Goal: Task Accomplishment & Management: Use online tool/utility

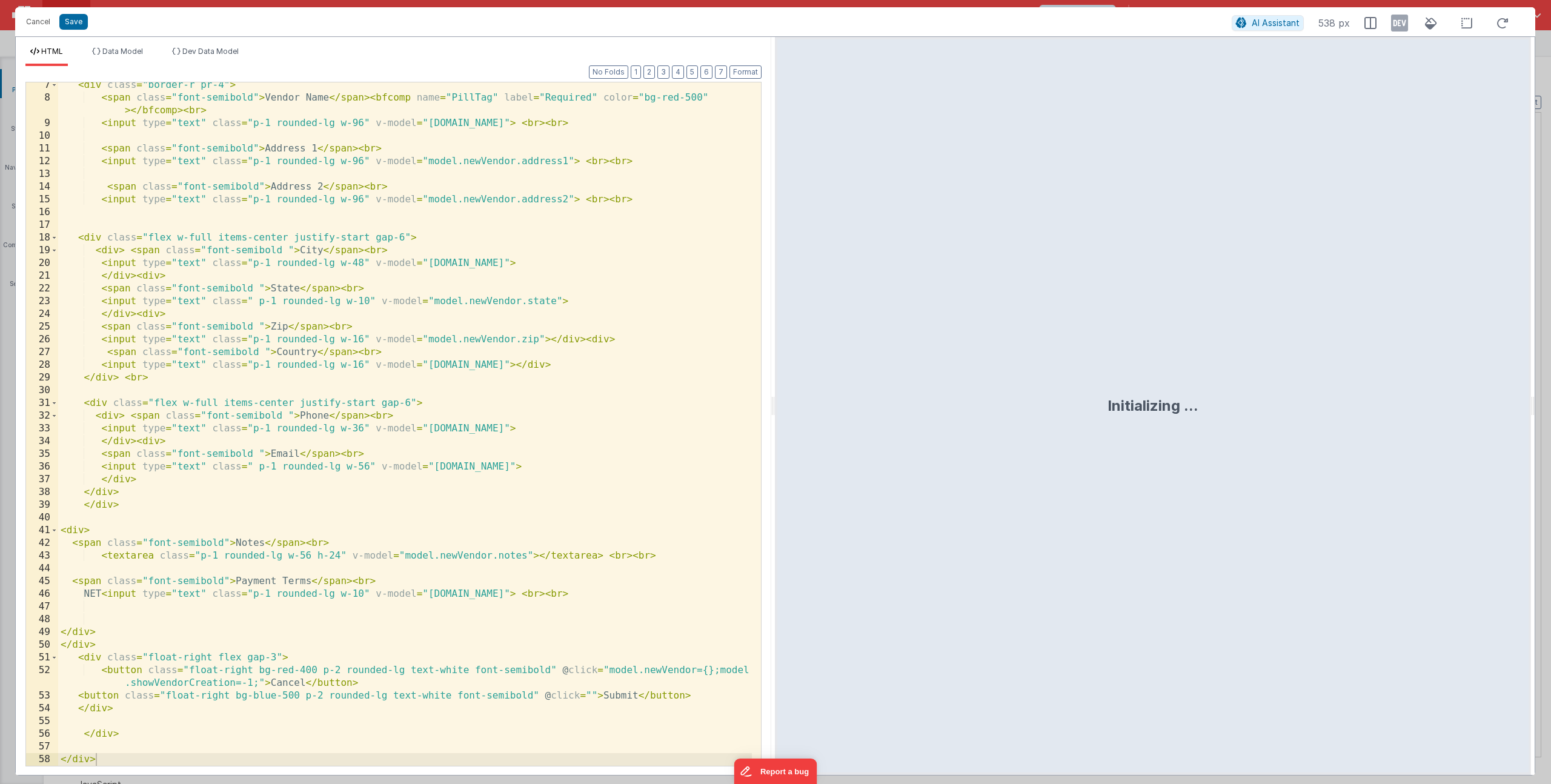
scroll to position [1352, 0]
click at [346, 255] on div "< div class = "border-r pr-4" > < span class = "font-semibold" > Vendor Name </…" at bounding box center [405, 433] width 694 height 709
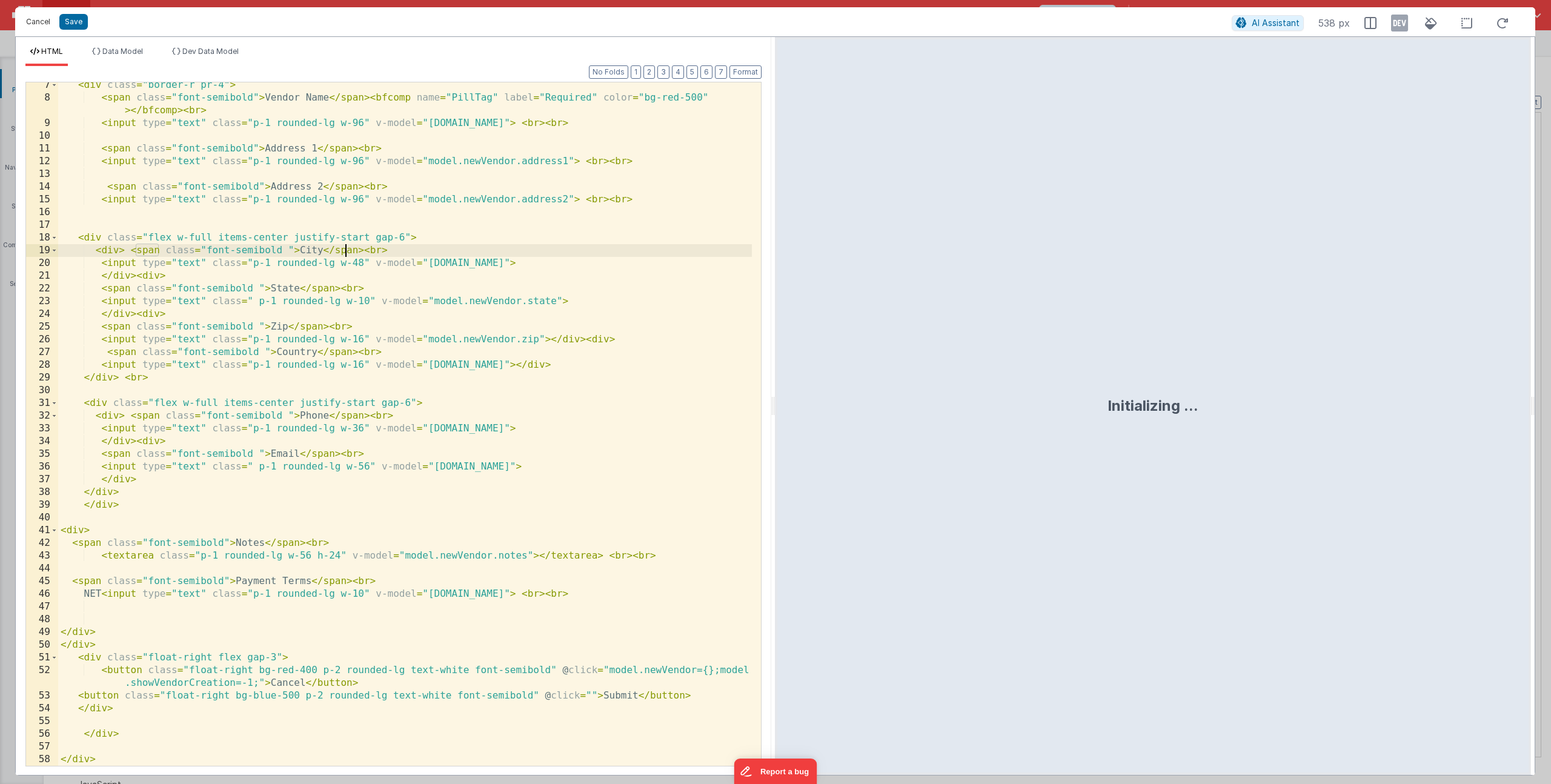
drag, startPoint x: 33, startPoint y: 28, endPoint x: 55, endPoint y: 32, distance: 22.4
click at [33, 28] on button "Cancel" at bounding box center [38, 22] width 36 height 17
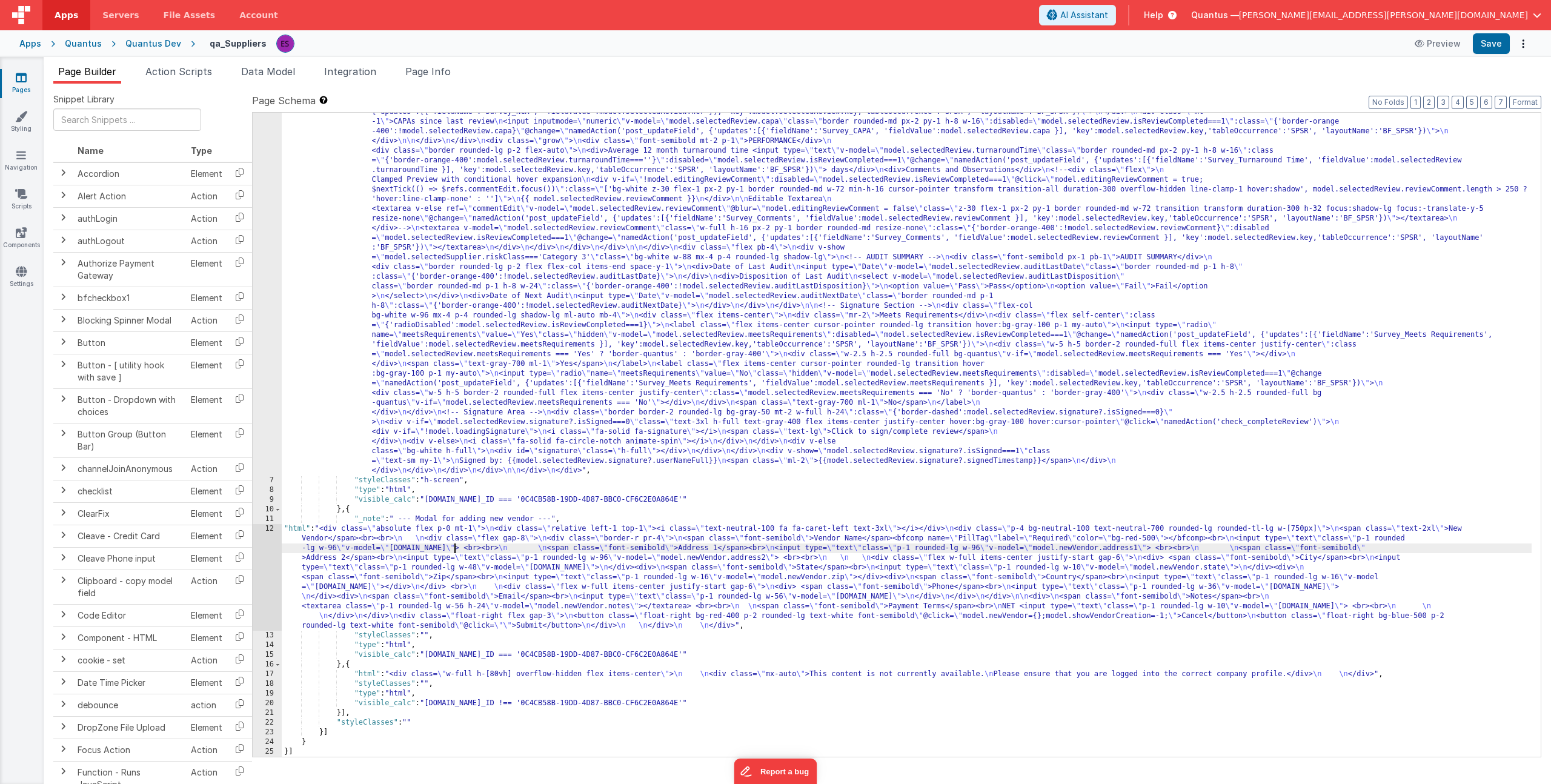
click at [63, 18] on span "Apps" at bounding box center [66, 15] width 23 height 12
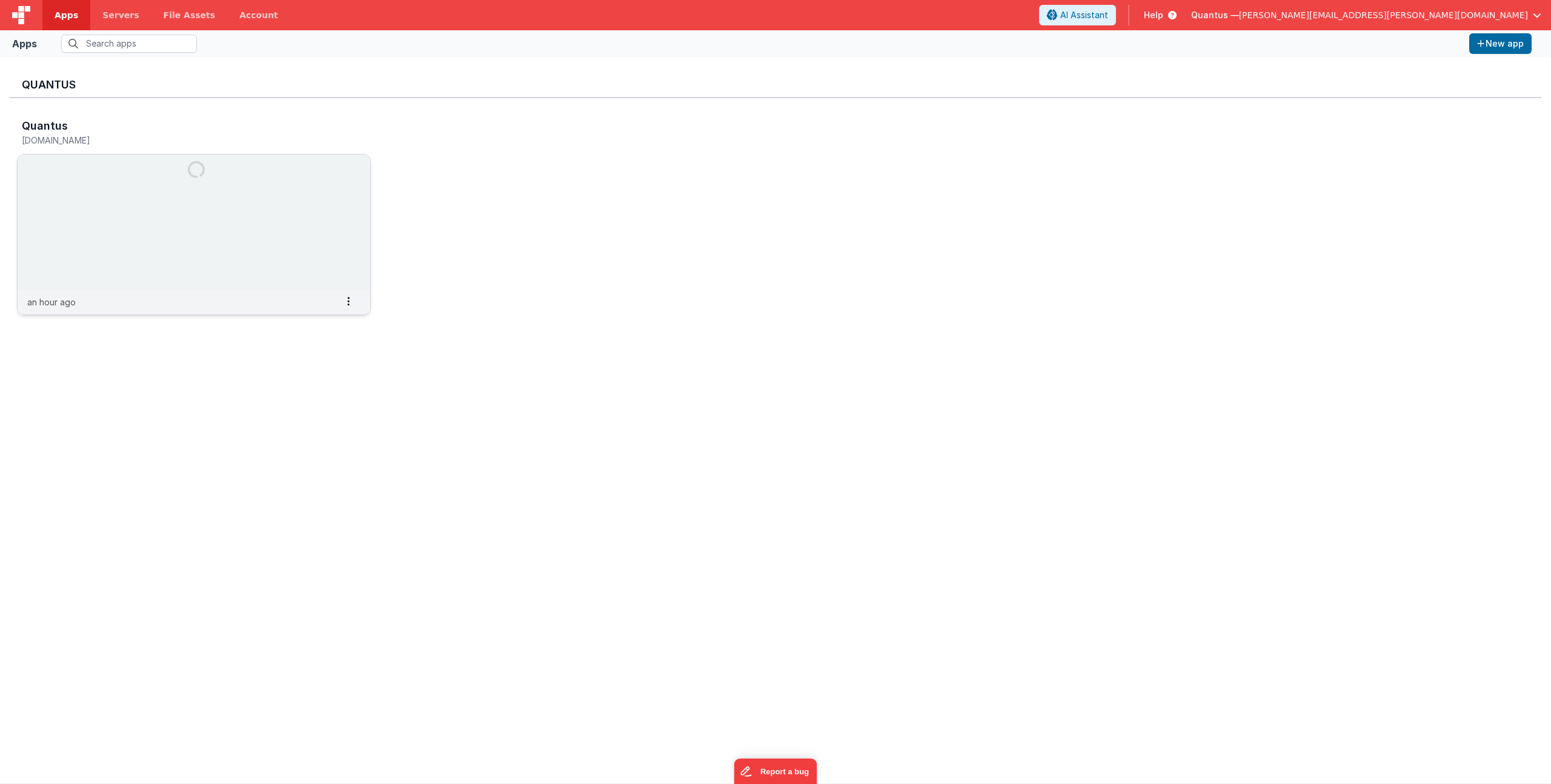
click at [116, 209] on img at bounding box center [194, 222] width 353 height 136
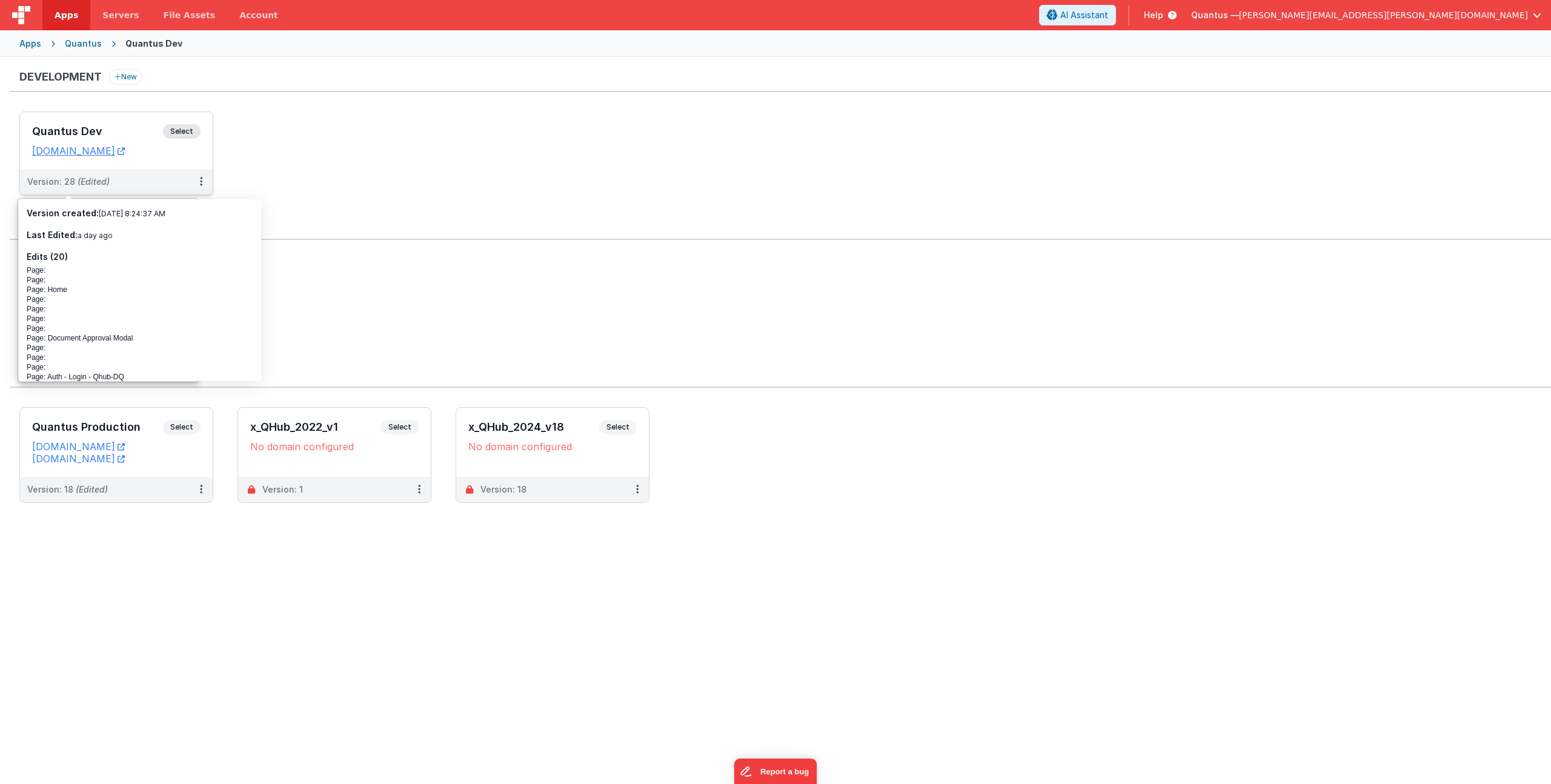
click at [113, 132] on h3 "Quantus Dev" at bounding box center [97, 131] width 131 height 12
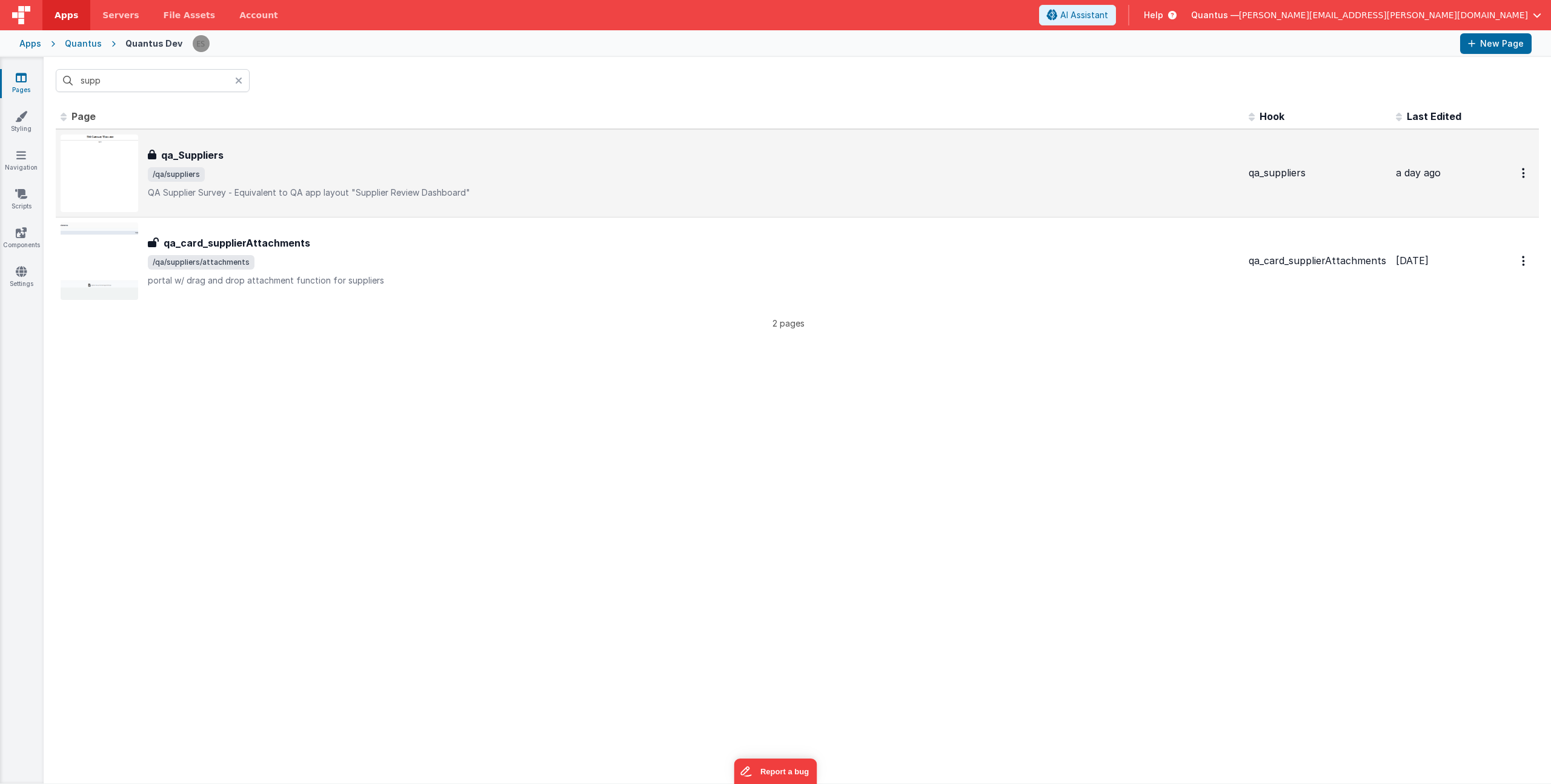
click at [290, 169] on span "/qa/suppliers" at bounding box center [694, 174] width 1091 height 14
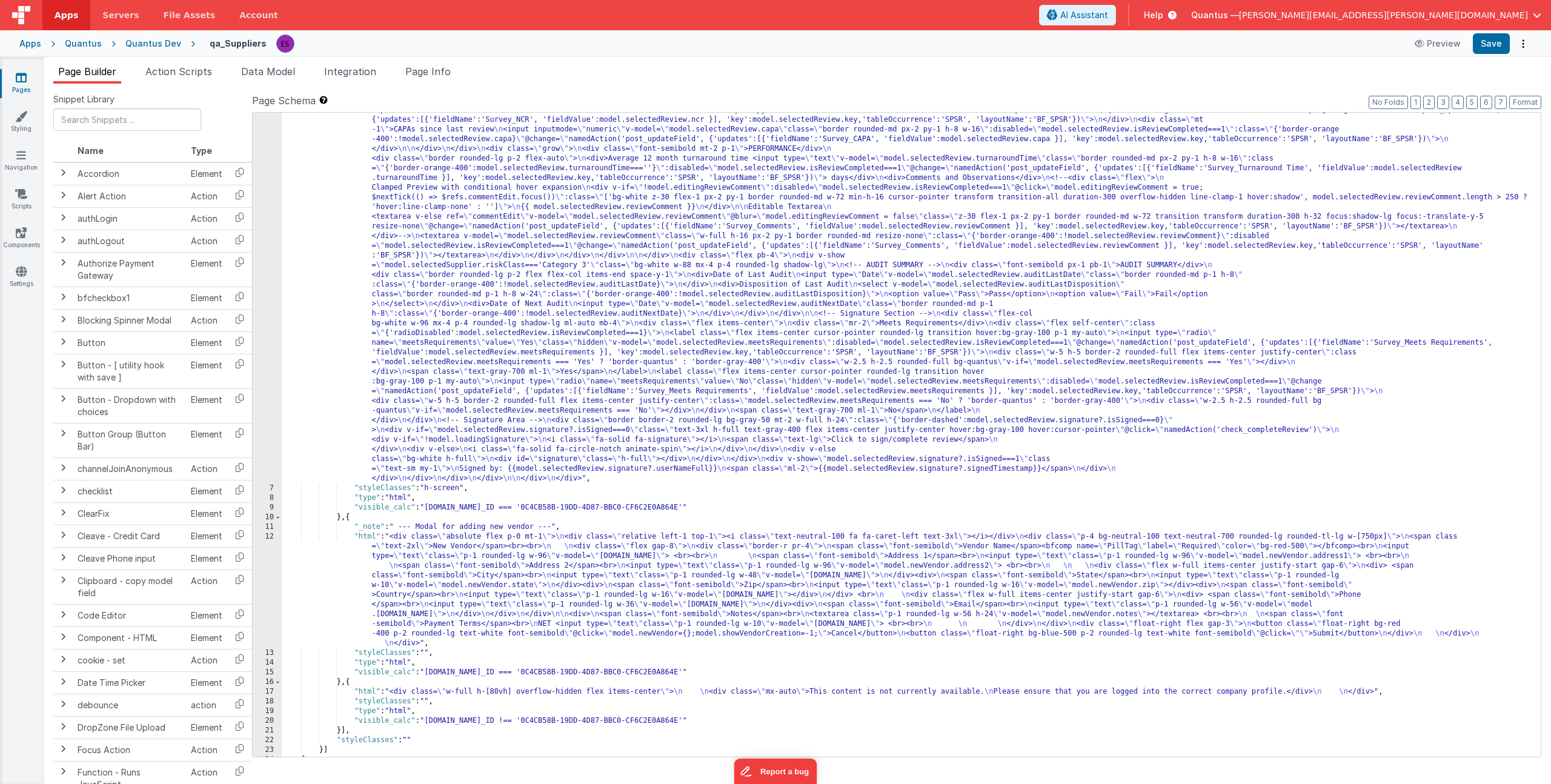
scroll to position [1362, 0]
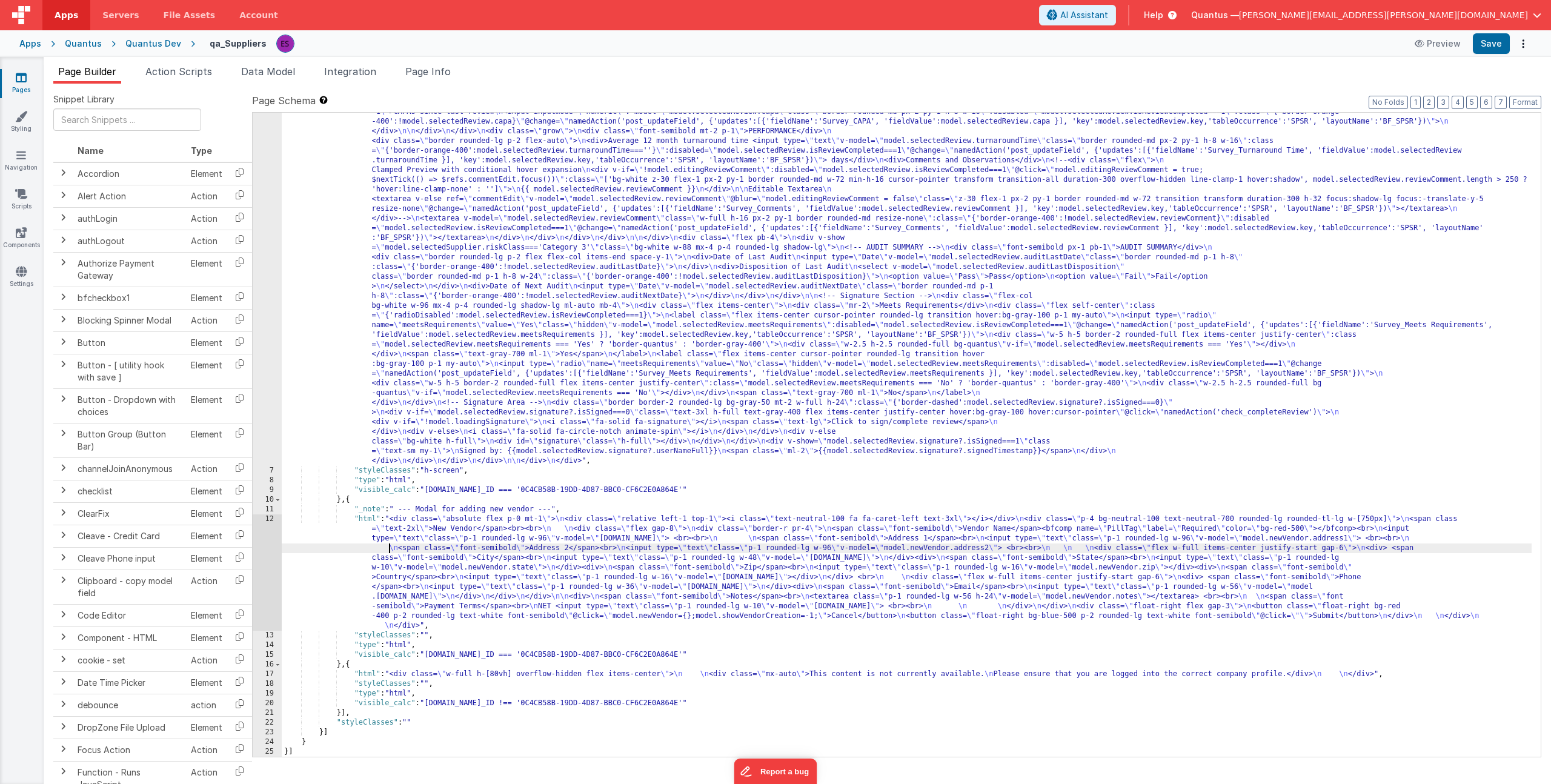
click at [268, 544] on div "12" at bounding box center [267, 572] width 29 height 116
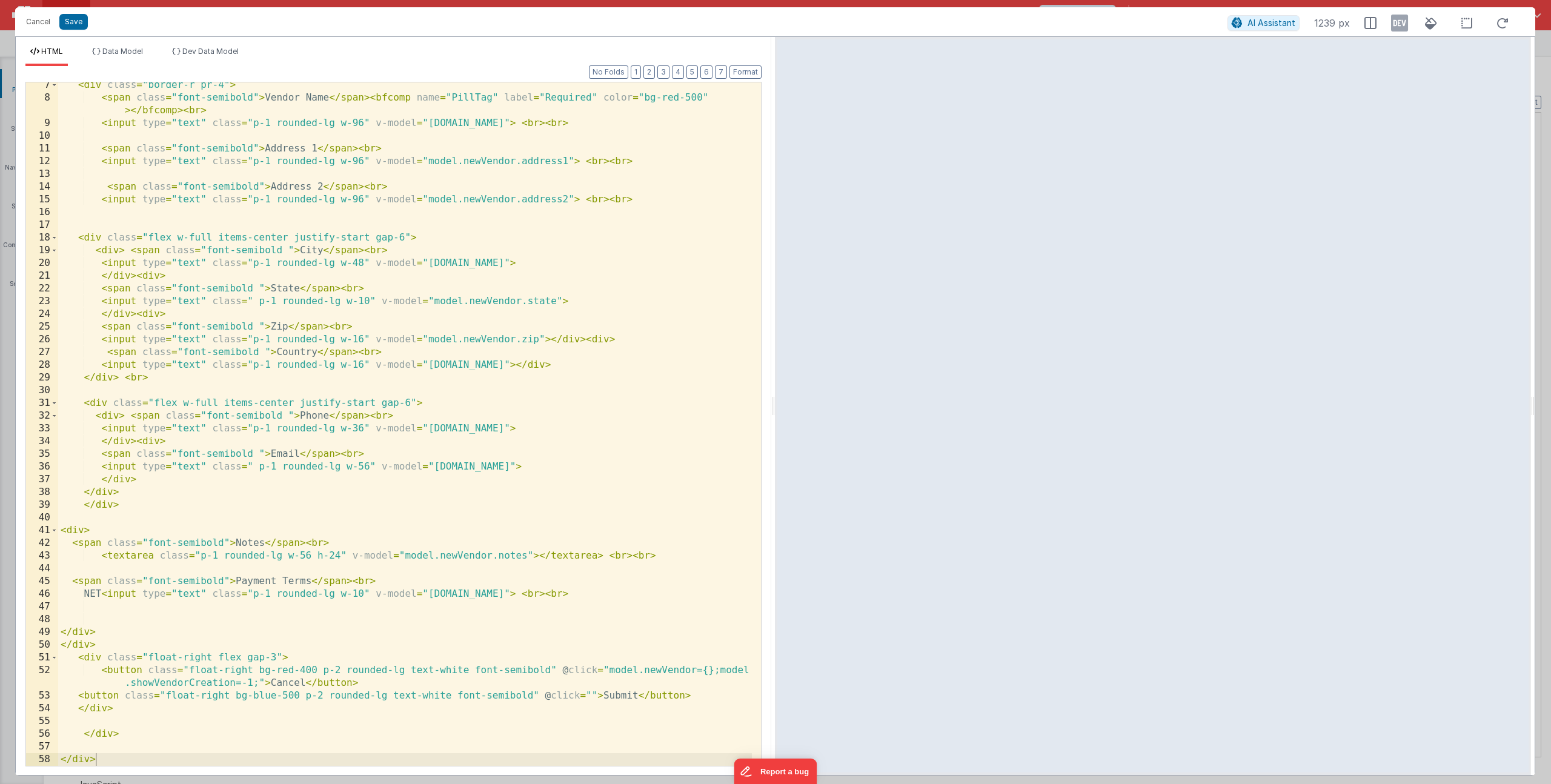
scroll to position [0, 0]
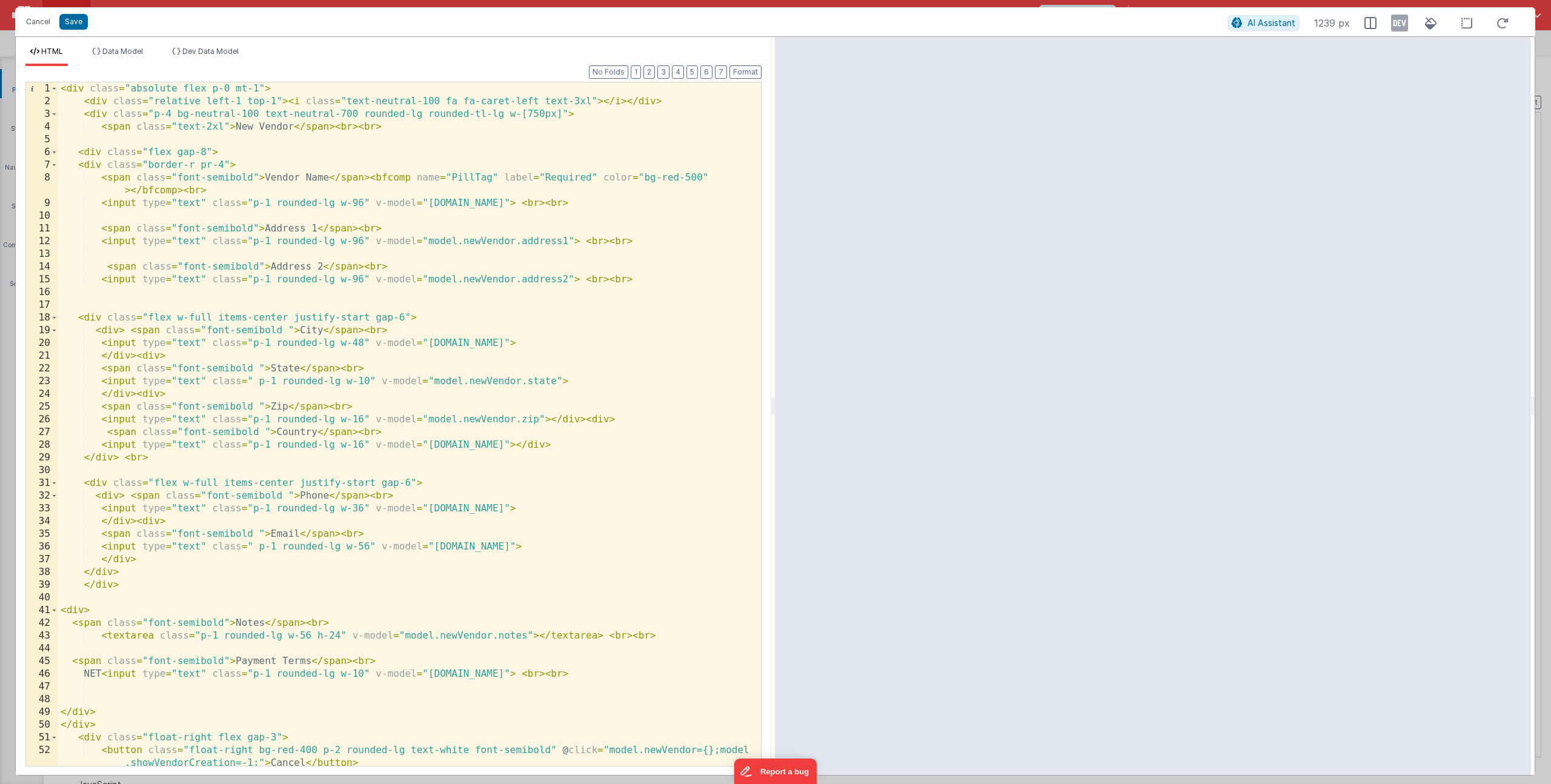
click at [371, 179] on div "< div class = "absolute flex p-0 mt-1" > < div class = "relative left-1 top-1" …" at bounding box center [405, 437] width 694 height 709
click at [97, 181] on div "< div class = "absolute flex p-0 mt-1" > < div class = "relative left-1 top-1" …" at bounding box center [405, 437] width 694 height 709
drag, startPoint x: 625, startPoint y: 190, endPoint x: 623, endPoint y: 148, distance: 42.0
click at [625, 190] on div "< div class = "absolute flex p-0 mt-1" > < div class = "relative left-1 top-1" …" at bounding box center [405, 437] width 694 height 709
click at [346, 191] on div "< div class = "absolute flex p-0 mt-1" > < div class = "relative left-1 top-1" …" at bounding box center [405, 437] width 694 height 709
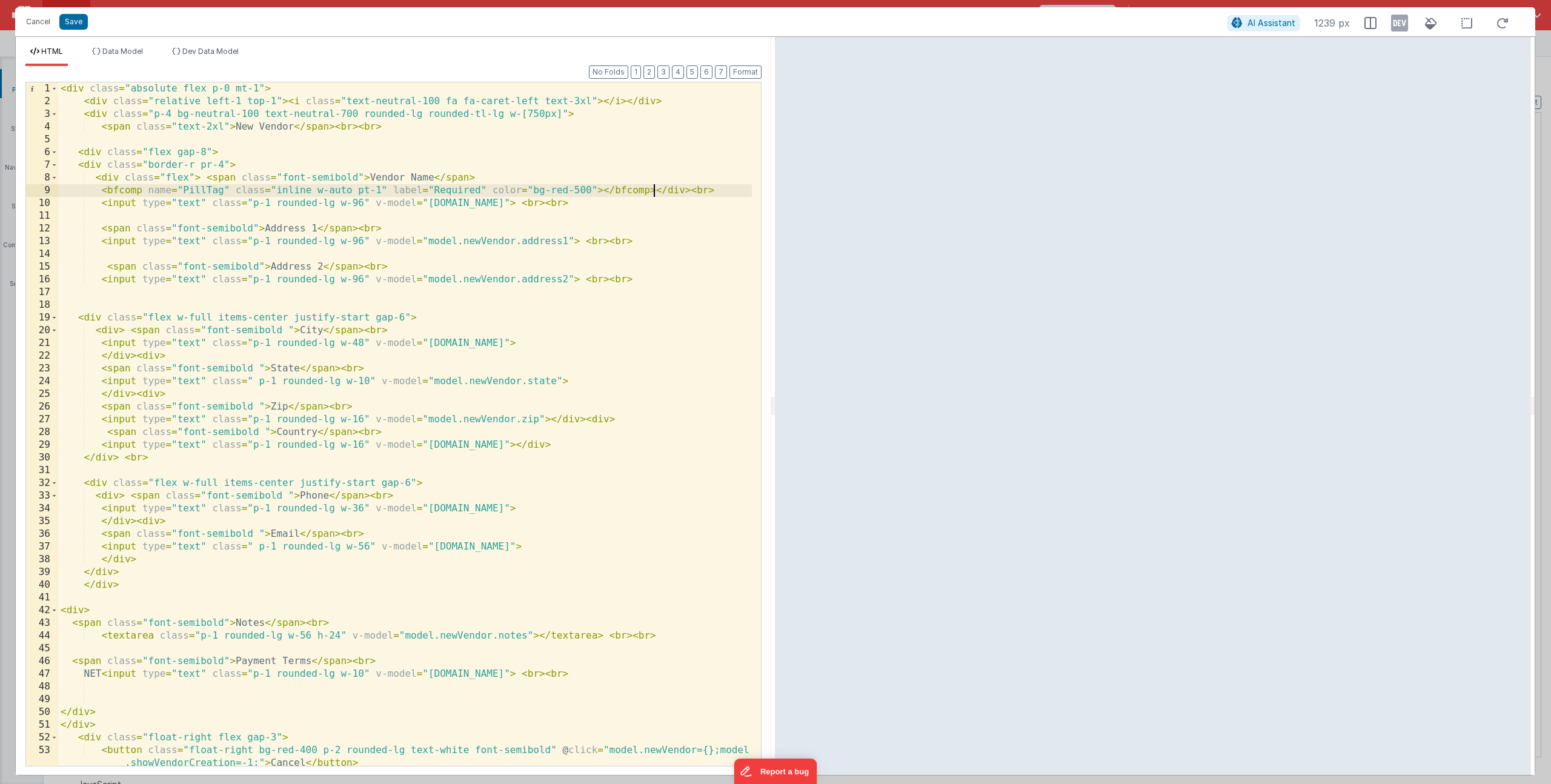
drag, startPoint x: 655, startPoint y: 191, endPoint x: 660, endPoint y: 176, distance: 15.8
click at [655, 191] on div "< div class = "absolute flex p-0 mt-1" > < div class = "relative left-1 top-1" …" at bounding box center [405, 437] width 694 height 709
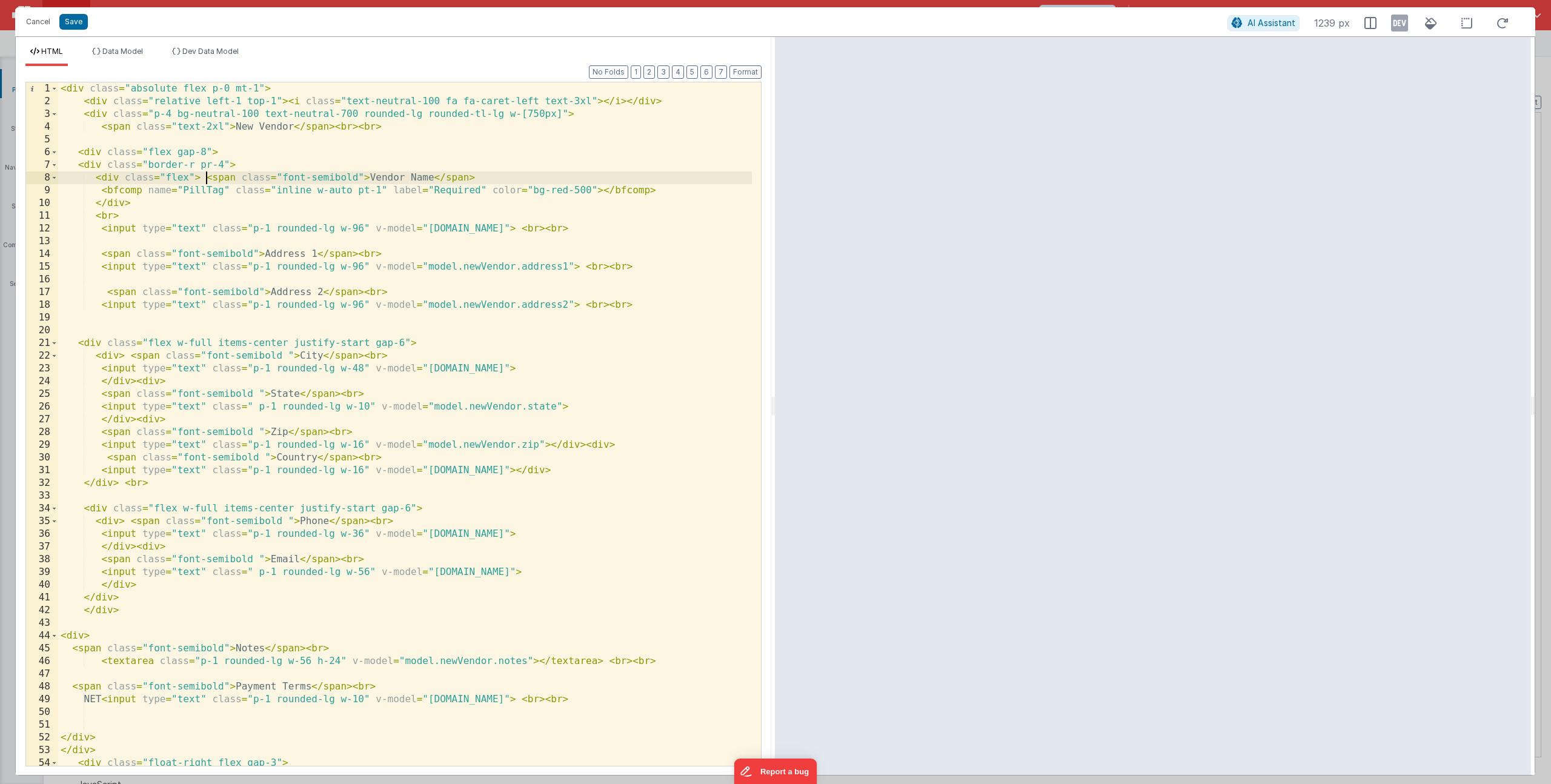
click at [206, 176] on div "< div class = "absolute flex p-0 mt-1" > < div class = "relative left-1 top-1" …" at bounding box center [405, 443] width 694 height 721
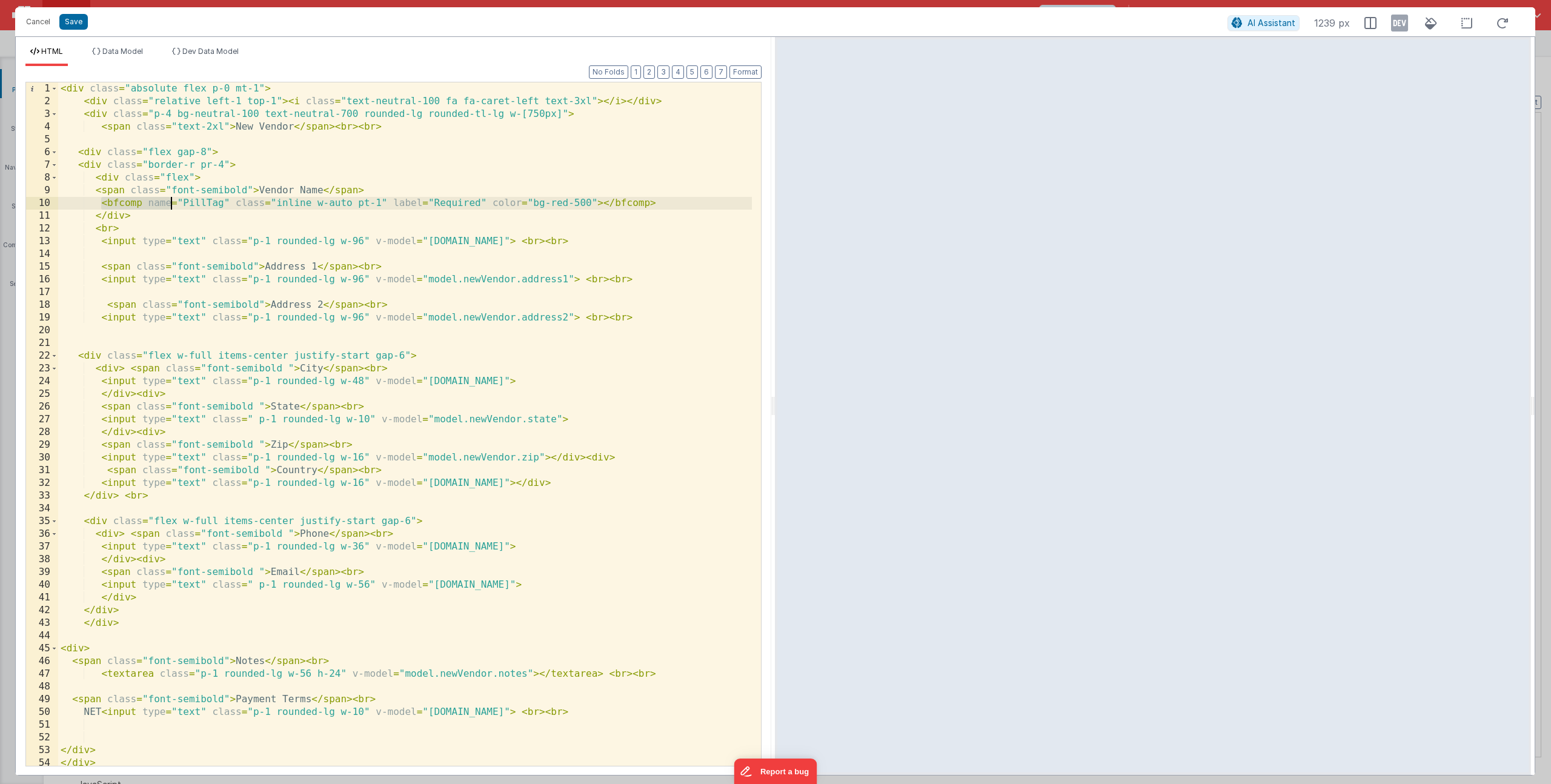
drag, startPoint x: 102, startPoint y: 205, endPoint x: 181, endPoint y: 200, distance: 79.2
click at [173, 201] on div "< div class = "absolute flex p-0 mt-1" > < div class = "relative left-1 top-1" …" at bounding box center [405, 437] width 694 height 709
drag, startPoint x: 391, startPoint y: 201, endPoint x: 235, endPoint y: 202, distance: 156.0
click at [235, 202] on div "< div class = "absolute flex p-0 mt-1" > < div class = "relative left-1 top-1" …" at bounding box center [405, 437] width 694 height 709
drag, startPoint x: 522, startPoint y: 201, endPoint x: 520, endPoint y: 190, distance: 11.2
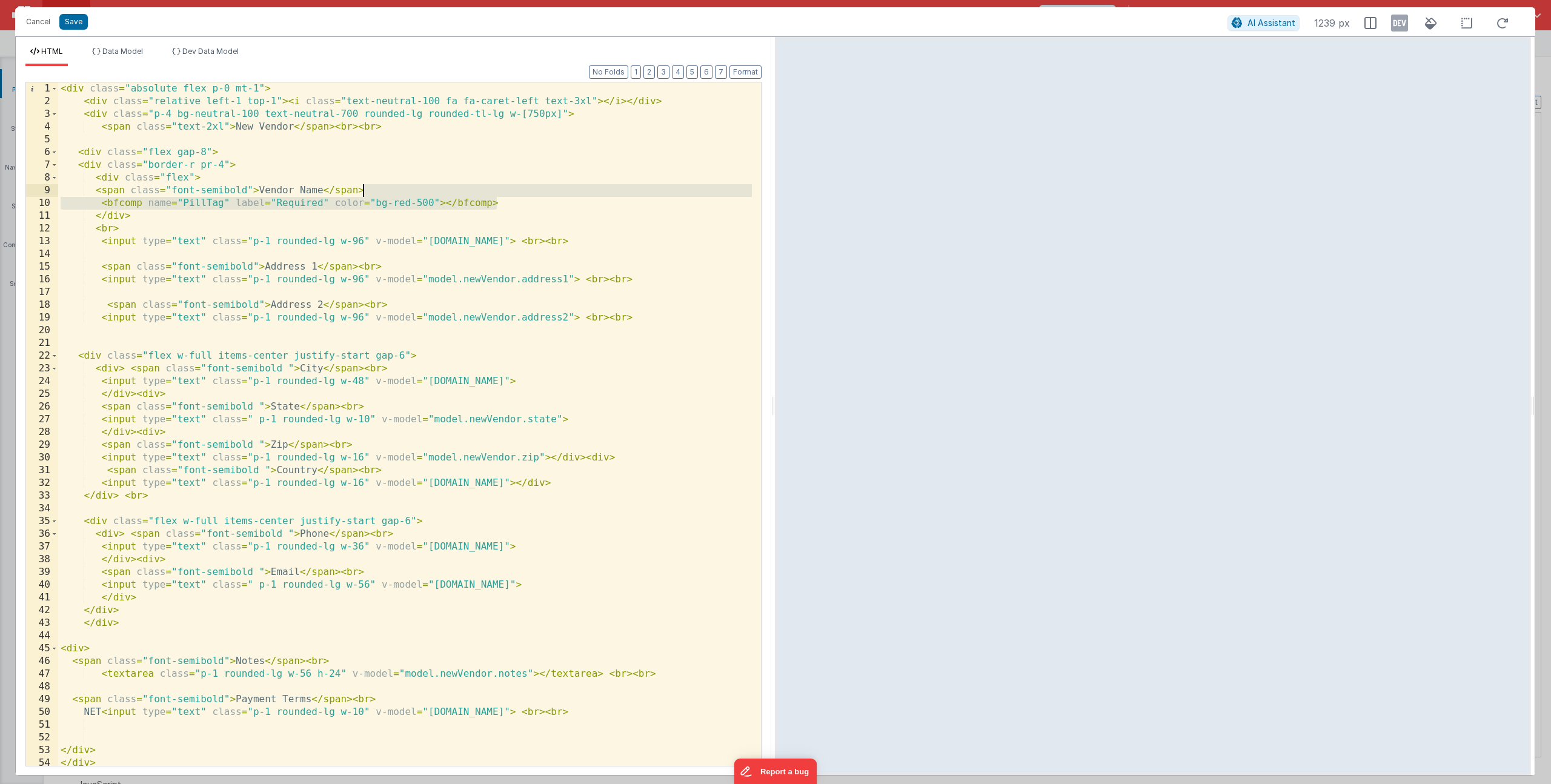
click at [520, 190] on div "< div class = "absolute flex p-0 mt-1" > < div class = "relative left-1 top-1" …" at bounding box center [405, 437] width 694 height 709
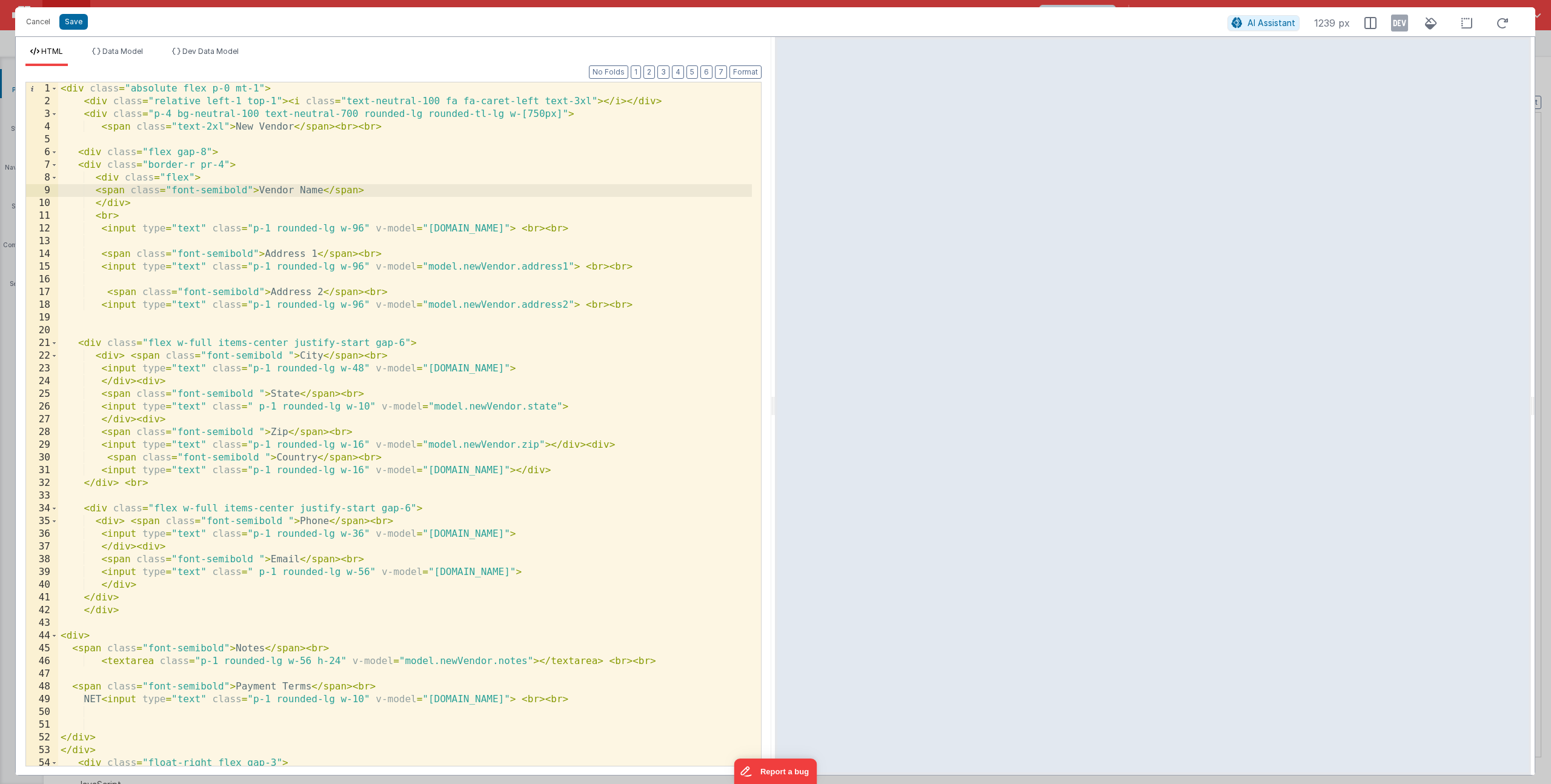
click at [324, 191] on div "< div class = "absolute flex p-0 mt-1" > < div class = "relative left-1 top-1" …" at bounding box center [405, 443] width 694 height 721
paste textarea
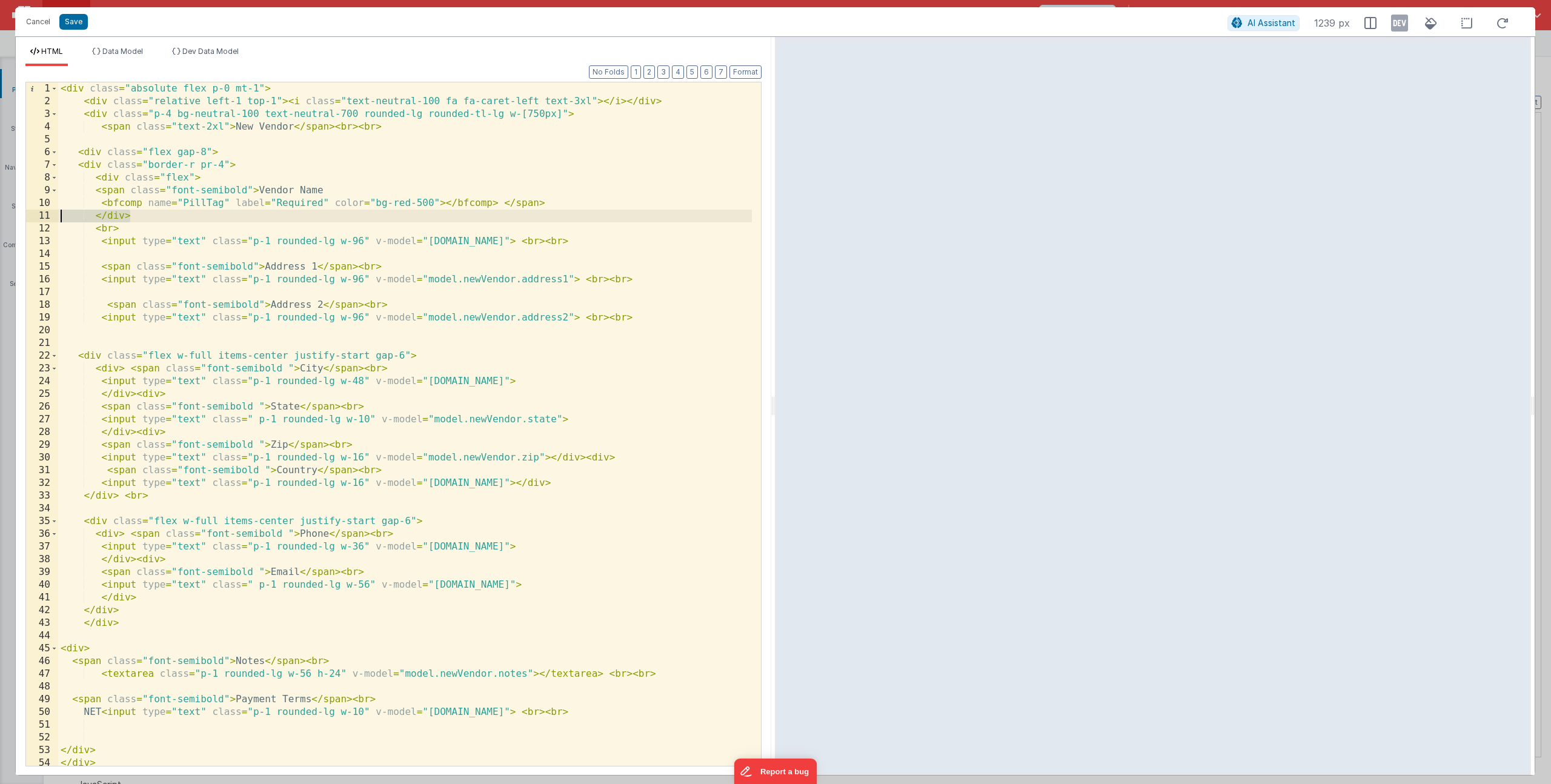
drag, startPoint x: 126, startPoint y: 217, endPoint x: 55, endPoint y: 221, distance: 71.1
click at [55, 221] on div "1 2 3 4 5 6 7 8 9 10 11 12 13 14 15 16 17 18 19 20 21 22 23 24 25 26 27 28 29 3…" at bounding box center [393, 424] width 736 height 684
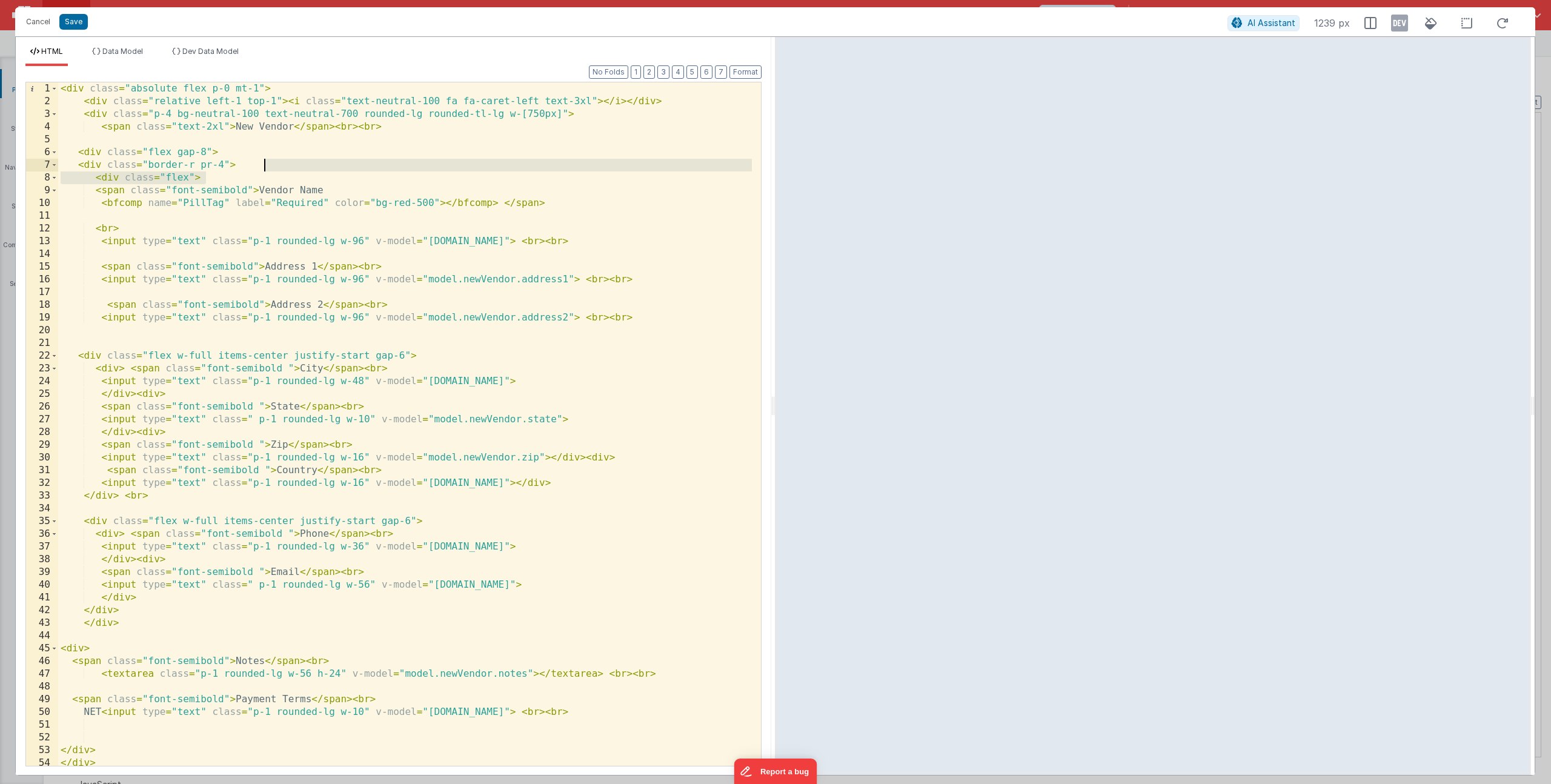
drag, startPoint x: 254, startPoint y: 176, endPoint x: 268, endPoint y: 169, distance: 15.7
click at [268, 169] on div "< div class = "absolute flex p-0 mt-1" > < div class = "relative left-1 top-1" …" at bounding box center [405, 437] width 694 height 709
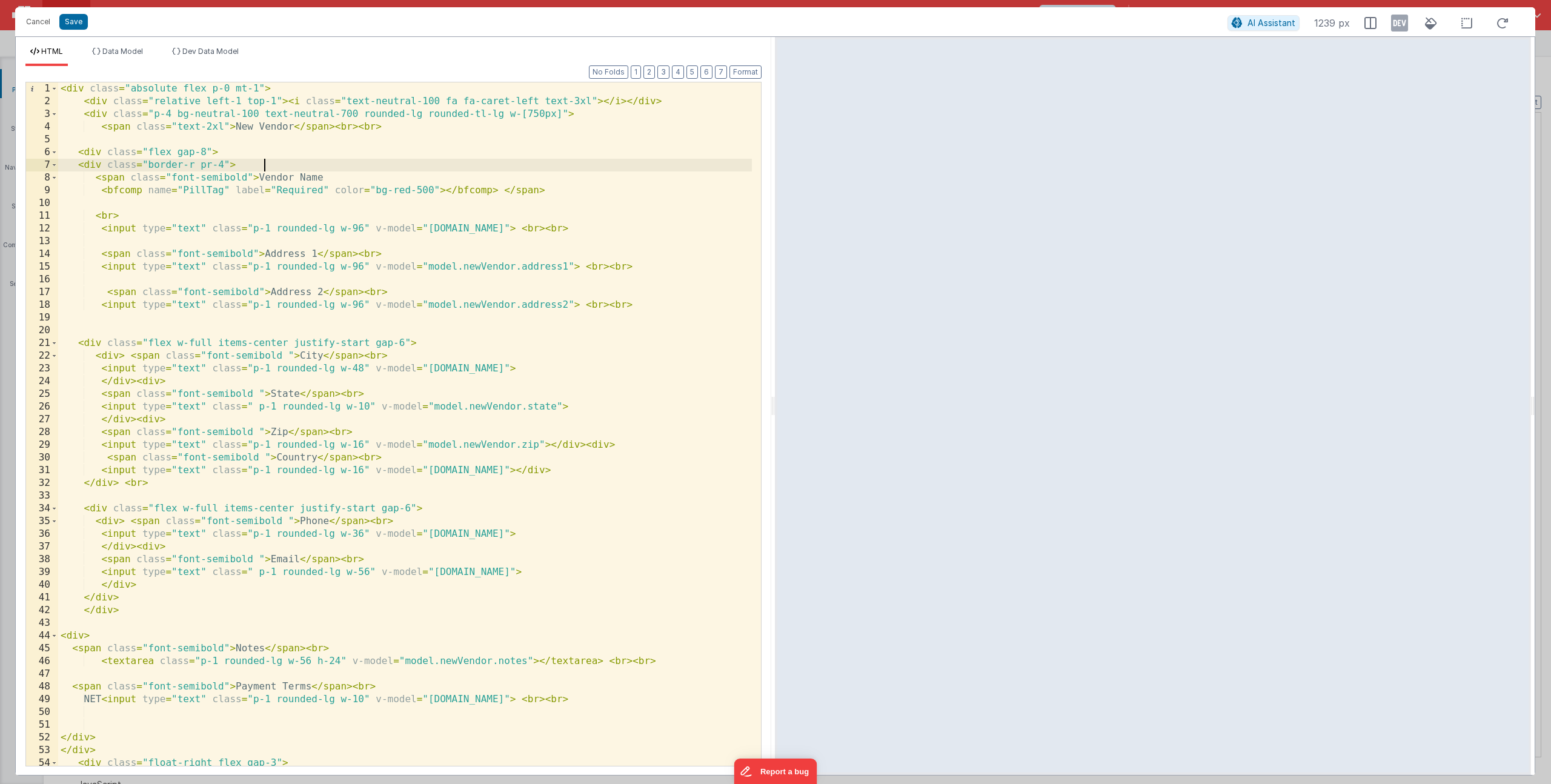
click at [253, 231] on div "< div class = "absolute flex p-0 mt-1" > < div class = "relative left-1 top-1" …" at bounding box center [405, 443] width 694 height 721
click at [419, 191] on div "< div class = "absolute flex p-0 mt-1" > < div class = "relative left-1 top-1" …" at bounding box center [405, 443] width 694 height 721
drag, startPoint x: 393, startPoint y: 193, endPoint x: 412, endPoint y: 190, distance: 19.2
click at [412, 190] on div "< div class = "absolute flex p-0 mt-1" > < div class = "relative left-1 top-1" …" at bounding box center [405, 443] width 694 height 721
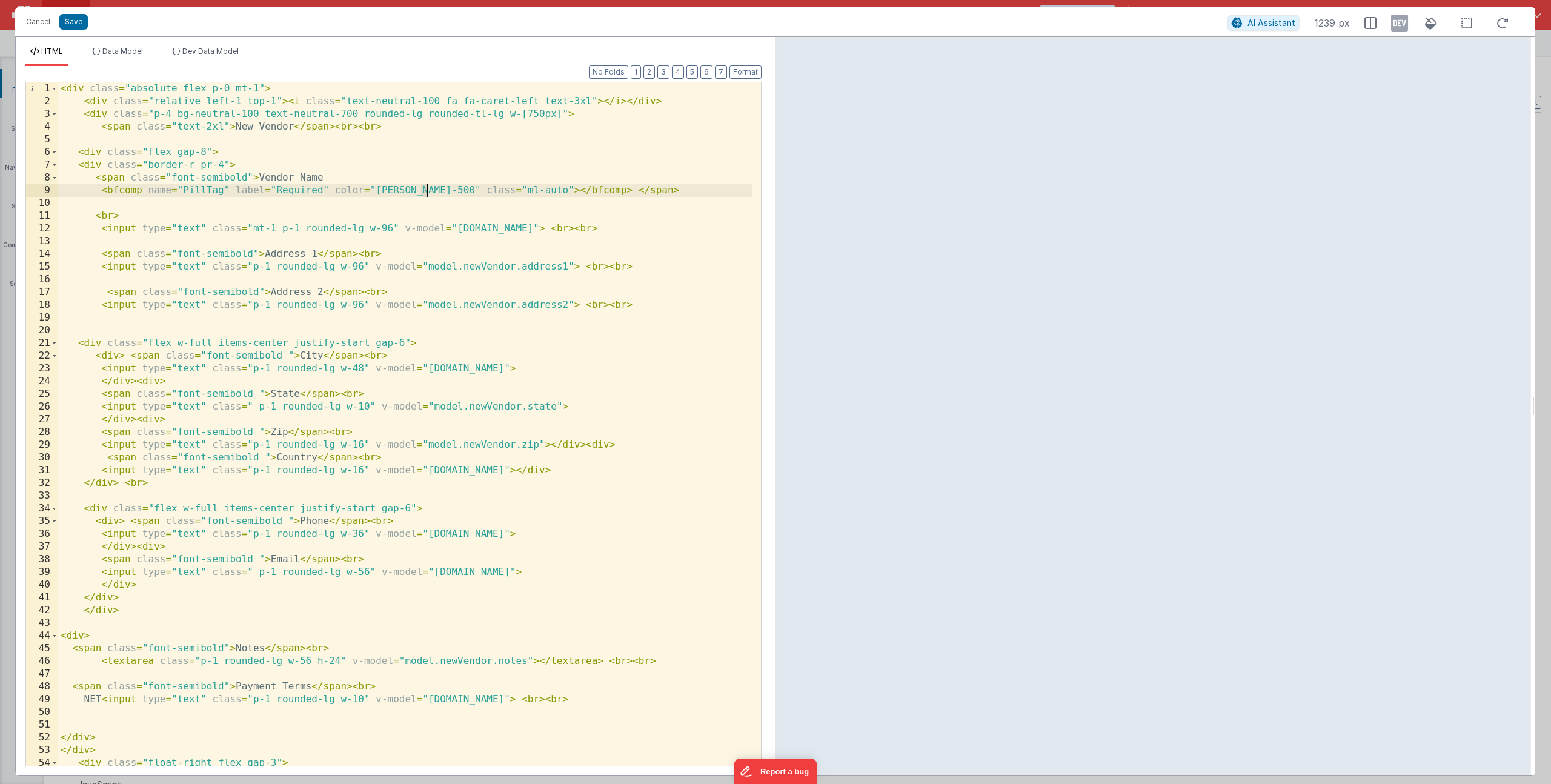
click at [429, 187] on div "< div class = "absolute flex p-0 mt-1" > < div class = "relative left-1 top-1" …" at bounding box center [405, 443] width 694 height 721
click at [494, 187] on div "< div class = "absolute flex p-0 mt-1" > < div class = "relative left-1 top-1" …" at bounding box center [405, 443] width 694 height 721
click at [75, 26] on button "Save" at bounding box center [73, 22] width 28 height 16
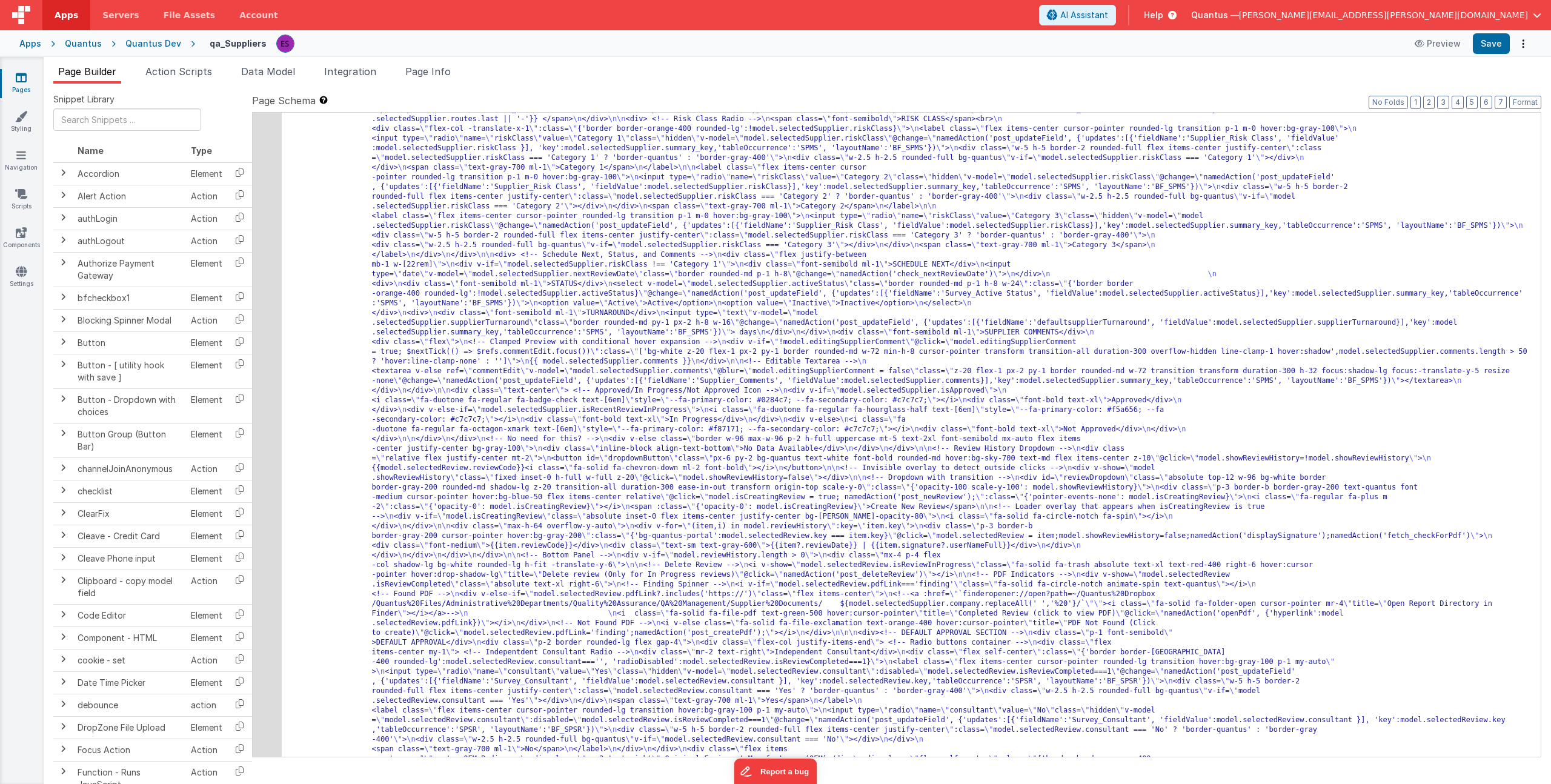
scroll to position [226, 0]
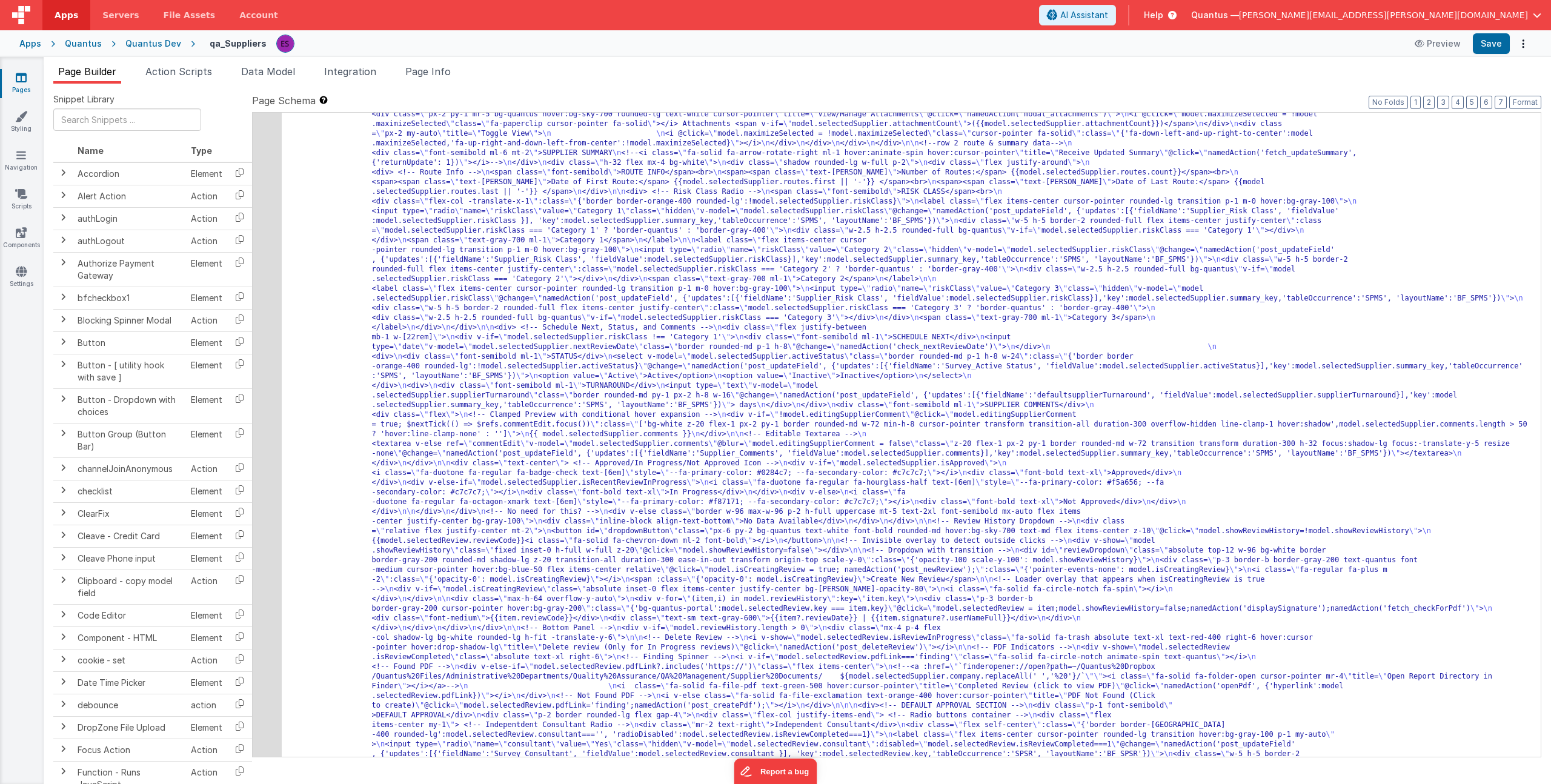
click at [265, 292] on div "6" at bounding box center [267, 768] width 29 height 1667
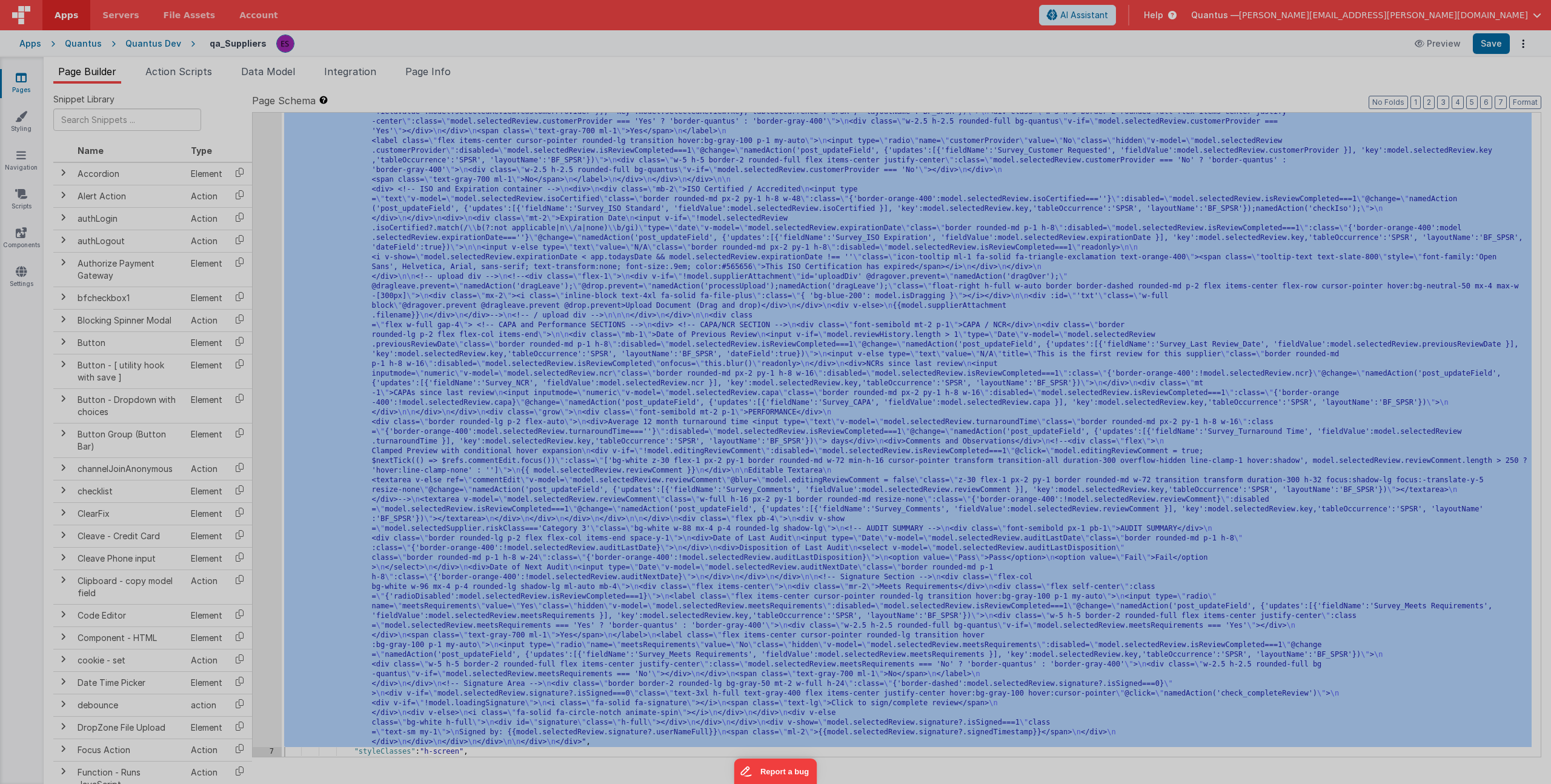
scroll to position [1081, 0]
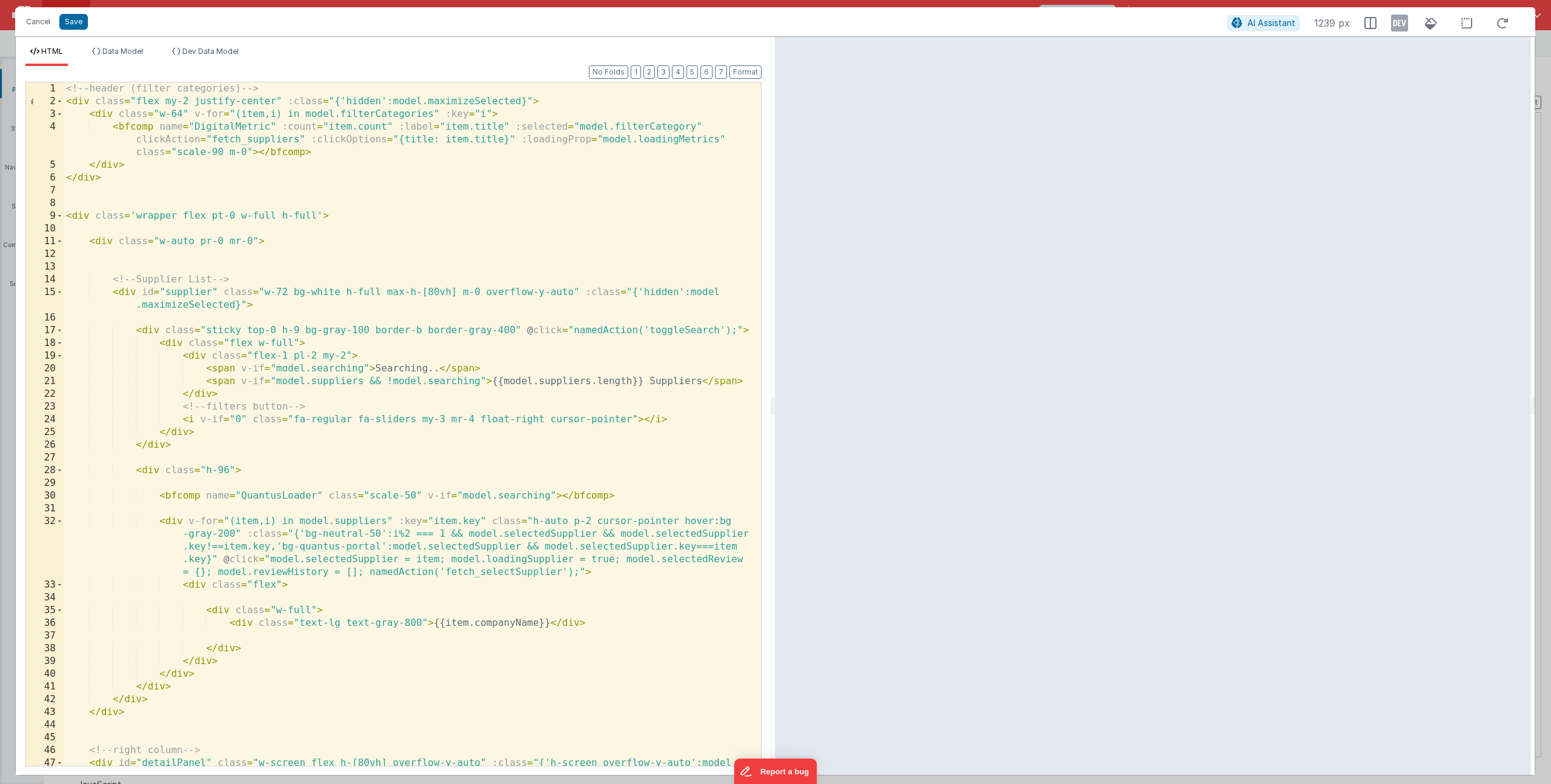
click at [301, 229] on div "<!-- header (filter categories) --> < div class = "flex my-2 justify-center" :c…" at bounding box center [407, 443] width 688 height 721
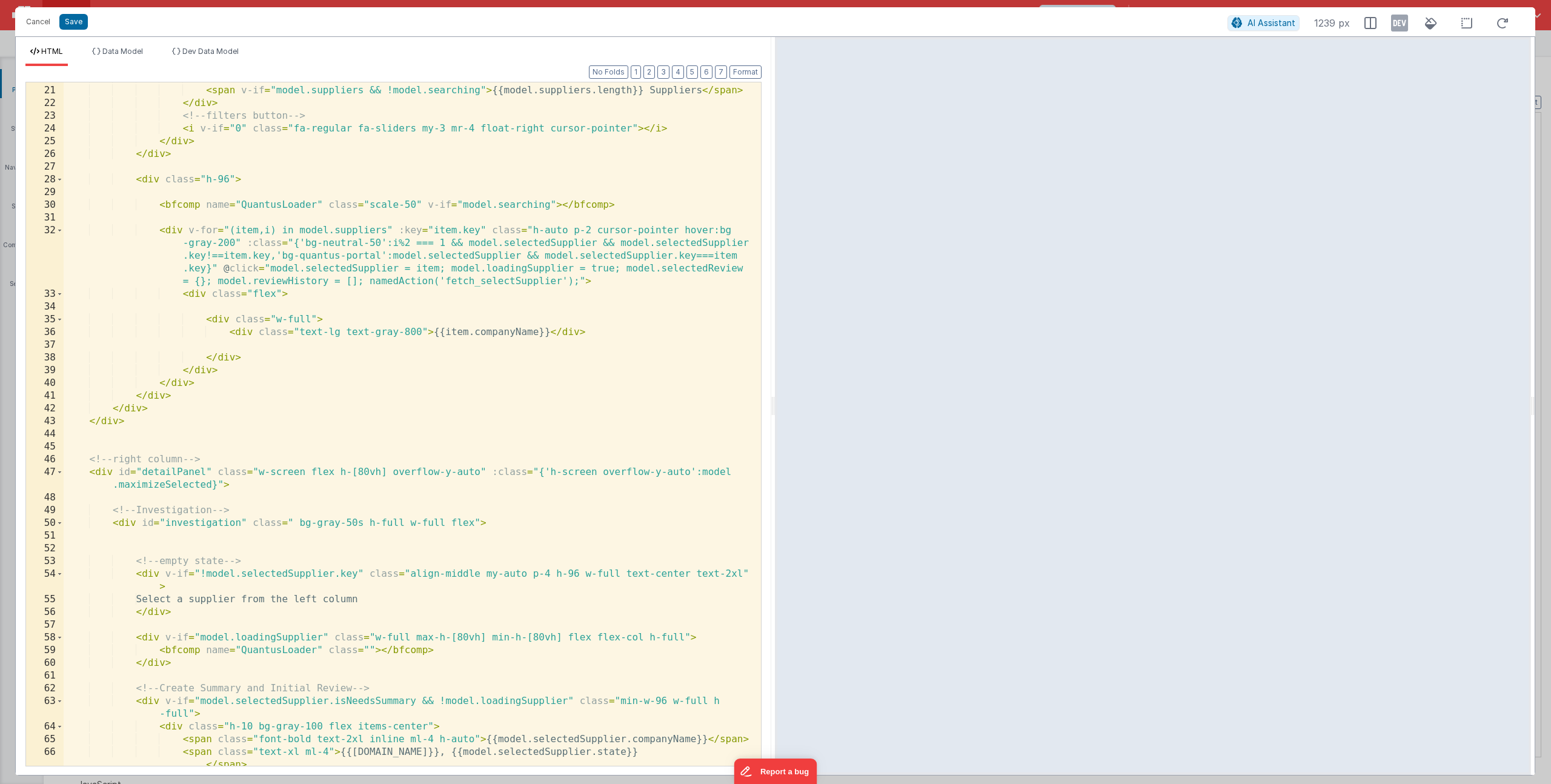
scroll to position [364, 0]
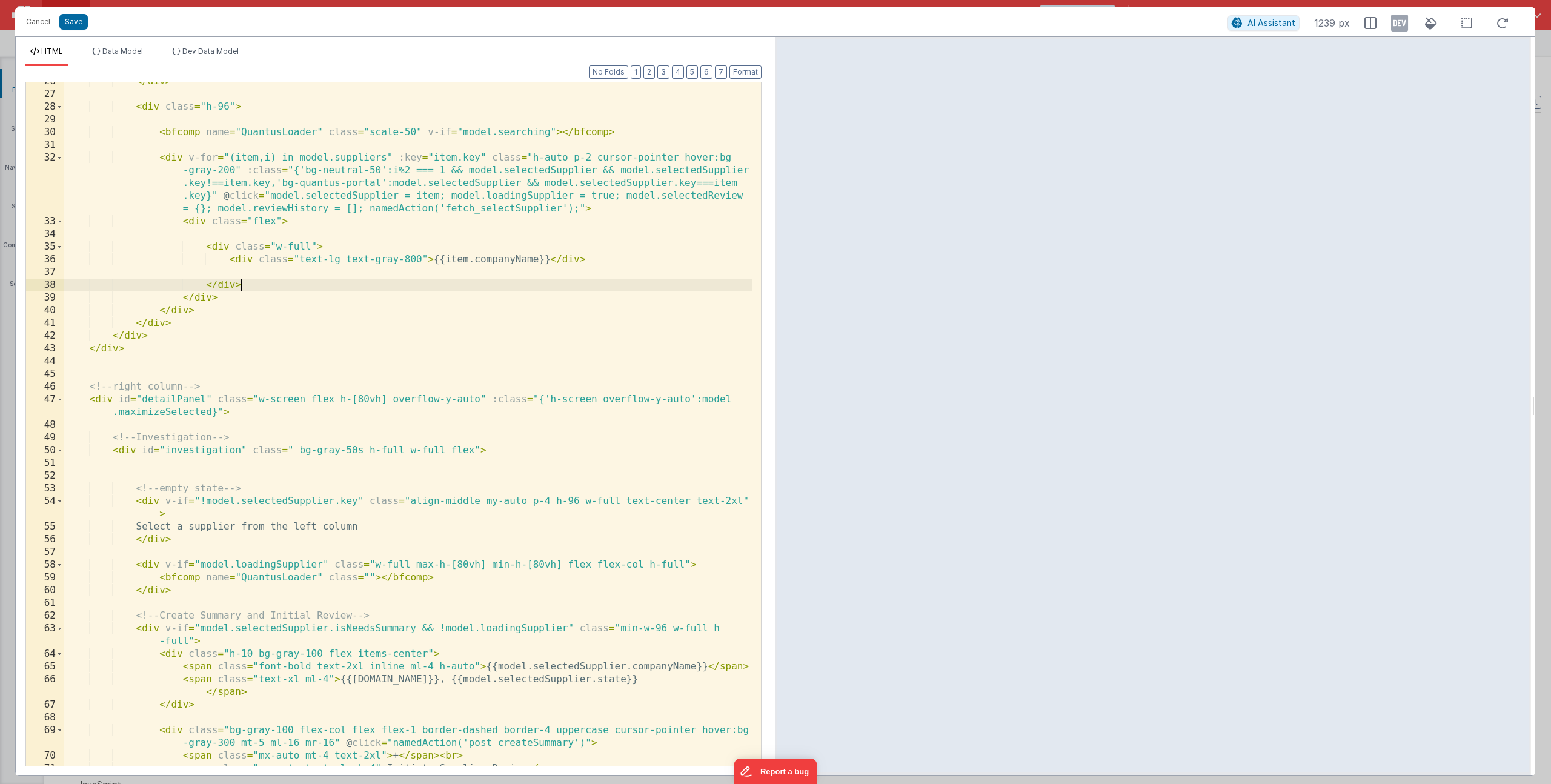
click at [363, 287] on div "</ div > < div class = "h-96" > < bfcomp name = "QuantusLoader" class = "scale-…" at bounding box center [407, 430] width 688 height 709
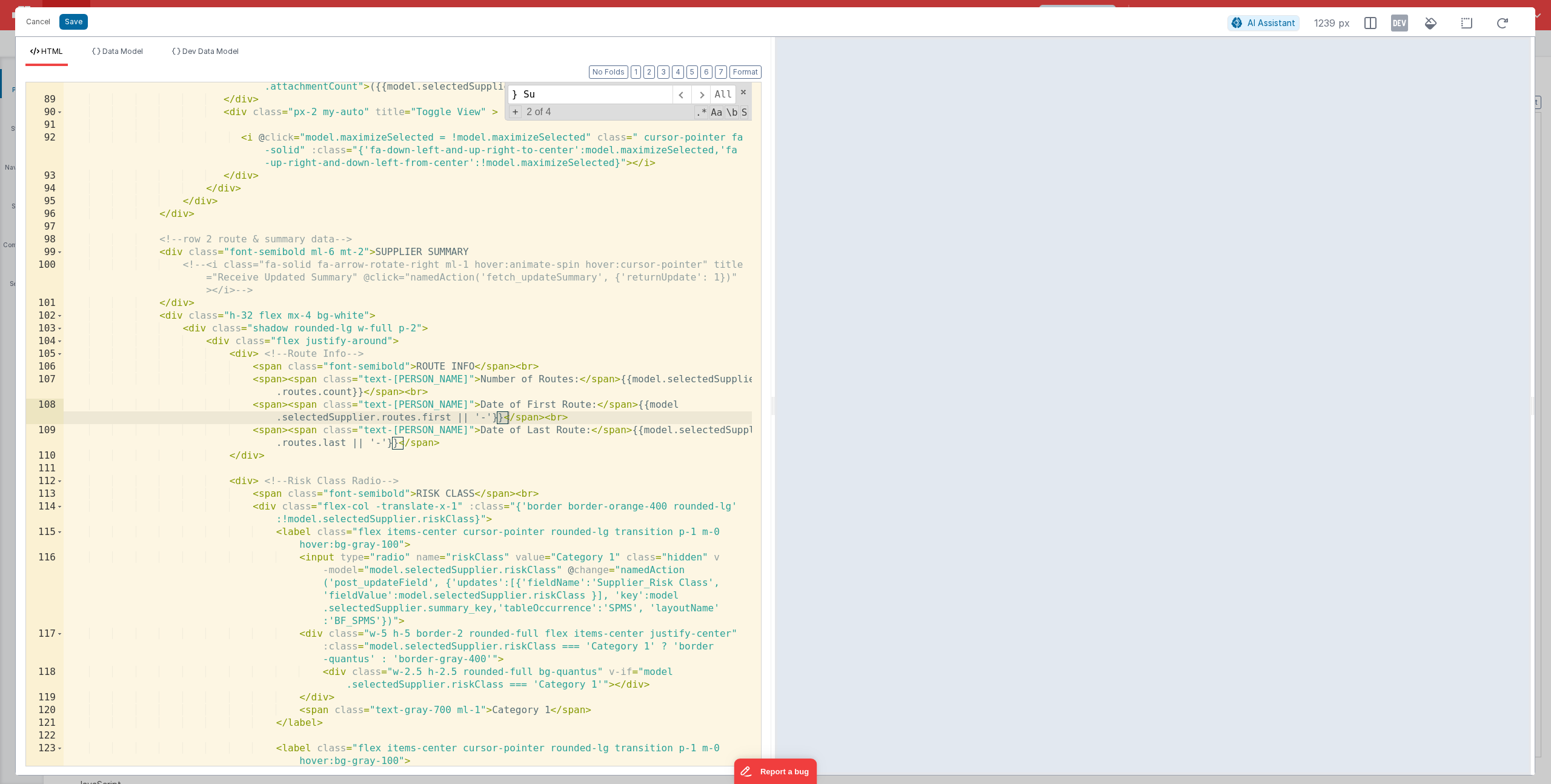
scroll to position [0, 0]
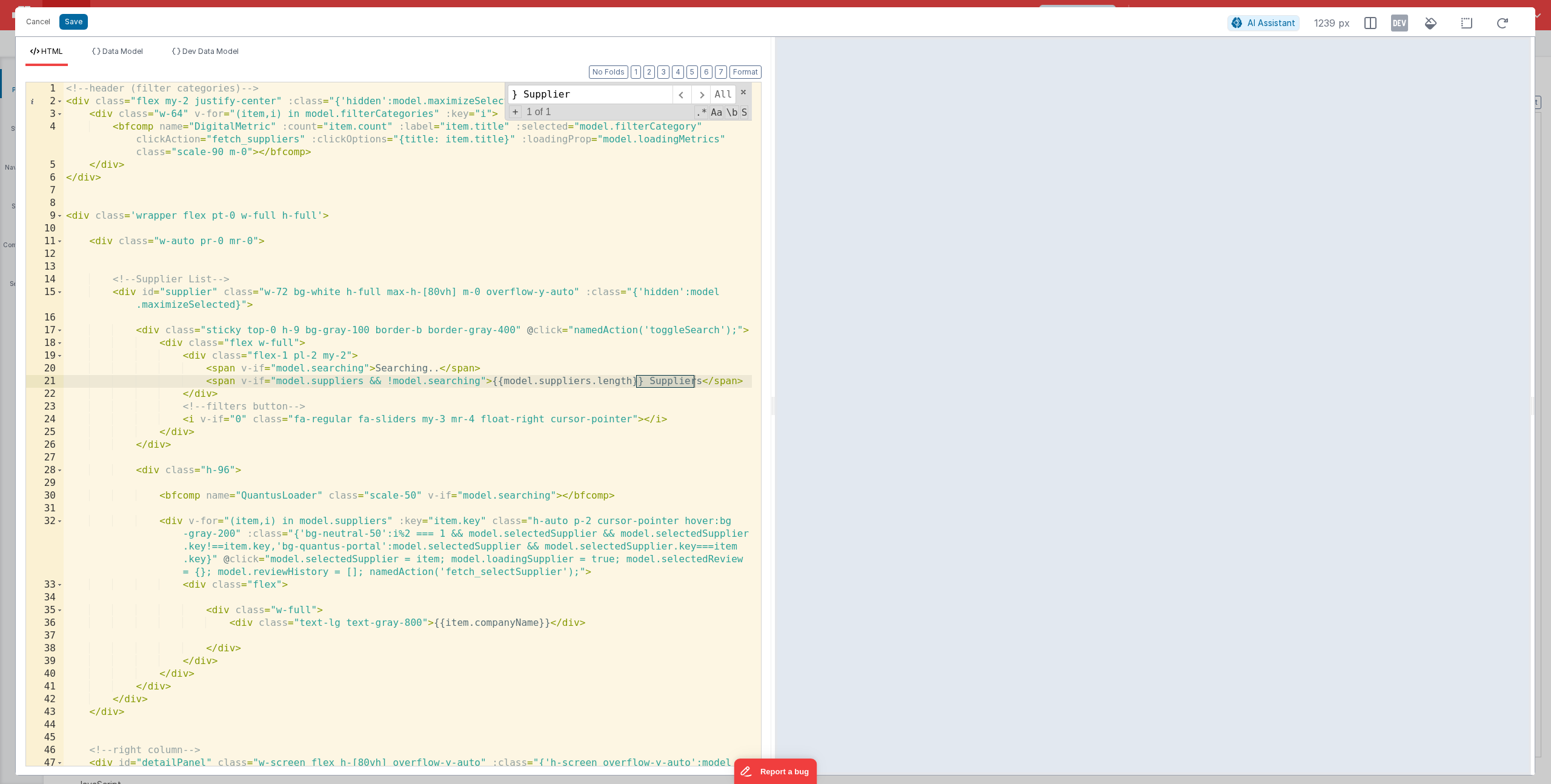
type input "} Supplier"
click at [700, 378] on div "<!-- header (filter categories) --> < div class = "flex my-2 justify-center" :c…" at bounding box center [407, 443] width 688 height 721
drag, startPoint x: 175, startPoint y: 393, endPoint x: 199, endPoint y: 377, distance: 28.8
click at [176, 393] on div "<!-- header (filter categories) --> < div class = "flex my-2 justify-center" :c…" at bounding box center [407, 443] width 688 height 721
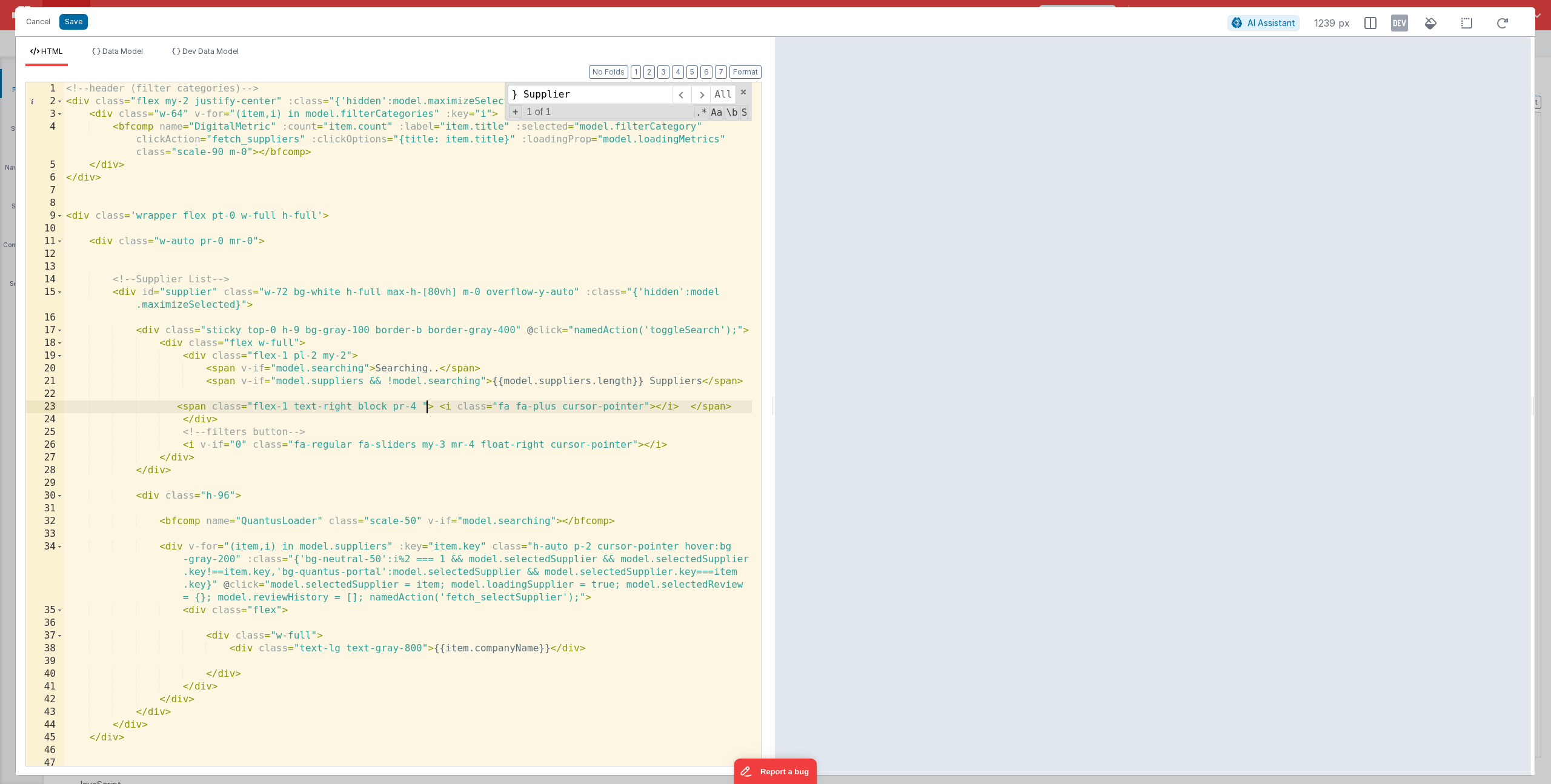
click at [425, 403] on div "<!-- header (filter categories) --> < div class = "flex my-2 justify-center" :c…" at bounding box center [407, 437] width 688 height 709
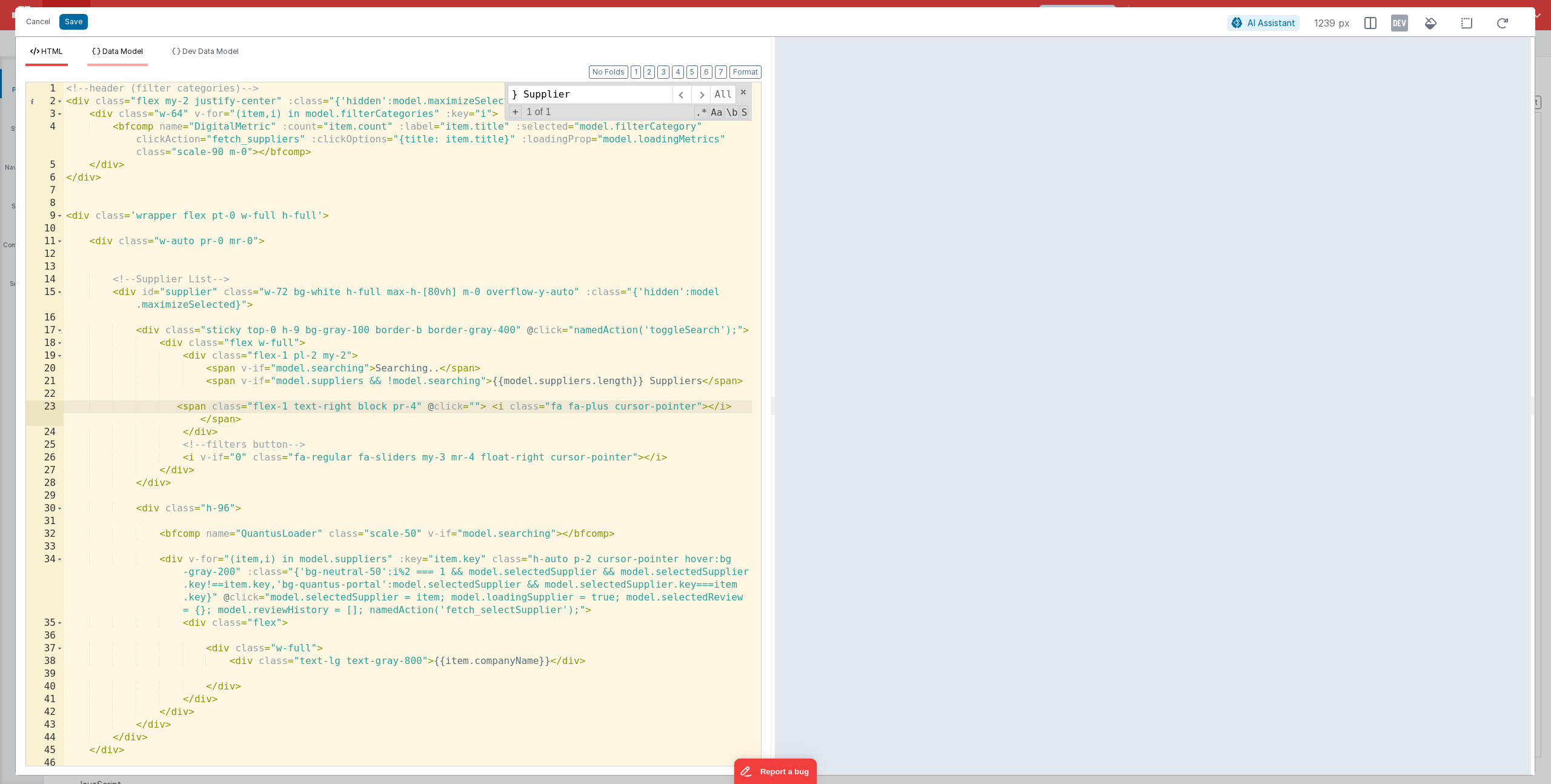
click at [104, 56] on li "Data Model" at bounding box center [117, 56] width 60 height 19
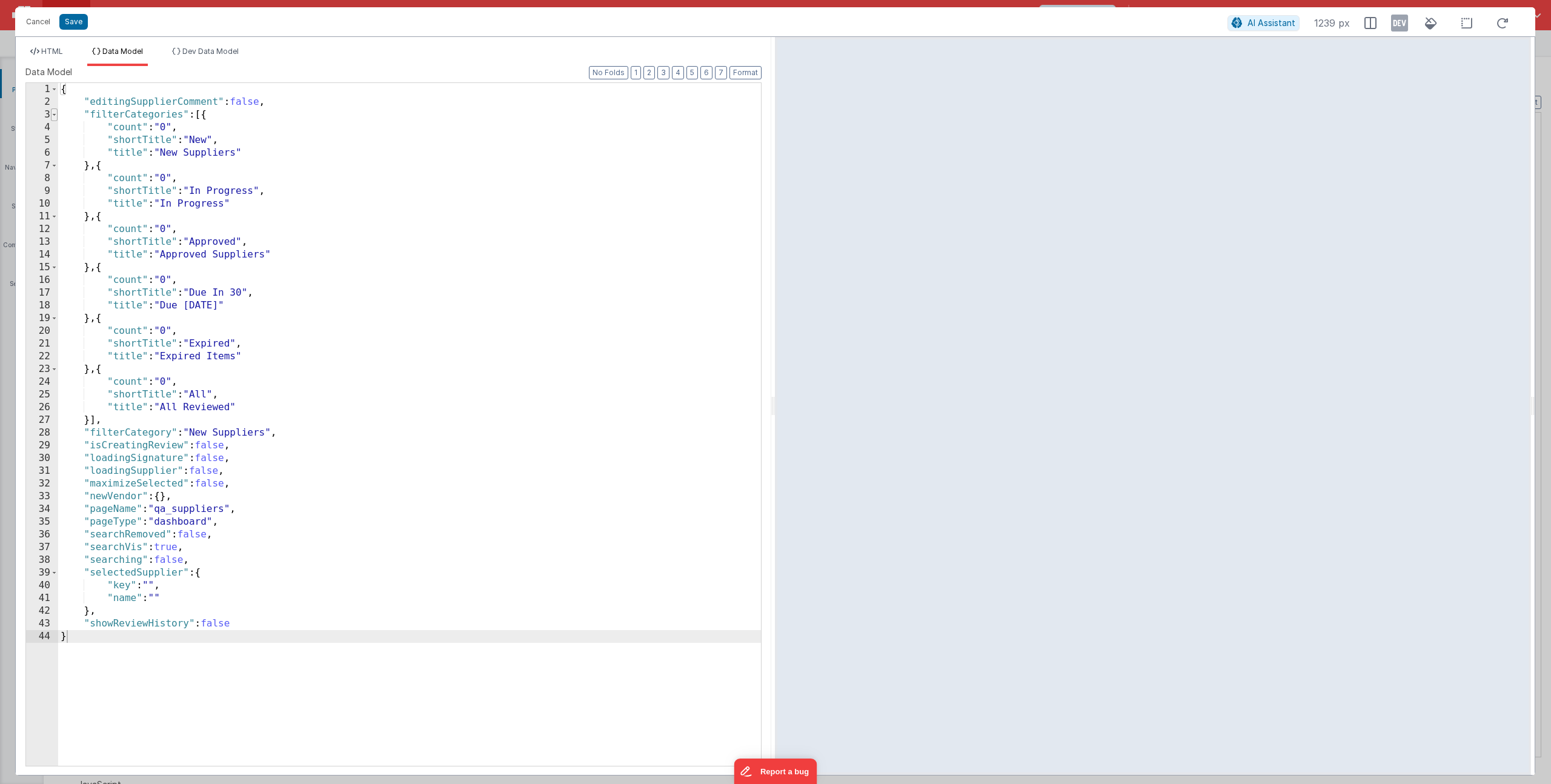
click at [57, 115] on span at bounding box center [54, 115] width 6 height 13
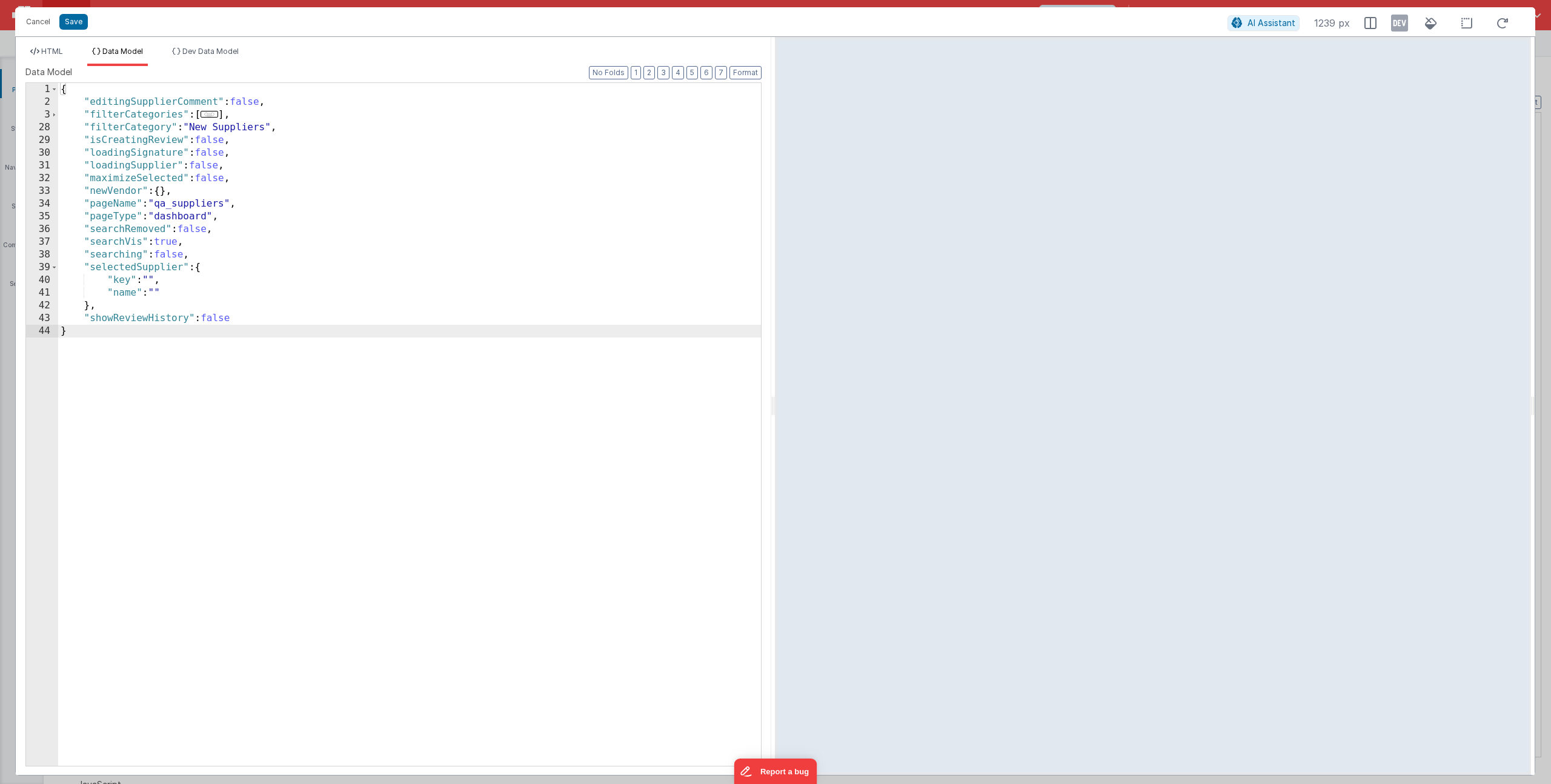
click at [250, 180] on div "{ "editingSupplierComment" : false , "filterCategories" : [ ... ] , "filterCate…" at bounding box center [410, 437] width 703 height 708
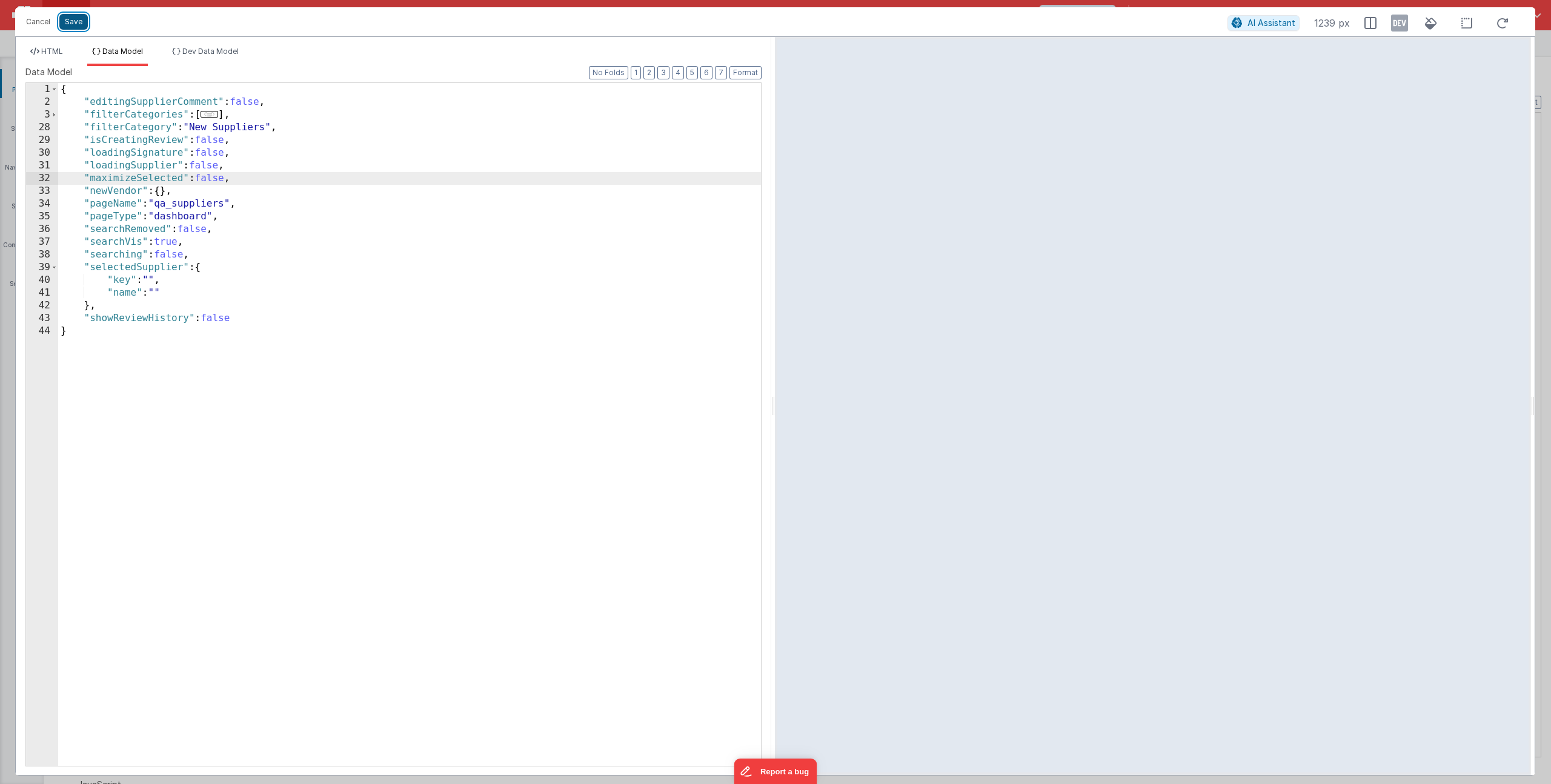
click at [66, 18] on button "Save" at bounding box center [73, 22] width 28 height 16
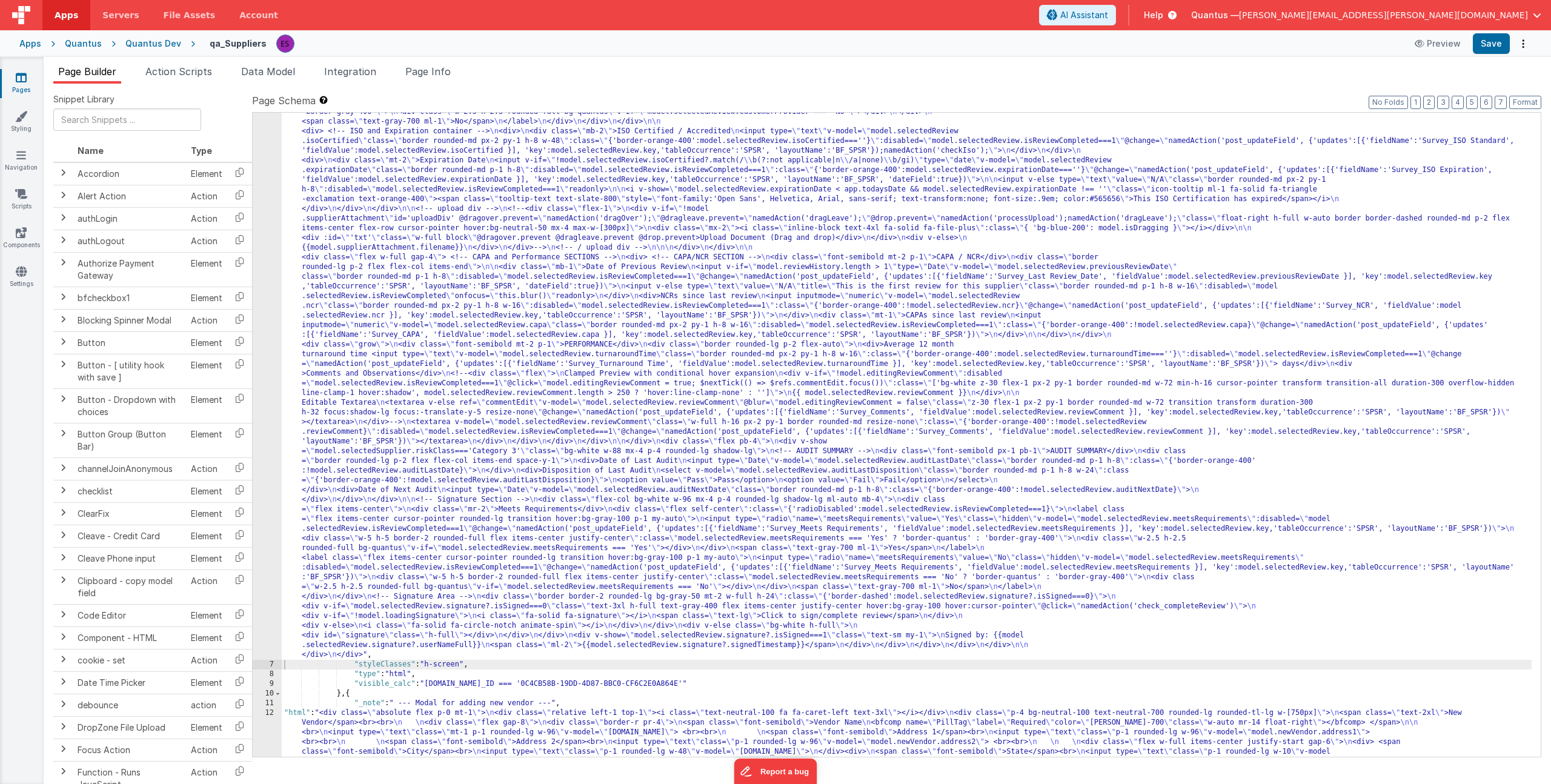
click at [316, 327] on div ""html" : "<!-- header (filter categories) --> \n <div class= \" flex my-2 justi…" at bounding box center [906, 245] width 1250 height 2331
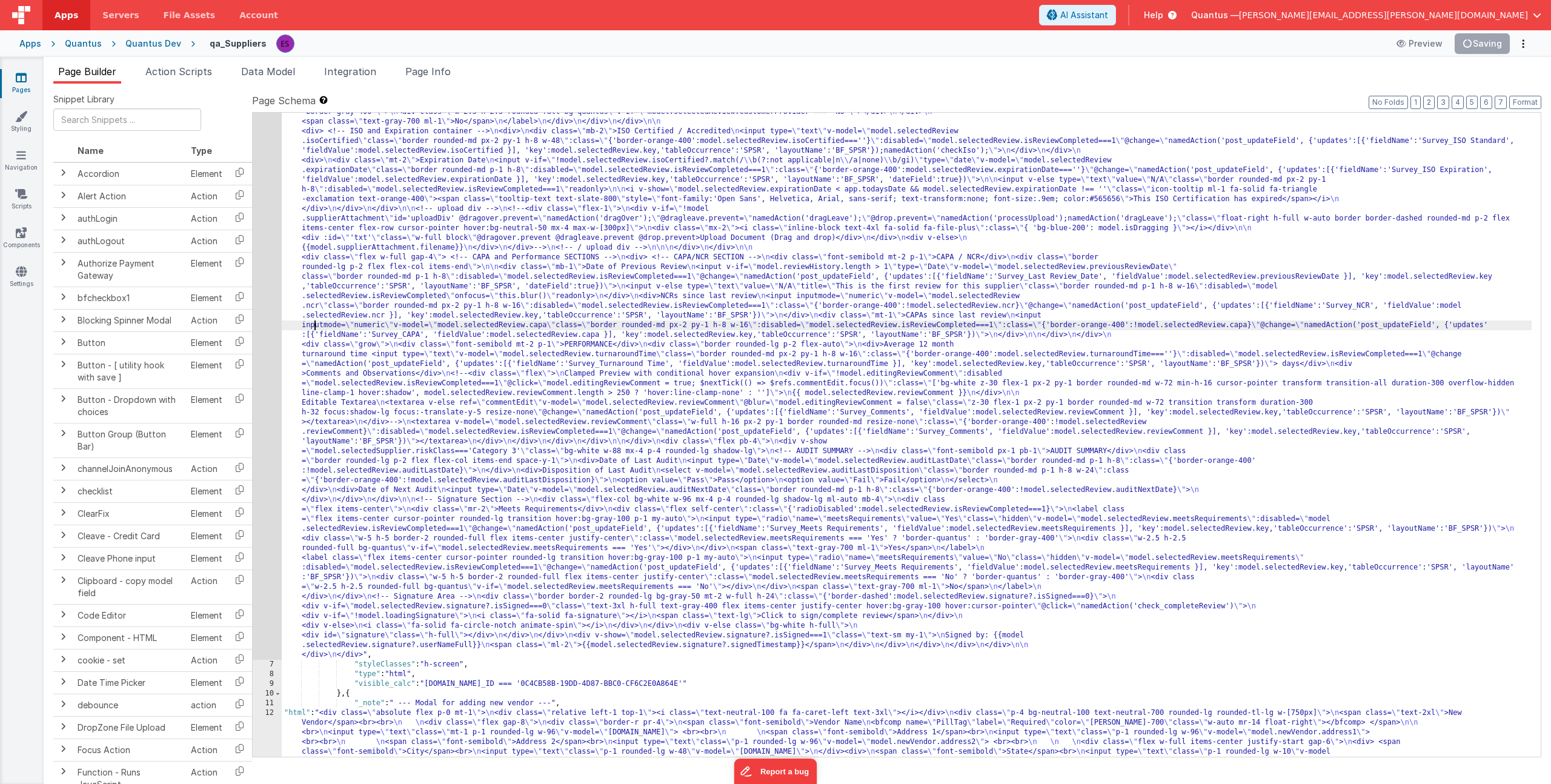
scroll to position [1154, 0]
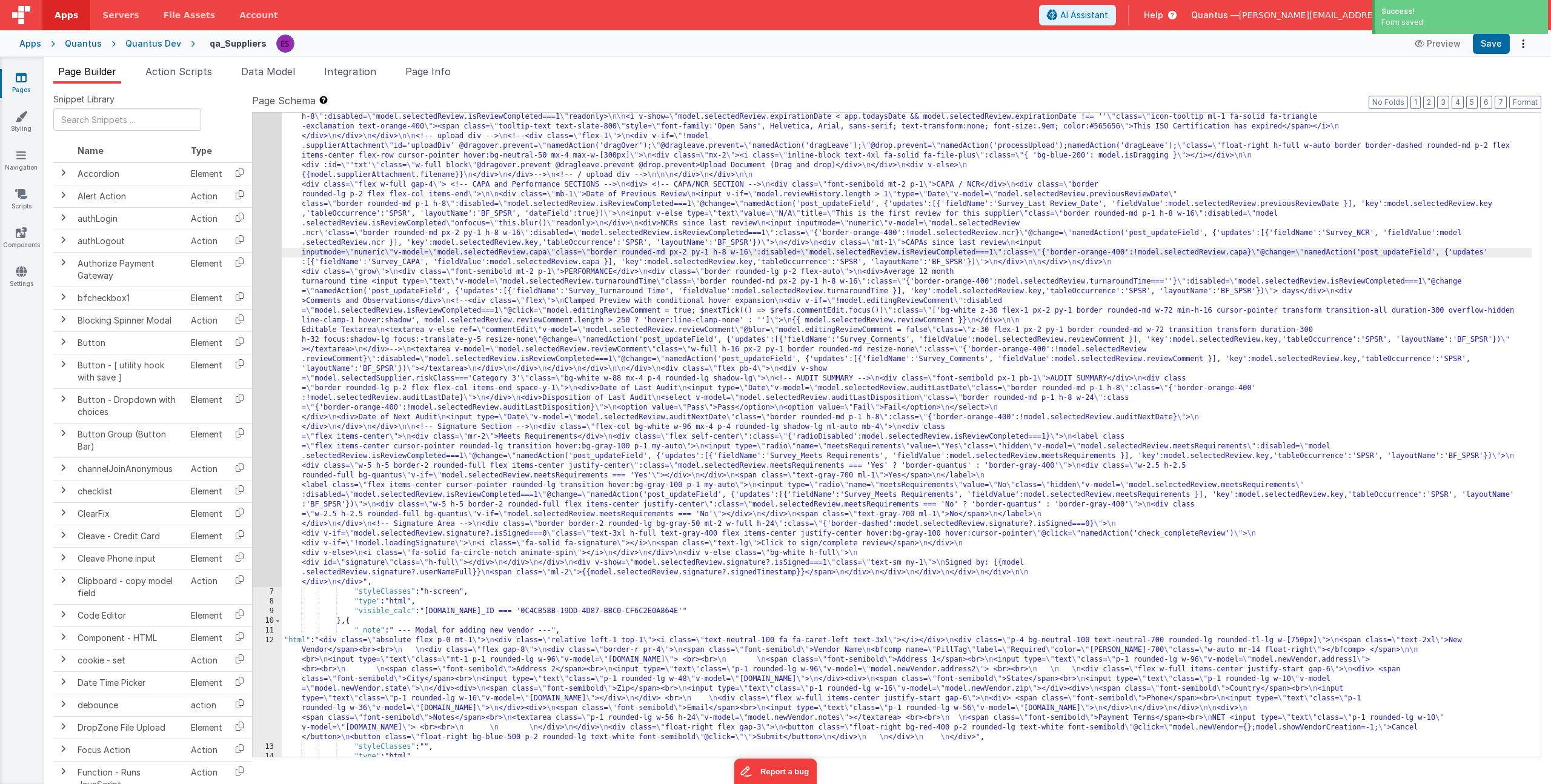
click at [403, 658] on div ""html" : "<!-- header (filter categories) --> \n <div class= \" flex my-2 justi…" at bounding box center [906, 124] width 1250 height 2234
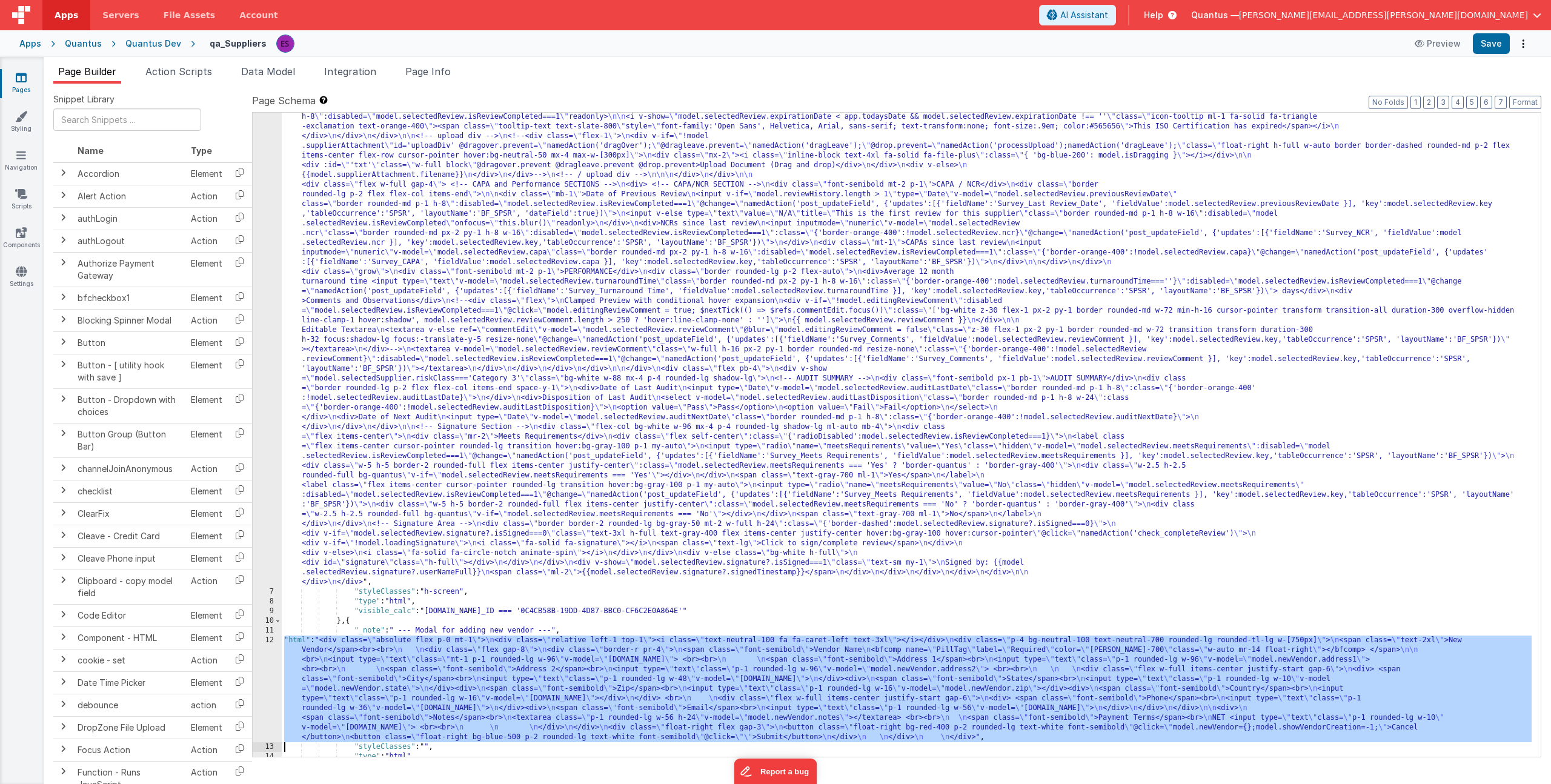
click at [255, 697] on div "12" at bounding box center [267, 689] width 29 height 107
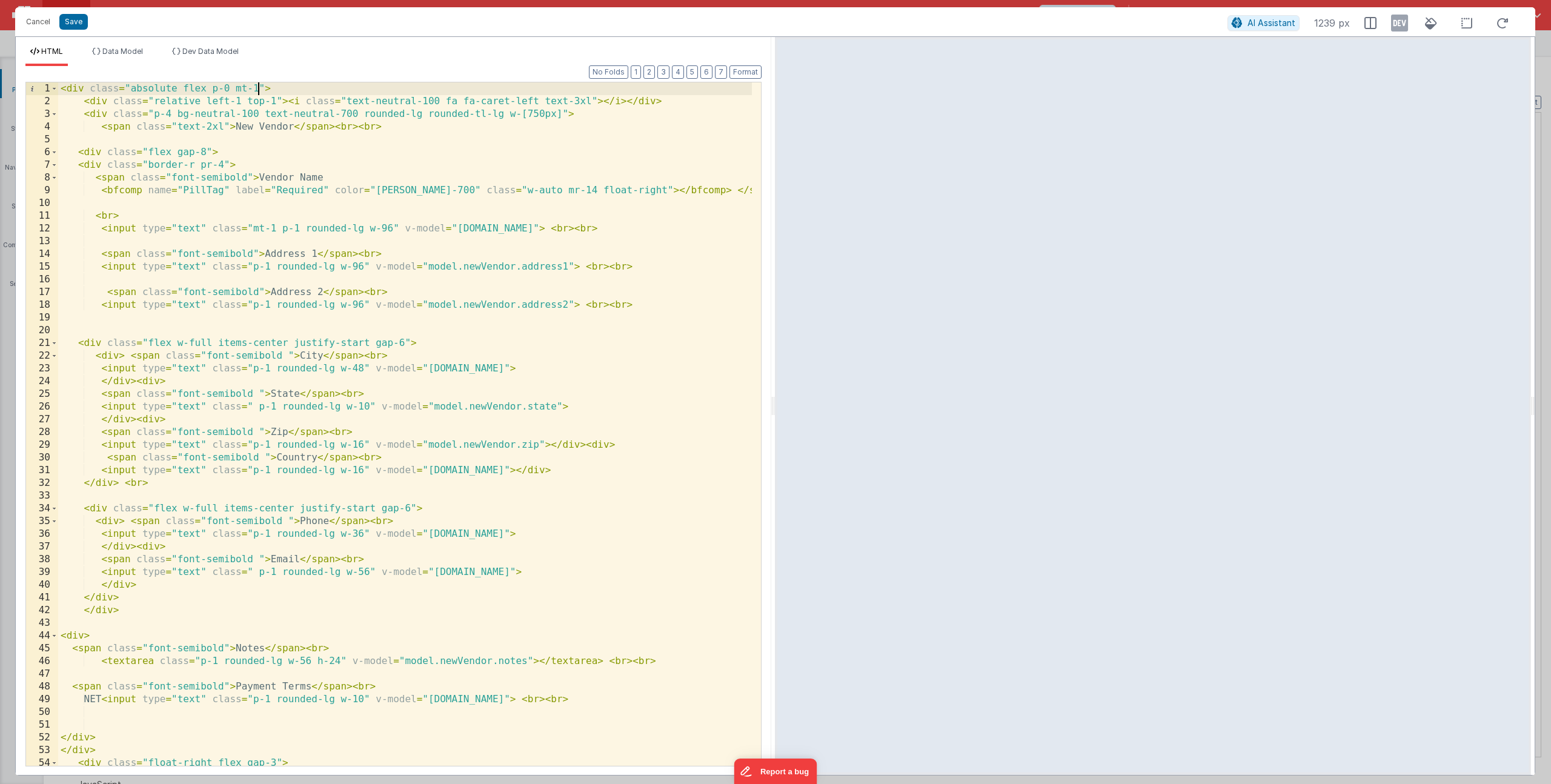
click at [259, 87] on div "< div class = "absolute flex p-0 mt-1" > < div class = "relative left-1 top-1" …" at bounding box center [405, 443] width 694 height 721
drag, startPoint x: 430, startPoint y: 84, endPoint x: 426, endPoint y: 91, distance: 8.1
click at [426, 91] on div "< div class = "absolute flex p-0 mt-1 transition-opacity duration-700 opacity-1…" at bounding box center [405, 443] width 694 height 721
drag, startPoint x: 497, startPoint y: 90, endPoint x: 508, endPoint y: 90, distance: 11.0
click at [508, 90] on div "< div class = "absolute flex p-0 mt-1 transition-opacity duration-500 opacity-1…" at bounding box center [405, 443] width 694 height 721
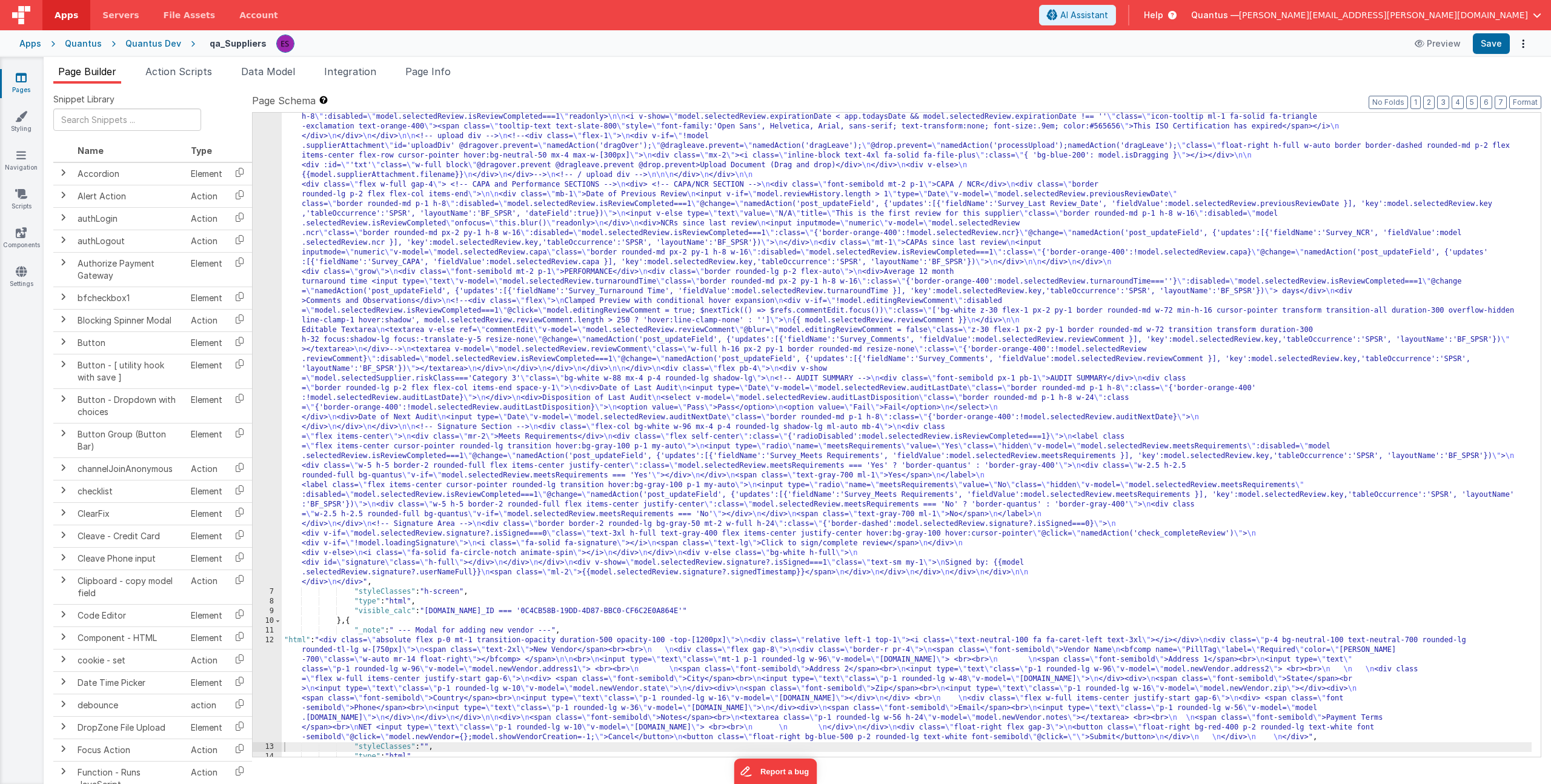
click at [428, 220] on div ""html" : "<!-- header (filter categories) --> \n <div class= \" flex my-2 justi…" at bounding box center [906, 124] width 1250 height 2234
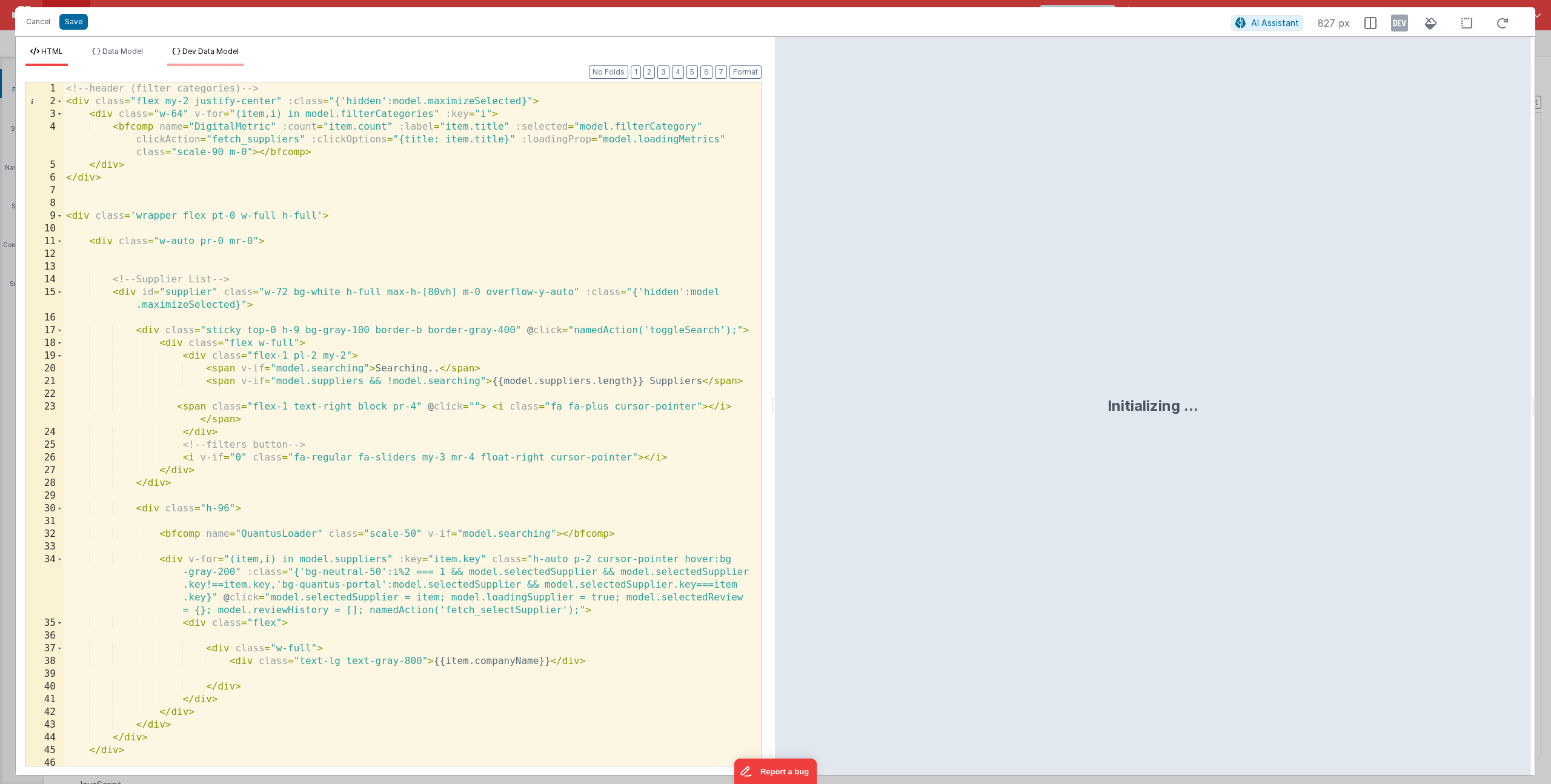
click at [197, 48] on span "Dev Data Model" at bounding box center [210, 51] width 56 height 9
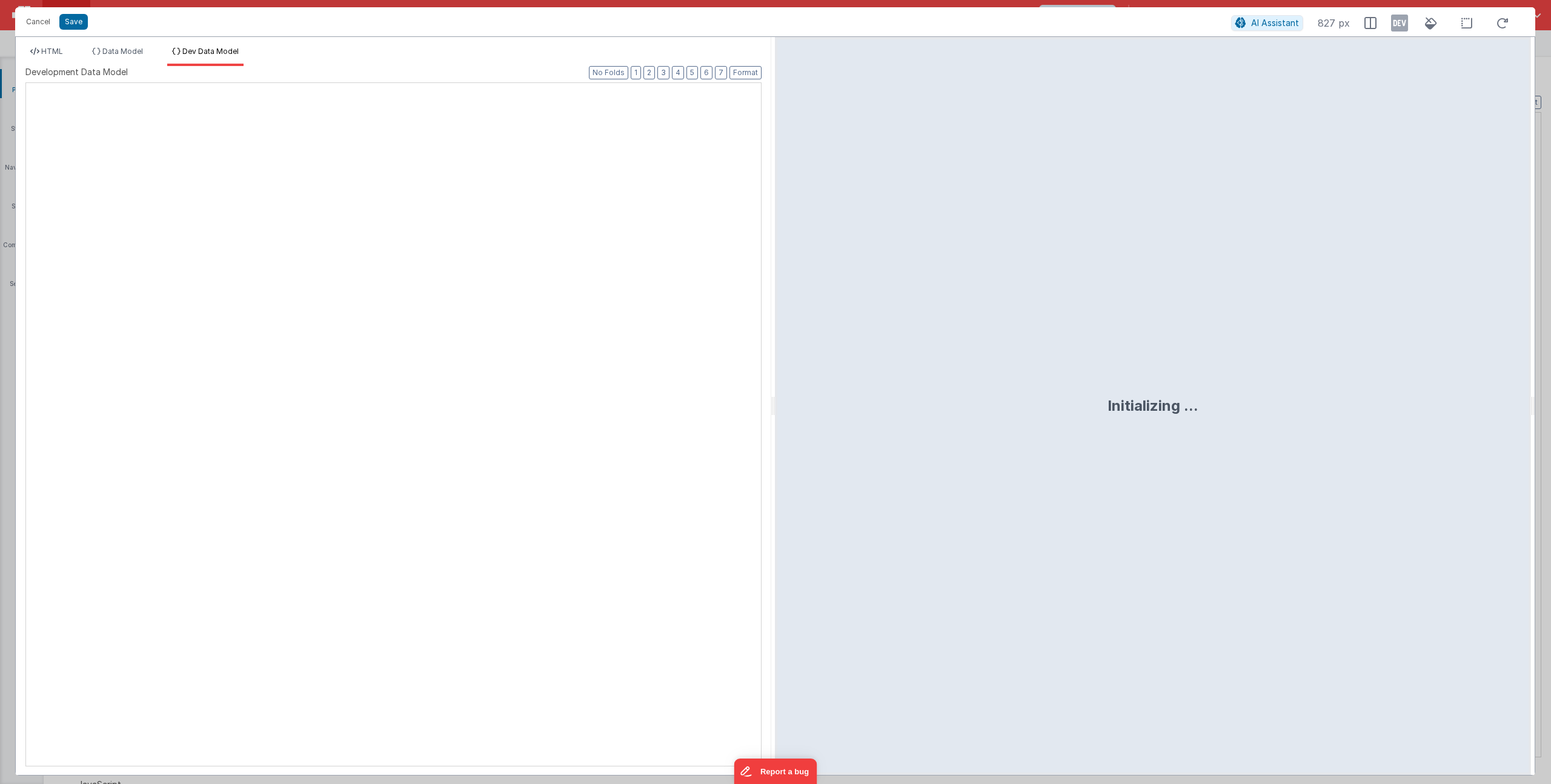
click at [26, 83] on div at bounding box center [26, 83] width 0 height 0
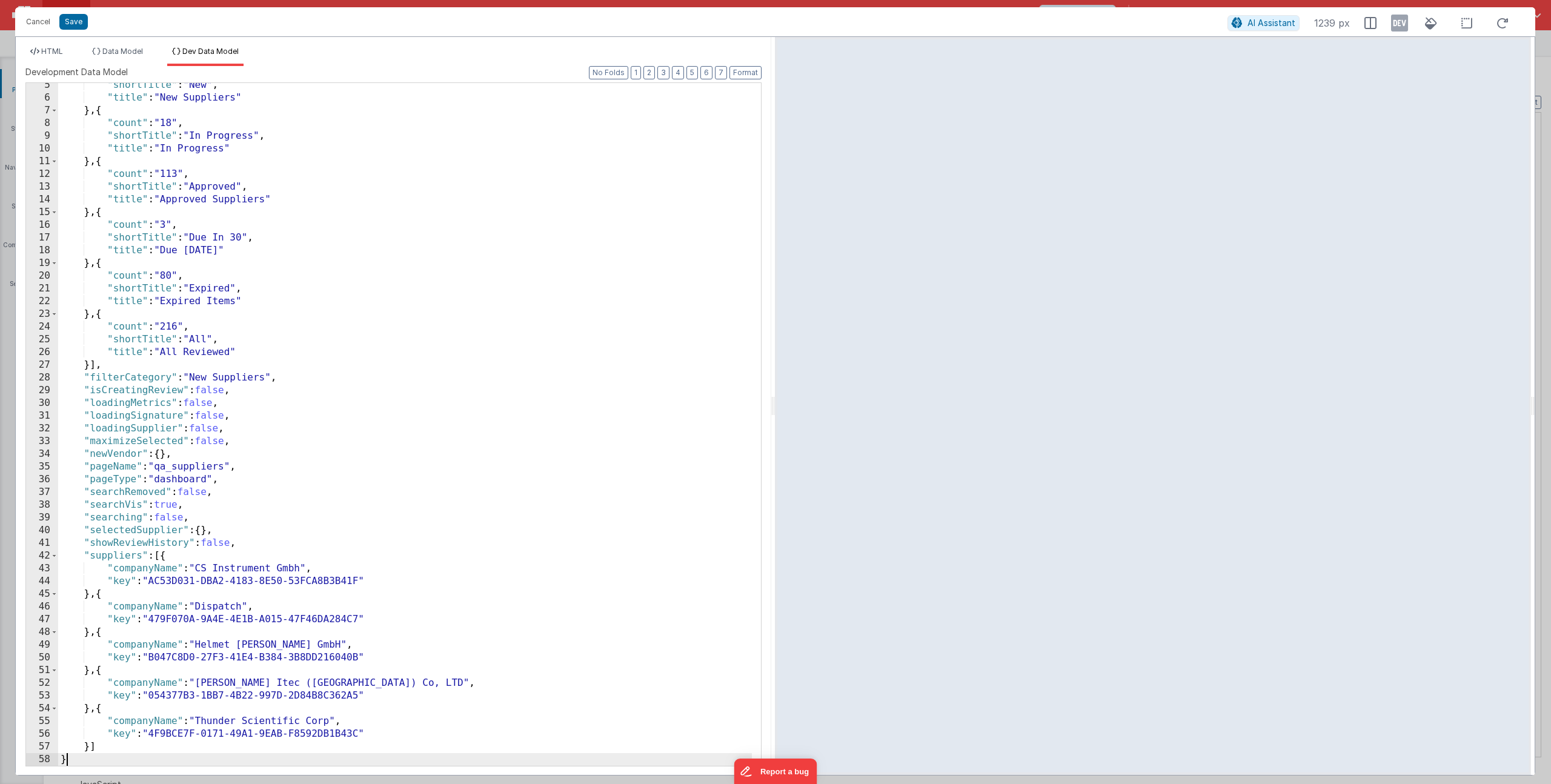
scroll to position [55, 0]
click at [1397, 26] on icon at bounding box center [1399, 23] width 17 height 19
click at [57, 53] on span "HTML" at bounding box center [52, 51] width 22 height 9
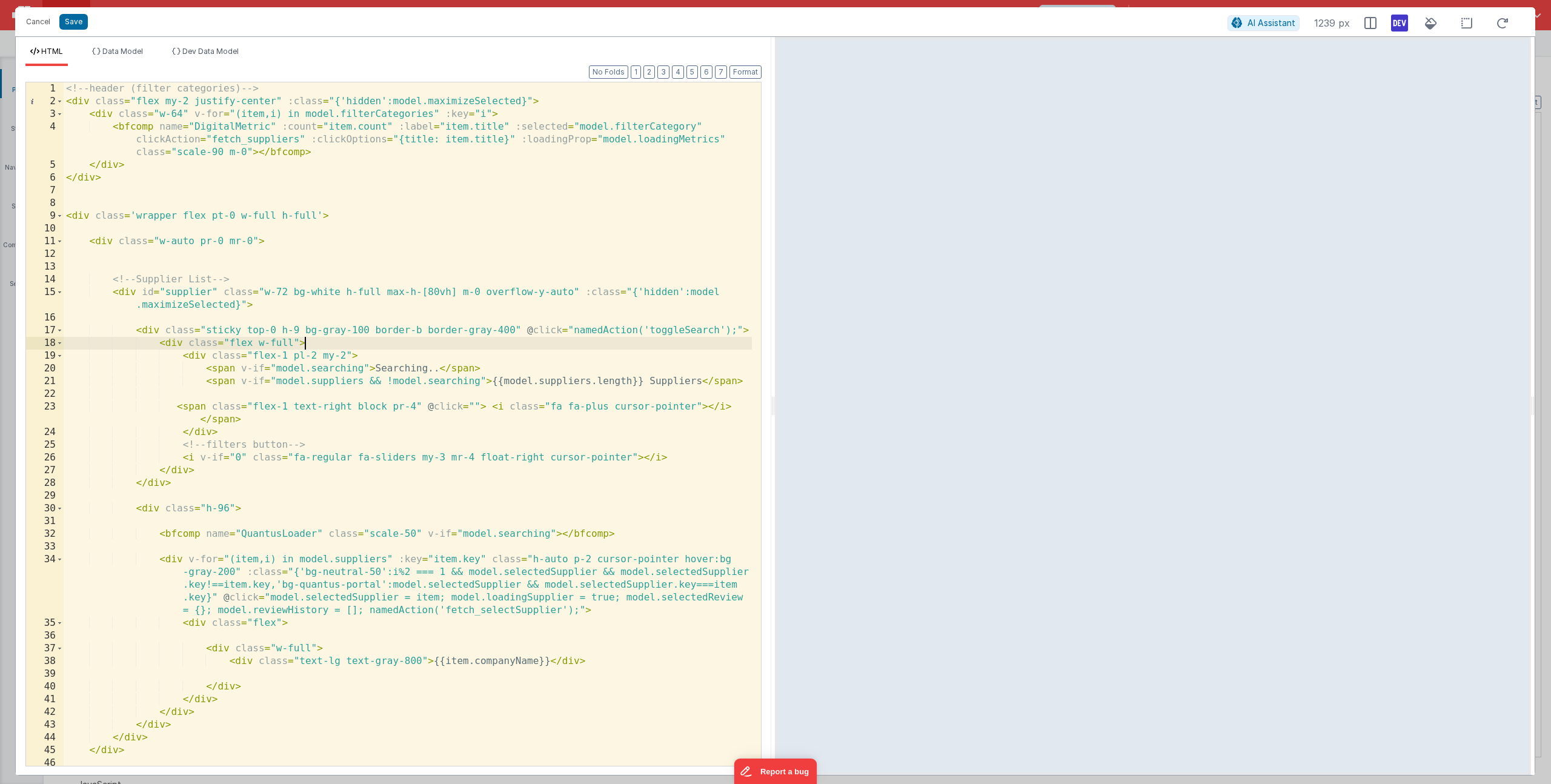
click at [398, 338] on div "<!-- header (filter categories) --> < div class = "flex my-2 justify-center" :c…" at bounding box center [407, 437] width 688 height 709
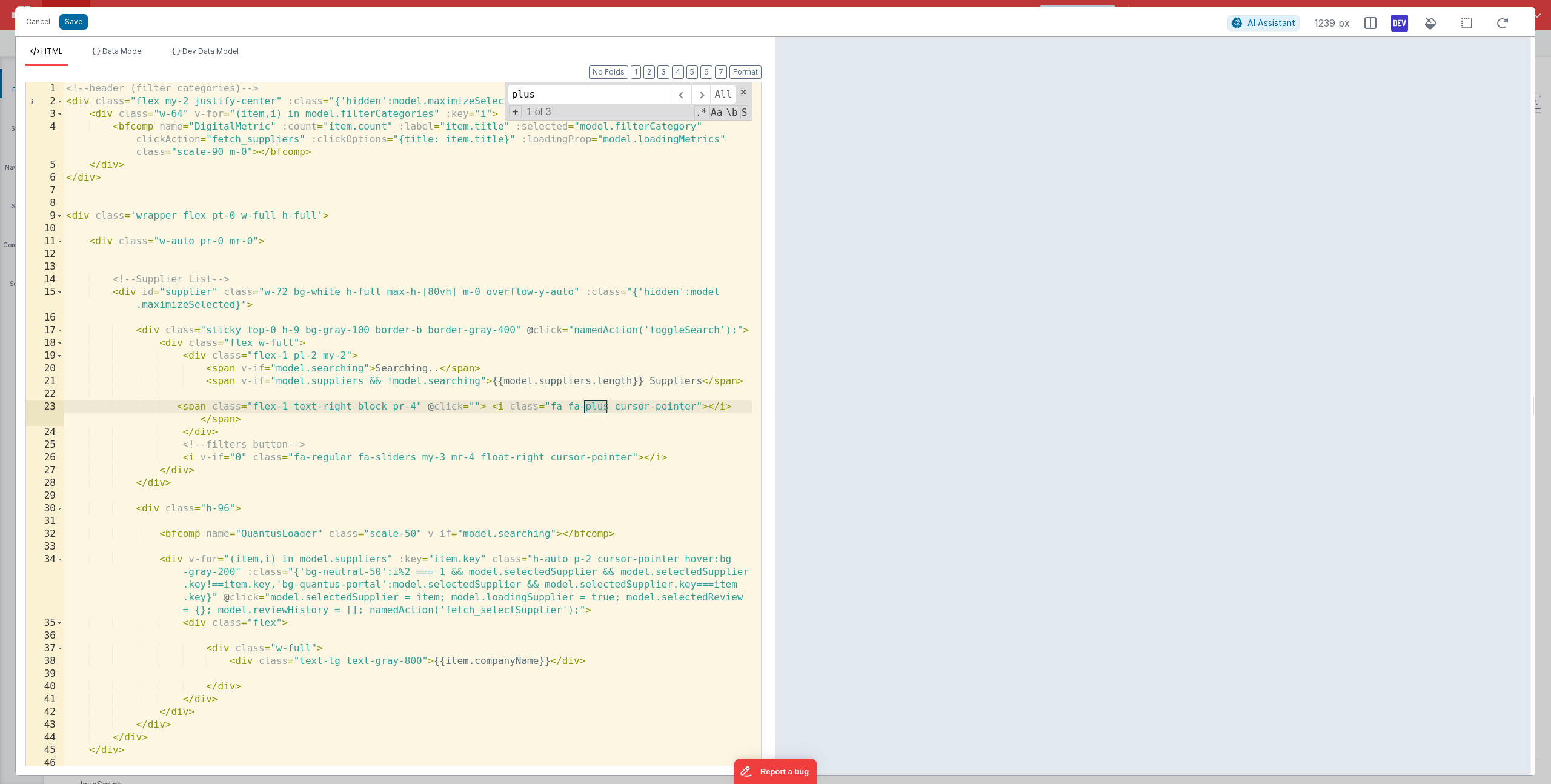
type input "plus"
drag, startPoint x: 414, startPoint y: 406, endPoint x: 391, endPoint y: 411, distance: 23.5
click at [391, 411] on div "<!-- header (filter categories) --> < div class = "flex my-2 justify-center" :c…" at bounding box center [407, 437] width 688 height 709
click at [194, 357] on div "<!-- header (filter categories) --> < div class = "flex my-2 justify-center" :c…" at bounding box center [407, 437] width 688 height 709
click at [177, 341] on div "<!-- header (filter categories) --> < div class = "flex my-2 justify-center" :c…" at bounding box center [407, 437] width 688 height 709
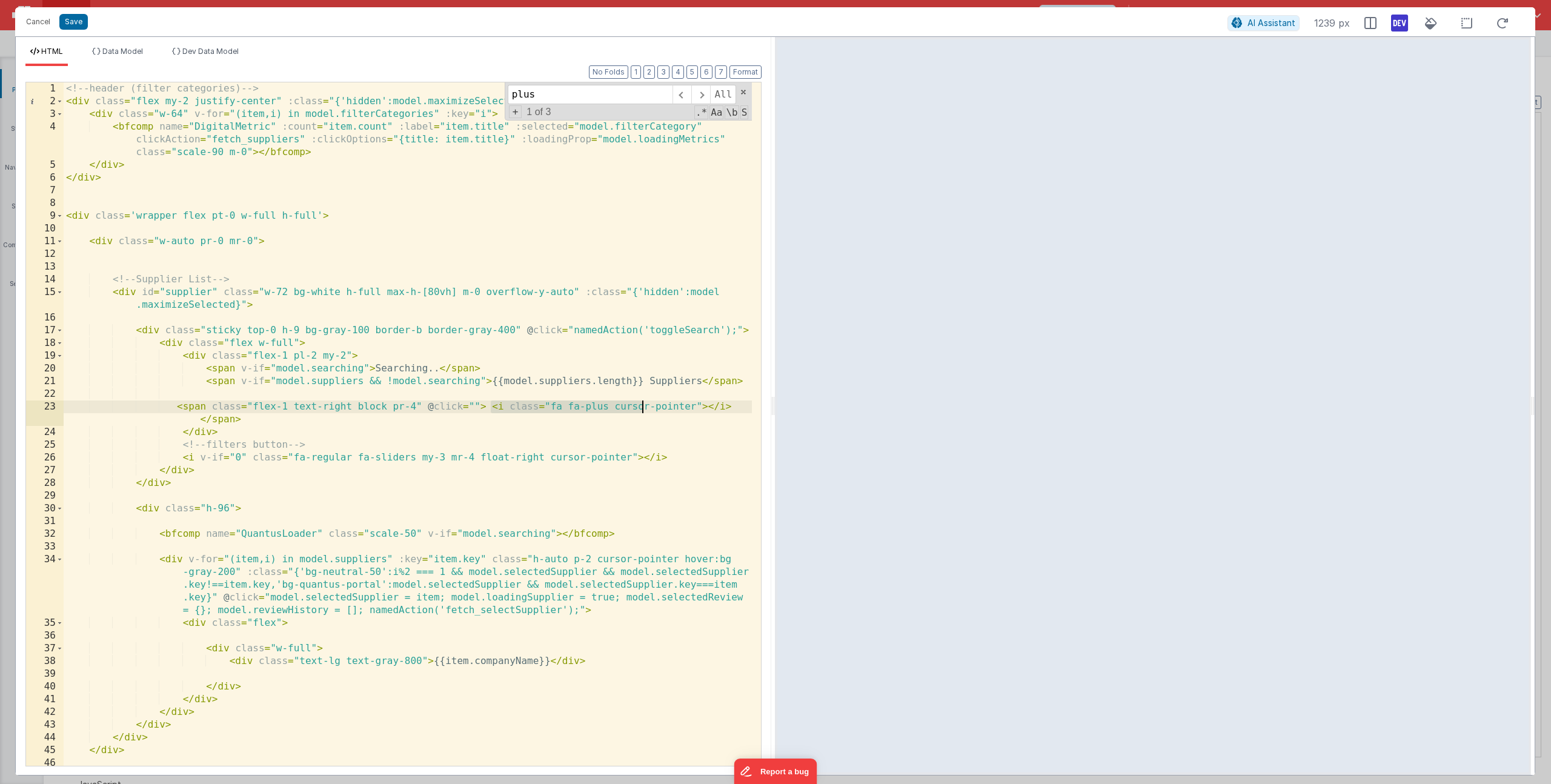
drag, startPoint x: 492, startPoint y: 406, endPoint x: 641, endPoint y: 407, distance: 149.0
click at [641, 407] on div "<!-- header (filter categories) --> < div class = "flex my-2 justify-center" :c…" at bounding box center [407, 437] width 688 height 709
drag, startPoint x: 292, startPoint y: 406, endPoint x: 251, endPoint y: 410, distance: 41.2
click at [251, 410] on div "<!-- header (filter categories) --> < div class = "flex my-2 justify-center" :c…" at bounding box center [407, 437] width 688 height 709
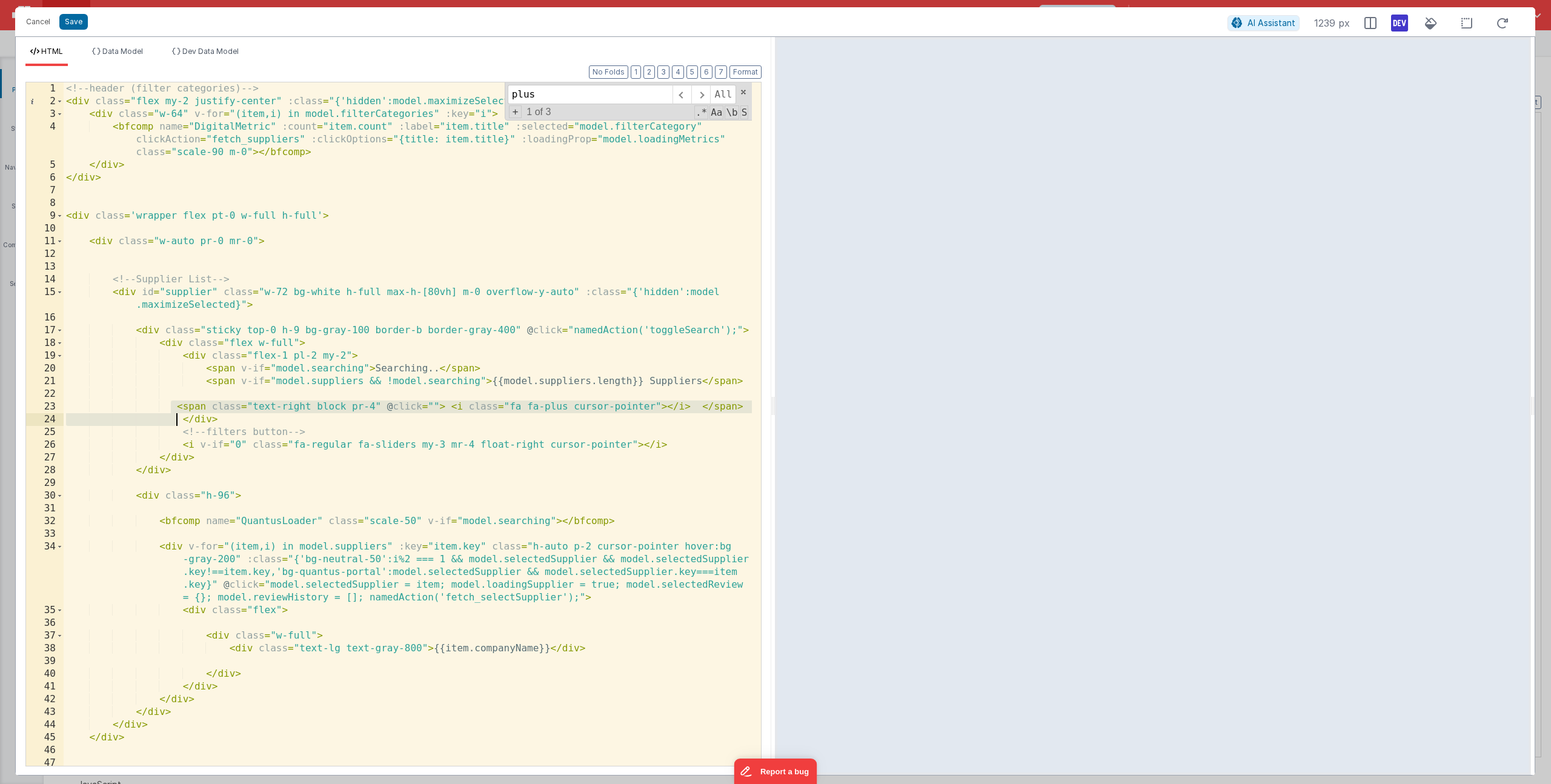
drag, startPoint x: 174, startPoint y: 406, endPoint x: 176, endPoint y: 414, distance: 8.2
click at [176, 414] on div "<!-- header (filter categories) --> < div class = "flex my-2 justify-center" :c…" at bounding box center [407, 437] width 688 height 709
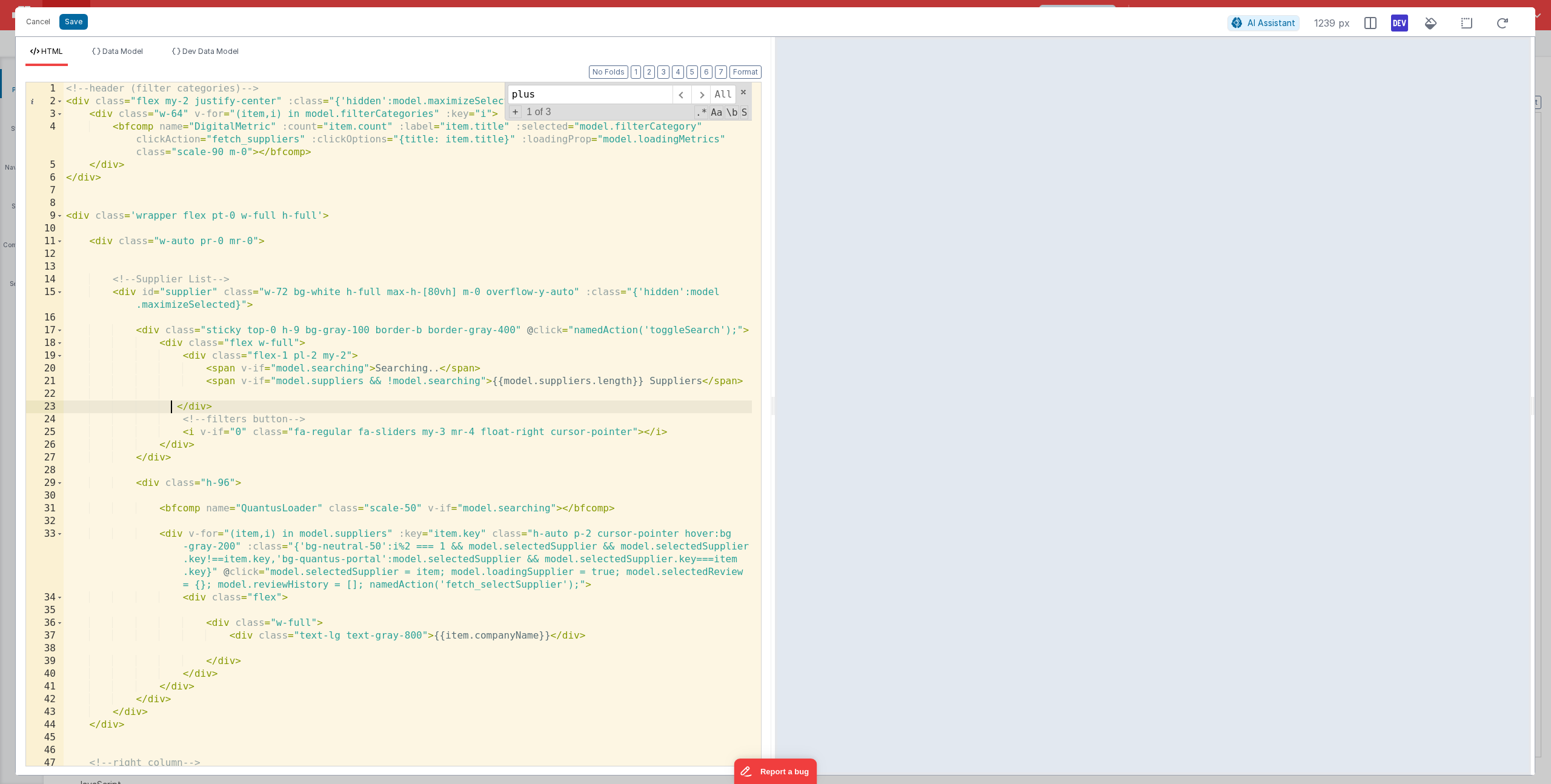
click at [320, 420] on div "<!-- header (filter categories) --> < div class = "flex my-2 justify-center" :c…" at bounding box center [407, 443] width 688 height 721
click at [701, 435] on div "<!-- header (filter categories) --> < div class = "flex my-2 justify-center" :c…" at bounding box center [407, 443] width 688 height 721
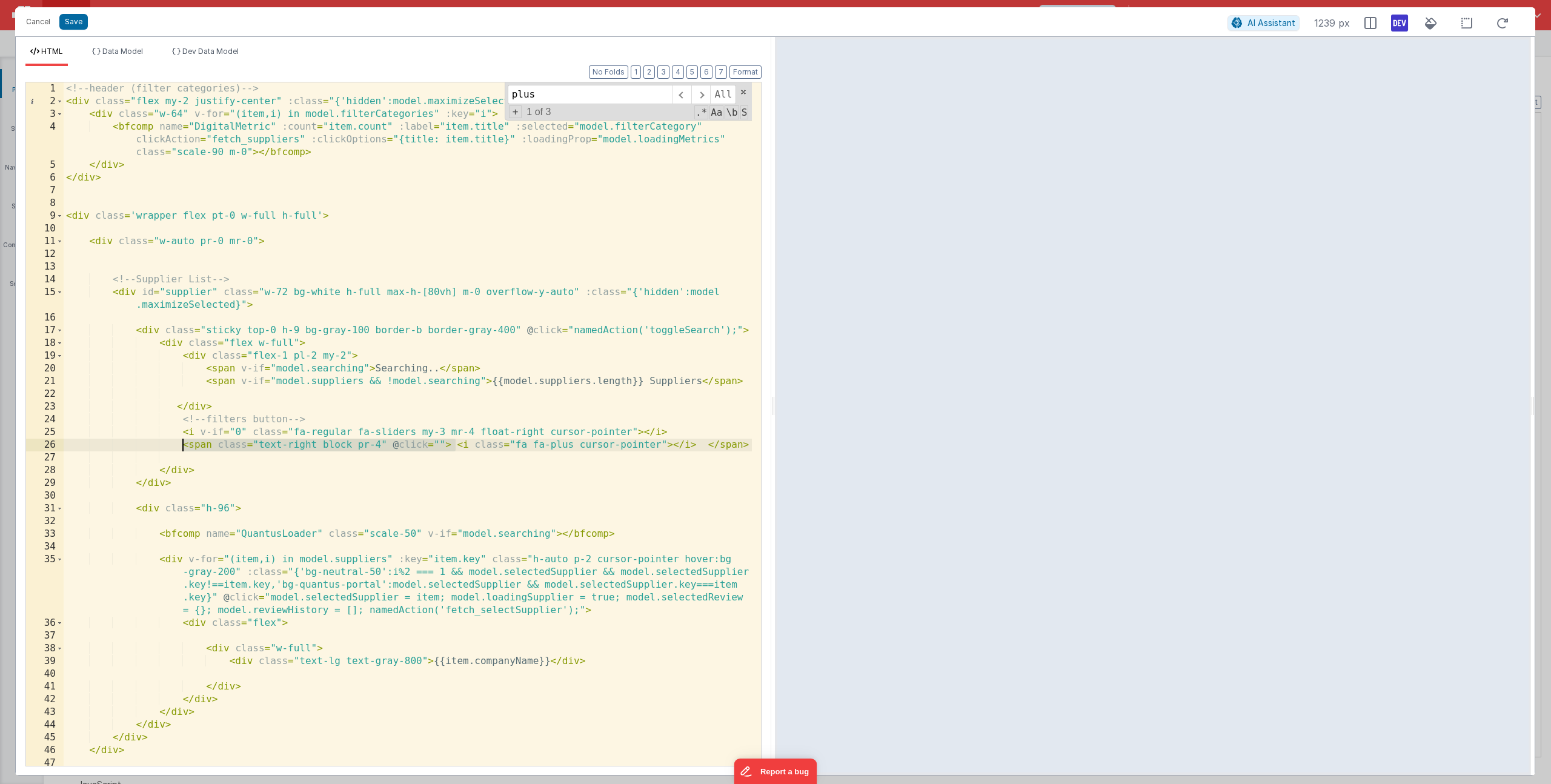
drag, startPoint x: 457, startPoint y: 444, endPoint x: 184, endPoint y: 444, distance: 273.0
click at [184, 444] on div "<!-- header (filter categories) --> < div class = "flex my-2 justify-center" :c…" at bounding box center [407, 437] width 688 height 709
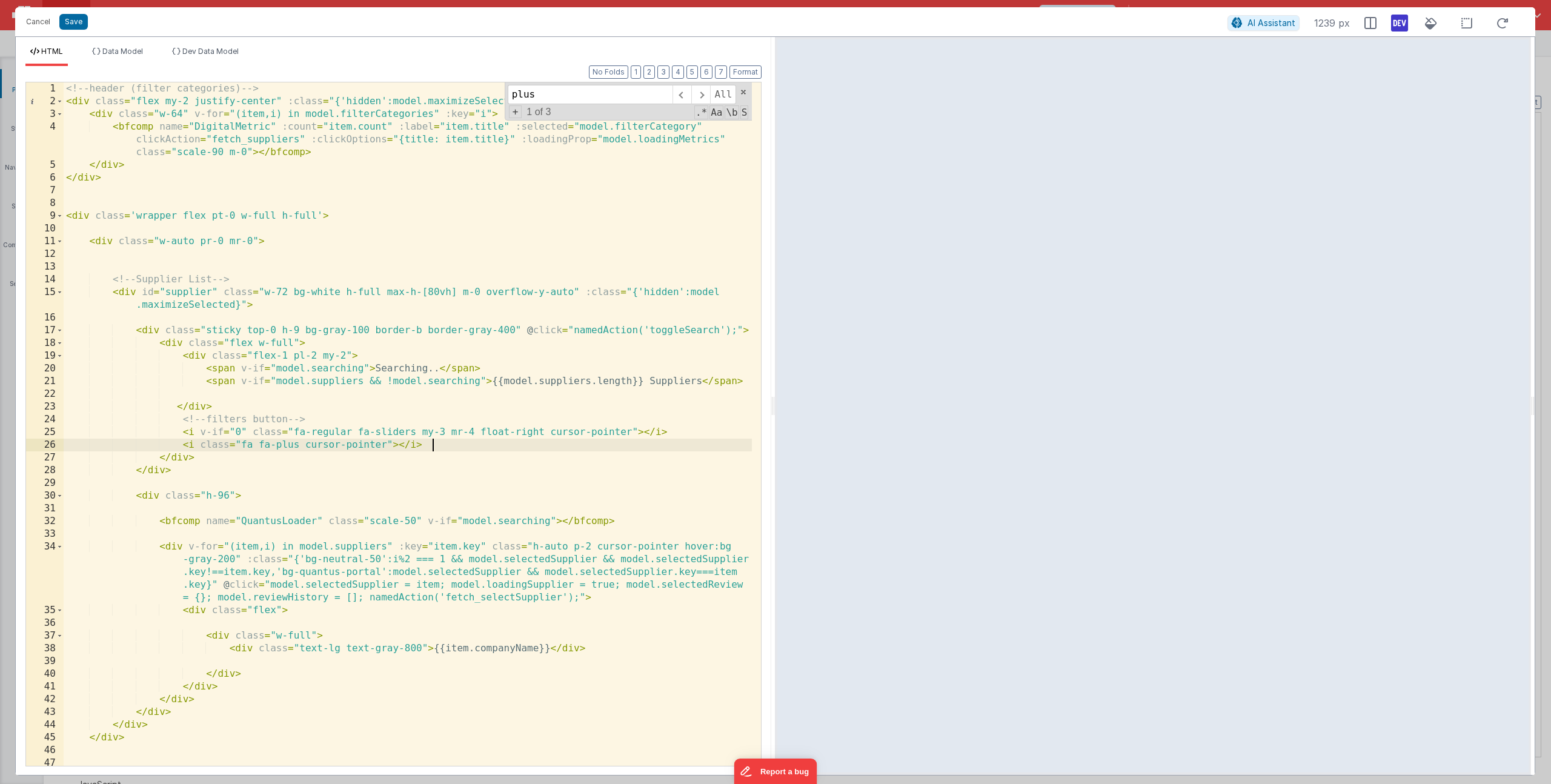
click at [284, 420] on div "<!-- header (filter categories) --> < div class = "flex my-2 justify-center" :c…" at bounding box center [407, 437] width 688 height 709
click at [182, 447] on div "<!-- header (filter categories) --> < div class = "flex my-2 justify-center" :c…" at bounding box center [407, 437] width 688 height 709
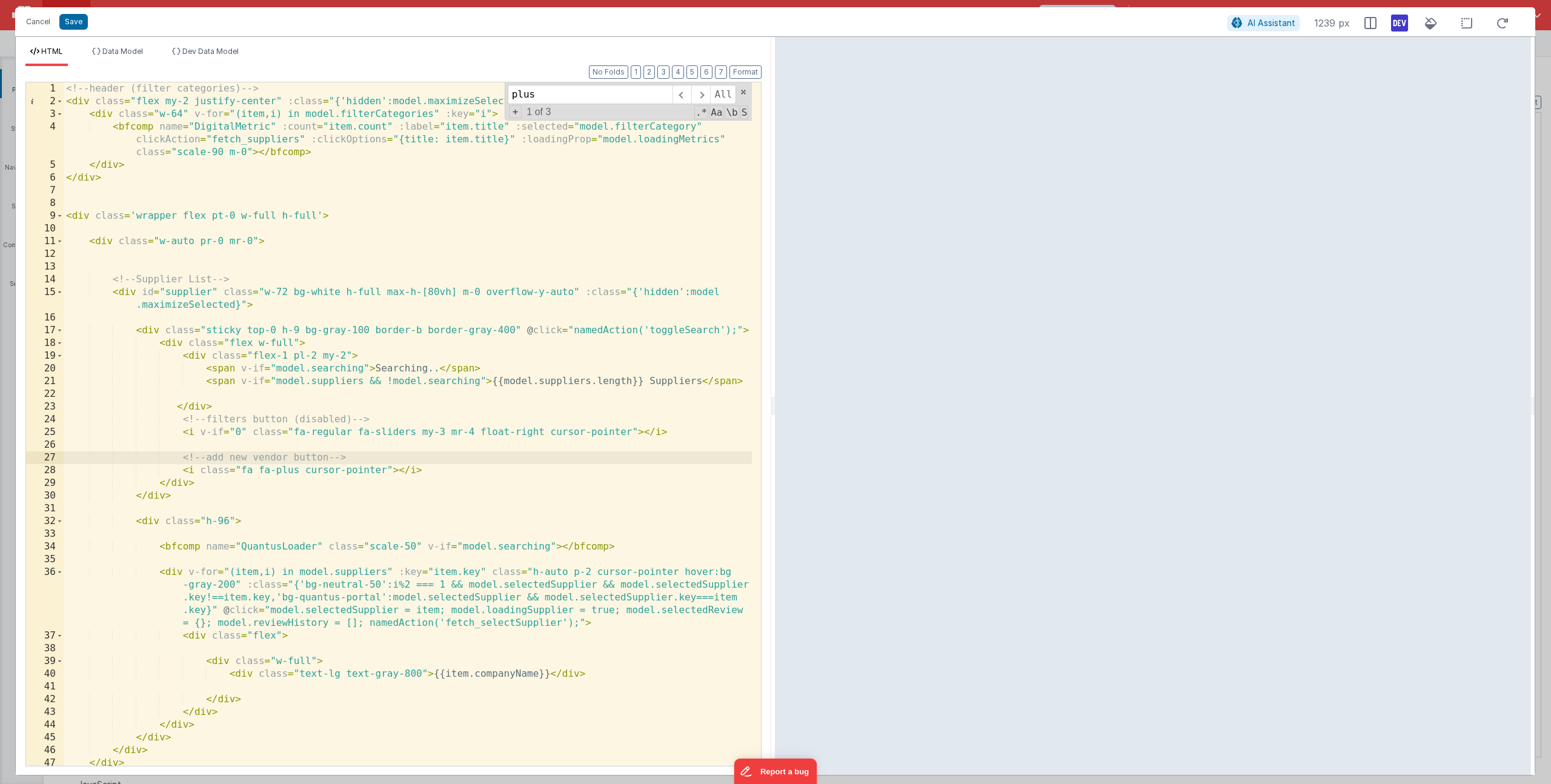
click at [388, 467] on div "<!-- header (filter categories) --> < div class = "flex my-2 justify-center" :c…" at bounding box center [407, 437] width 688 height 709
click at [451, 468] on div "<!-- header (filter categories) --> < div class = "flex my-2 justify-center" :c…" at bounding box center [407, 437] width 688 height 709
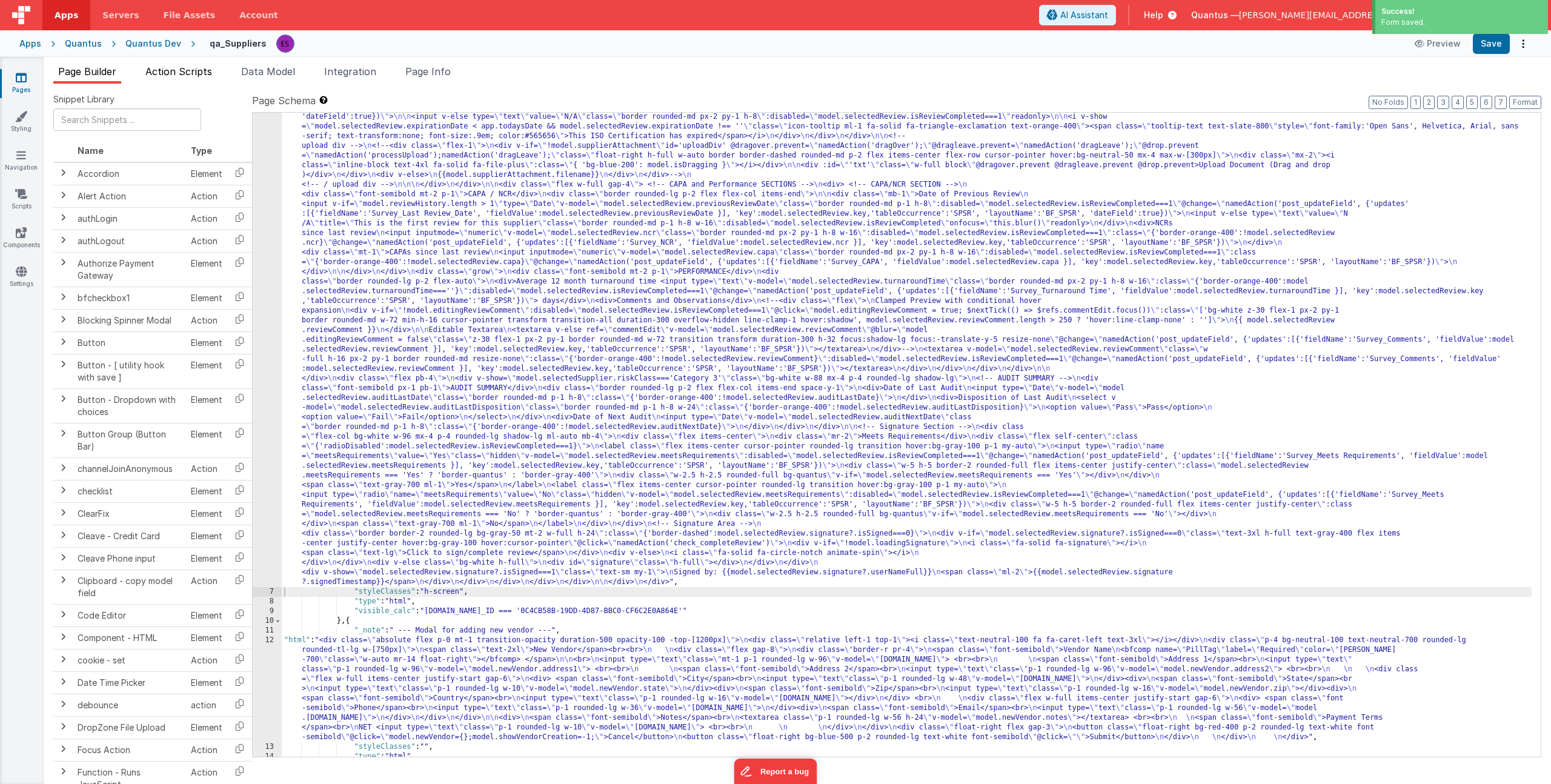
click at [176, 73] on span "Action Scripts" at bounding box center [179, 71] width 67 height 12
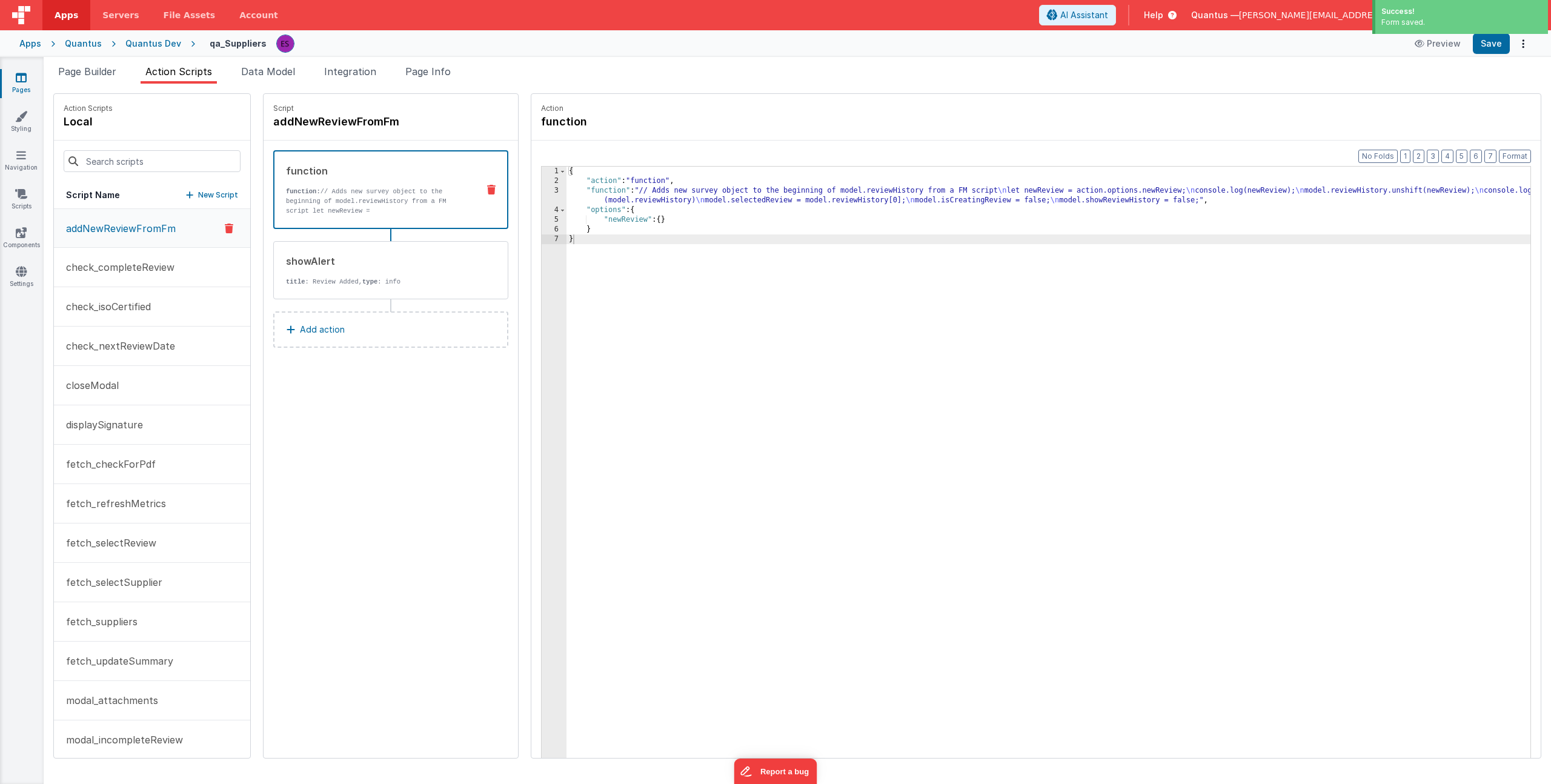
click at [198, 194] on p "New Script" at bounding box center [218, 195] width 40 height 12
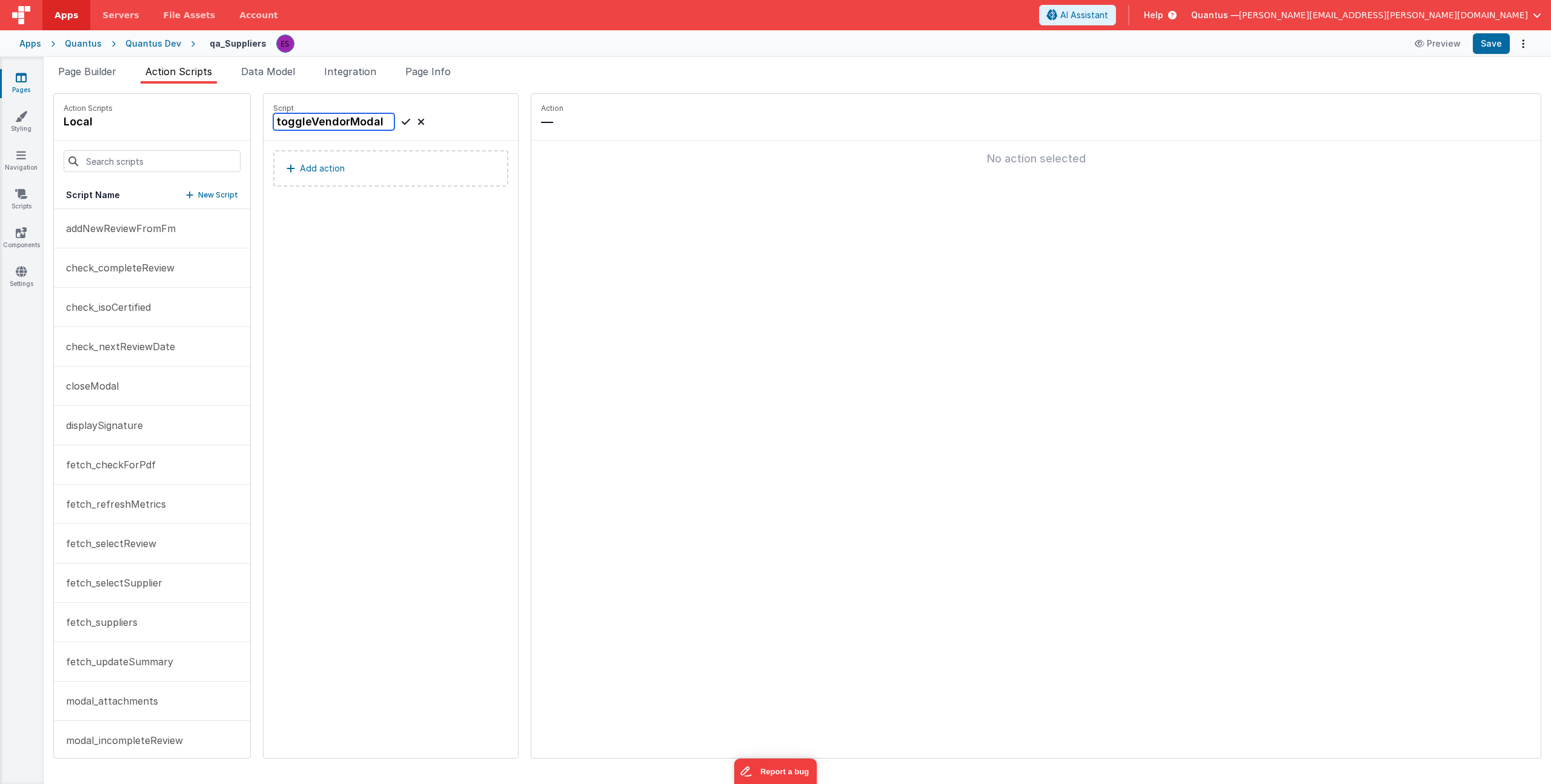
type input "toggleVendorModal"
click at [386, 121] on div "toggleVendorModal" at bounding box center [349, 122] width 152 height 17
click at [402, 119] on icon at bounding box center [406, 122] width 9 height 14
click at [311, 166] on p "Add action" at bounding box center [322, 169] width 45 height 14
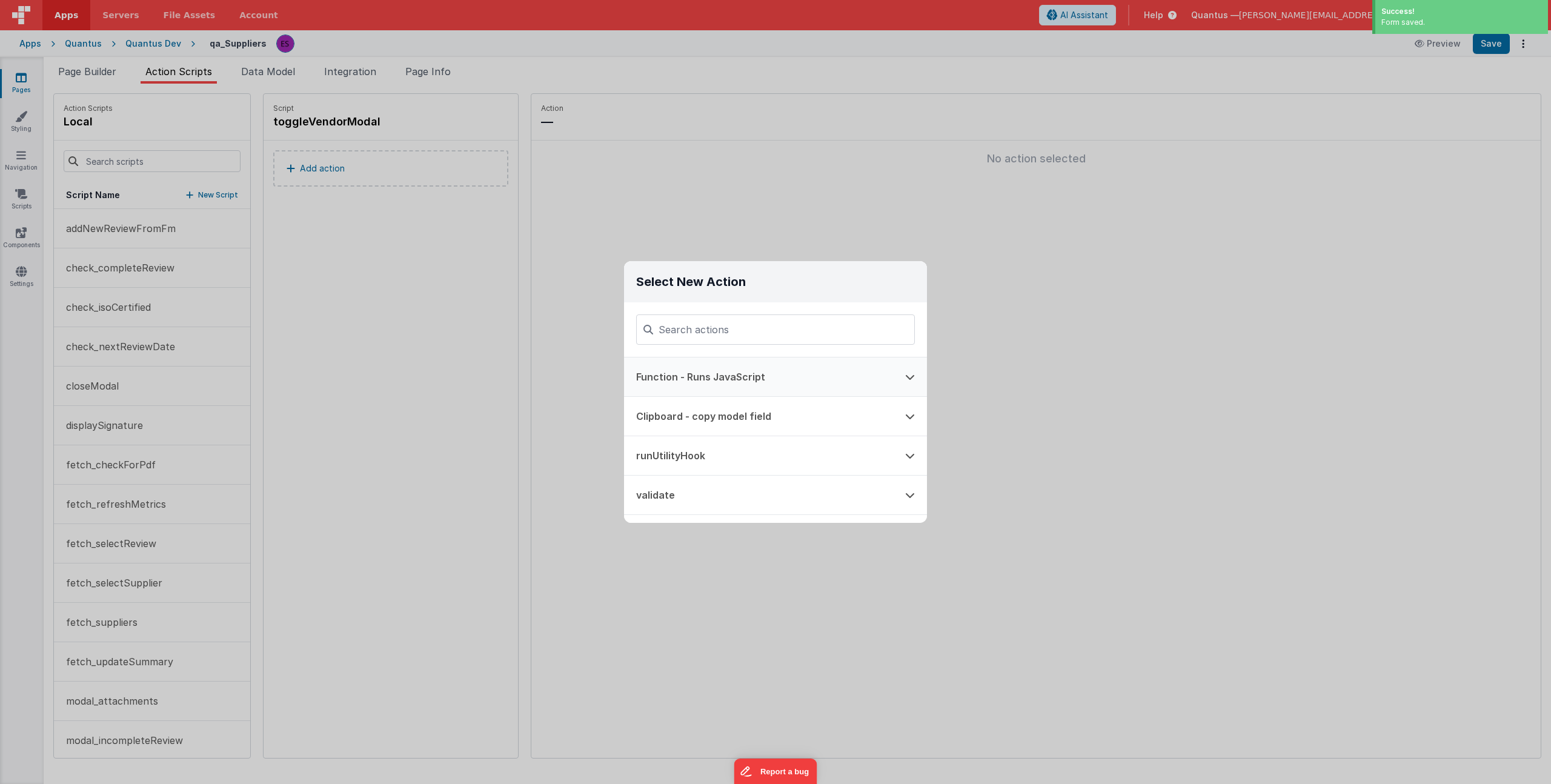
click at [675, 385] on button "Function - Runs JavaScript" at bounding box center [758, 376] width 269 height 38
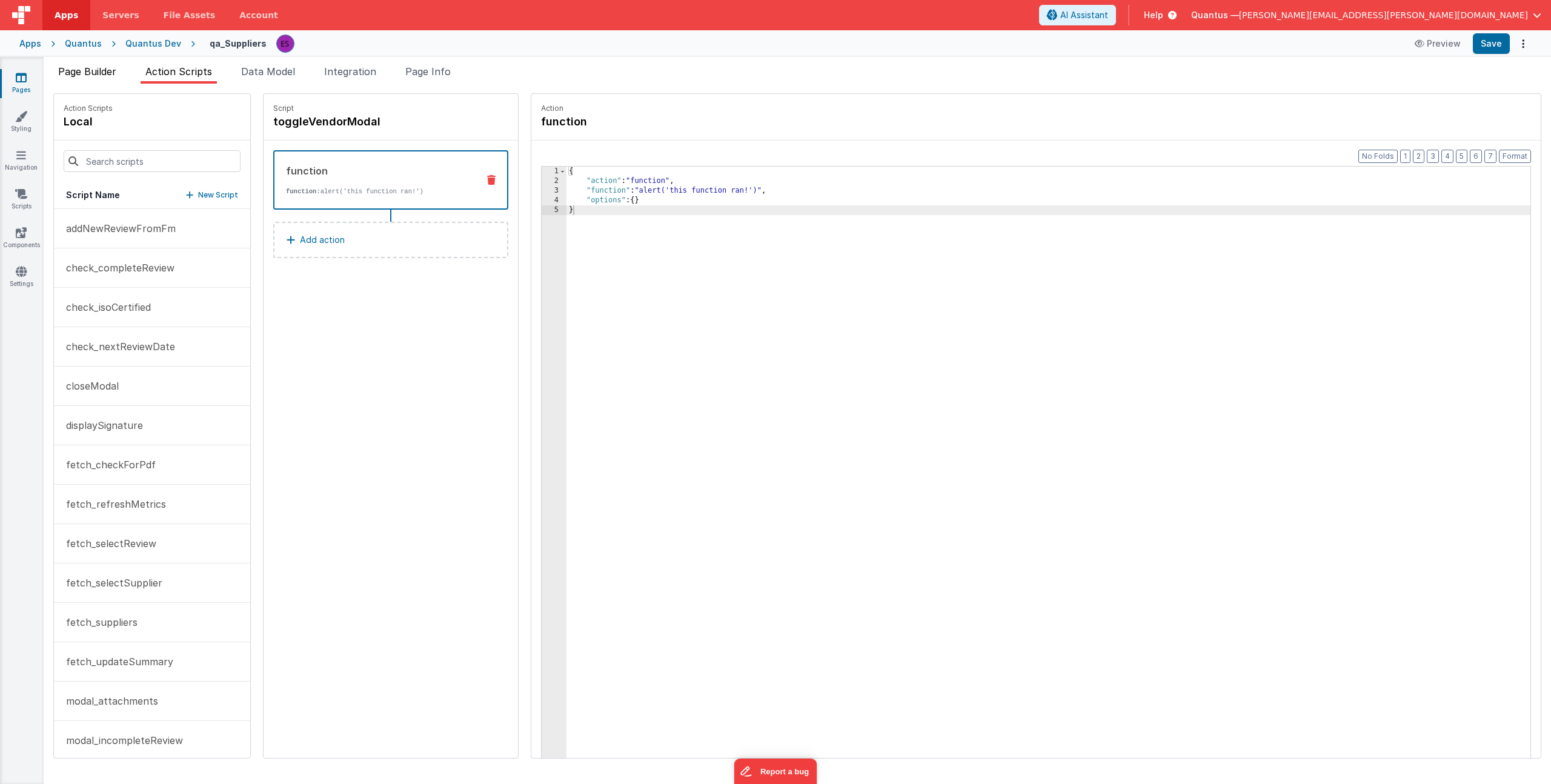
click at [80, 73] on span "Page Builder" at bounding box center [88, 71] width 58 height 12
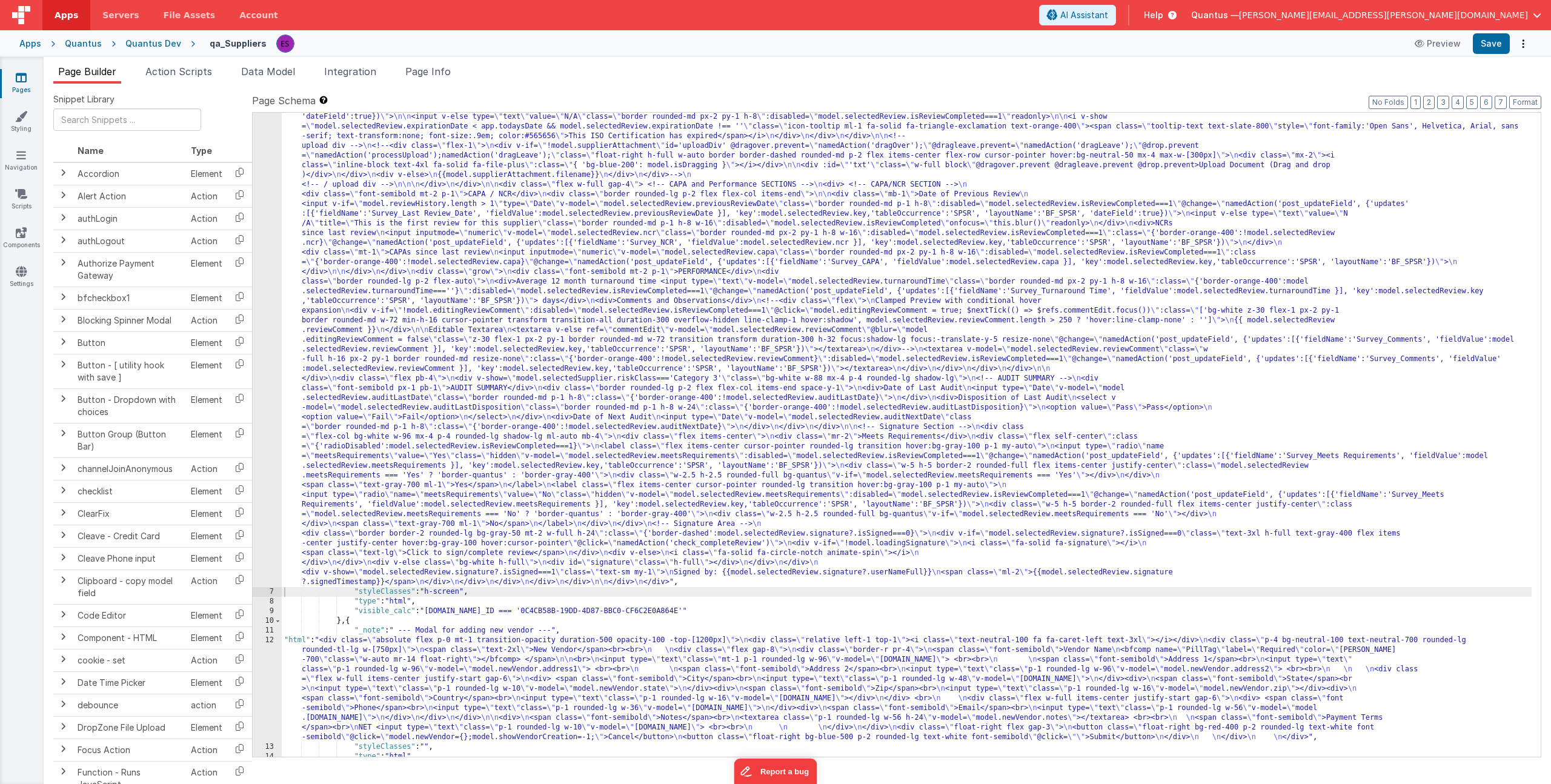
click at [384, 356] on div ""html" : "<!-- header (filter categories) --> \n <div class= \" flex my-2 justi…" at bounding box center [906, 124] width 1250 height 2234
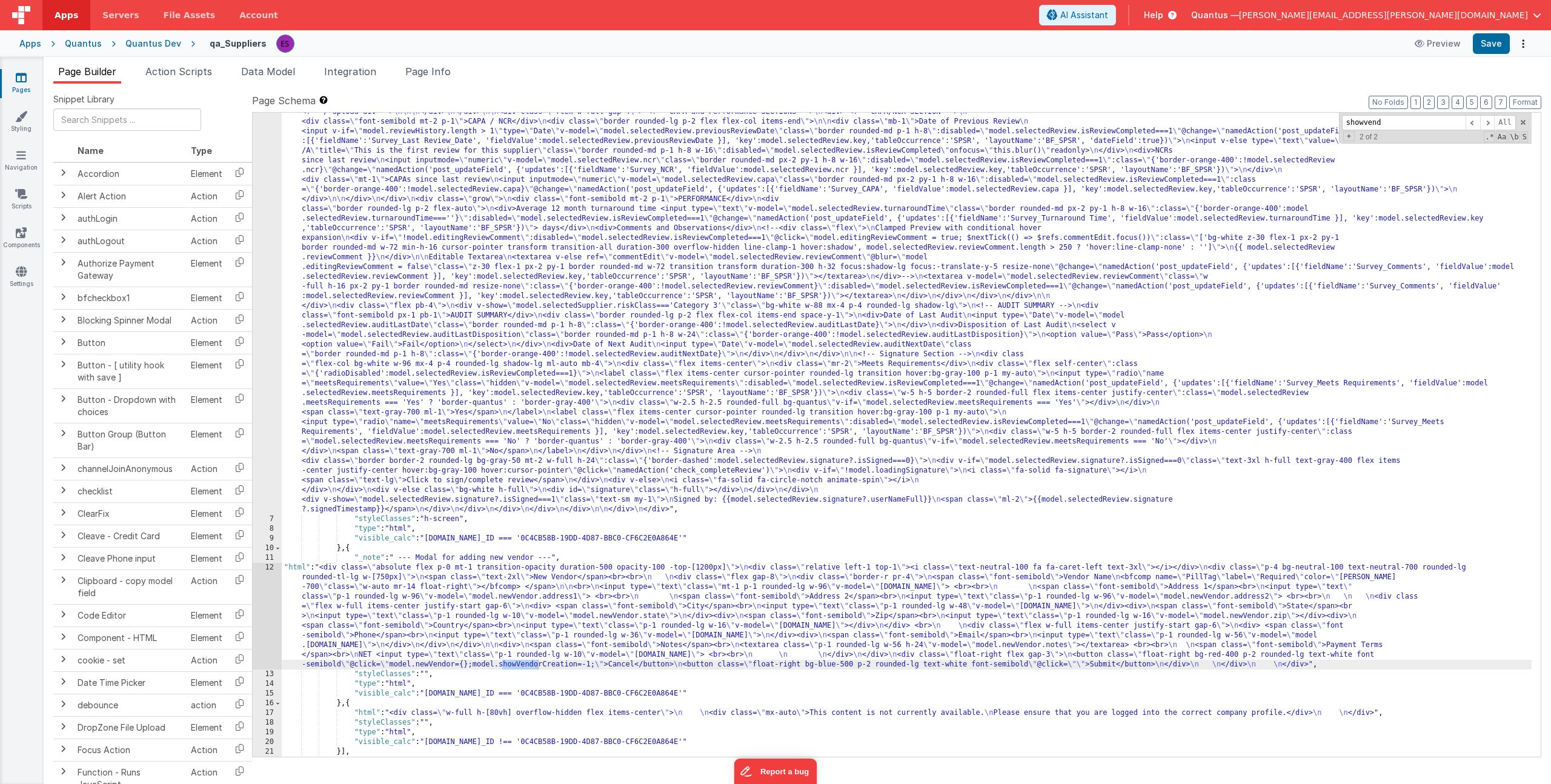
scroll to position [1266, 0]
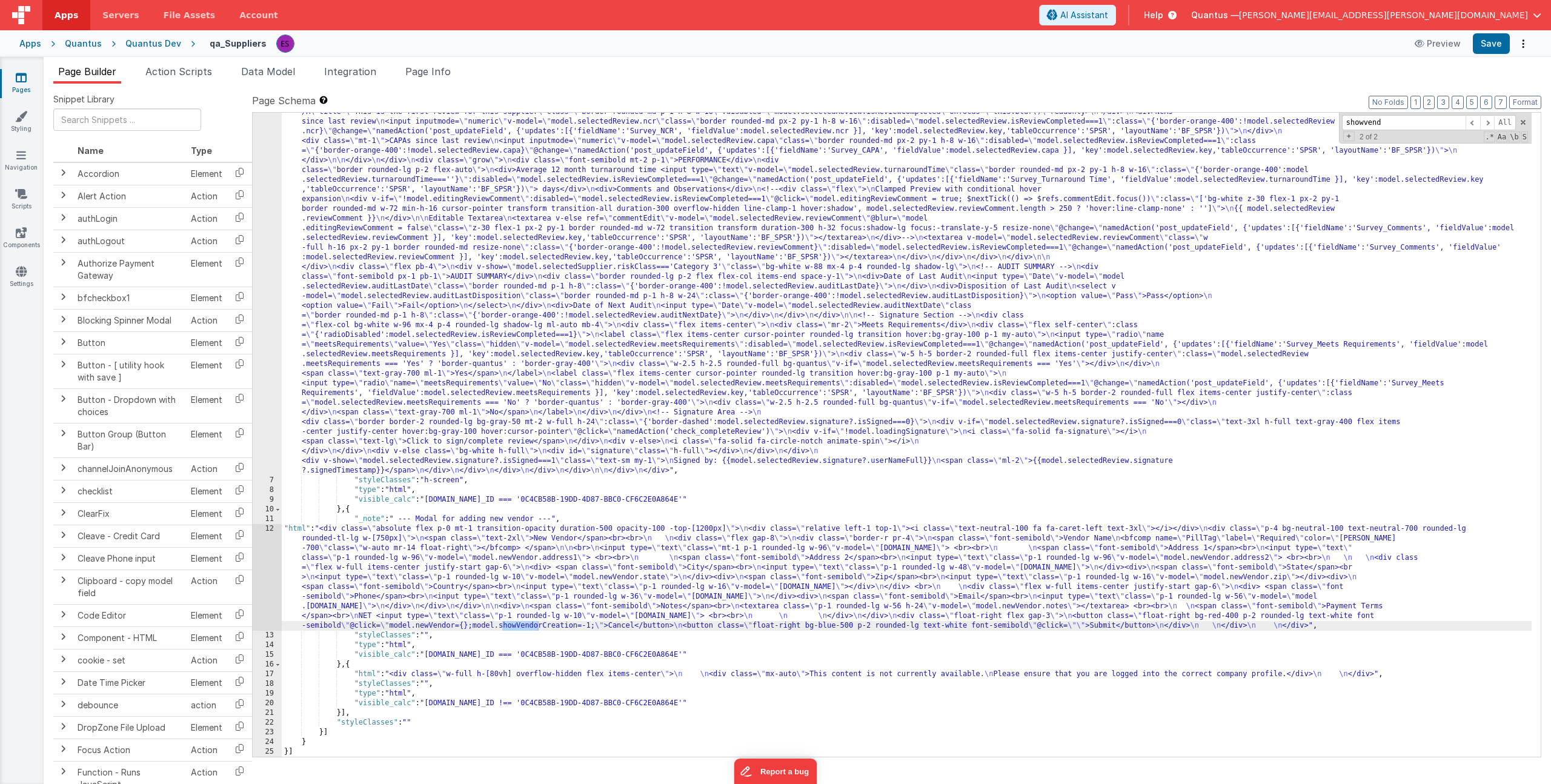
type input "showvend"
click at [366, 600] on div ""html" : "<!-- header (filter categories) --> \n <div class= \" flex my-2 justi…" at bounding box center [906, 13] width 1250 height 2234
click at [556, 625] on div ""html" : "<!-- header (filter categories) --> \n <div class= \" flex my-2 justi…" at bounding box center [906, 13] width 1250 height 2234
drag, startPoint x: 586, startPoint y: 625, endPoint x: 586, endPoint y: 640, distance: 15.0
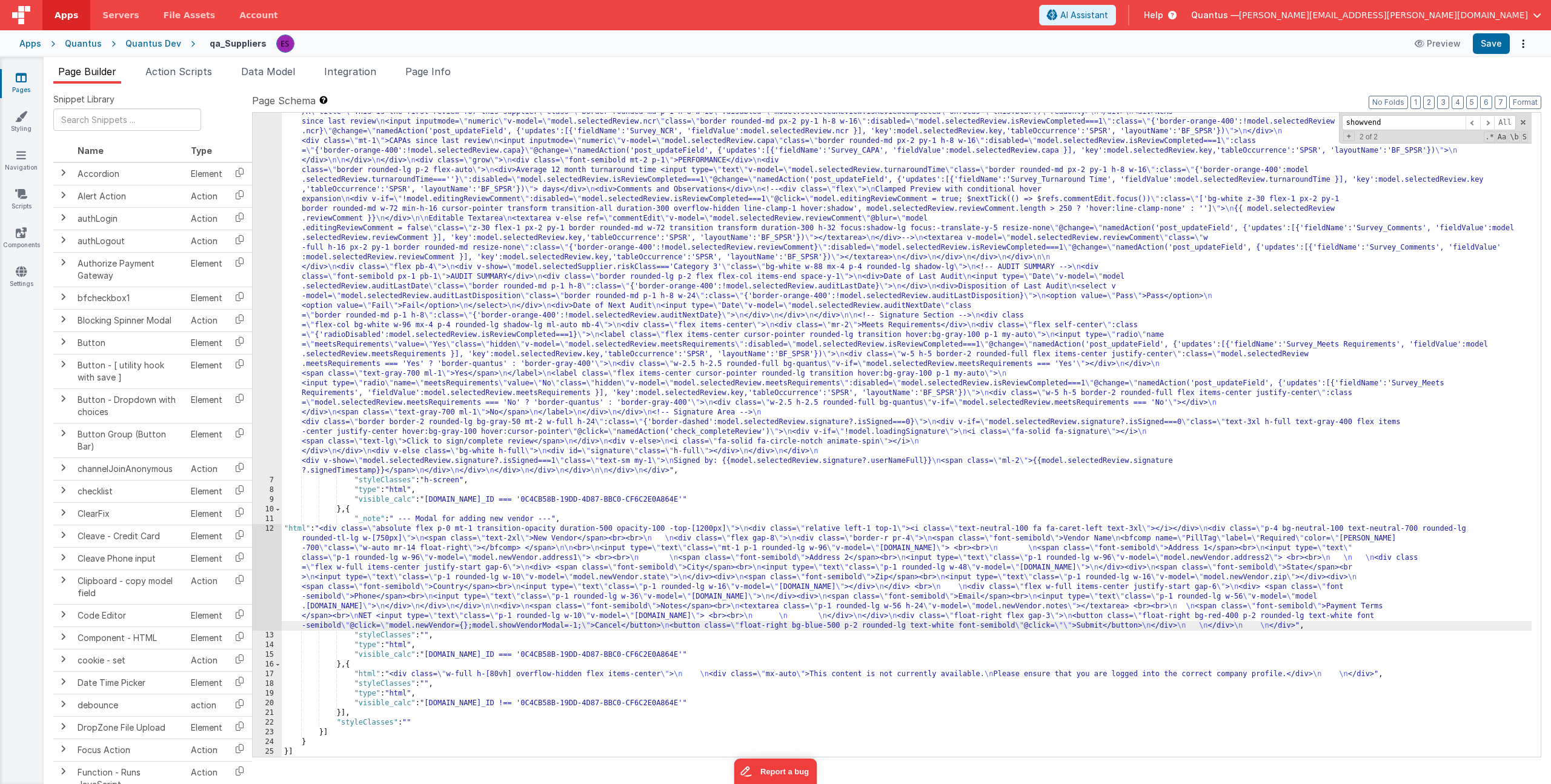
click at [586, 625] on div ""html" : "<!-- header (filter categories) --> \n <div class= \" flex my-2 justi…" at bounding box center [906, 13] width 1250 height 2234
click at [1492, 120] on span at bounding box center [1487, 122] width 14 height 15
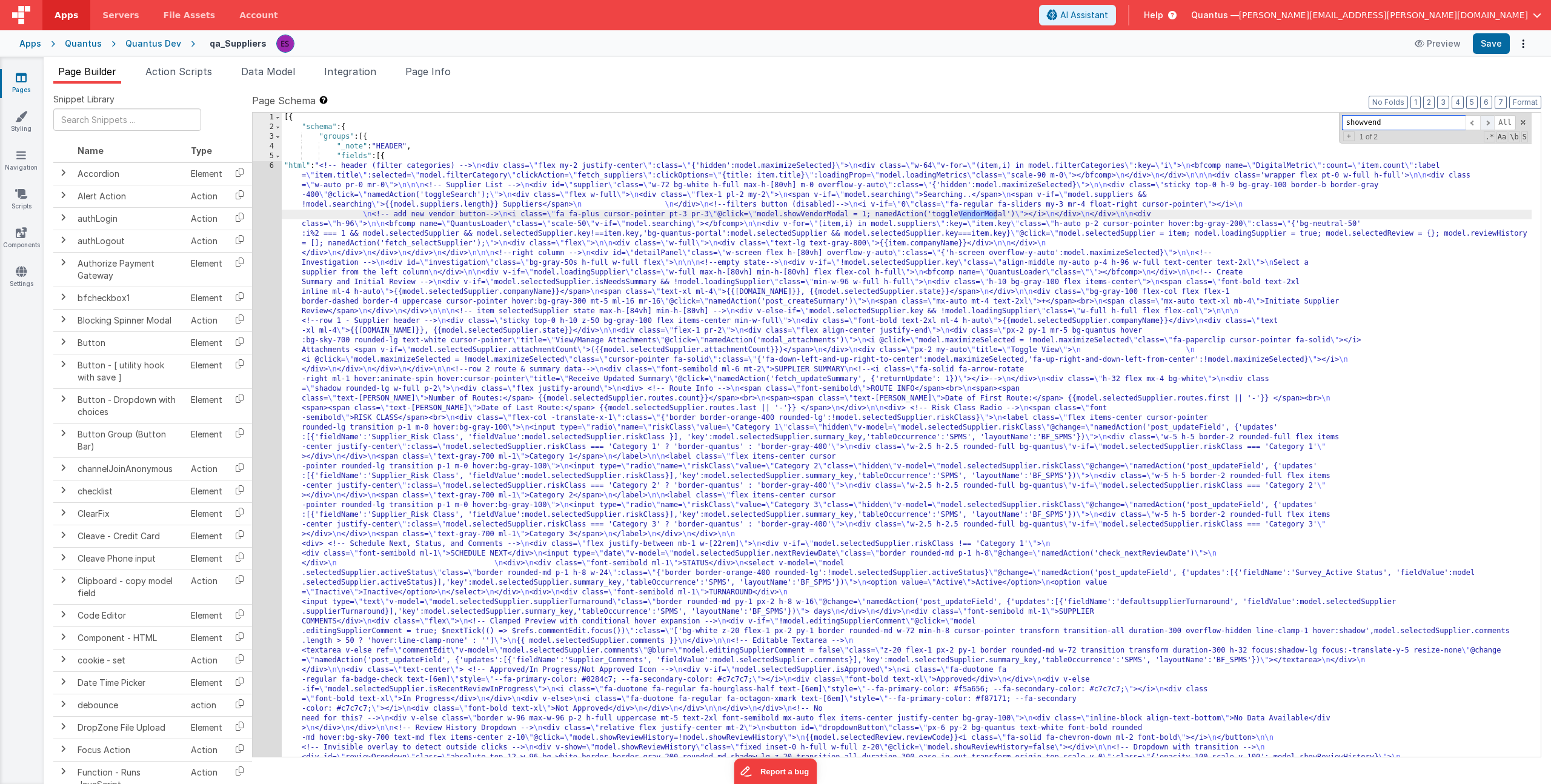
scroll to position [0, 0]
click at [1491, 120] on span at bounding box center [1487, 122] width 14 height 15
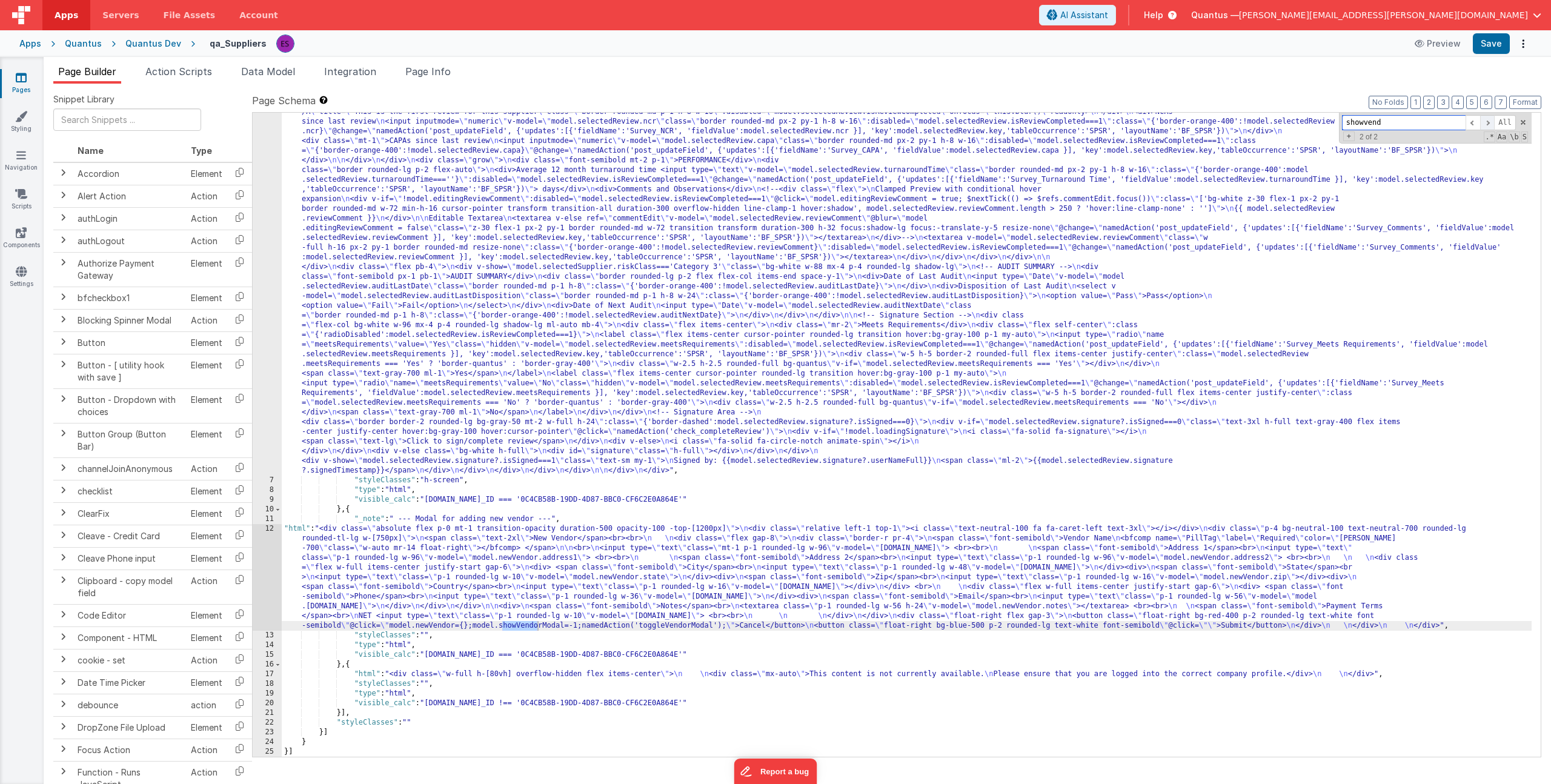
scroll to position [1266, 0]
click at [1491, 120] on span at bounding box center [1487, 122] width 14 height 15
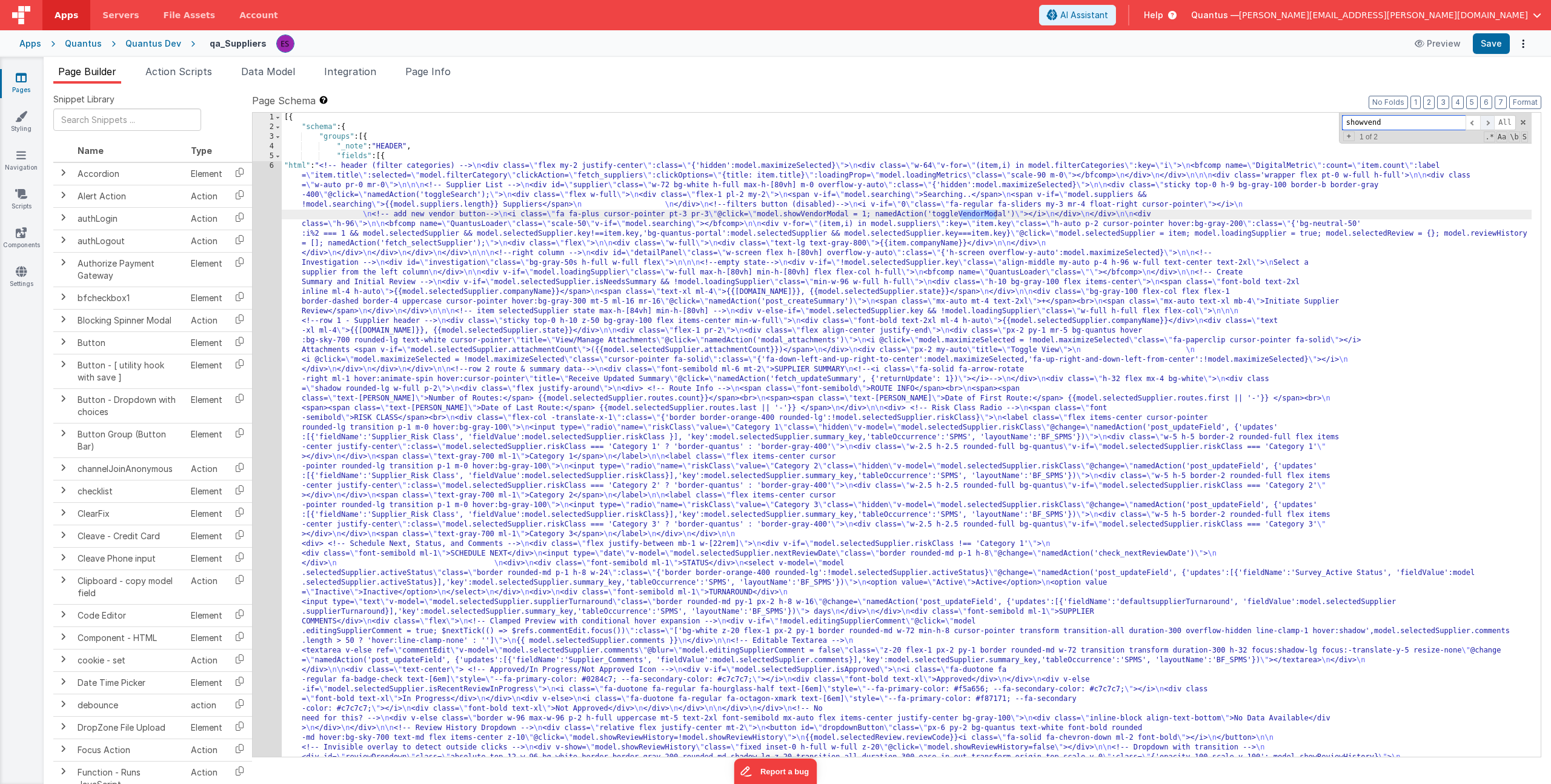
click at [1487, 121] on span at bounding box center [1487, 122] width 14 height 15
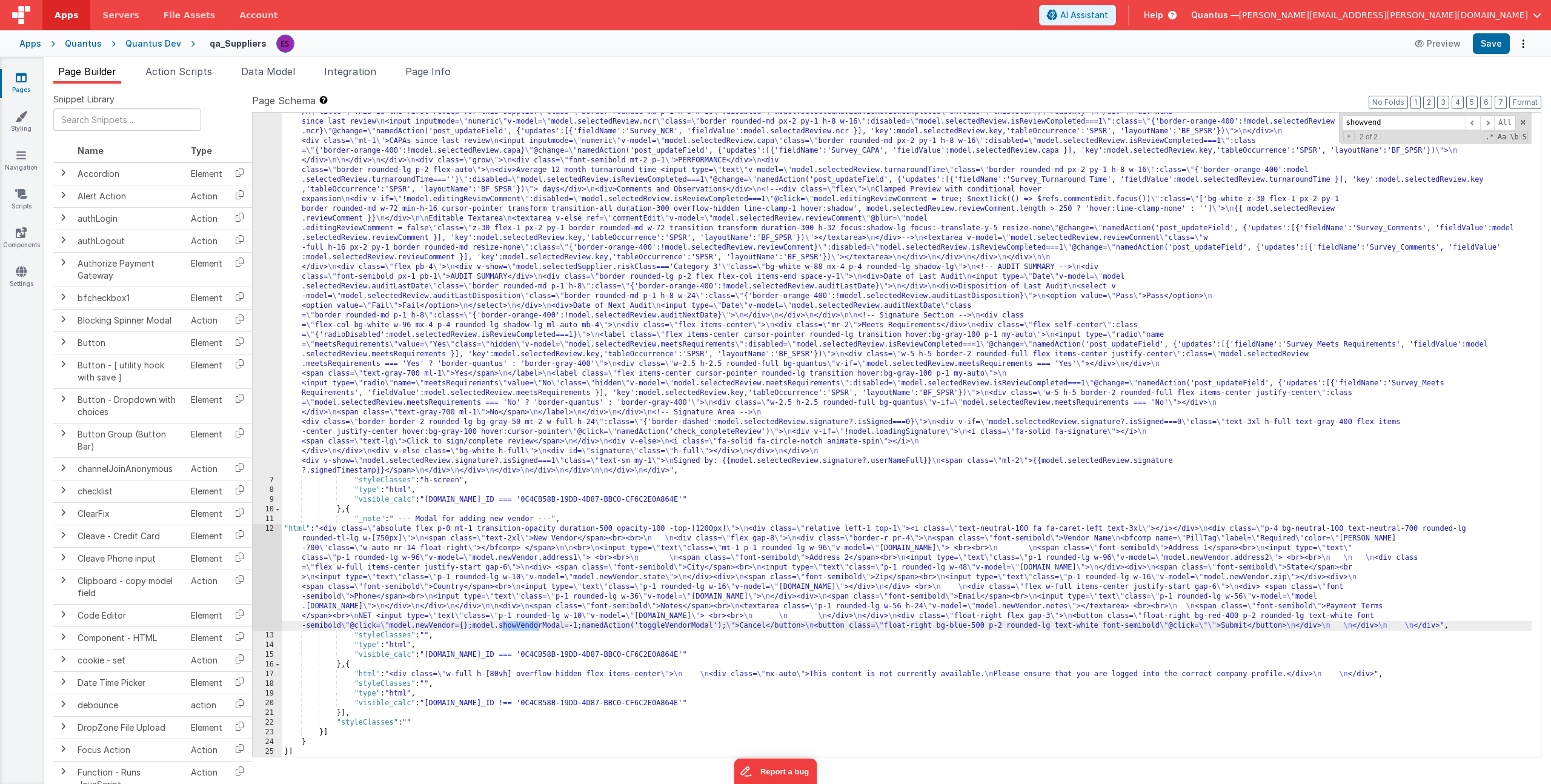
click at [450, 260] on div ""html" : "<!-- header (filter categories) --> \n <div class= \" flex my-2 justi…" at bounding box center [906, 13] width 1250 height 2234
drag, startPoint x: 432, startPoint y: 529, endPoint x: 368, endPoint y: 537, distance: 64.5
click at [429, 532] on div ""html" : "<!-- header (filter categories) --> \n <div class= \" flex my-2 justi…" at bounding box center [906, 13] width 1250 height 2234
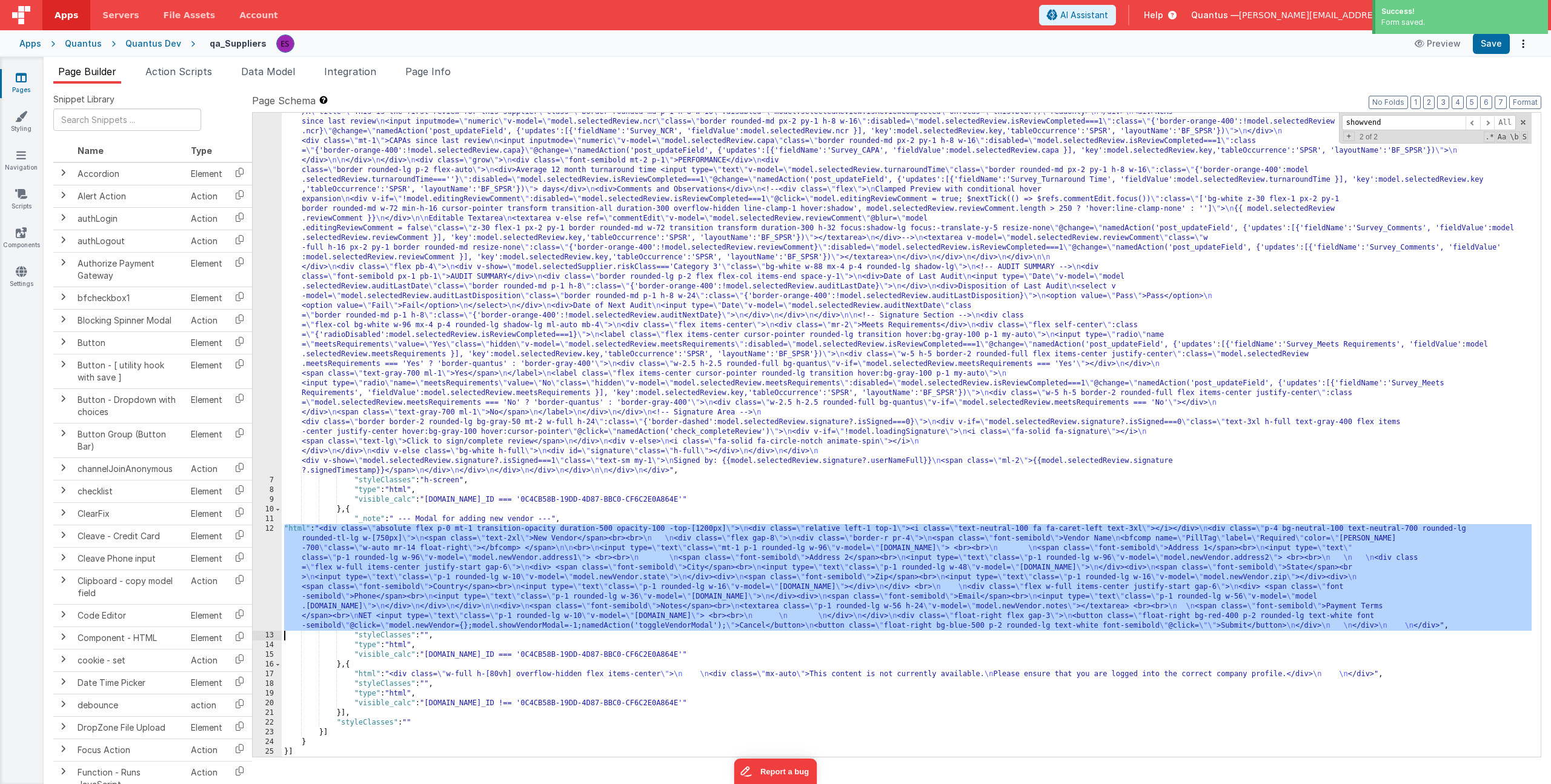
click at [268, 553] on div "12" at bounding box center [267, 578] width 29 height 107
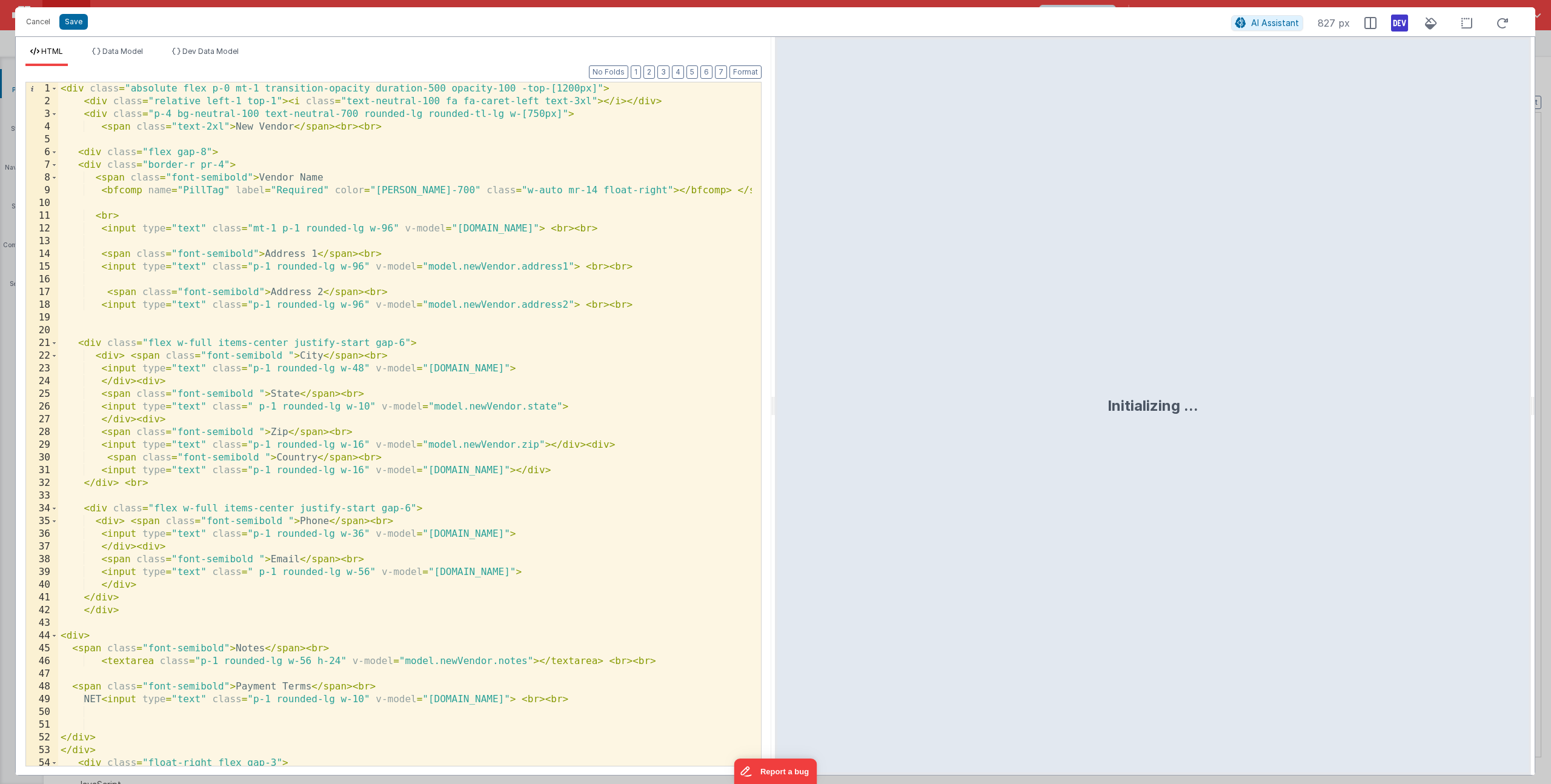
click at [90, 88] on div "< div class = "absolute flex p-0 mt-1 transition-opacity duration-500 opacity-1…" at bounding box center [405, 443] width 694 height 721
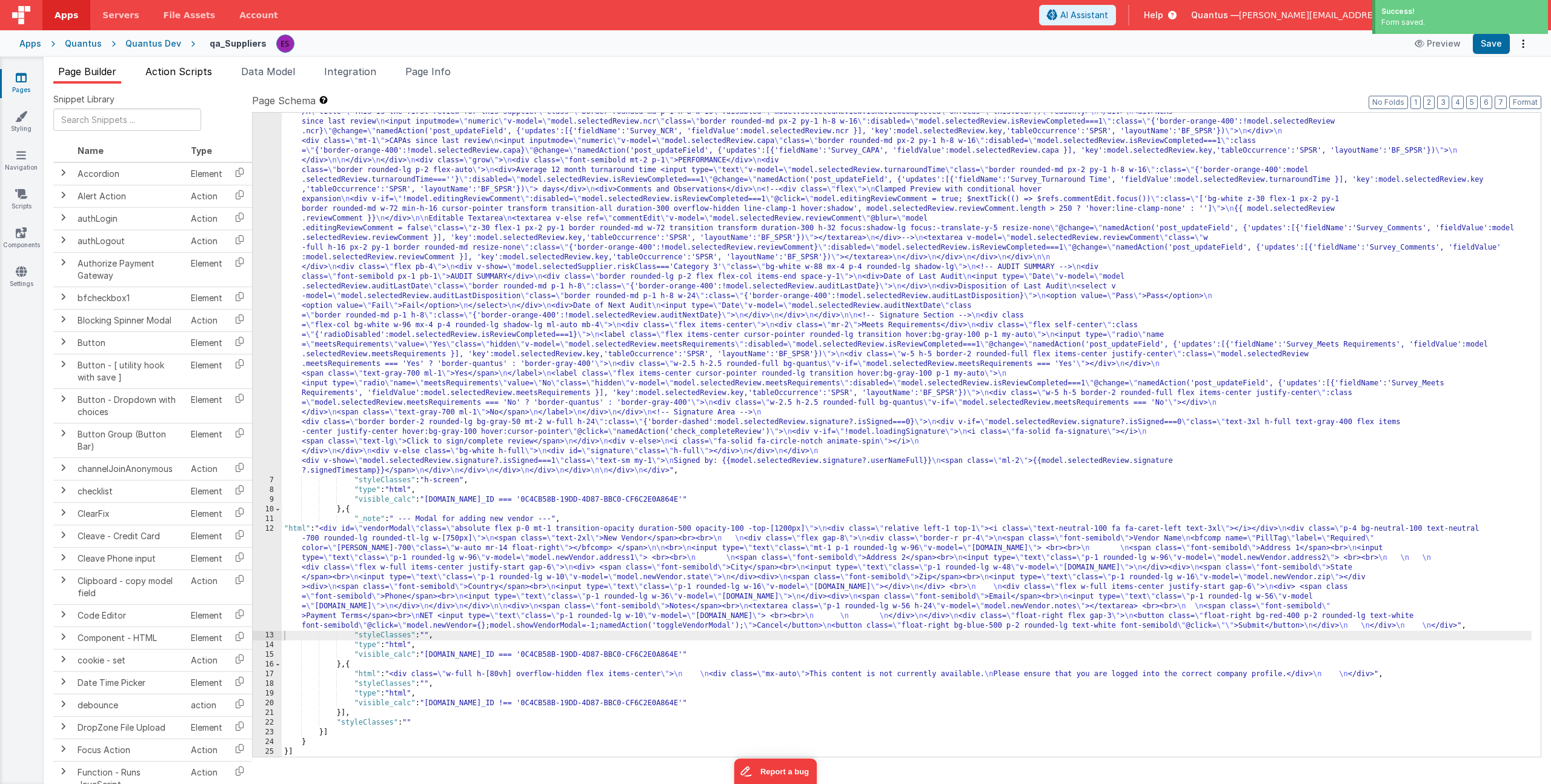
click at [197, 67] on span "Action Scripts" at bounding box center [179, 71] width 67 height 12
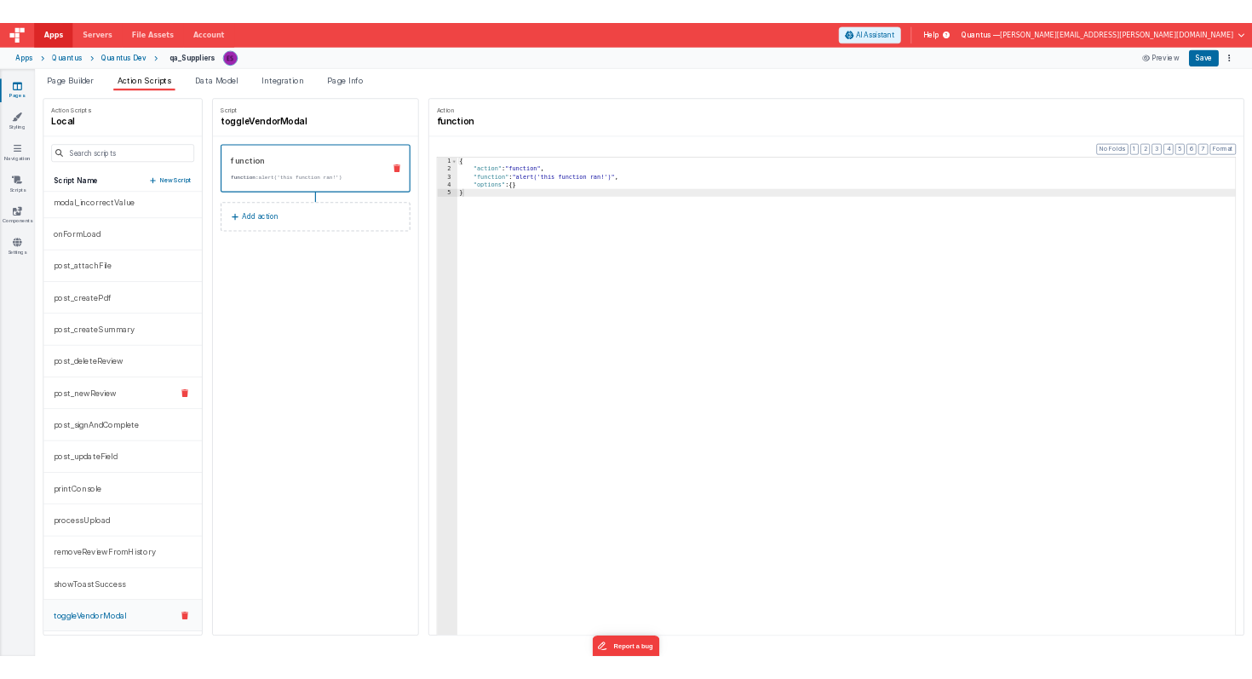
scroll to position [791, 0]
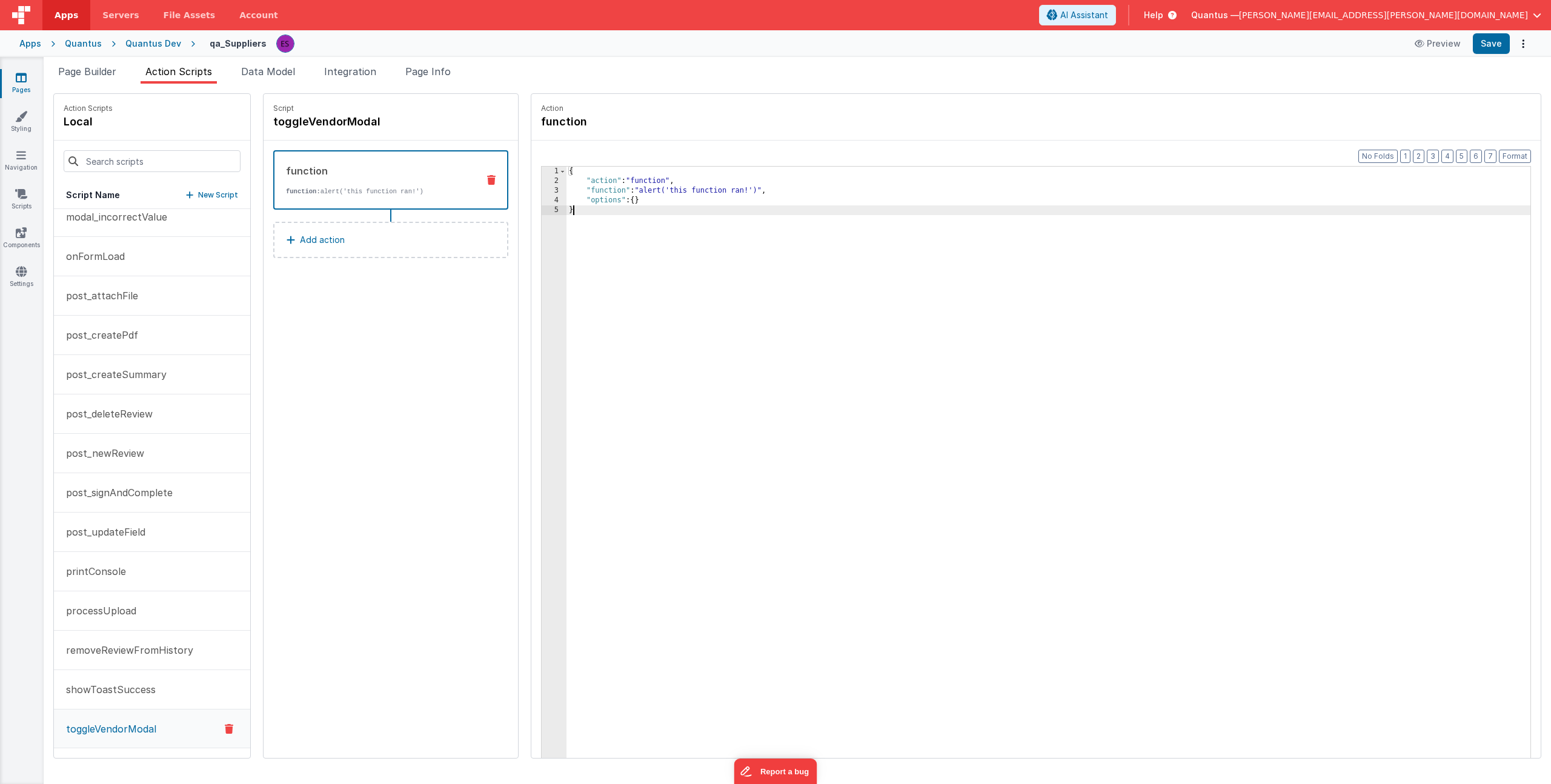
drag, startPoint x: 616, startPoint y: 227, endPoint x: 581, endPoint y: 231, distance: 35.2
click at [617, 228] on div "{ "action" : "function" , "function" : "alert('this function ran!')" , "options…" at bounding box center [1060, 490] width 988 height 648
click at [541, 188] on div "3" at bounding box center [554, 191] width 25 height 10
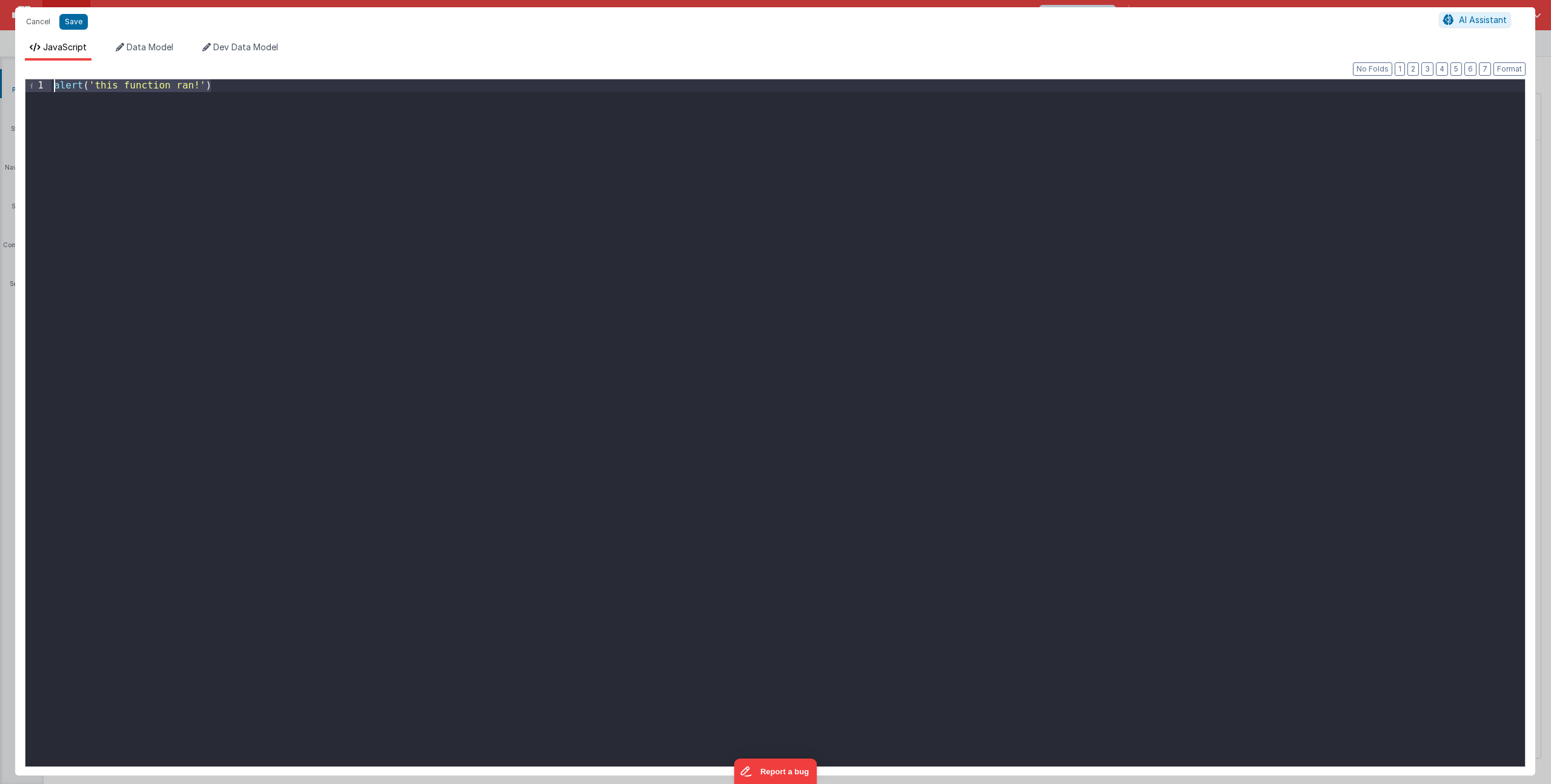
drag, startPoint x: 598, startPoint y: 289, endPoint x: 337, endPoint y: 60, distance: 347.2
click at [337, 60] on div "Format 7 6 5 4 3 2 1 No Folds 1 alert ( 'this function ran!' ) XXXXXXXXXXXXXXXX…" at bounding box center [775, 418] width 1520 height 715
click at [159, 97] on div "let m = document . getElementById ( 'vendorModal' ) ; let vis = model . vendor …" at bounding box center [788, 435] width 1473 height 712
paste textarea
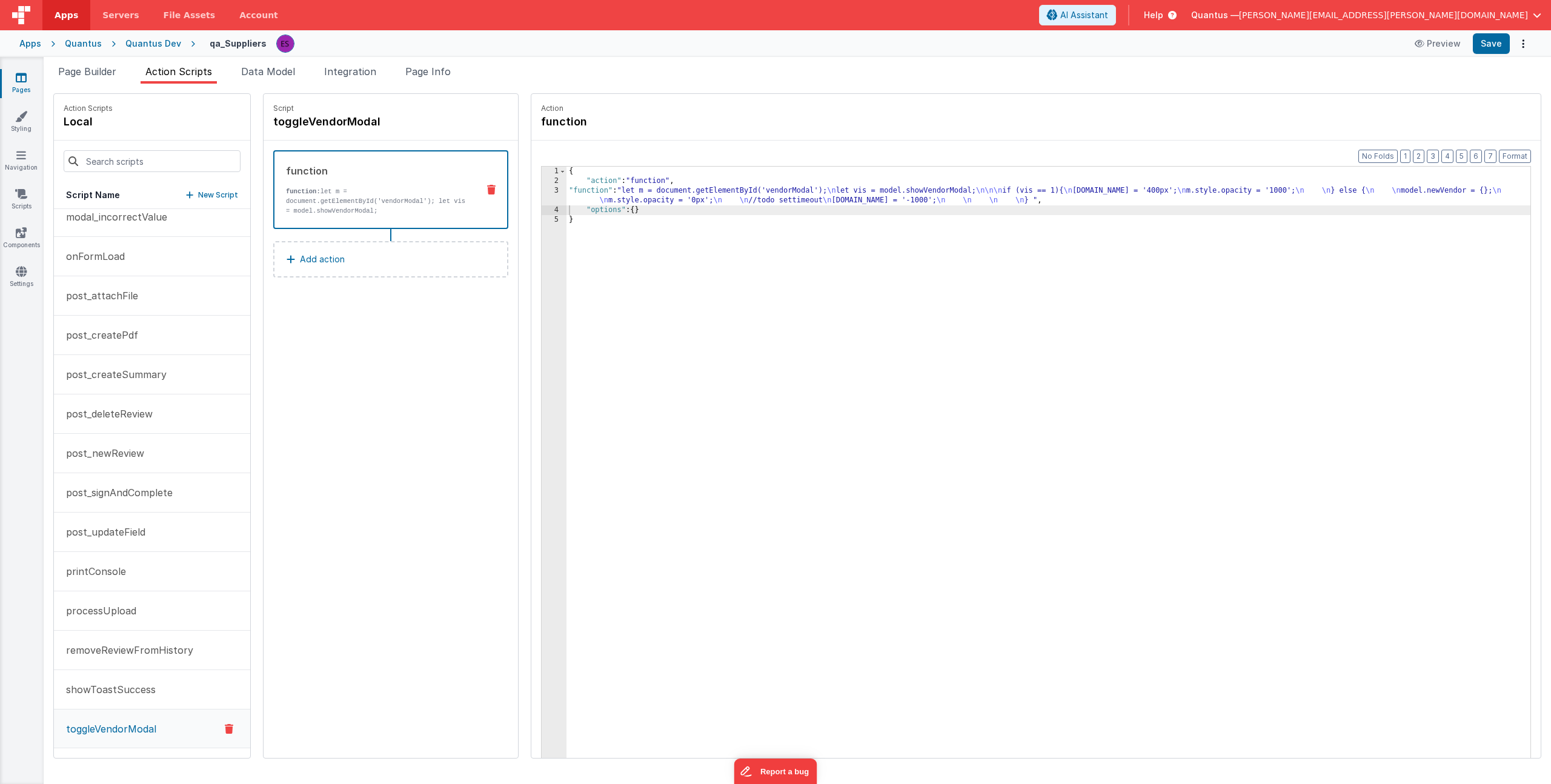
click at [541, 202] on div "3" at bounding box center [554, 195] width 25 height 19
click at [541, 198] on div "3" at bounding box center [554, 195] width 25 height 19
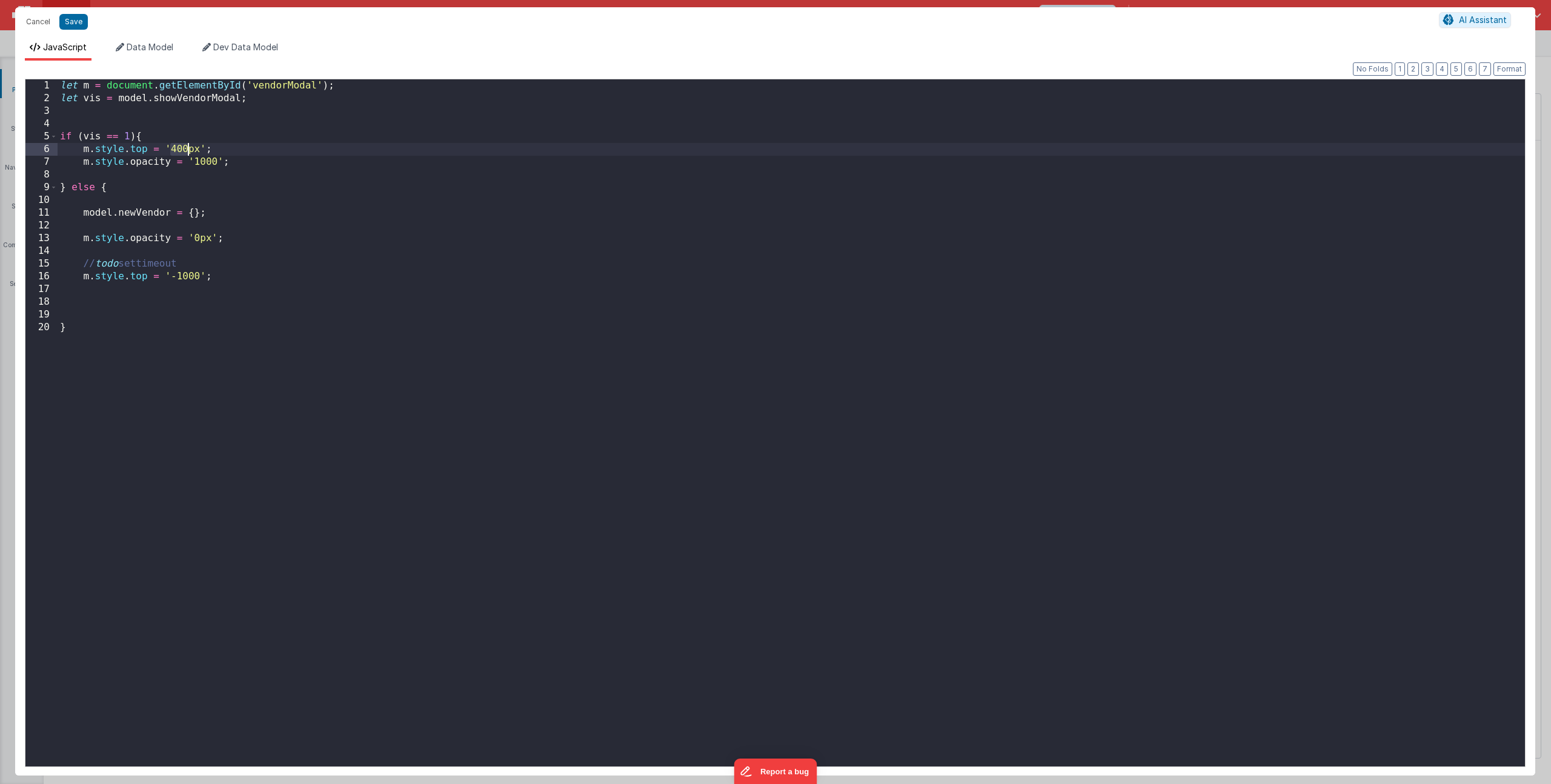
drag, startPoint x: 171, startPoint y: 147, endPoint x: 186, endPoint y: 148, distance: 15.0
click at [186, 148] on div "let m = document . getElementById ( 'vendorModal' ) ; let vis = model . showVen…" at bounding box center [791, 435] width 1467 height 712
click at [201, 285] on div "let m = document . getElementById ( 'vendorModal' ) ; let vis = model . showVen…" at bounding box center [791, 435] width 1467 height 712
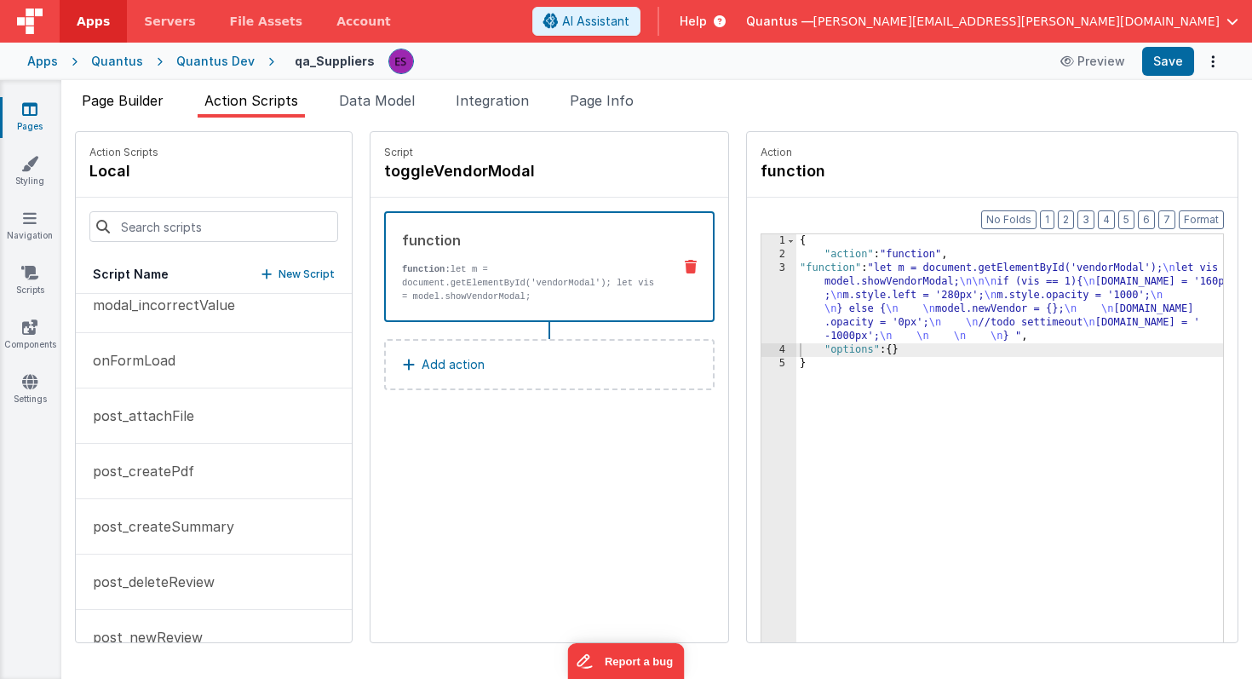
click at [135, 107] on span "Page Builder" at bounding box center [123, 100] width 82 height 17
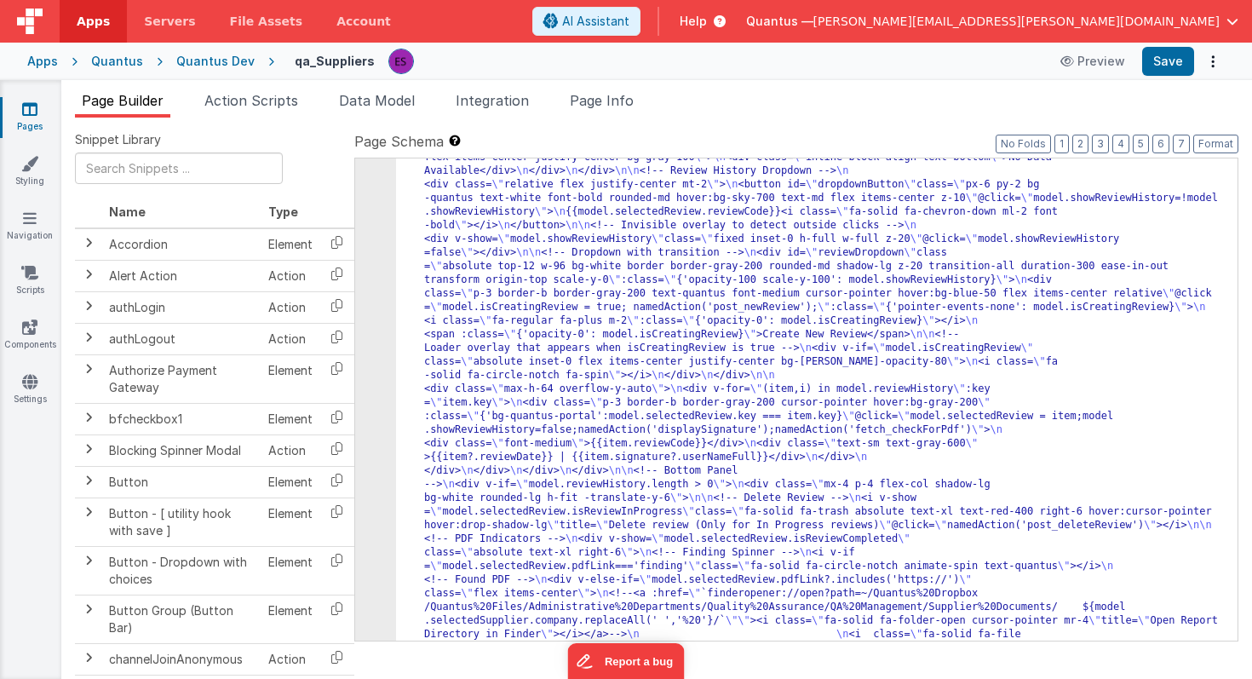
scroll to position [1779, 0]
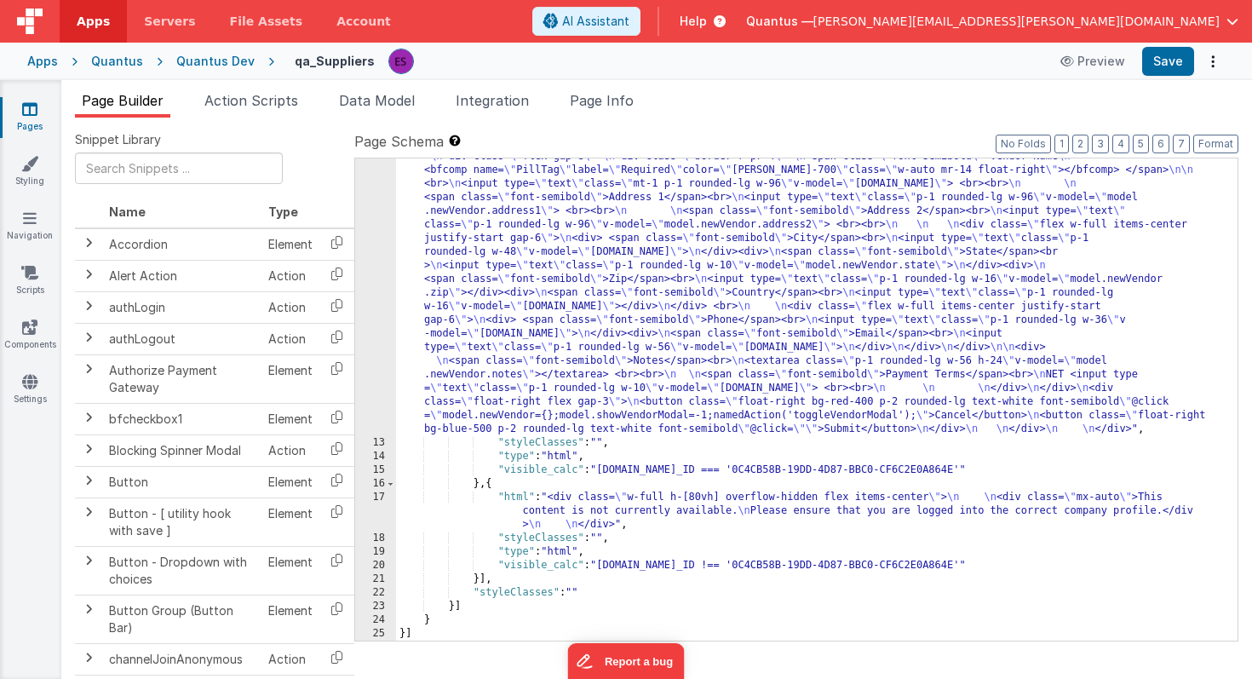
scroll to position [5022, 0]
click at [420, 241] on div ""html" : "<div id= \" vendorModal \" class= \" absolute flex p-0 mt-1 transitio…" at bounding box center [810, 520] width 829 height 823
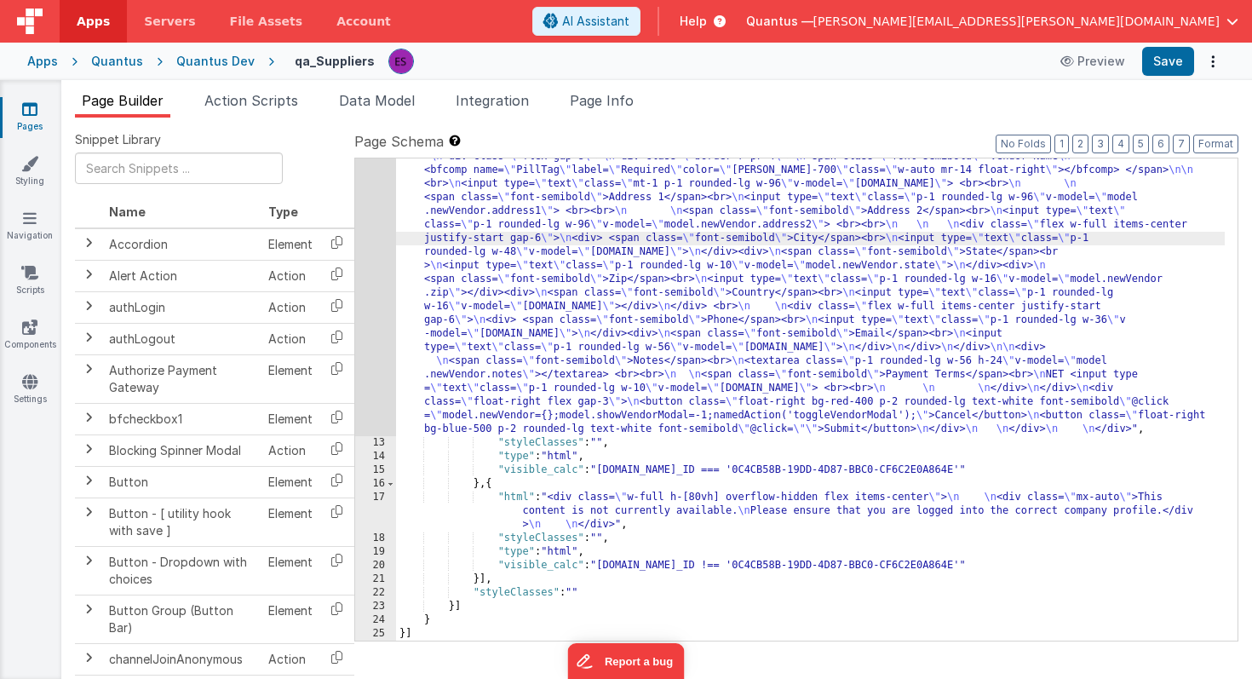
click at [377, 249] on div "12" at bounding box center [375, 272] width 41 height 327
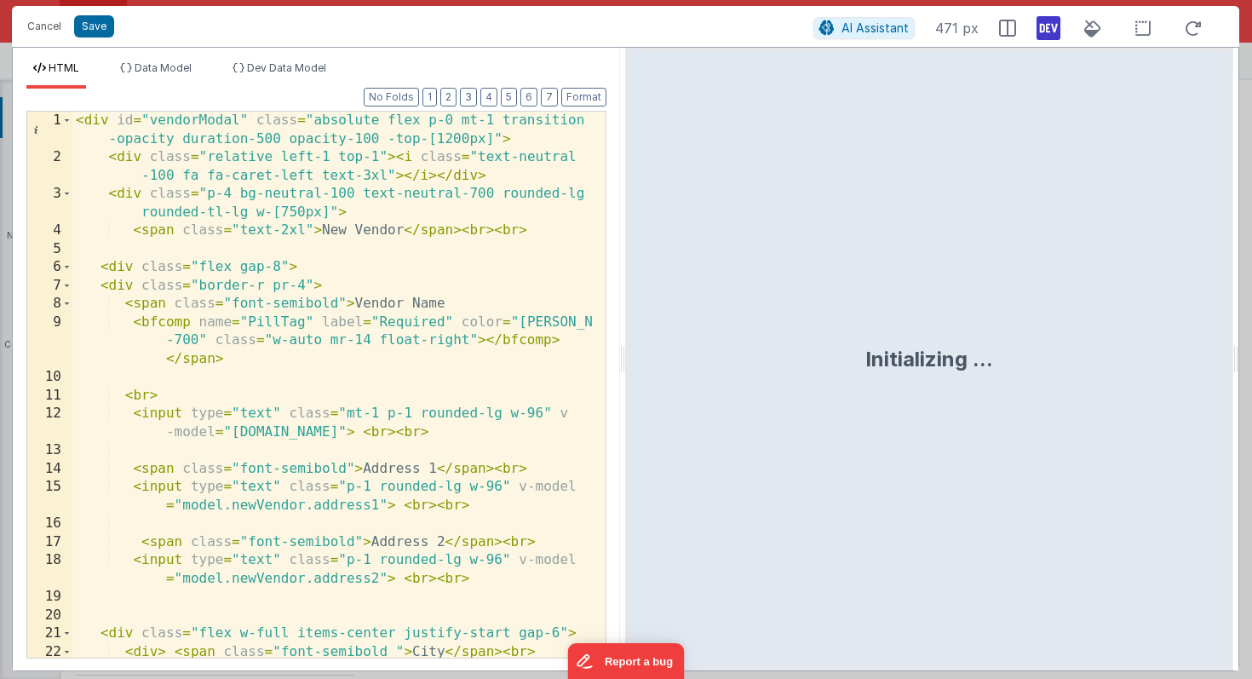
click at [374, 228] on div "< div id = "vendorModal" class = "absolute flex p-0 mt-1 transition -opacity du…" at bounding box center [332, 421] width 520 height 619
click at [362, 302] on div "< div id = "vendorModal" class = "absolute flex p-0 mt-1 transition -opacity du…" at bounding box center [332, 421] width 520 height 619
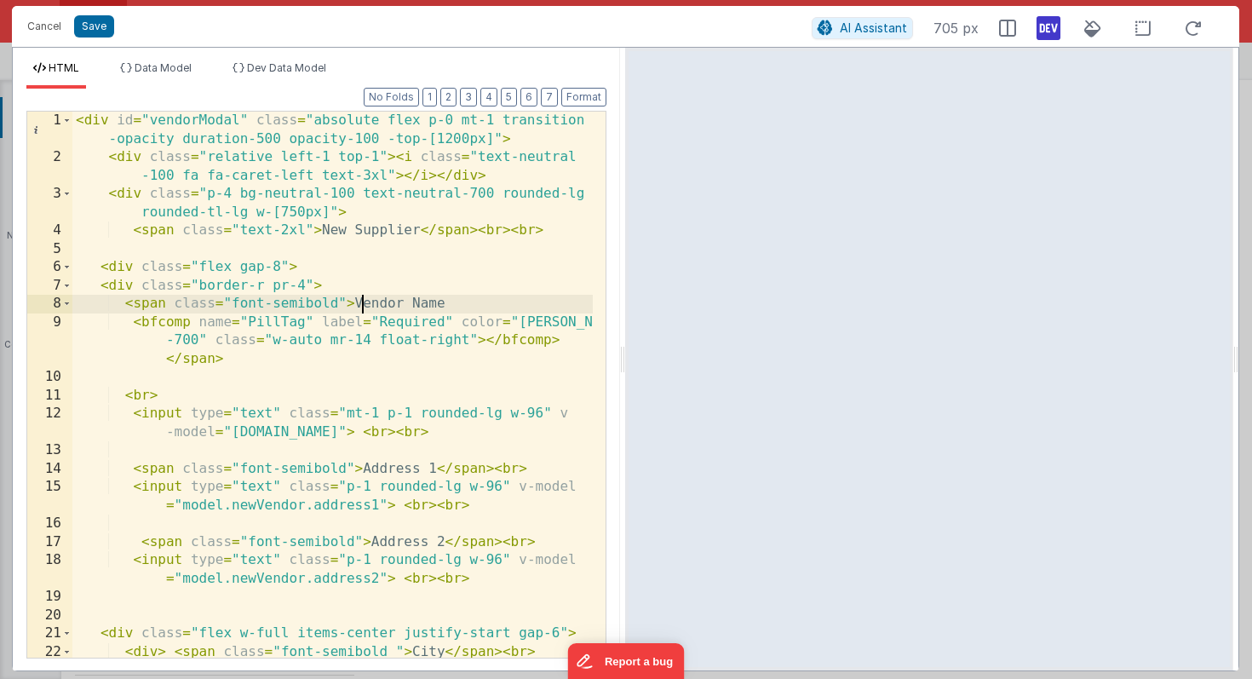
click at [362, 302] on div "< div id = "vendorModal" class = "absolute flex p-0 mt-1 transition -opacity du…" at bounding box center [332, 421] width 520 height 619
click at [94, 25] on button "Save" at bounding box center [94, 26] width 40 height 22
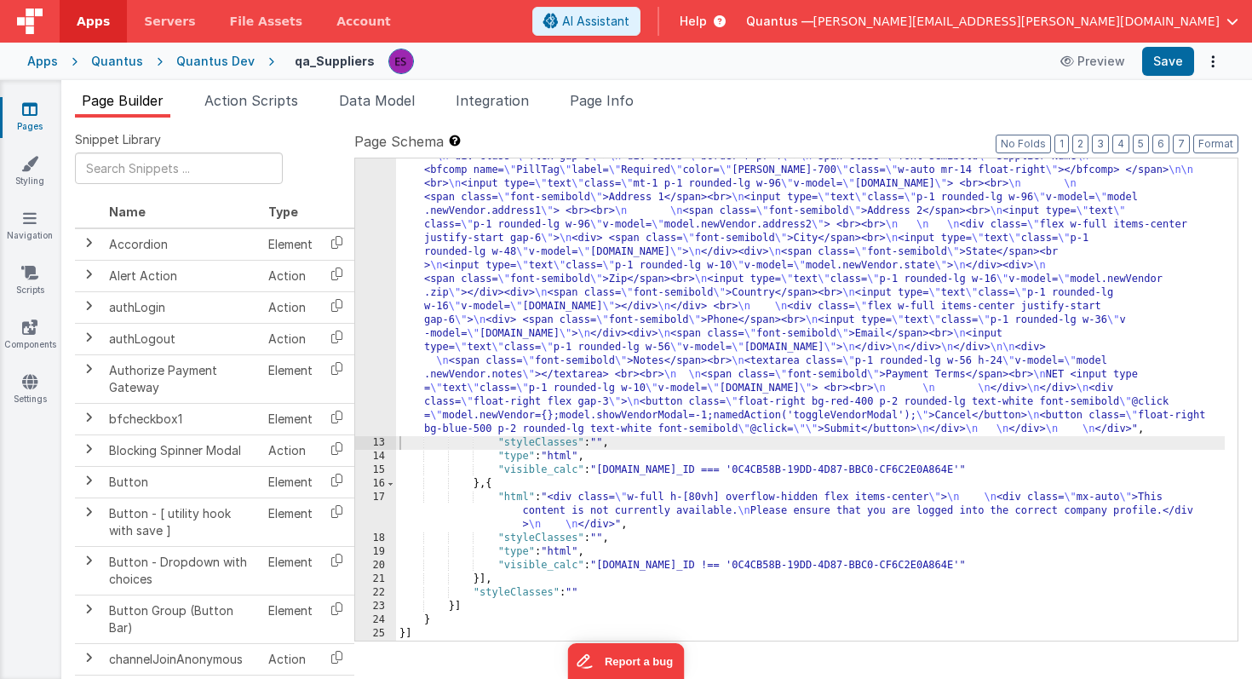
click at [427, 219] on div ""html" : "<div id= \" vendorModal \" class= \" absolute flex p-0 mt-1 transitio…" at bounding box center [810, 520] width 829 height 823
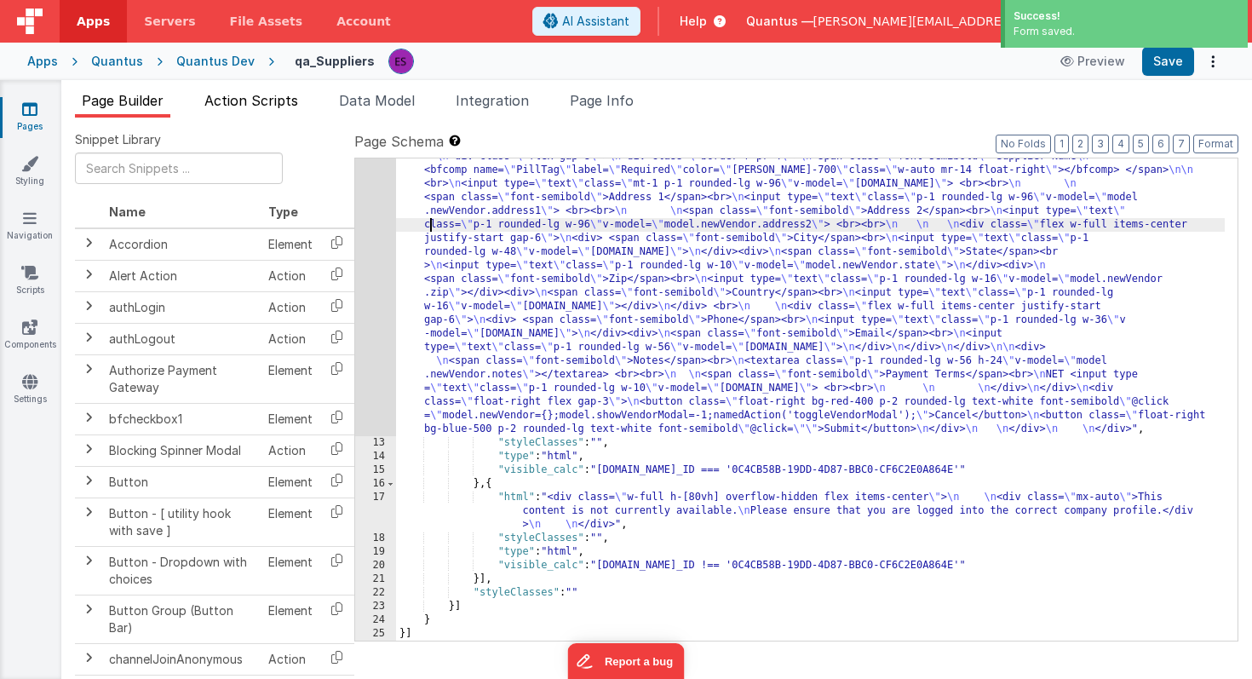
click at [260, 93] on span "Action Scripts" at bounding box center [251, 100] width 94 height 17
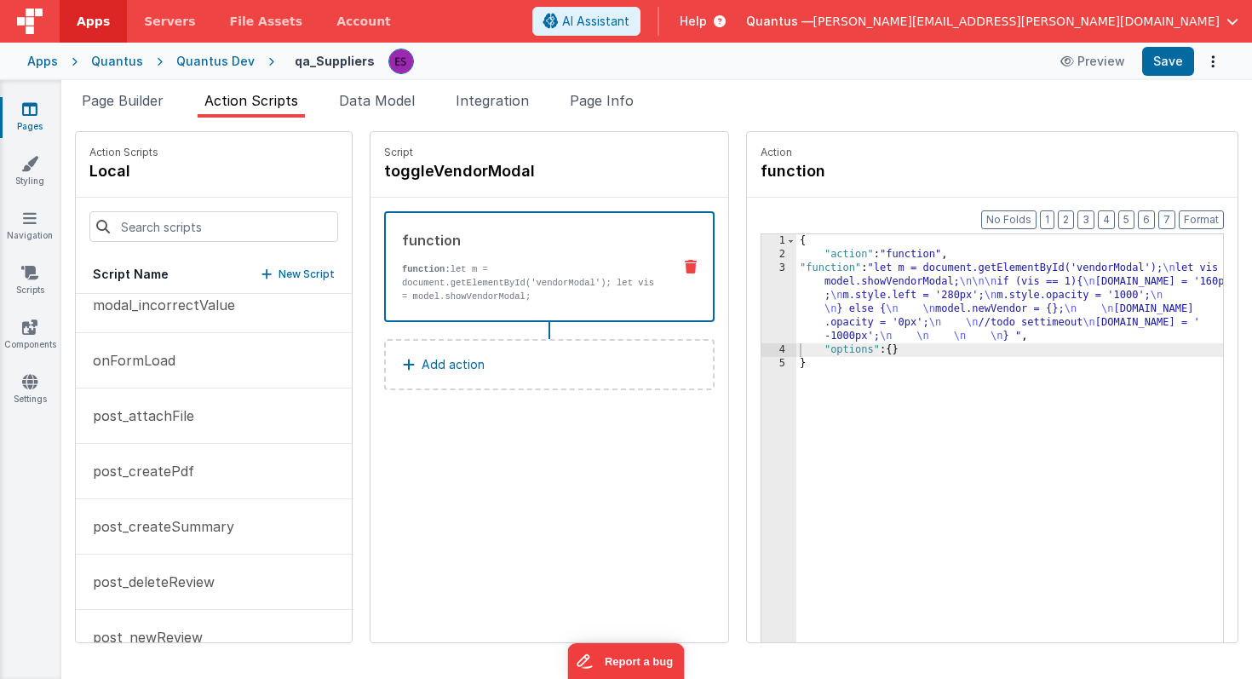
click at [796, 305] on div "{ "action" : "function" , "function" : "let m = document.getElementById('vendor…" at bounding box center [1026, 478] width 460 height 488
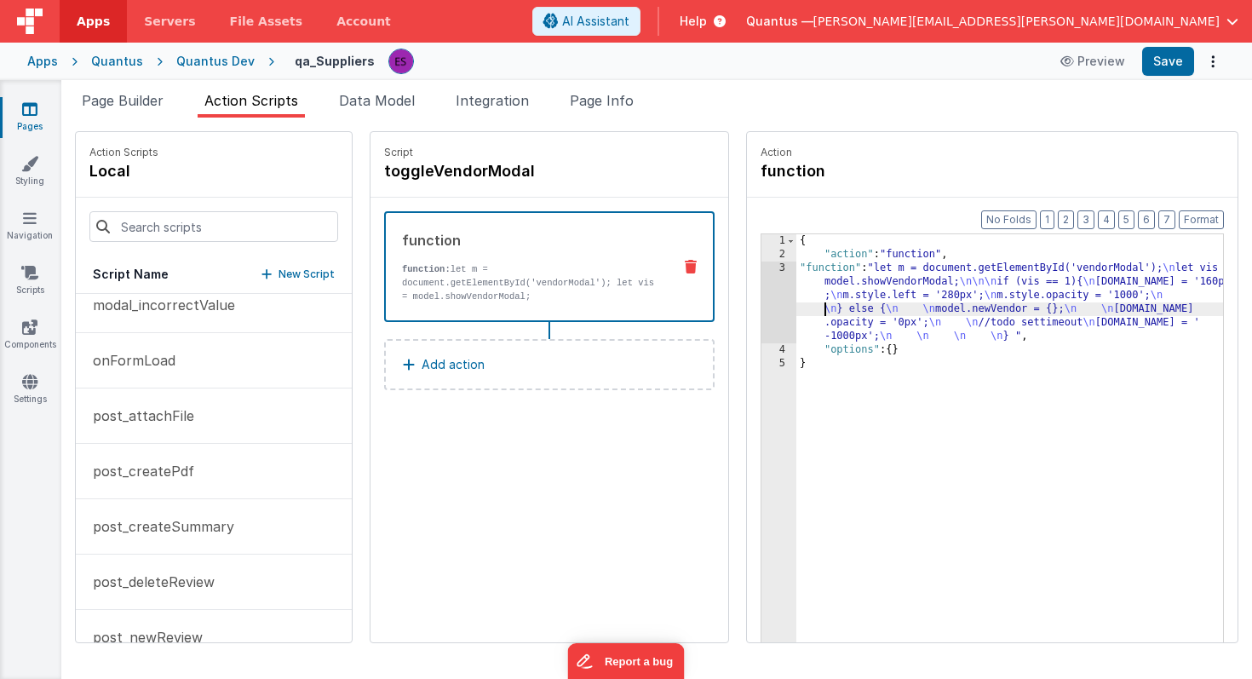
click at [761, 303] on div "3" at bounding box center [778, 302] width 35 height 82
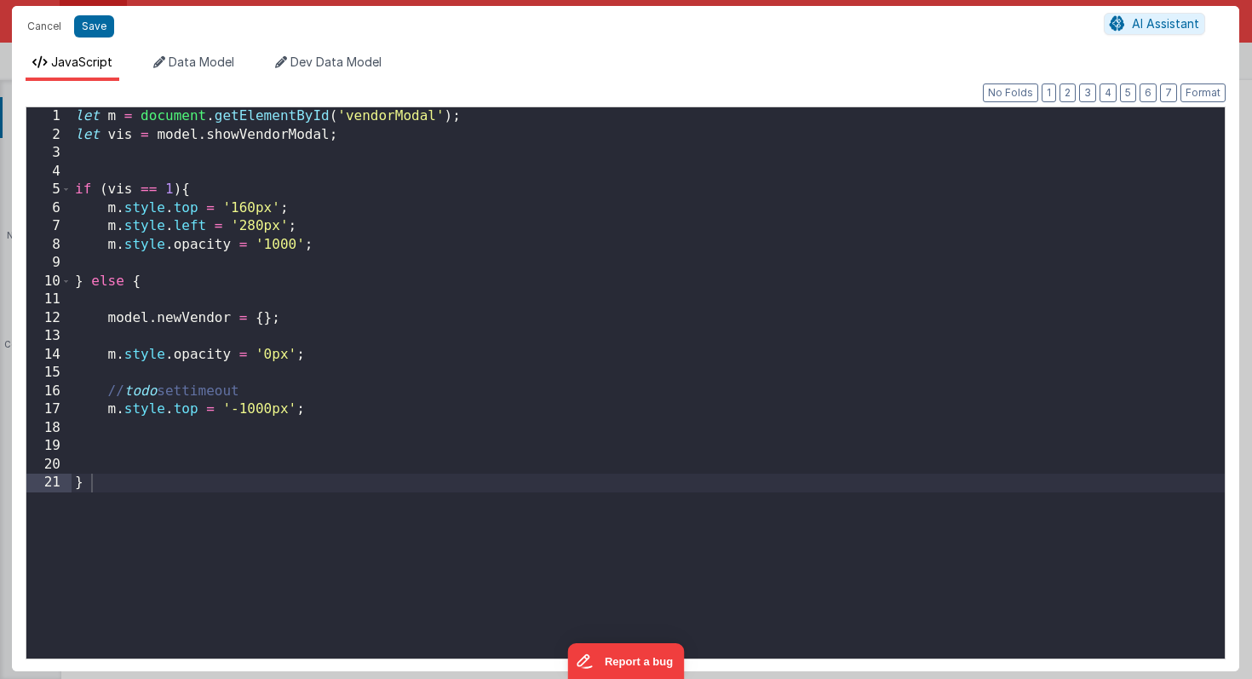
click at [346, 387] on div "let m = document . getElementById ( 'vendorModal' ) ; let vis = model . showVen…" at bounding box center [648, 401] width 1153 height 588
click at [97, 34] on button "Save" at bounding box center [94, 26] width 40 height 22
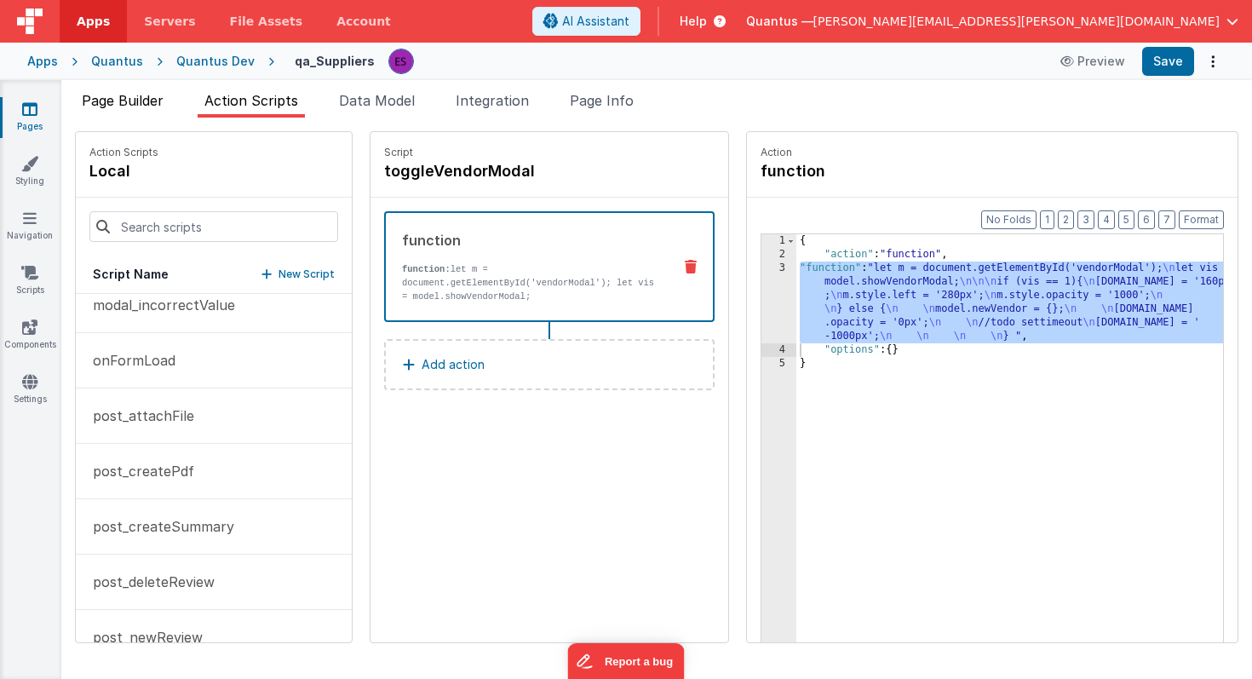
click at [112, 98] on span "Page Builder" at bounding box center [123, 100] width 82 height 17
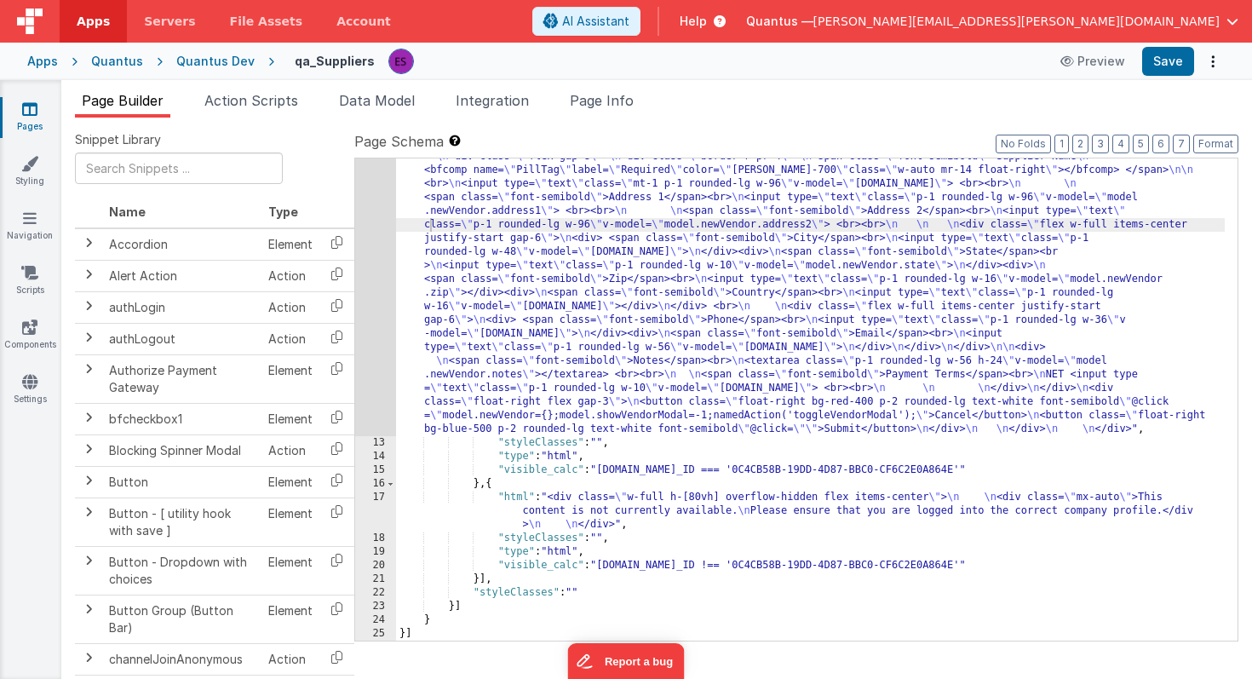
click at [439, 269] on div ""html" : "<div id= \" vendorModal \" class= \" absolute flex p-0 mt-1 transitio…" at bounding box center [810, 520] width 829 height 823
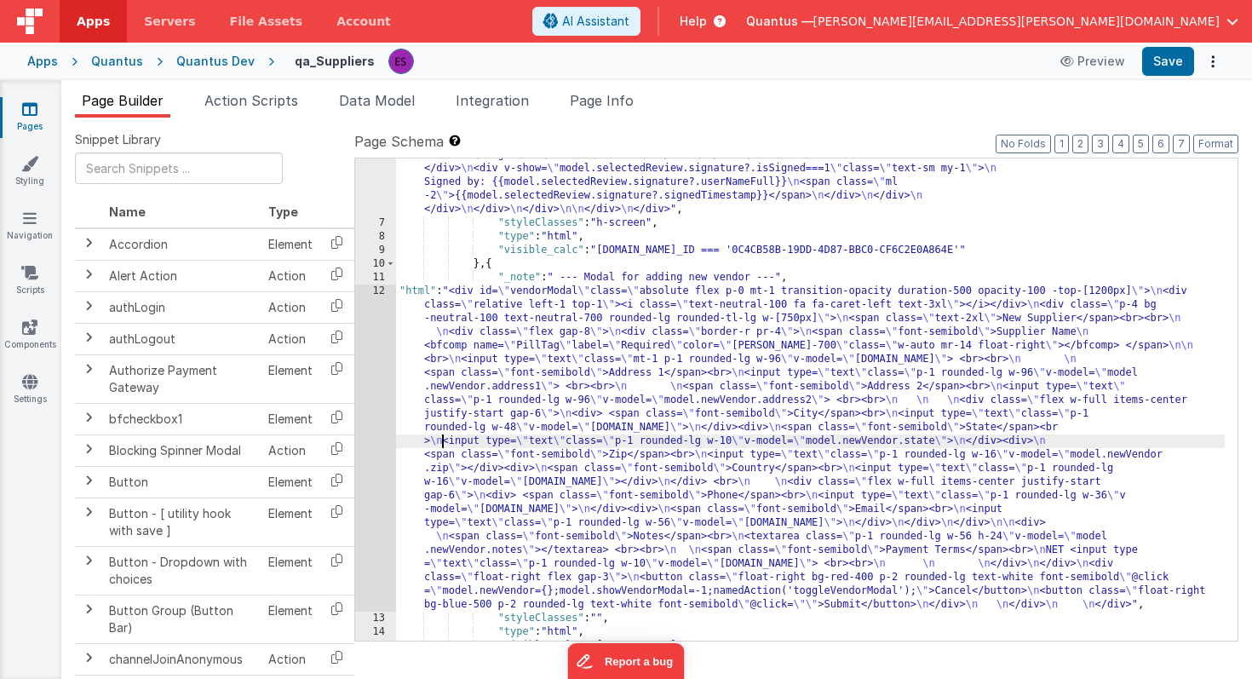
scroll to position [4920, 0]
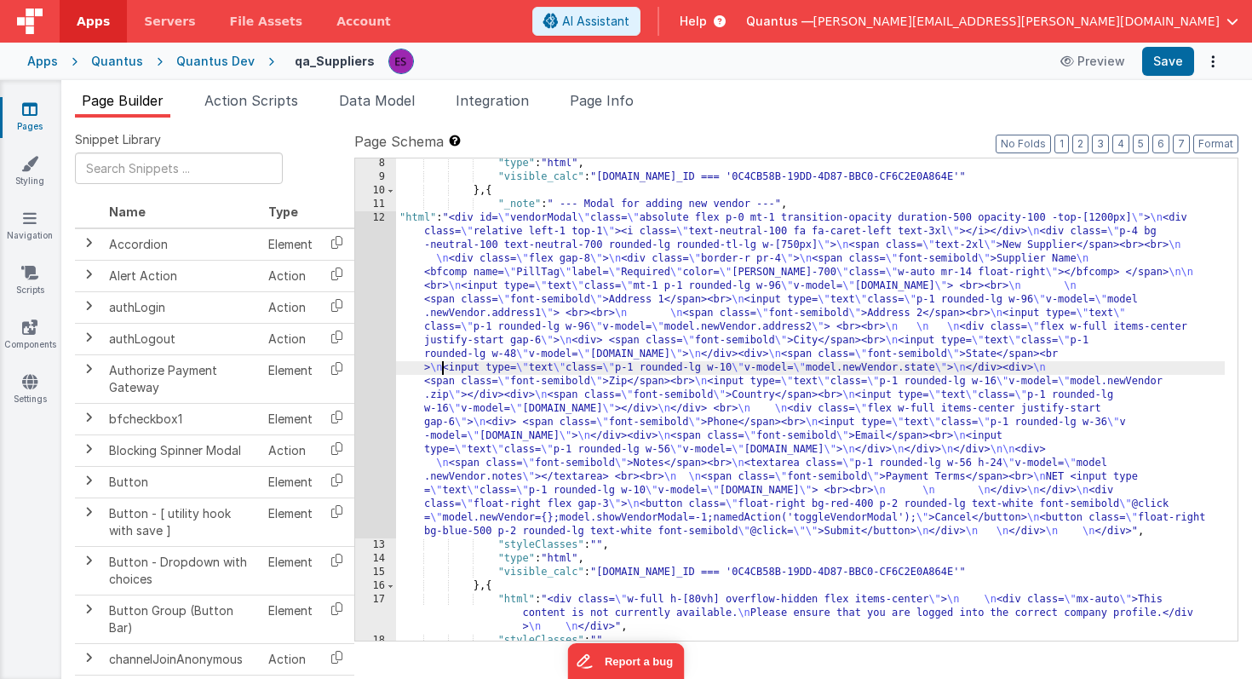
click at [372, 331] on div "12" at bounding box center [375, 374] width 41 height 327
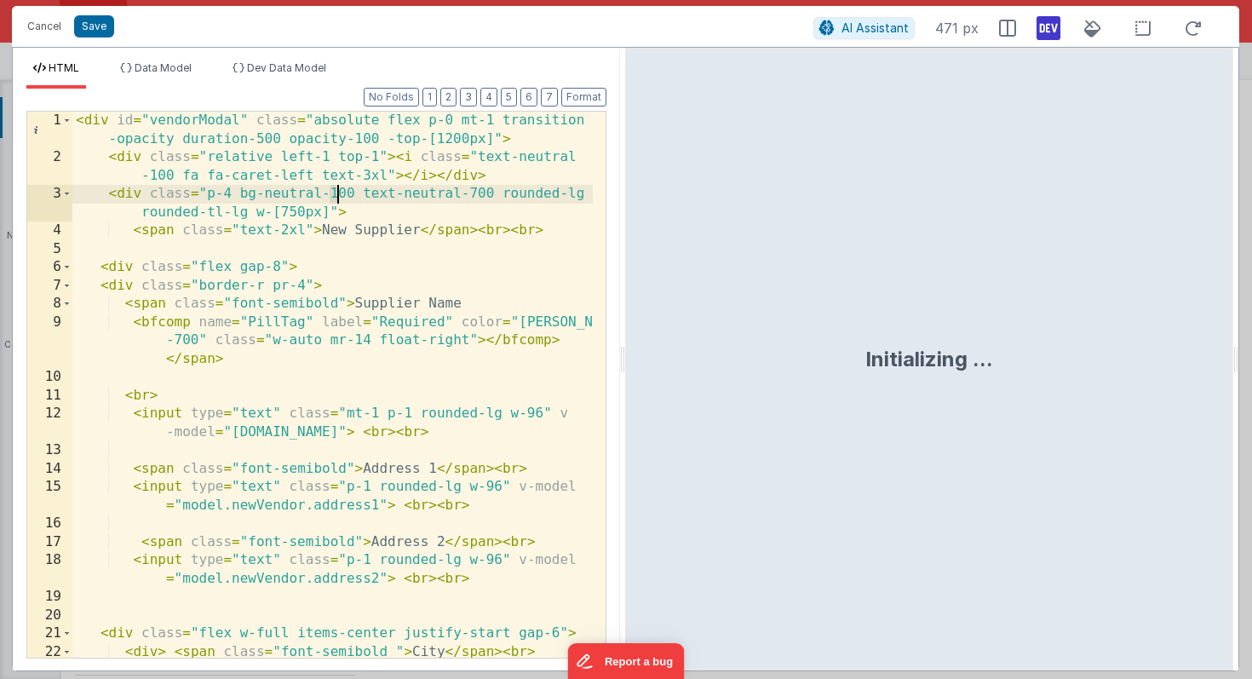
click at [335, 195] on div "< div id = "vendorModal" class = "absolute flex p-0 mt-1 transition -opacity du…" at bounding box center [332, 421] width 520 height 619
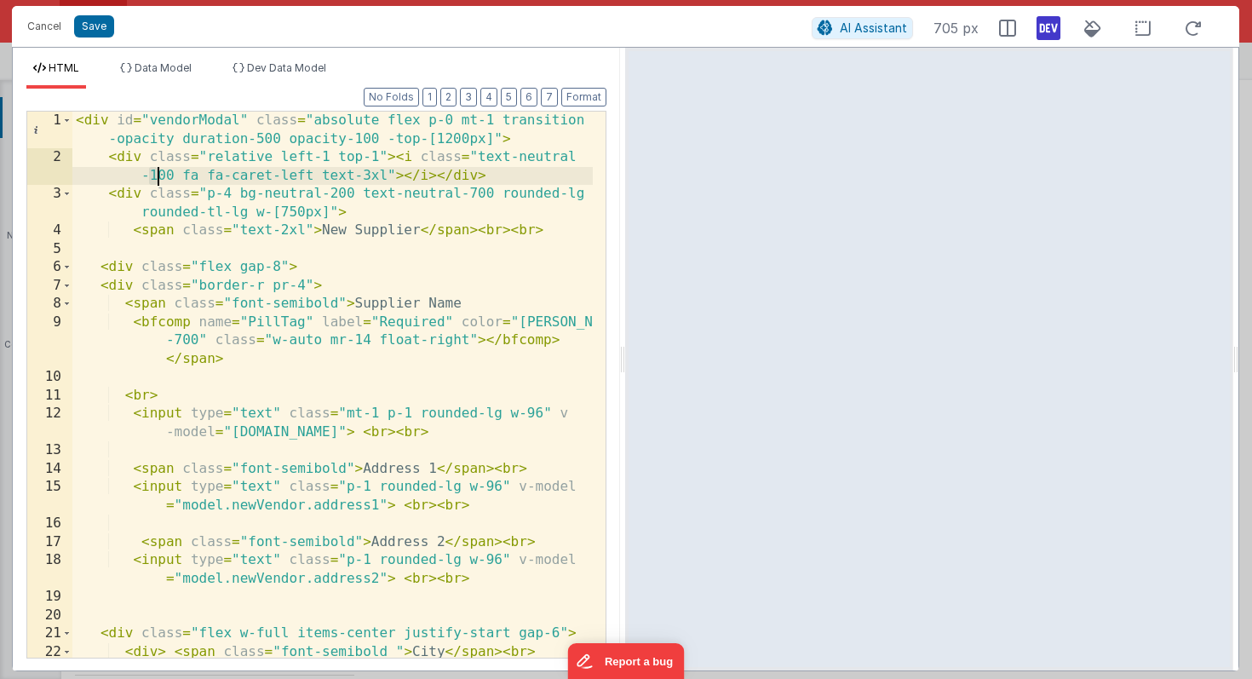
click at [155, 177] on div "< div id = "vendorModal" class = "absolute flex p-0 mt-1 transition -opacity du…" at bounding box center [332, 421] width 520 height 619
click at [326, 158] on div "< div id = "vendorModal" class = "absolute flex p-0 mt-1 transition -opacity du…" at bounding box center [332, 421] width 520 height 619
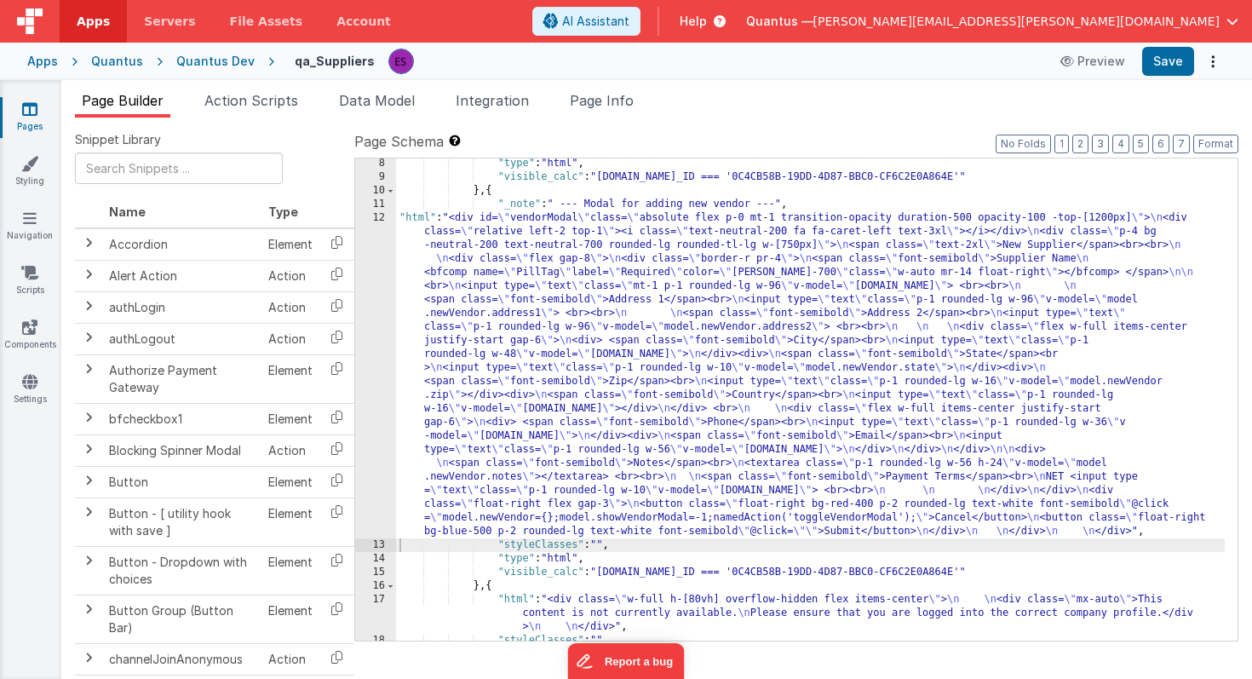
click at [485, 334] on div ""type" : "html" , "visible_calc" : "[DOMAIN_NAME]_ID === '0C4CB58B-19DD-4D87-BB…" at bounding box center [810, 411] width 829 height 509
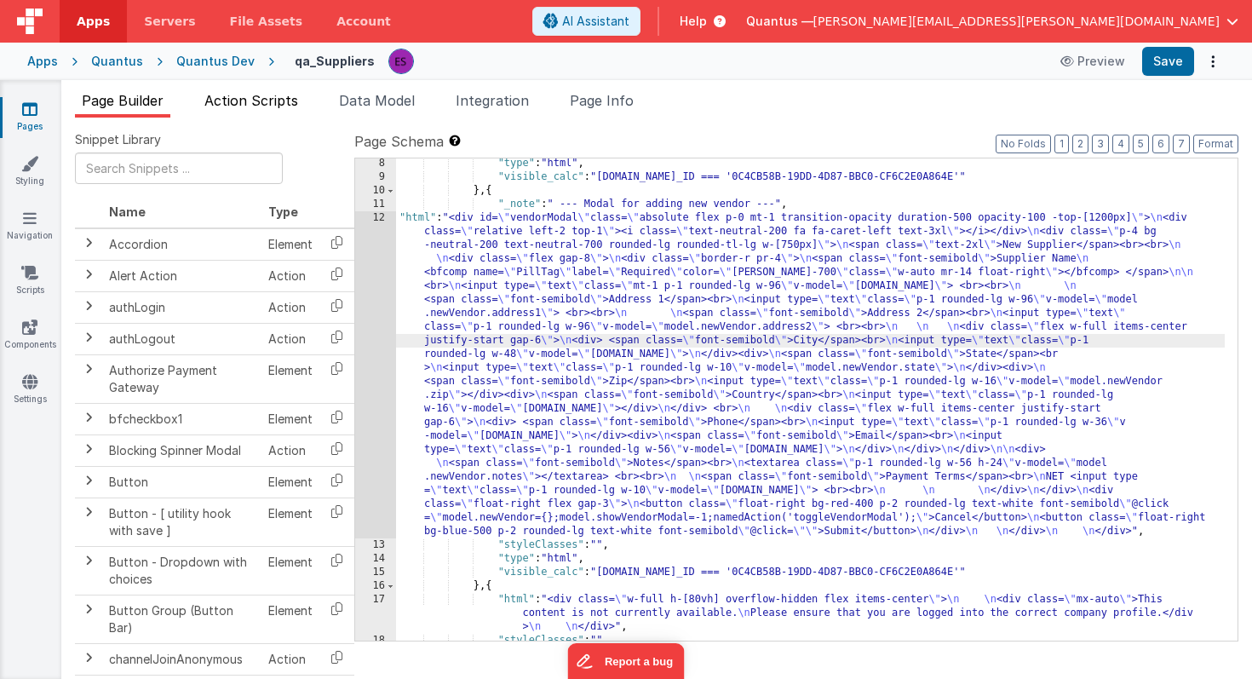
click at [237, 107] on span "Action Scripts" at bounding box center [251, 100] width 94 height 17
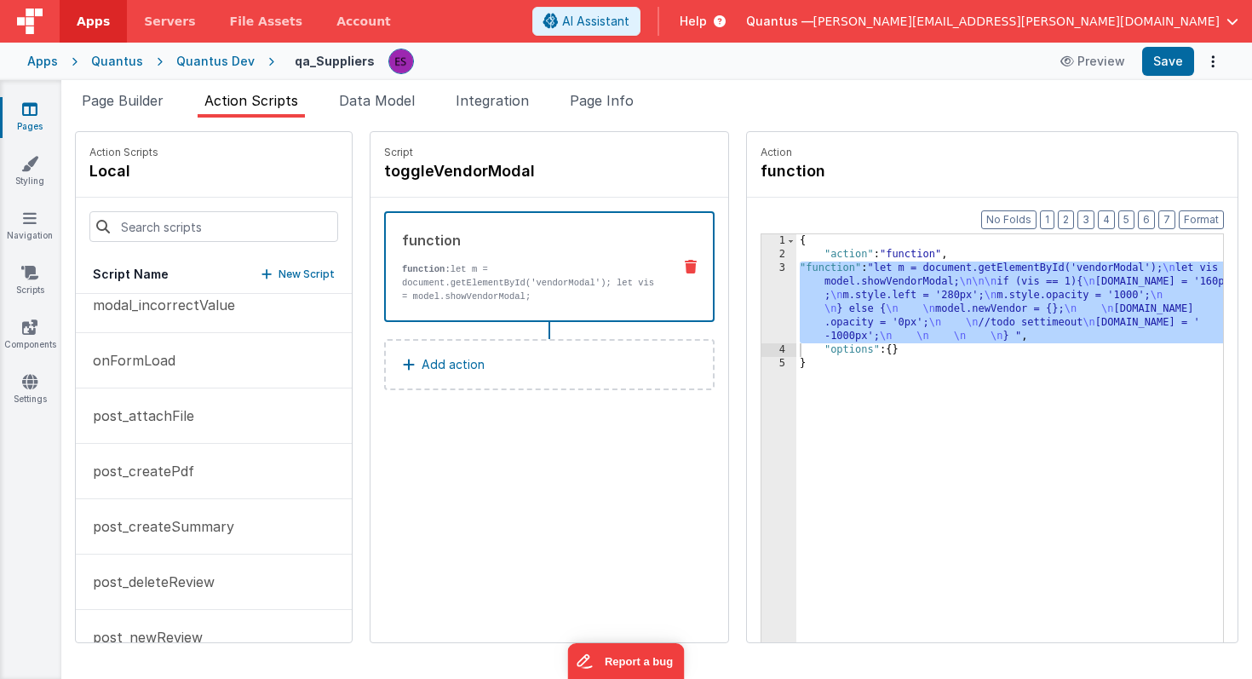
click at [796, 300] on div "{ "action" : "function" , "function" : "let m = document.getElementById('vendor…" at bounding box center [1026, 478] width 460 height 488
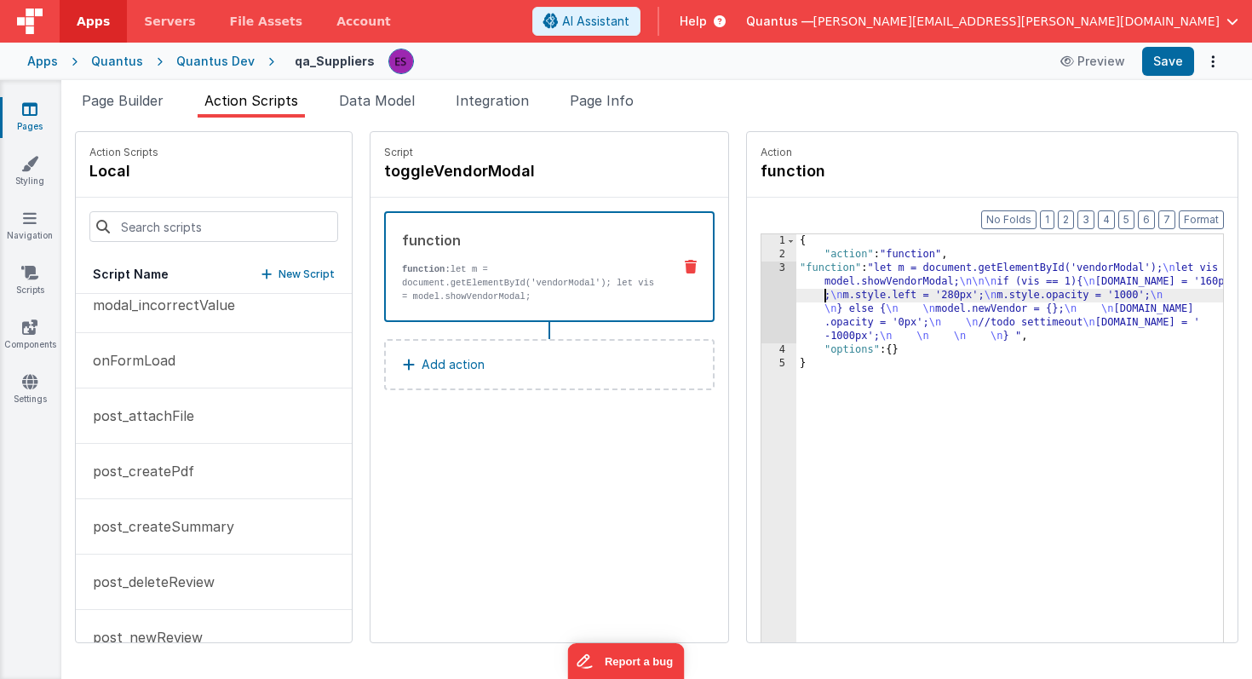
click at [761, 298] on div "3" at bounding box center [778, 302] width 35 height 82
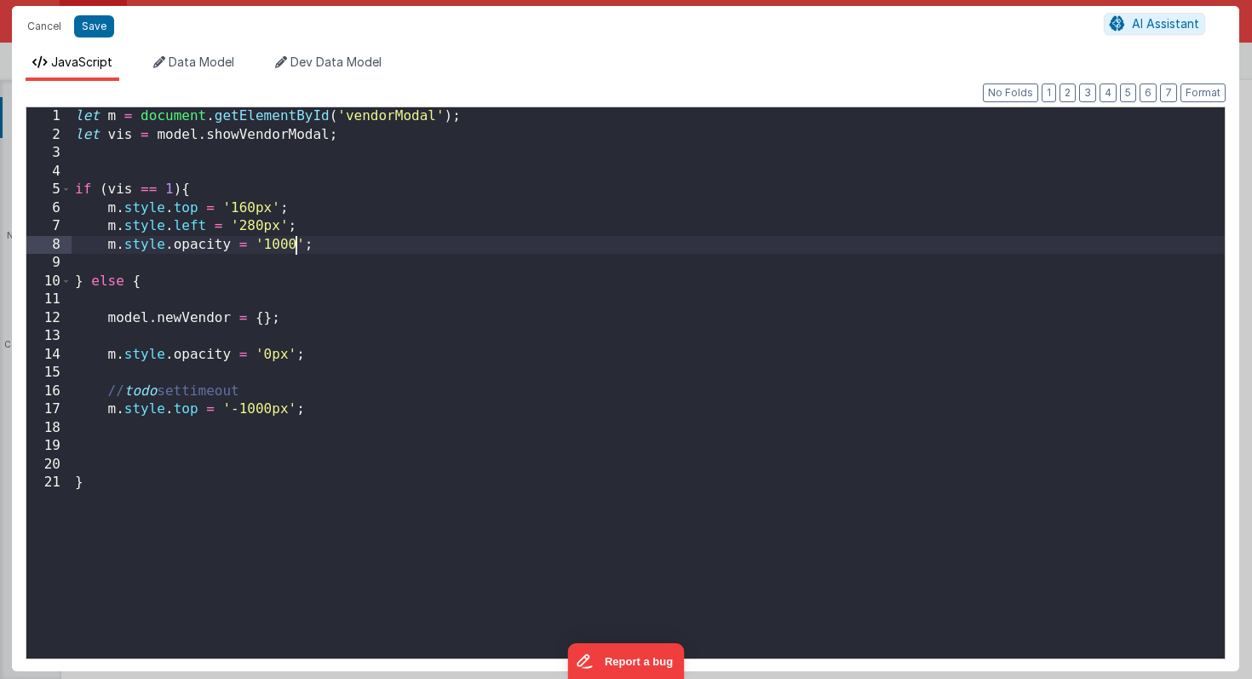
click at [298, 247] on div "let m = document . getElementById ( 'vendorModal' ) ; let vis = model . showVen…" at bounding box center [648, 401] width 1153 height 588
click at [289, 357] on div "let m = document . getElementById ( 'vendorModal' ) ; let vis = model . showVen…" at bounding box center [648, 401] width 1153 height 588
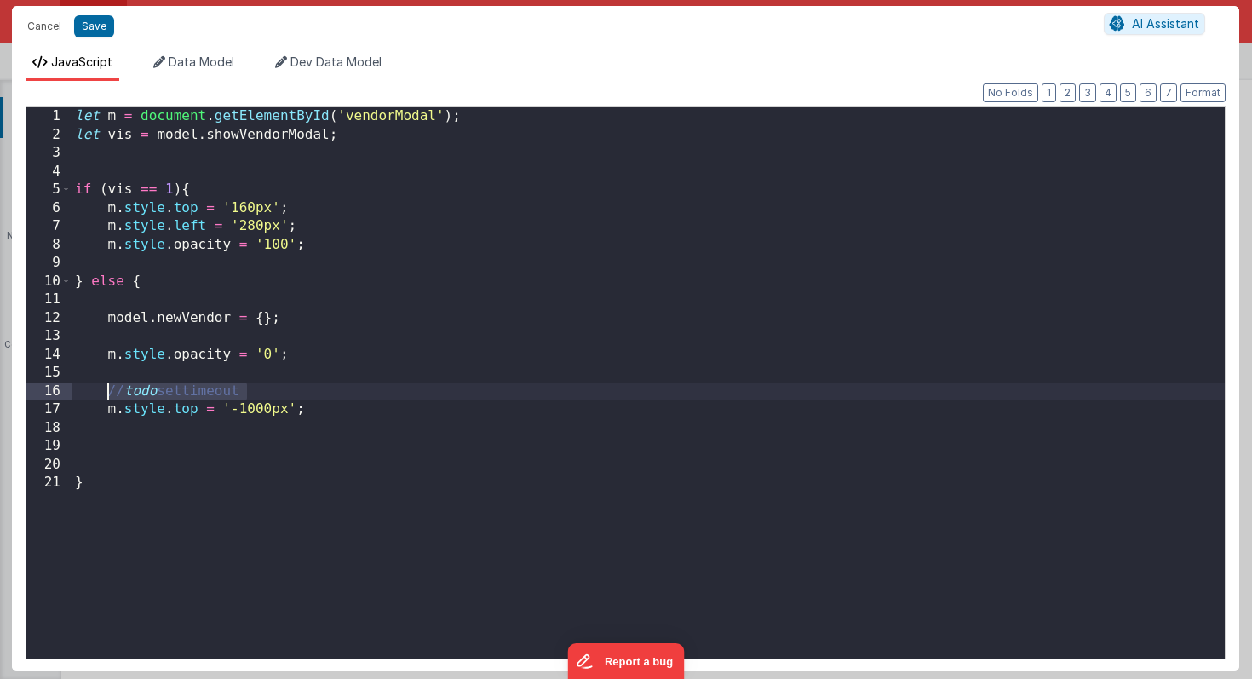
drag, startPoint x: 254, startPoint y: 390, endPoint x: 103, endPoint y: 384, distance: 150.8
click at [103, 384] on div "let m = document . getElementById ( 'vendorModal' ) ; let vis = model . showVen…" at bounding box center [648, 401] width 1153 height 588
paste textarea
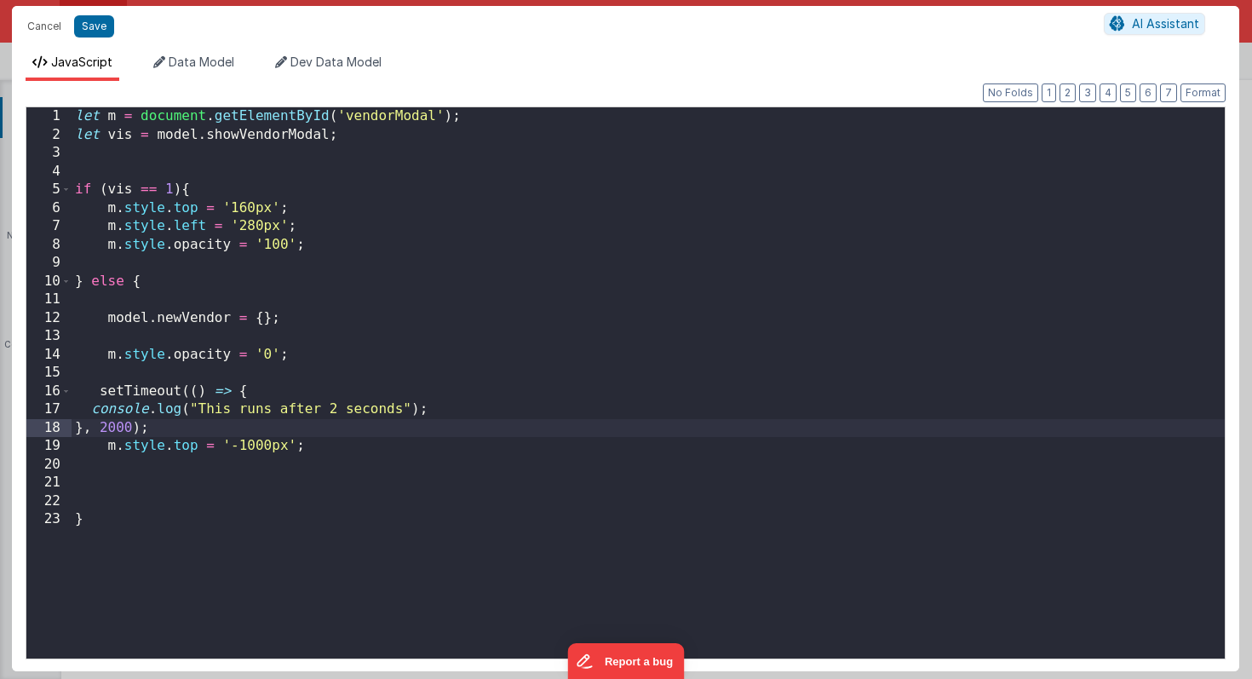
click at [98, 389] on div "let m = document . getElementById ( 'vendorModal' ) ; let vis = model . showVen…" at bounding box center [648, 401] width 1153 height 588
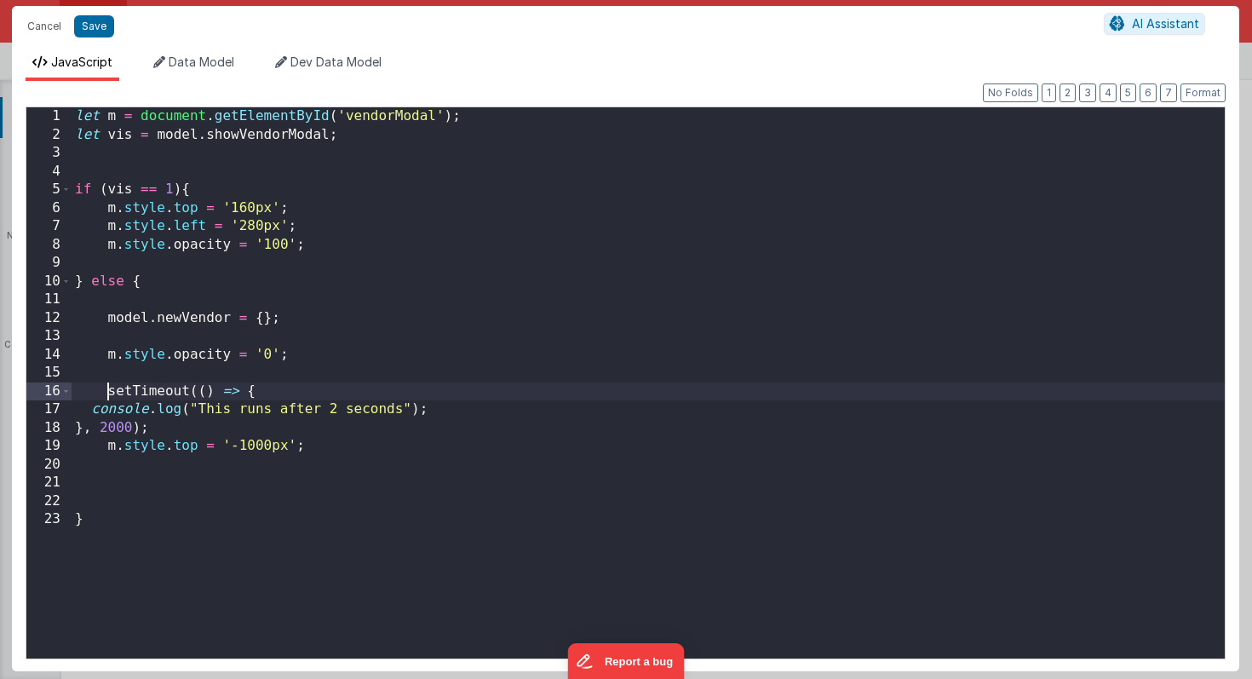
click at [89, 405] on div "let m = document . getElementById ( 'vendorModal' ) ; let vis = model . showVen…" at bounding box center [648, 401] width 1153 height 588
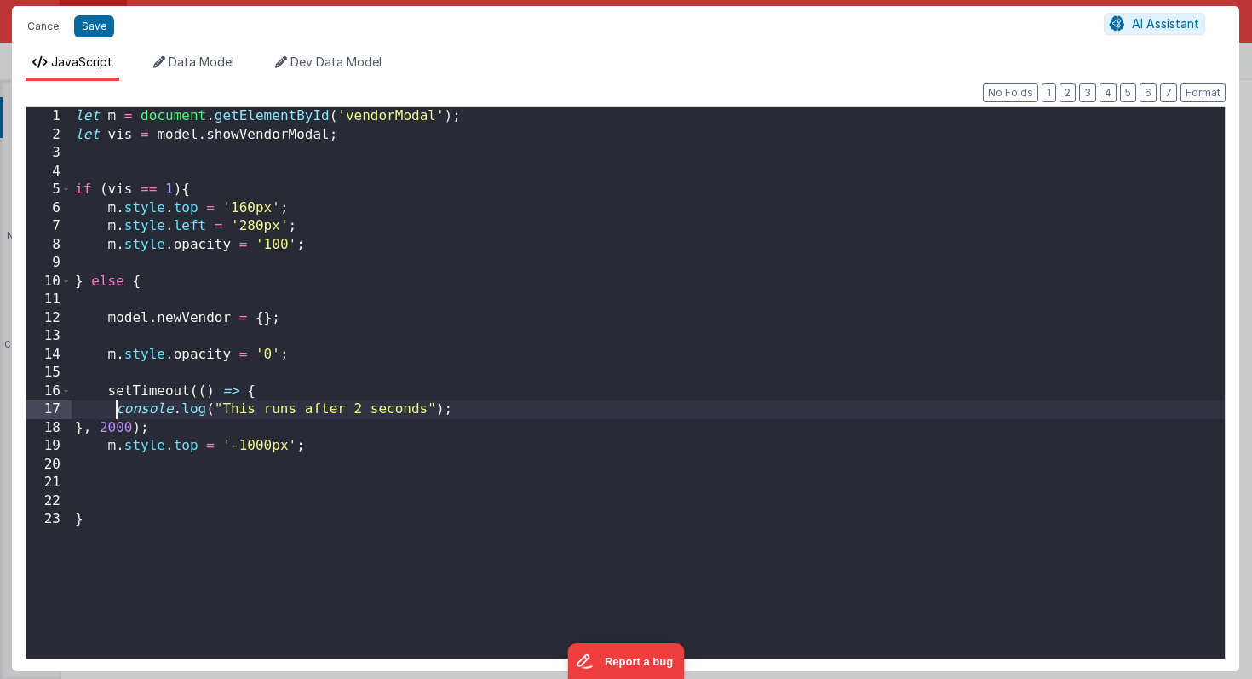
click at [77, 423] on div "let m = document . getElementById ( 'vendorModal' ) ; let vis = model . showVen…" at bounding box center [648, 401] width 1153 height 588
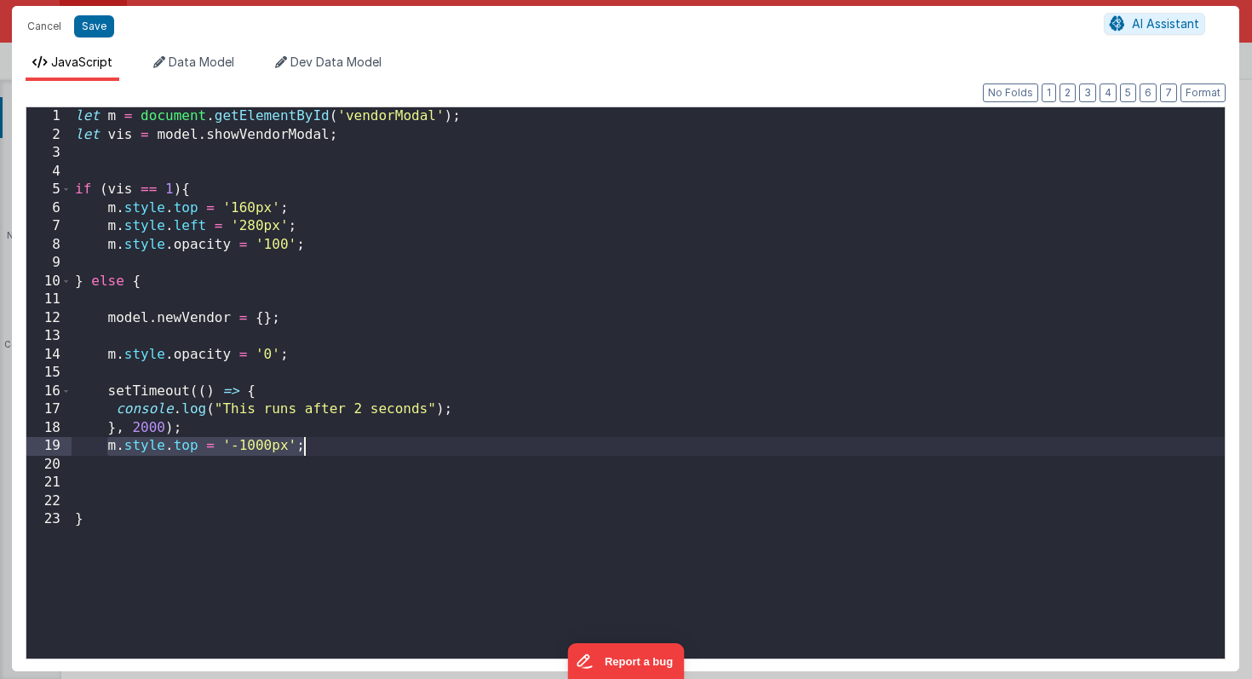
drag, startPoint x: 104, startPoint y: 446, endPoint x: 303, endPoint y: 453, distance: 199.4
click at [303, 453] on div "let m = document . getElementById ( 'vendorModal' ) ; let vis = model . showVen…" at bounding box center [648, 401] width 1153 height 588
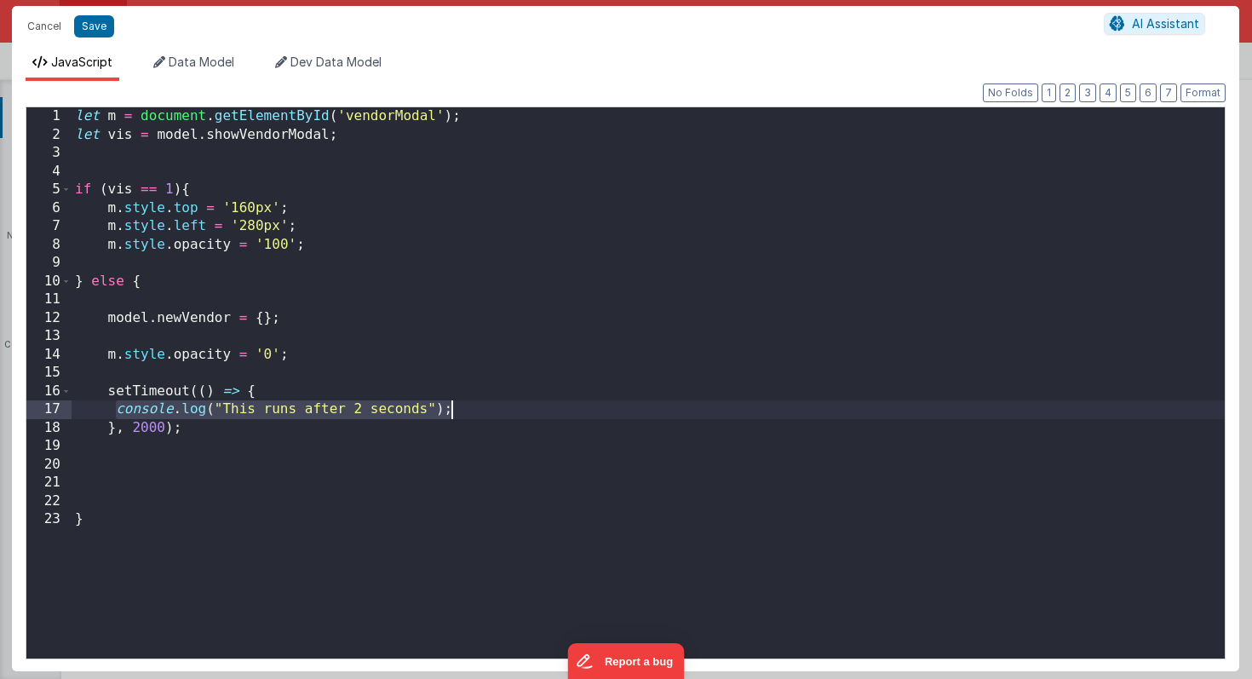
drag, startPoint x: 119, startPoint y: 408, endPoint x: 530, endPoint y: 407, distance: 410.4
click at [530, 407] on div "let m = document . getElementById ( 'vendorModal' ) ; let vis = model . showVen…" at bounding box center [648, 401] width 1153 height 588
click at [147, 428] on div "let m = document . getElementById ( 'vendorModal' ) ; let vis = model . showVen…" at bounding box center [648, 401] width 1153 height 588
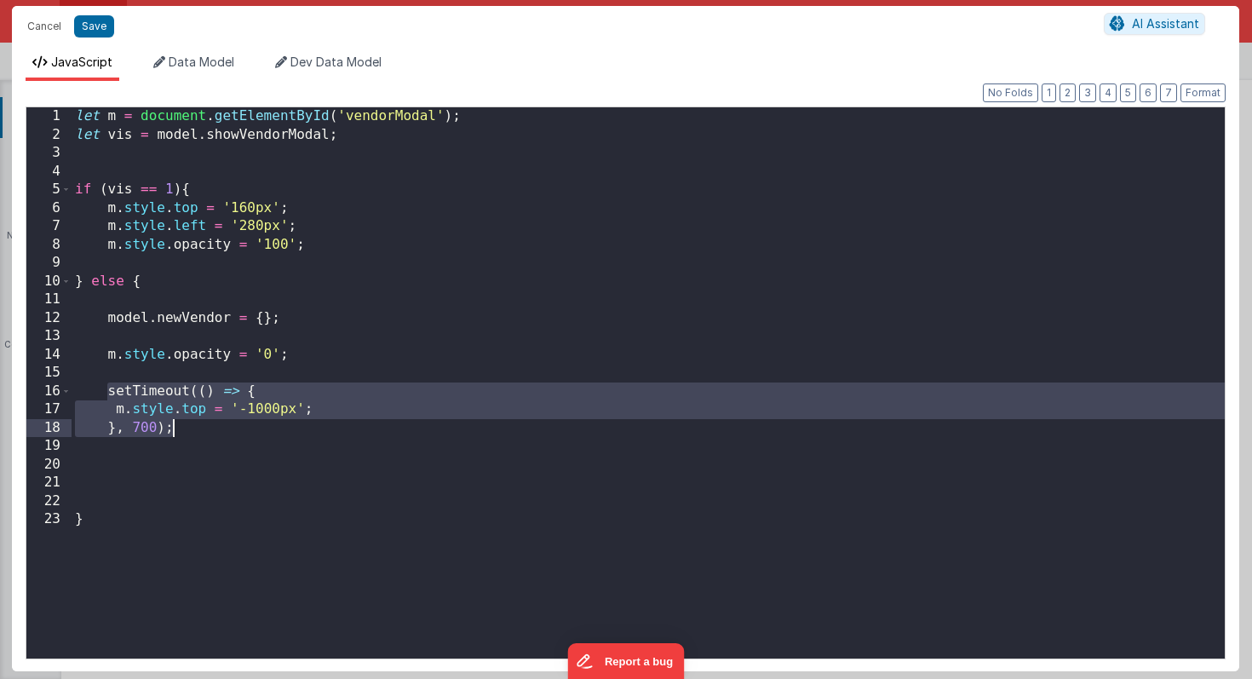
drag, startPoint x: 105, startPoint y: 393, endPoint x: 213, endPoint y: 426, distance: 112.9
click at [213, 426] on div "let m = document . getElementById ( 'vendorModal' ) ; let vis = model . showVen…" at bounding box center [648, 401] width 1153 height 588
click at [315, 249] on div "let m = document . getElementById ( 'vendorModal' ) ; let vis = model . showVen…" at bounding box center [648, 401] width 1153 height 588
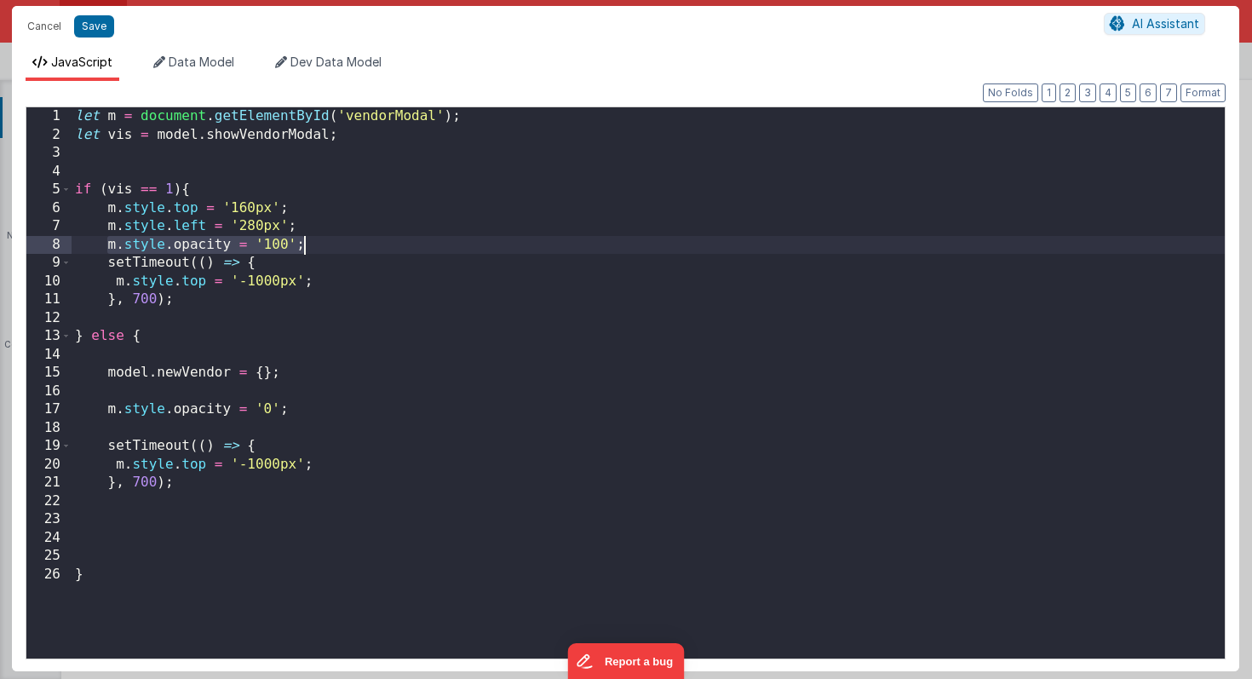
drag, startPoint x: 106, startPoint y: 242, endPoint x: 309, endPoint y: 243, distance: 203.5
click at [309, 243] on div "let m = document . getElementById ( 'vendorModal' ) ; let vis = model . showVen…" at bounding box center [648, 401] width 1153 height 588
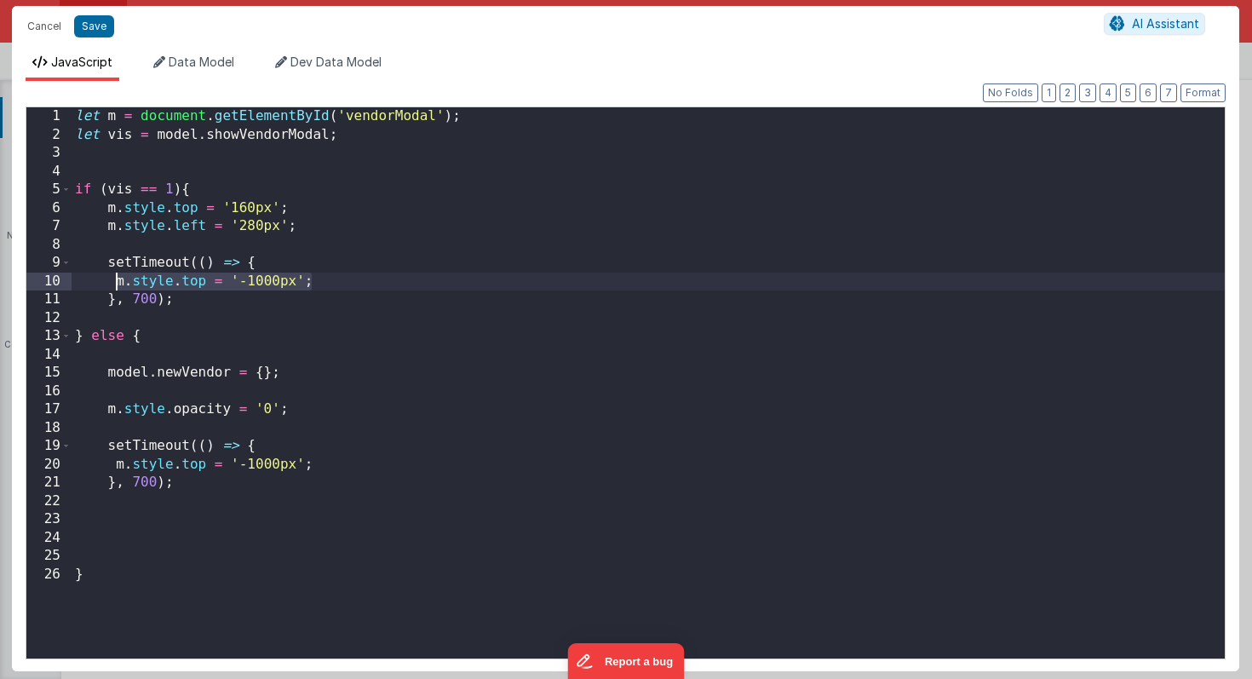
drag, startPoint x: 311, startPoint y: 281, endPoint x: 112, endPoint y: 279, distance: 198.4
click at [112, 279] on div "let m = document . getElementById ( 'vendorModal' ) ; let vis = model . showVen…" at bounding box center [648, 401] width 1153 height 588
click at [138, 301] on div "let m = document . getElementById ( 'vendorModal' ) ; let vis = model . showVen…" at bounding box center [648, 401] width 1153 height 588
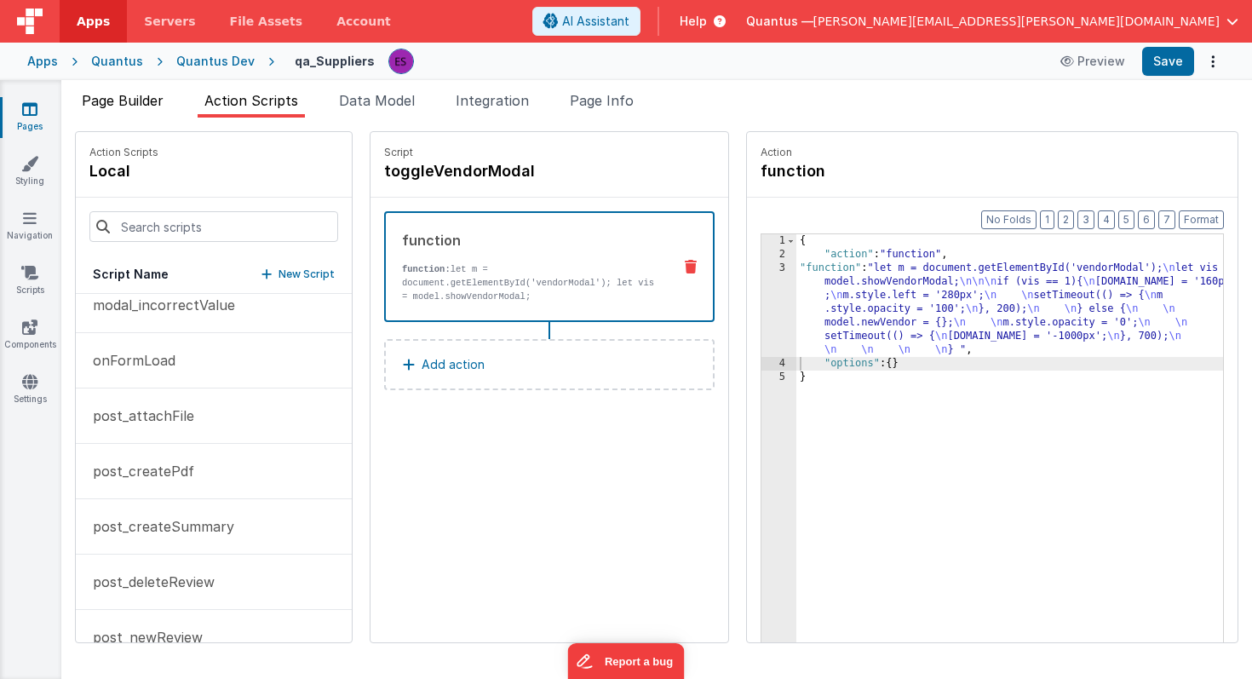
click at [134, 108] on span "Page Builder" at bounding box center [123, 100] width 82 height 17
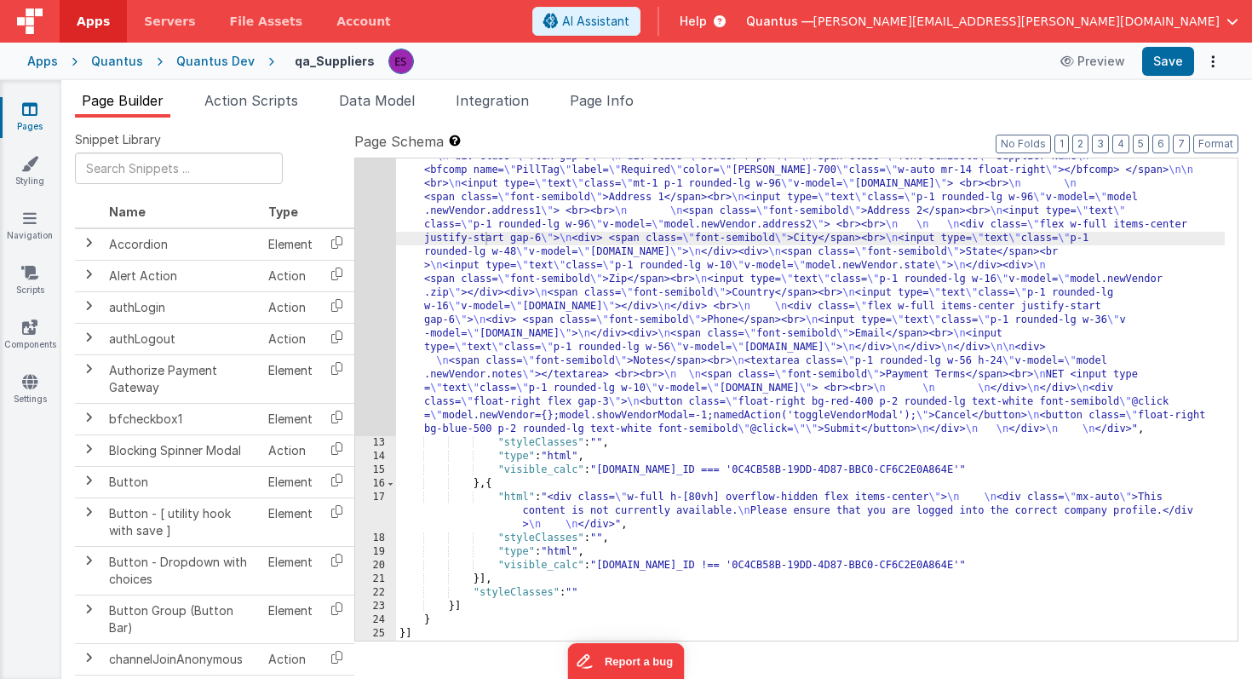
scroll to position [5022, 0]
click at [363, 287] on div "12" at bounding box center [375, 272] width 41 height 327
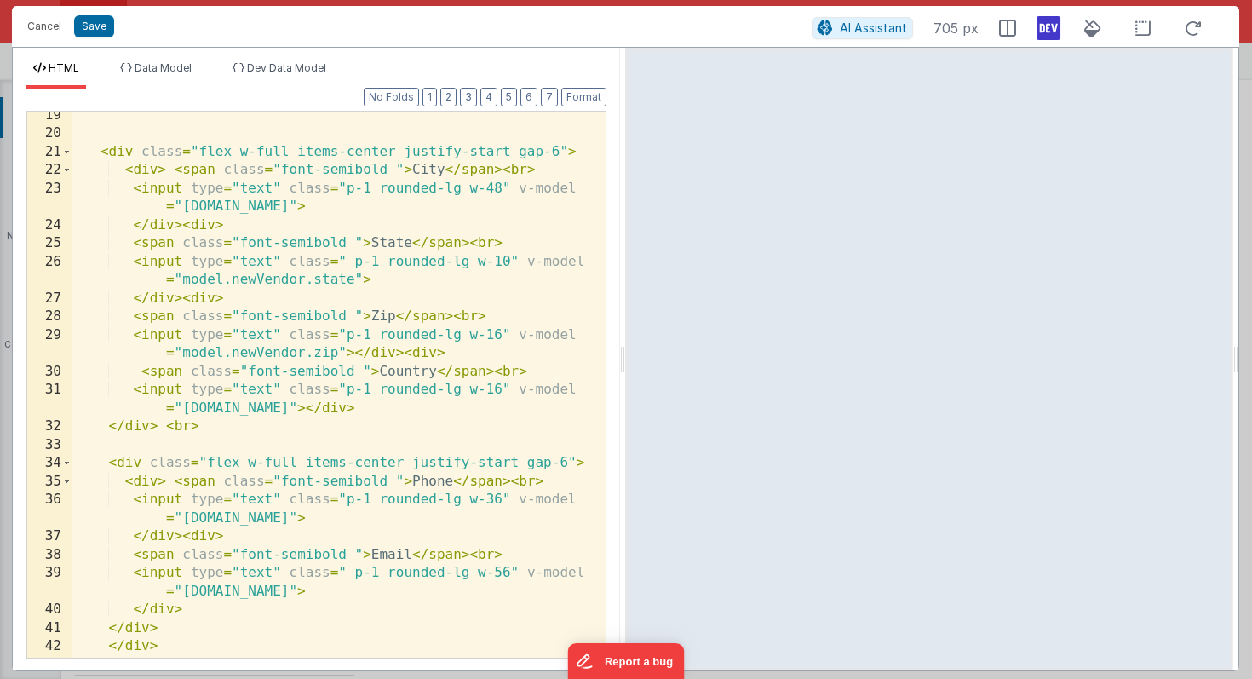
scroll to position [0, 0]
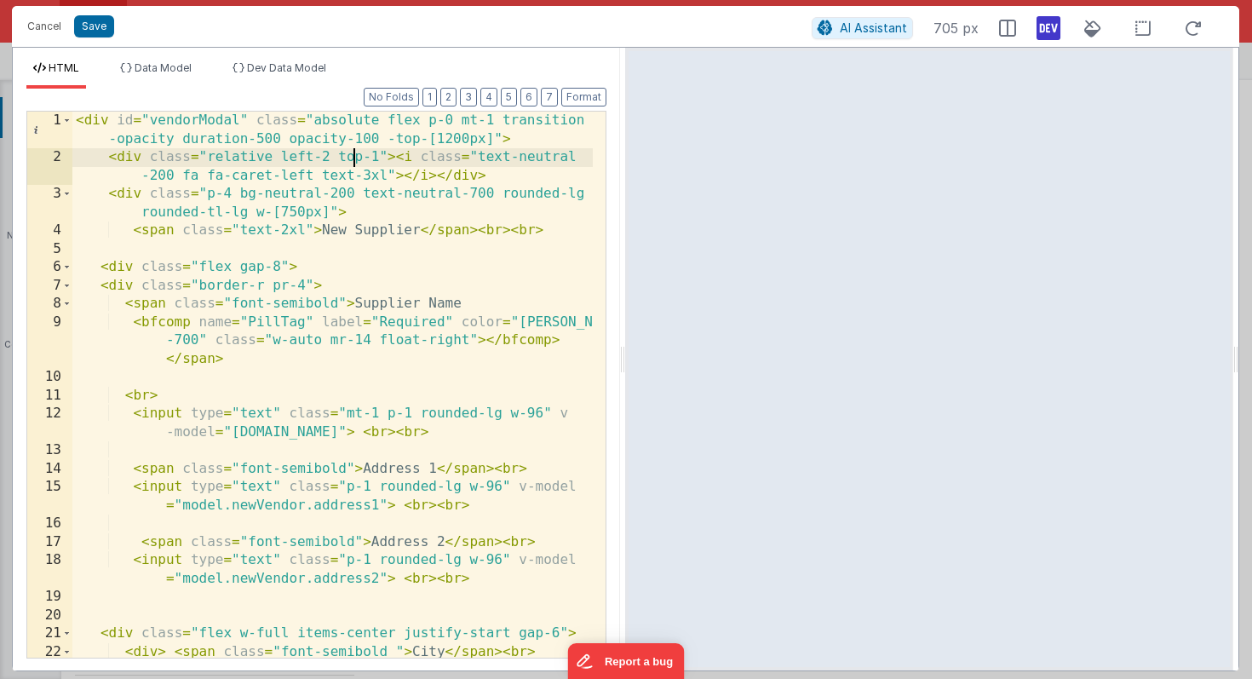
click at [354, 159] on div "< div id = "vendorModal" class = "absolute flex p-0 mt-1 transition -opacity du…" at bounding box center [332, 421] width 520 height 619
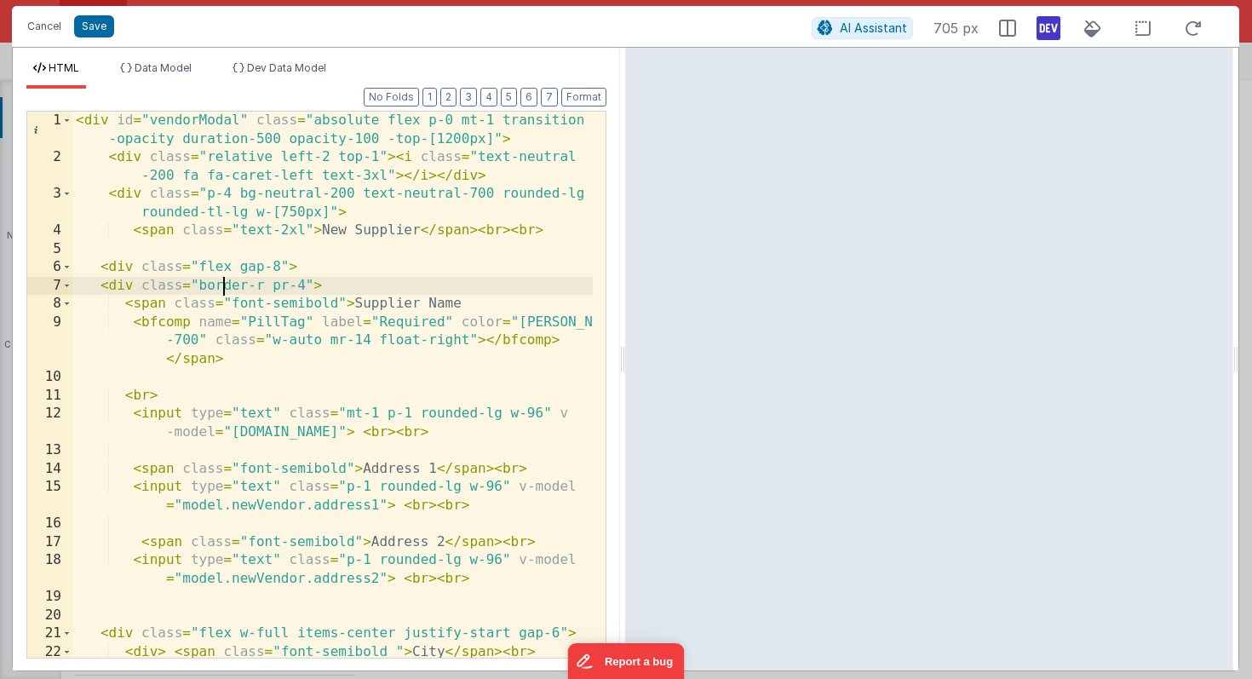
click at [220, 284] on div "< div id = "vendorModal" class = "absolute flex p-0 mt-1 transition -opacity du…" at bounding box center [332, 421] width 520 height 619
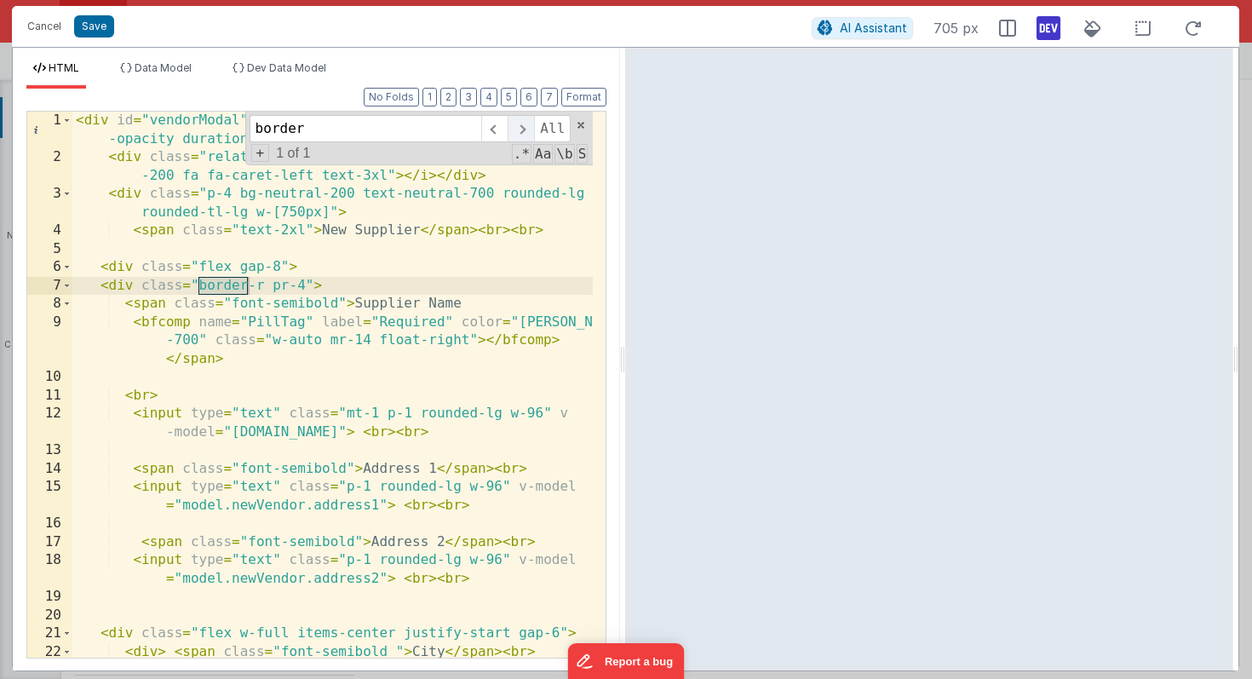
type input "border"
click at [527, 127] on span at bounding box center [521, 128] width 26 height 27
click at [307, 280] on div "< div id = "vendorModal" class = "absolute flex p-0 mt-1 transition -opacity du…" at bounding box center [332, 421] width 520 height 619
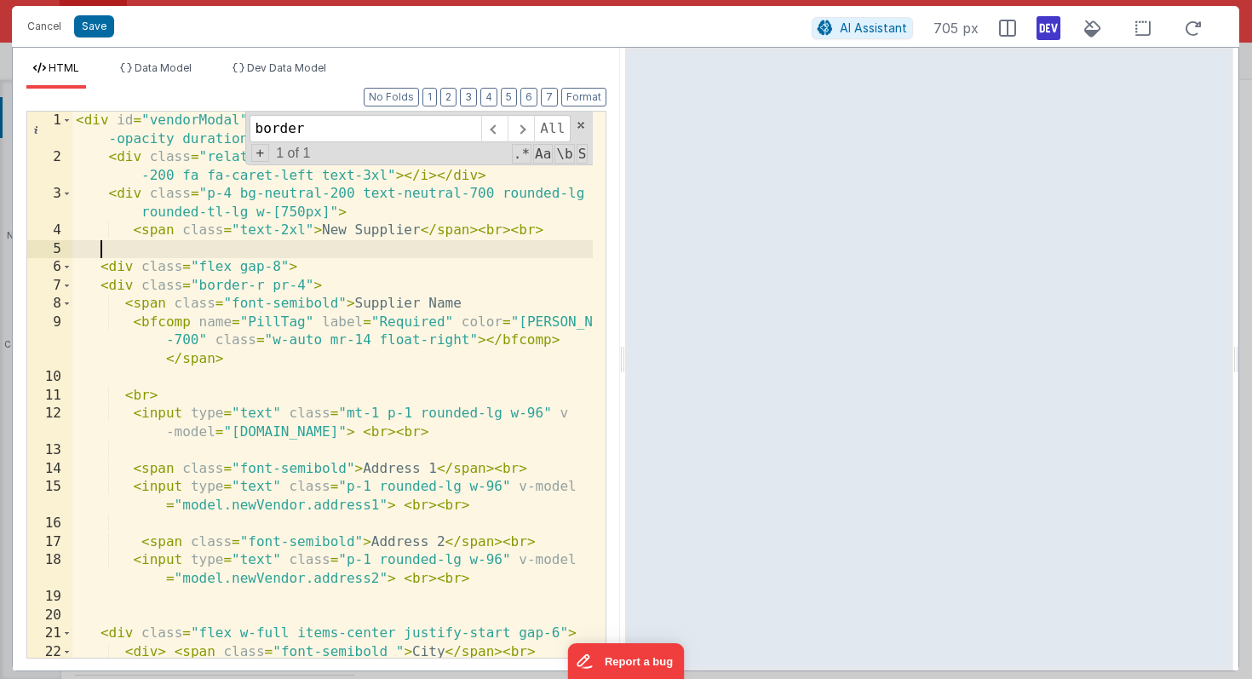
click at [472, 257] on div "< div id = "vendorModal" class = "absolute flex p-0 mt-1 transition -opacity du…" at bounding box center [332, 421] width 520 height 619
click at [263, 285] on div "< div id = "vendorModal" class = "absolute flex p-0 mt-1 transition -opacity du…" at bounding box center [332, 421] width 520 height 619
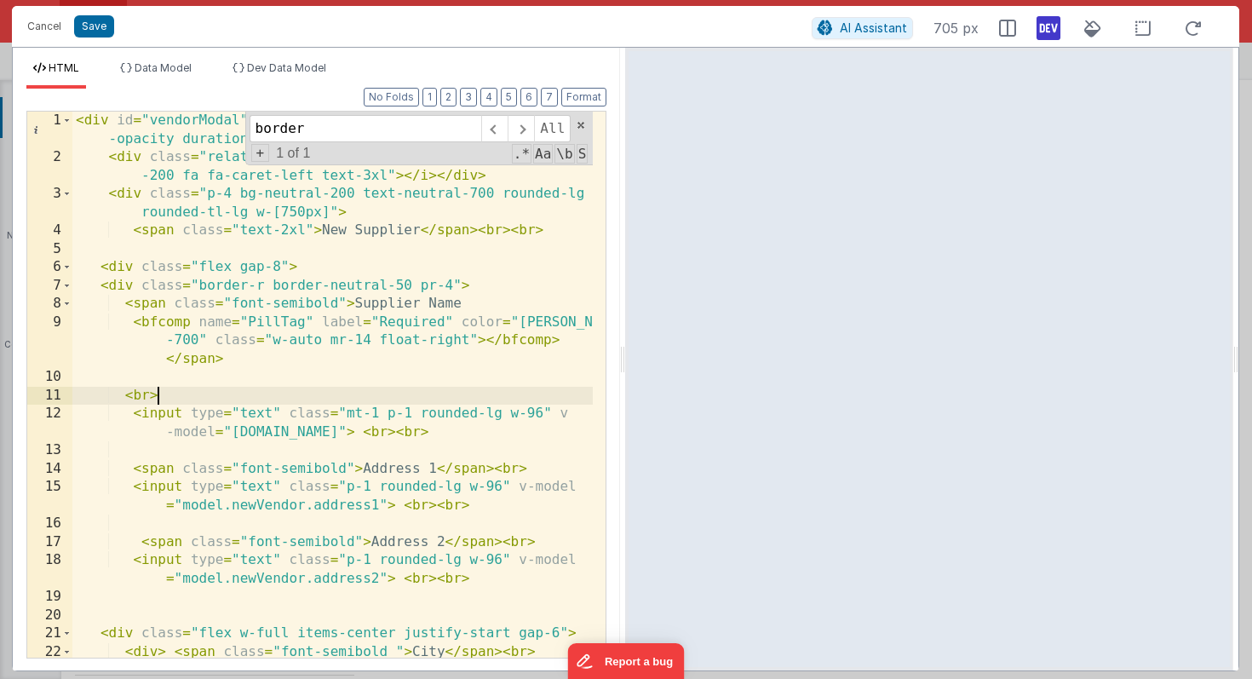
click at [263, 395] on div "< div id = "vendorModal" class = "absolute flex p-0 mt-1 transition -opacity du…" at bounding box center [332, 421] width 520 height 619
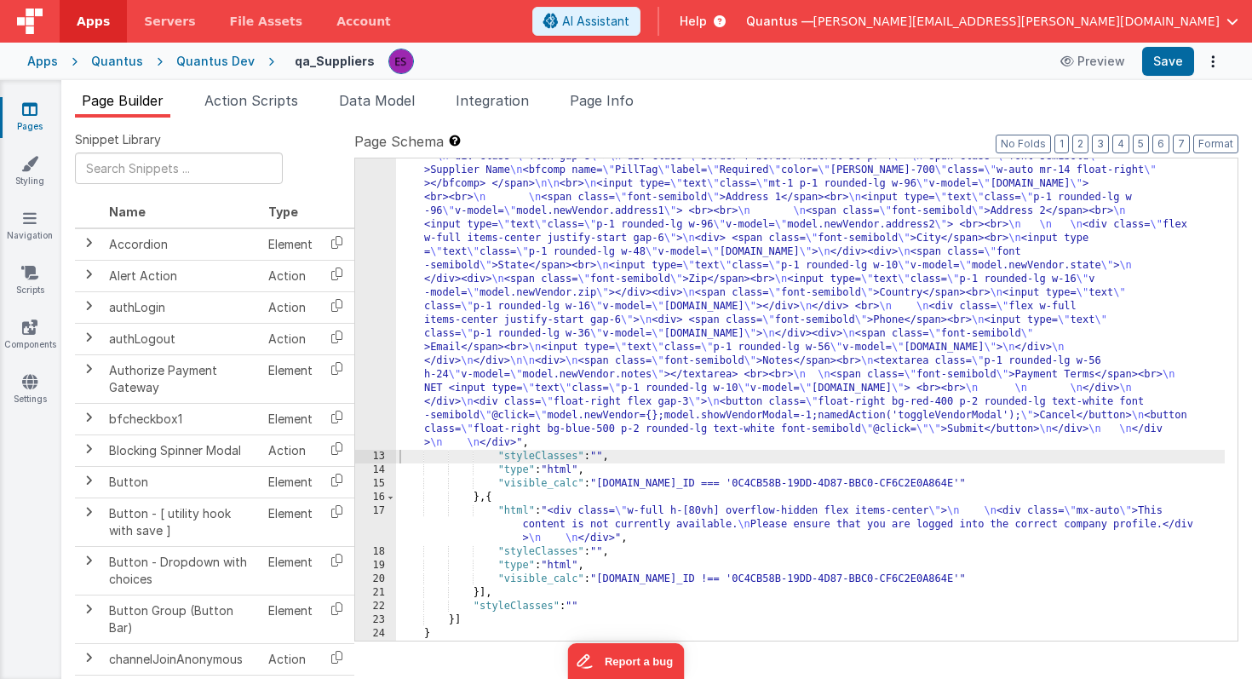
click at [473, 264] on div ""html" : "<div id= \" vendorModal \" class= \" absolute flex p-0 mt-1 transitio…" at bounding box center [810, 527] width 829 height 836
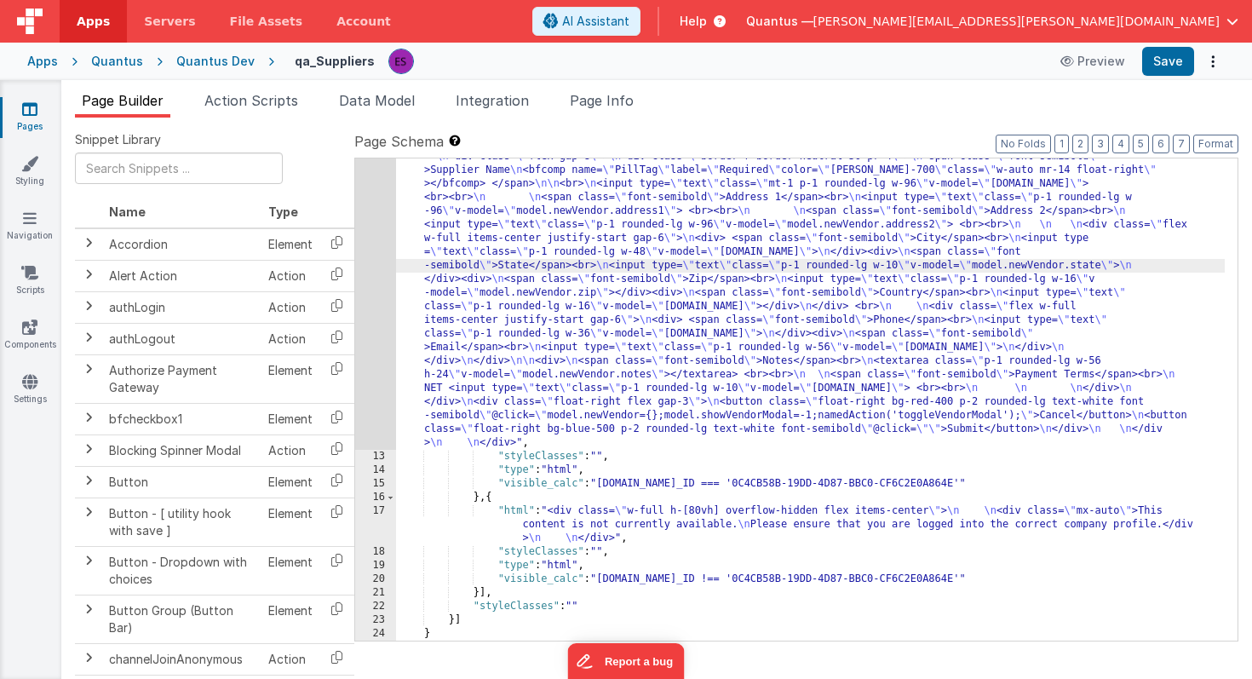
click at [371, 283] on div "12" at bounding box center [375, 279] width 41 height 341
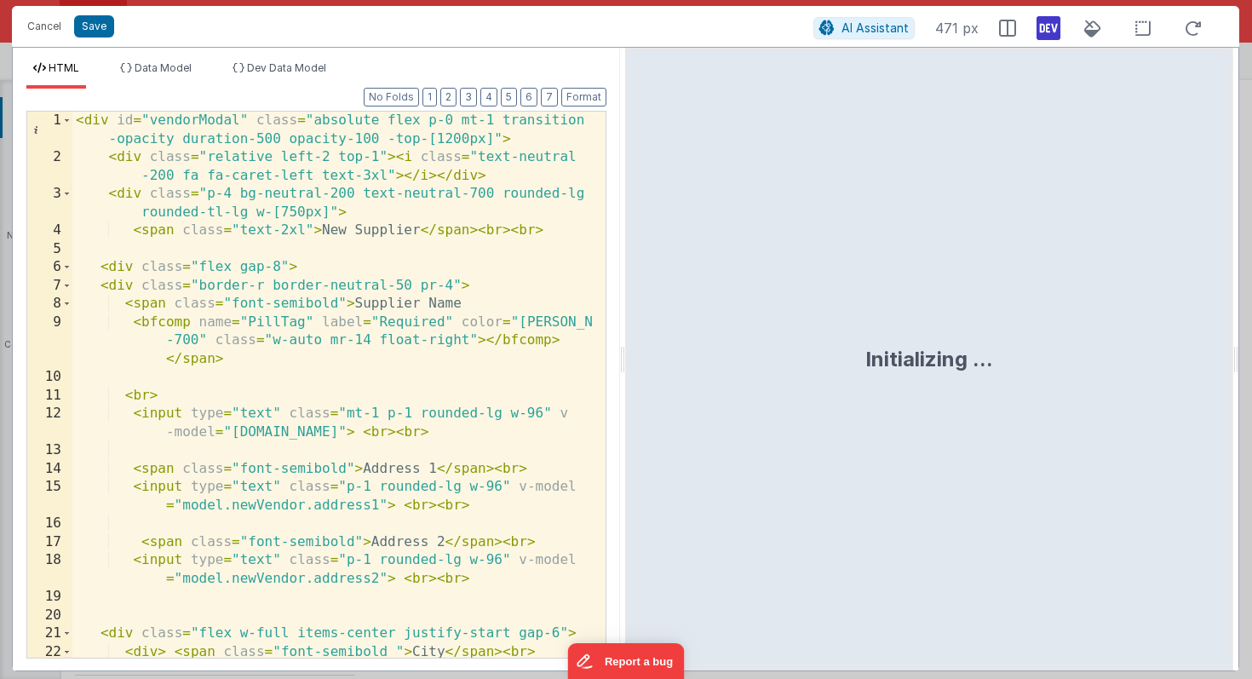
click at [363, 259] on div "< div id = "vendorModal" class = "absolute flex p-0 mt-1 transition -opacity du…" at bounding box center [332, 421] width 520 height 619
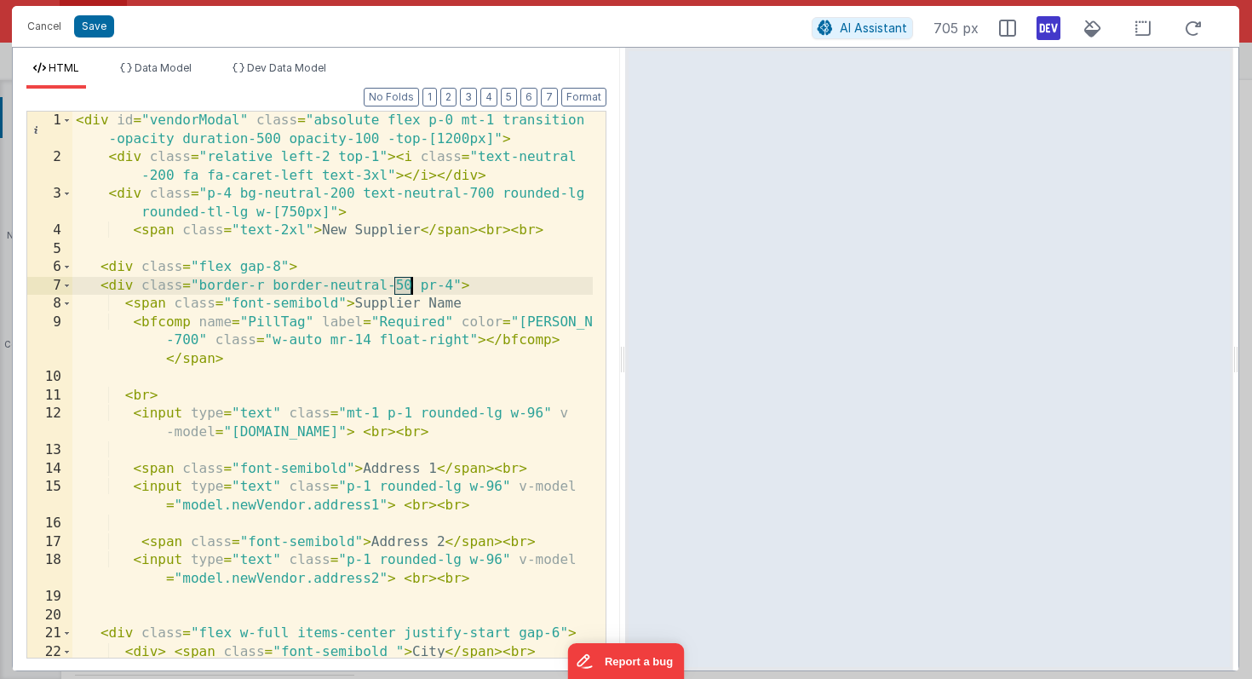
drag, startPoint x: 391, startPoint y: 284, endPoint x: 409, endPoint y: 288, distance: 18.2
click at [409, 288] on div "< div id = "vendorModal" class = "absolute flex p-0 mt-1 transition -opacity du…" at bounding box center [332, 421] width 520 height 619
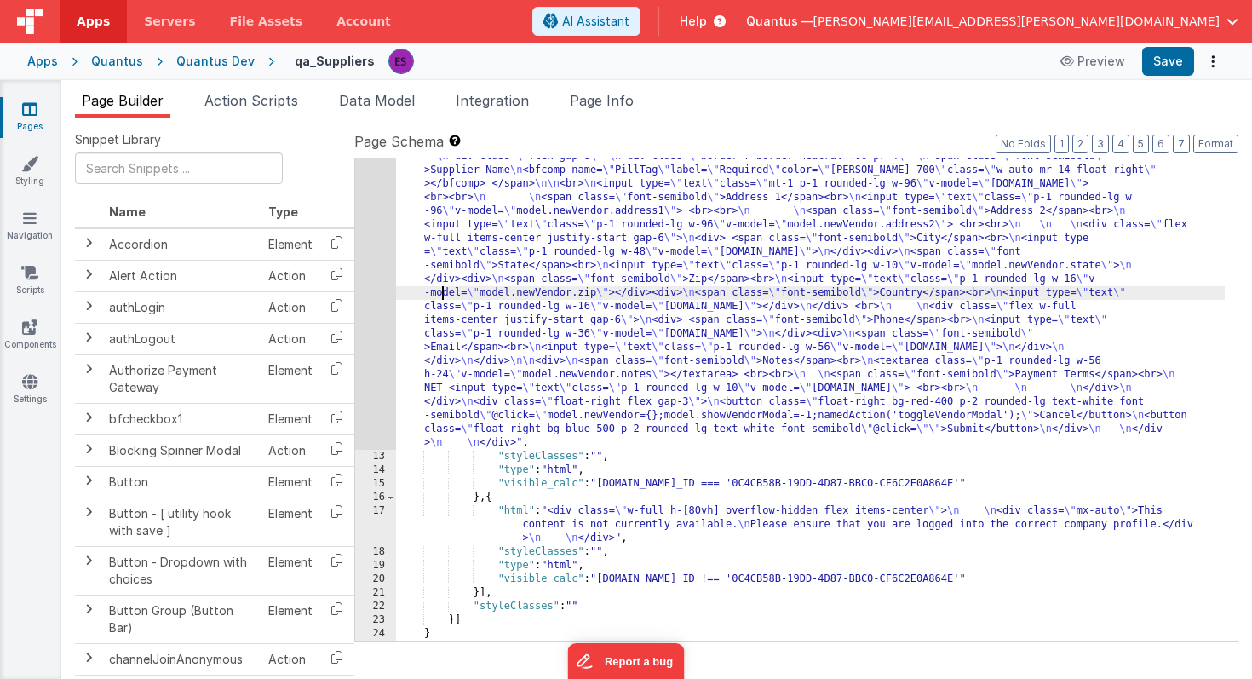
click at [443, 288] on div ""html" : "<div id= \" vendorModal \" class= \" absolute flex p-0 mt-1 transitio…" at bounding box center [810, 527] width 829 height 836
click at [371, 310] on div "12" at bounding box center [375, 279] width 41 height 341
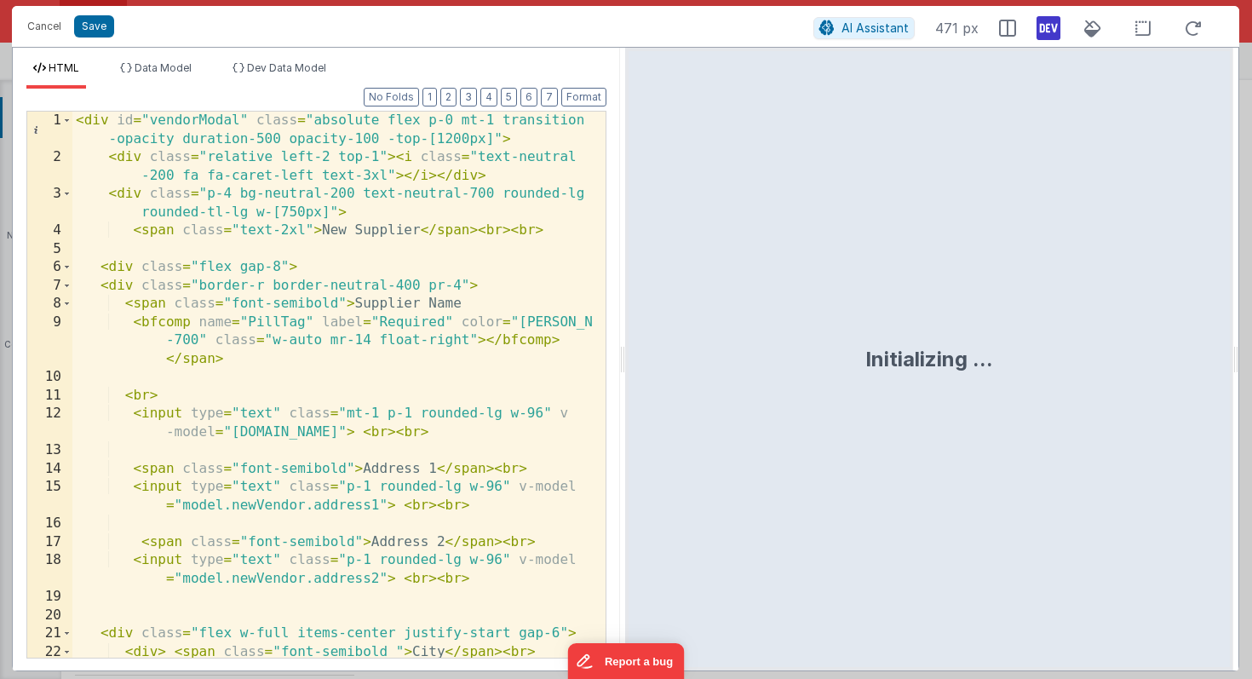
click at [426, 334] on div "< div id = "vendorModal" class = "absolute flex p-0 mt-1 transition -opacity du…" at bounding box center [332, 421] width 520 height 619
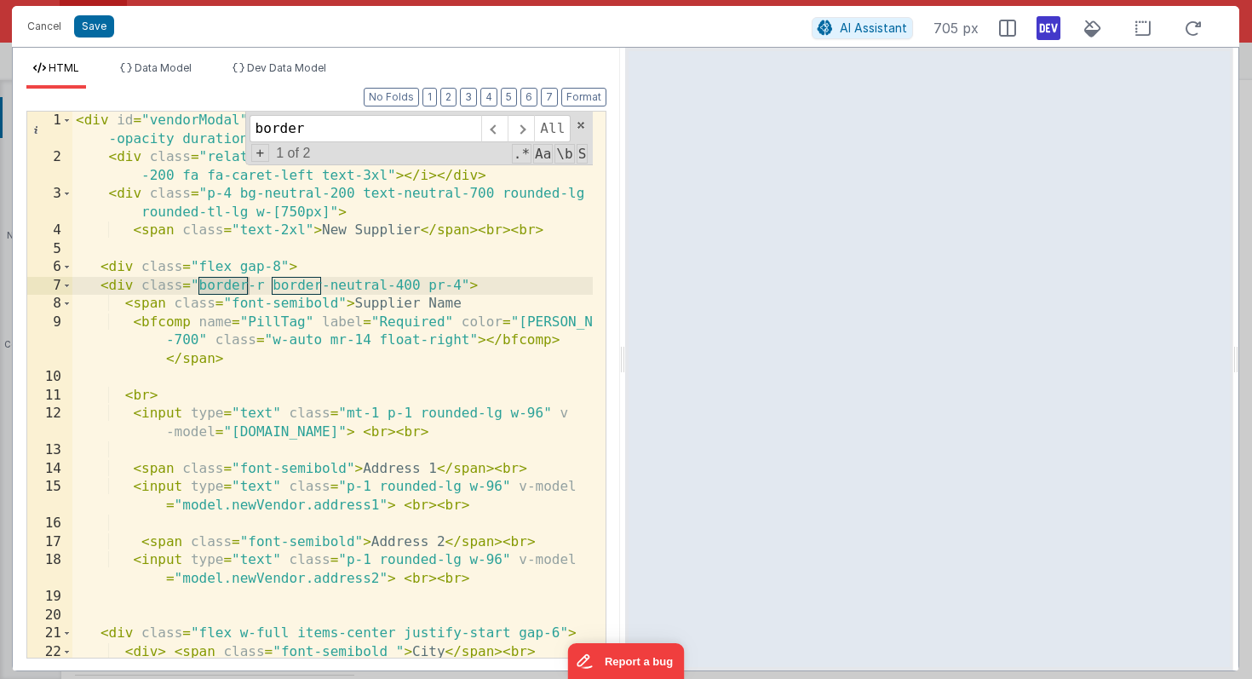
type input "border"
click at [347, 347] on div "< div id = "vendorModal" class = "absolute flex p-0 mt-1 transition -opacity du…" at bounding box center [332, 421] width 520 height 619
click at [399, 290] on div "< div id = "vendorModal" class = "absolute flex p-0 mt-1 transition -opacity du…" at bounding box center [332, 421] width 520 height 619
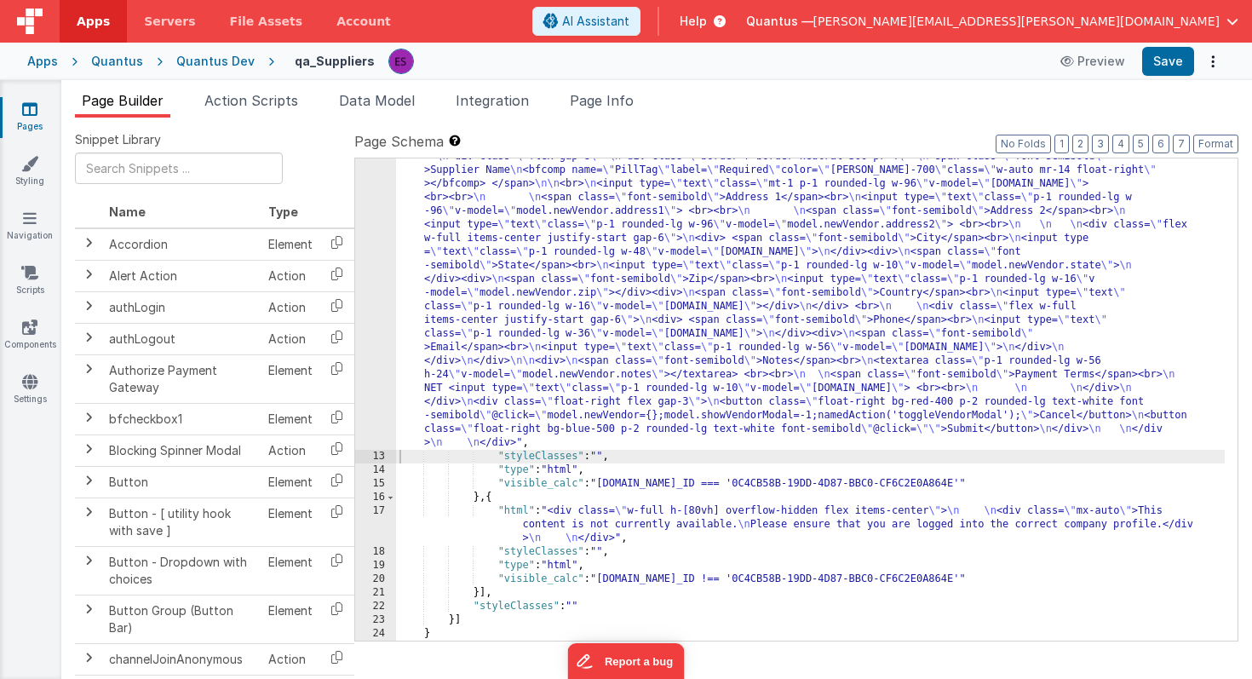
click at [474, 297] on div ""html" : "<div id= \" vendorModal \" class= \" absolute flex p-0 mt-1 transitio…" at bounding box center [810, 527] width 829 height 836
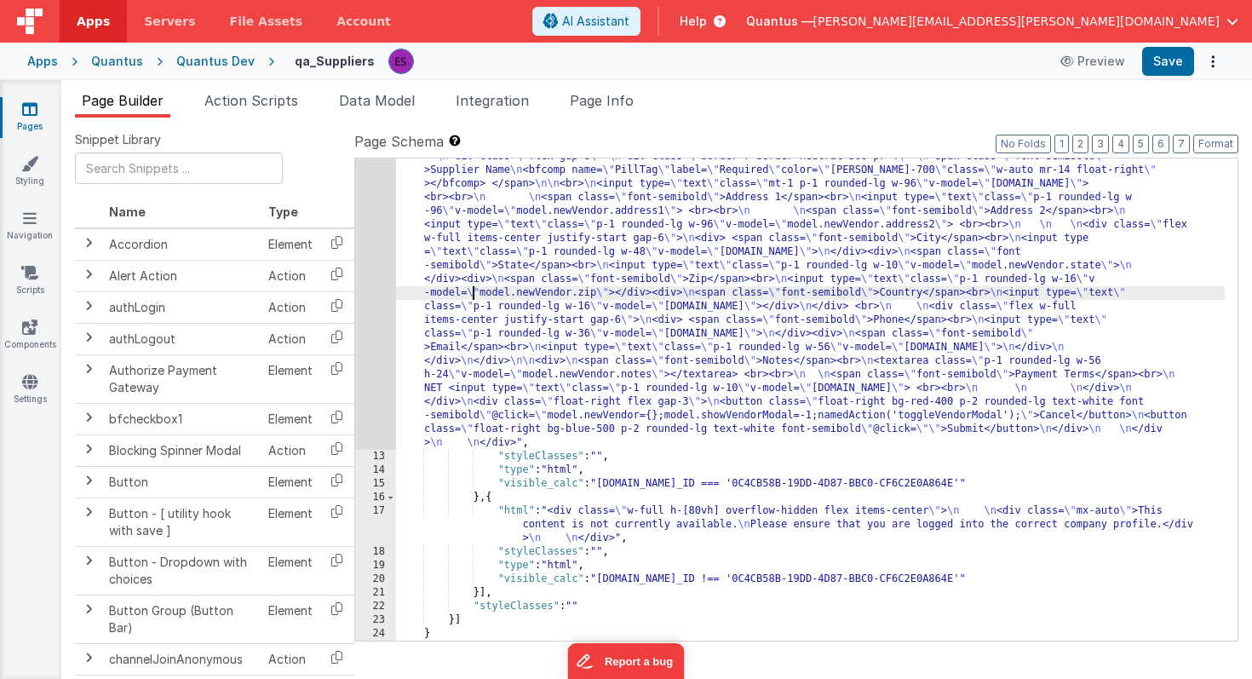
click at [381, 327] on div "12" at bounding box center [375, 279] width 41 height 341
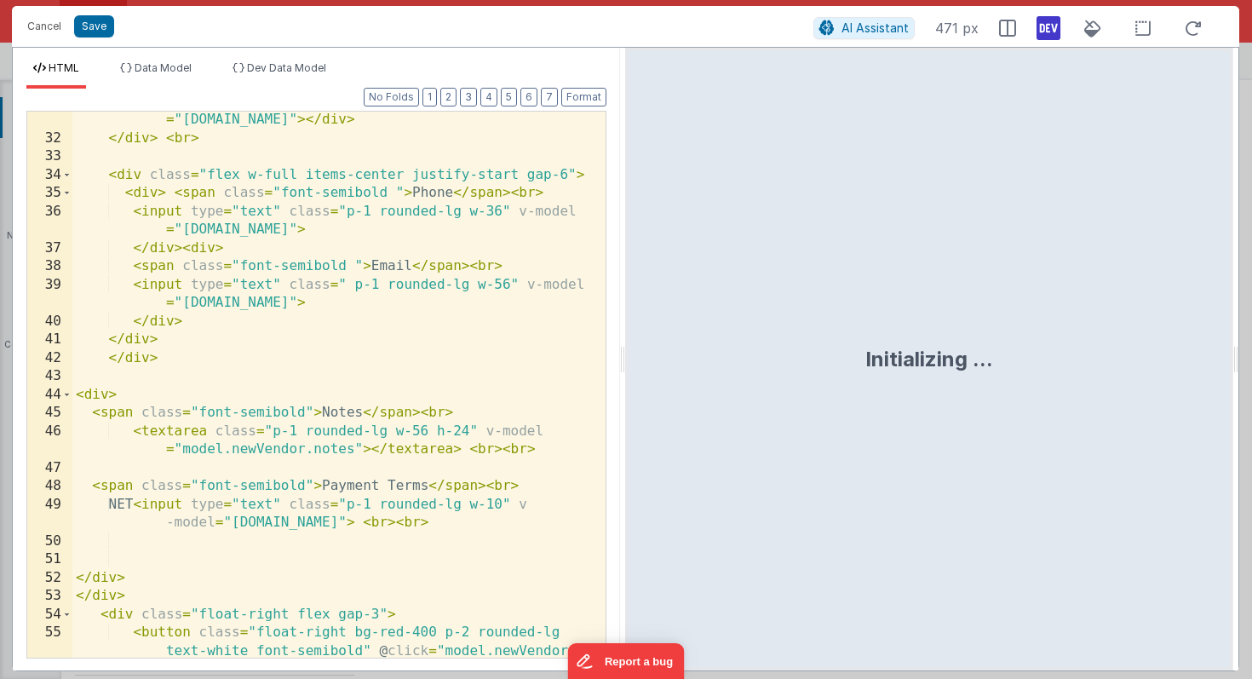
scroll to position [937, 0]
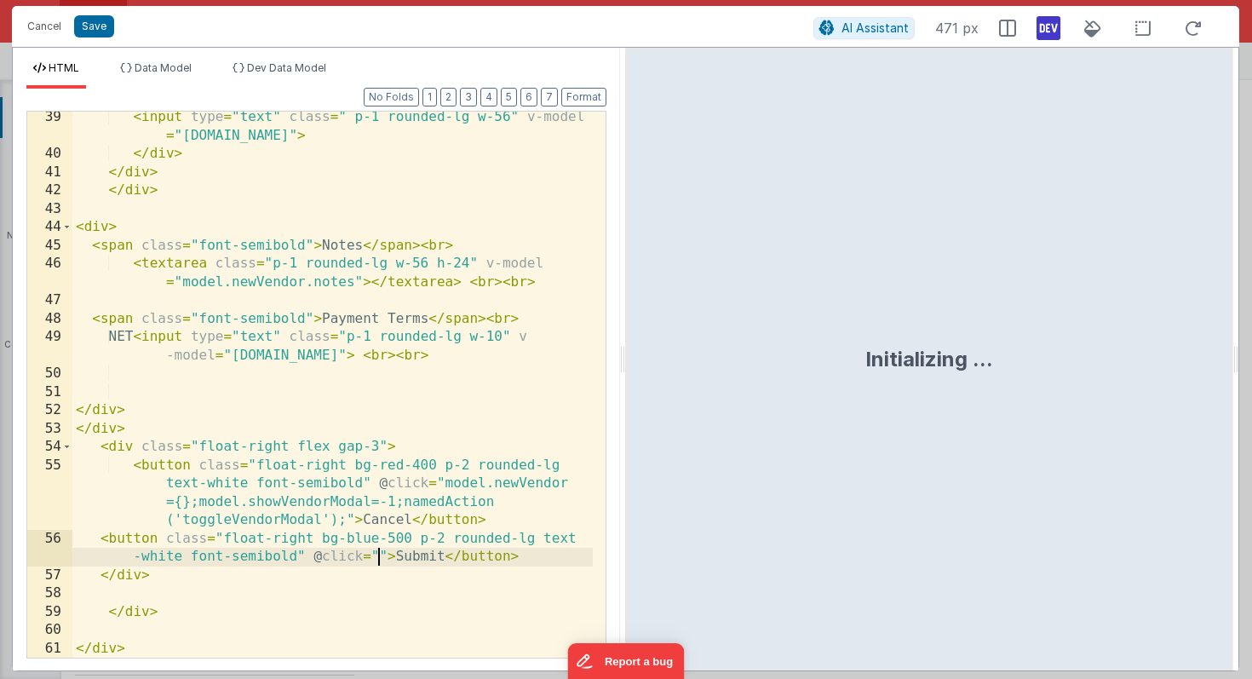
click at [376, 558] on div "< input type = "text" class = " p-1 rounded-lg w-56" v-model = "[DOMAIN_NAME]" …" at bounding box center [332, 408] width 520 height 601
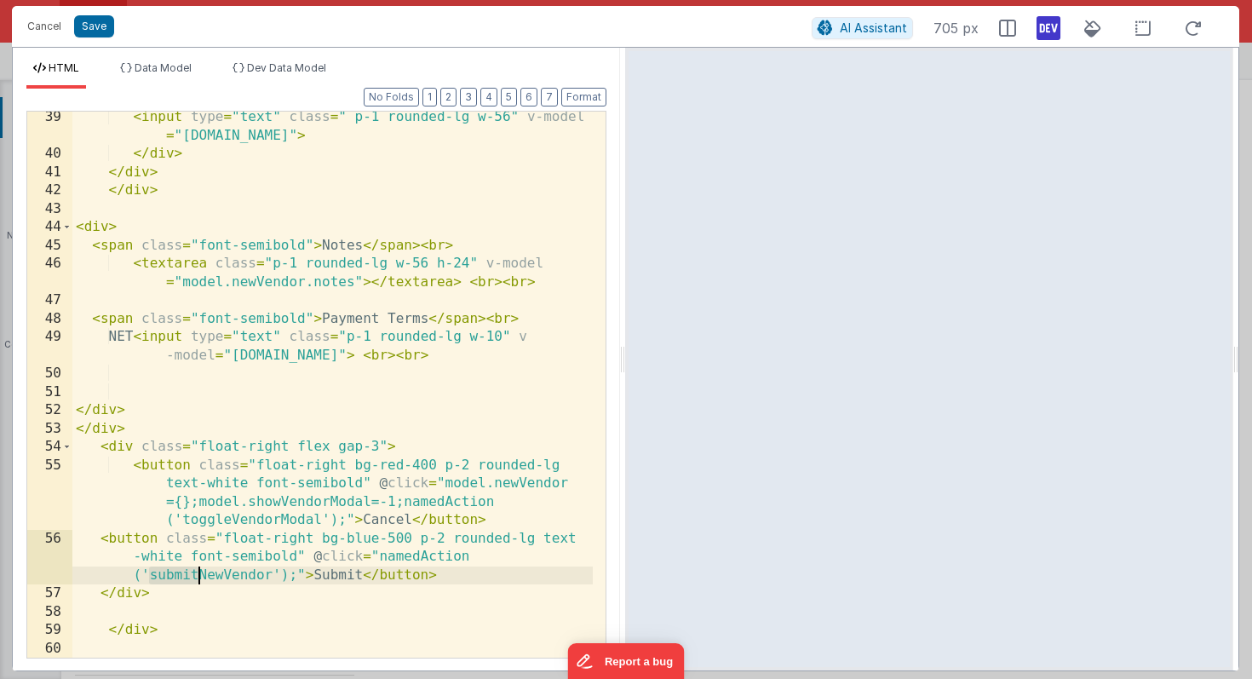
drag, startPoint x: 152, startPoint y: 573, endPoint x: 195, endPoint y: 578, distance: 43.7
click at [195, 578] on div "< input type = "text" class = " p-1 rounded-lg w-56" v-model = "[DOMAIN_NAME]" …" at bounding box center [332, 408] width 520 height 601
drag, startPoint x: 147, startPoint y: 578, endPoint x: 264, endPoint y: 579, distance: 116.7
click at [264, 579] on div "< input type = "text" class = " p-1 rounded-lg w-56" v-model = "[DOMAIN_NAME]" …" at bounding box center [332, 408] width 520 height 601
click at [91, 25] on button "Save" at bounding box center [94, 26] width 40 height 22
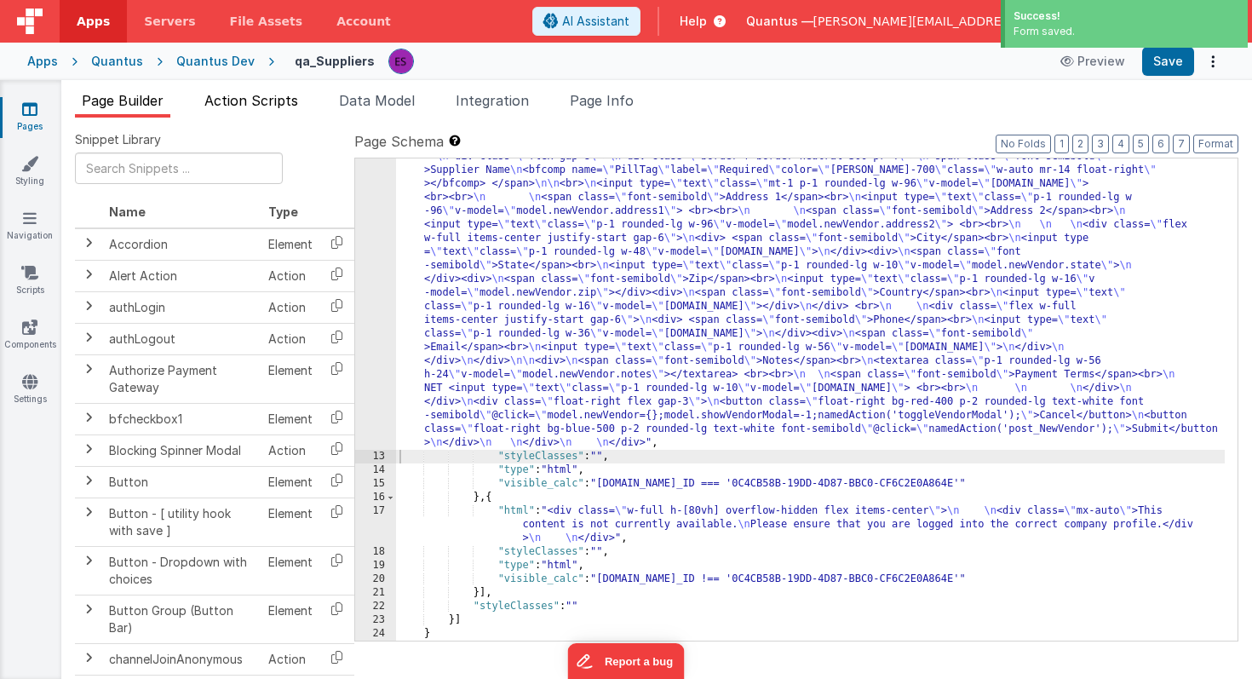
click at [270, 96] on span "Action Scripts" at bounding box center [251, 100] width 94 height 17
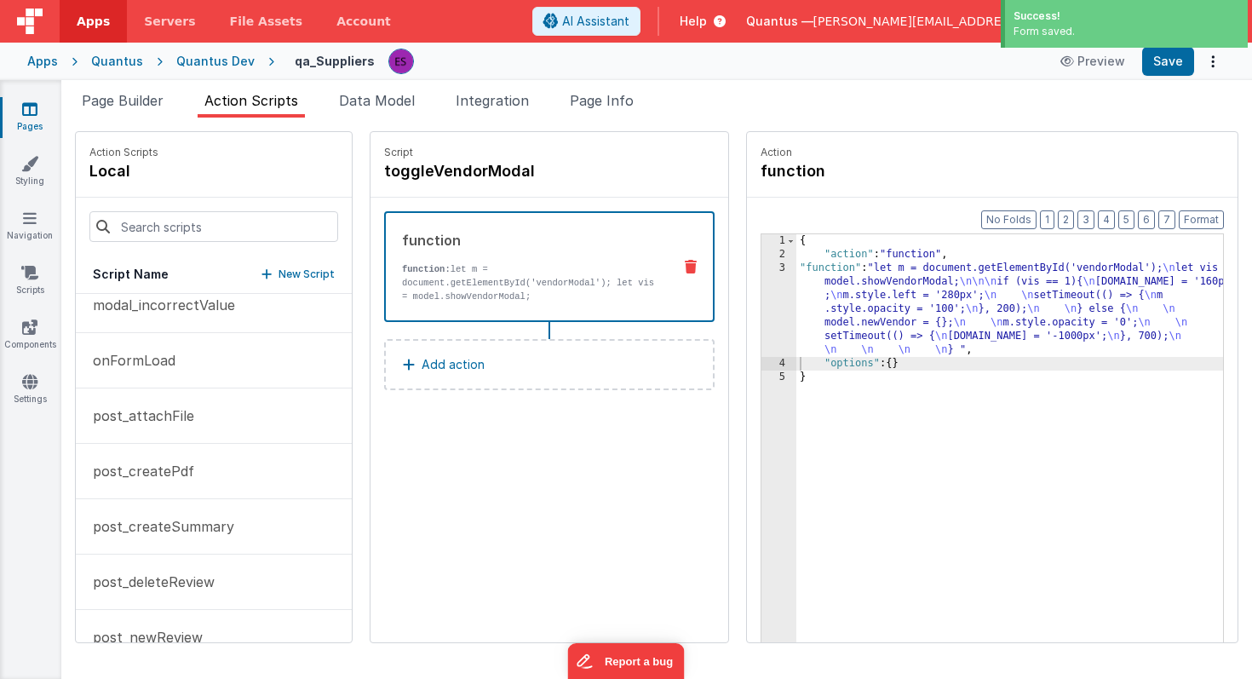
click at [278, 272] on p "New Script" at bounding box center [306, 274] width 56 height 17
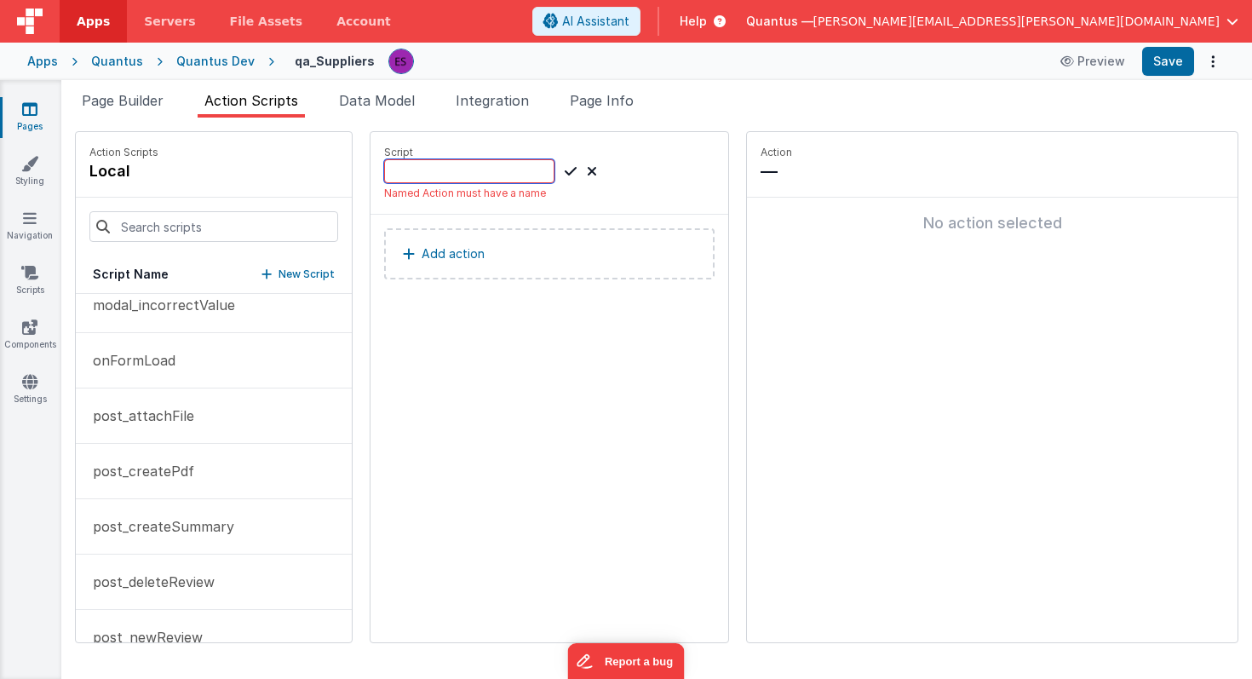
paste input "post_NewVendor"
type input "post_NewVendor"
click at [565, 174] on icon at bounding box center [571, 171] width 12 height 20
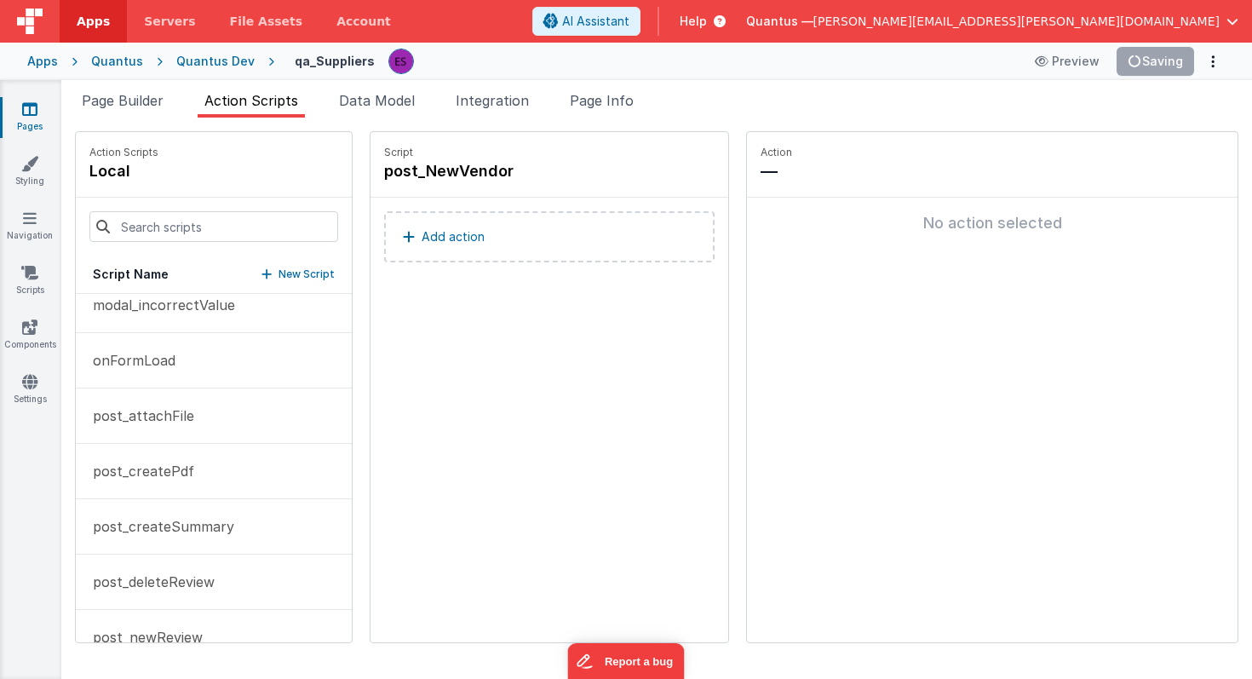
click at [384, 244] on button "Add action" at bounding box center [549, 236] width 330 height 51
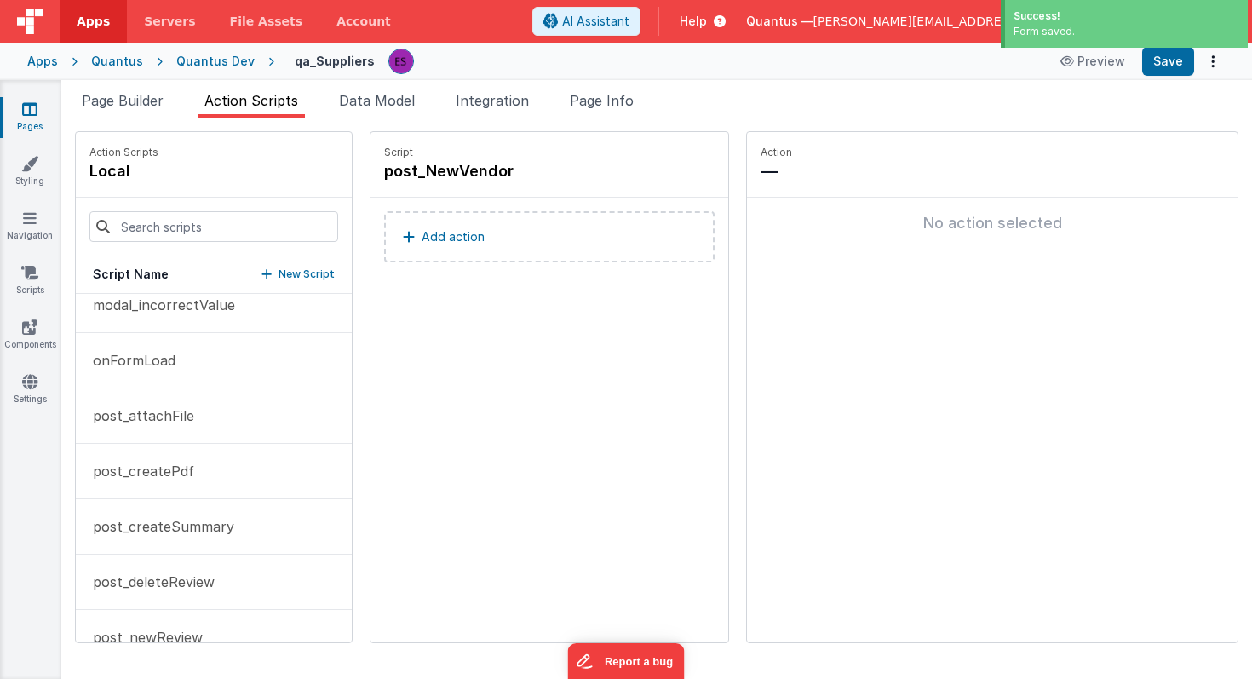
click at [422, 232] on p "Add action" at bounding box center [453, 237] width 63 height 20
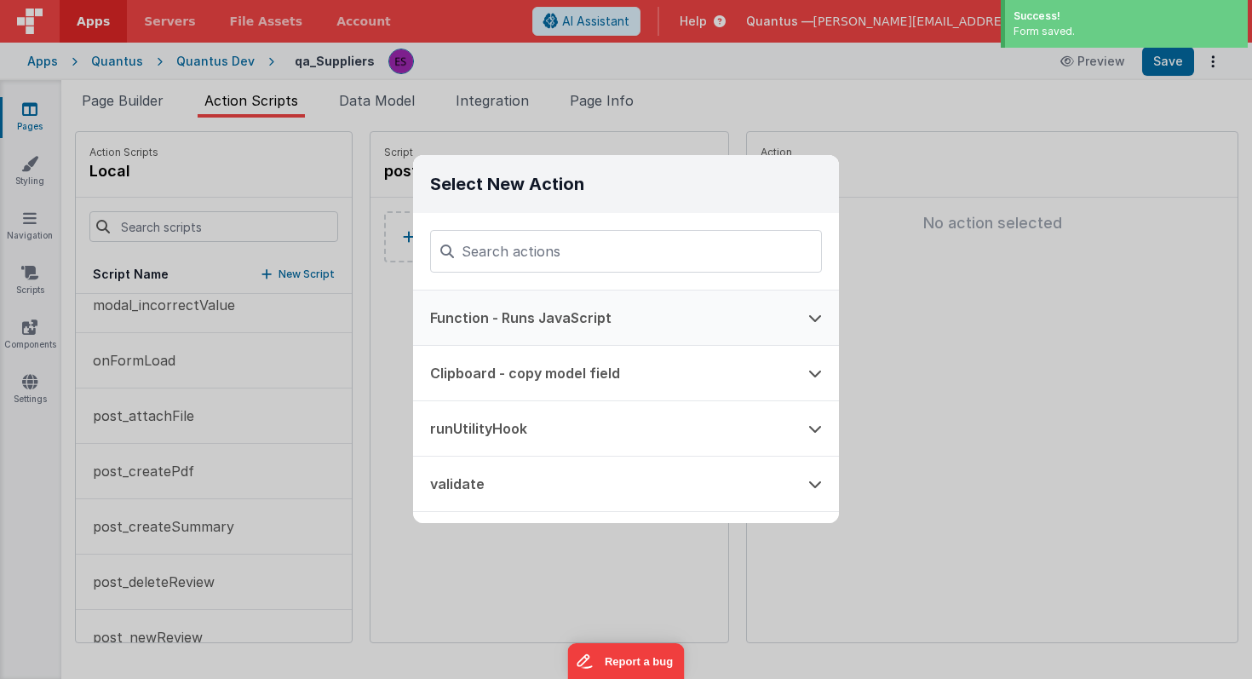
click at [511, 314] on button "Function - Runs JavaScript" at bounding box center [602, 317] width 378 height 54
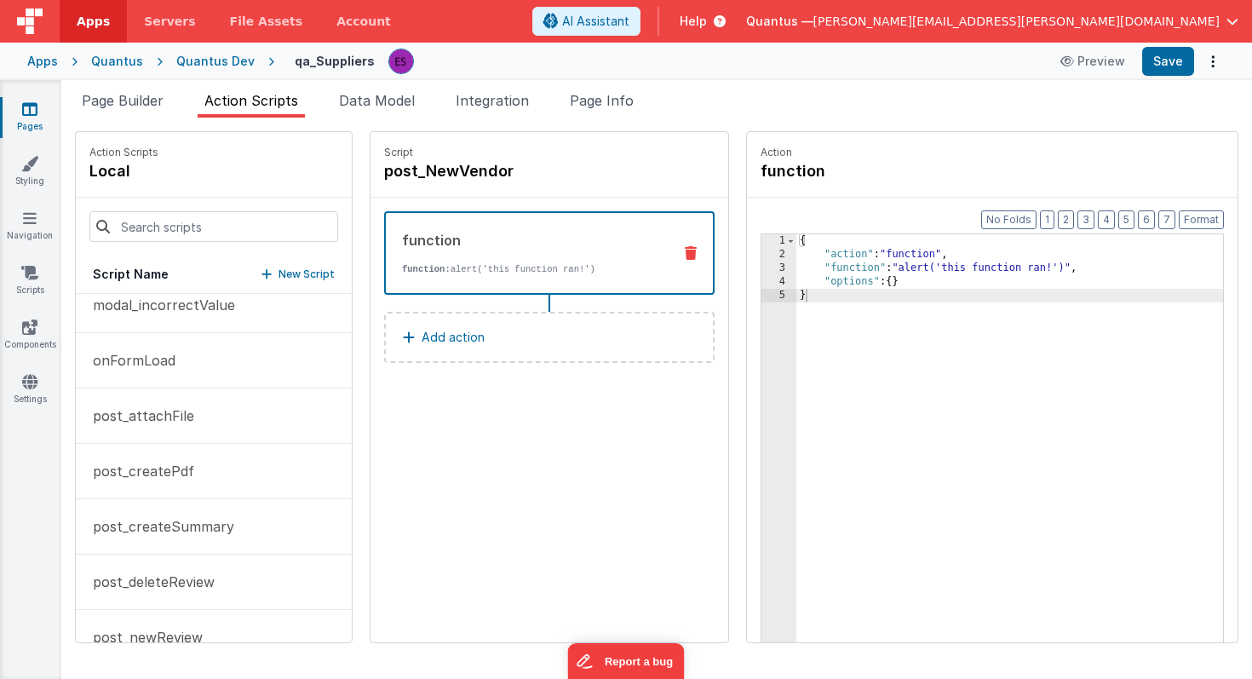
click at [761, 269] on div "3" at bounding box center [778, 268] width 35 height 14
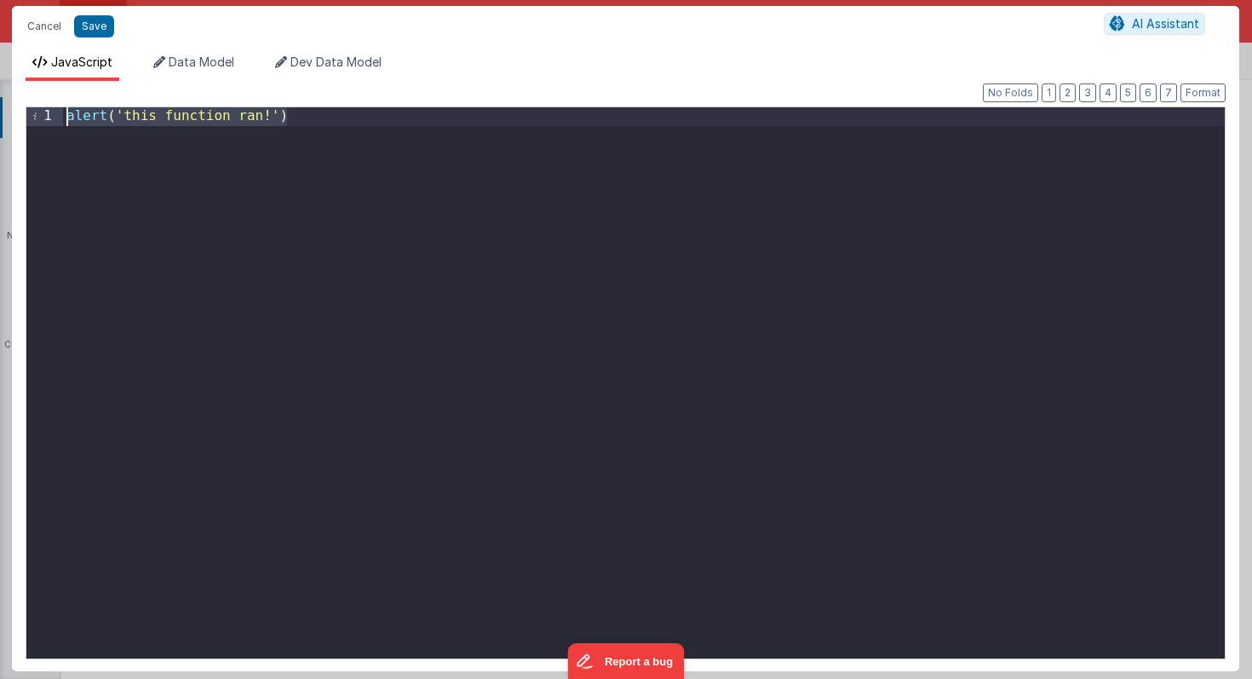
drag, startPoint x: 469, startPoint y: 160, endPoint x: 0, endPoint y: 38, distance: 484.7
click at [0, 38] on div "Cancel Save AI Assistant JavaScript Data Model Dev Data Model Format 7 6 5 4 3 …" at bounding box center [626, 339] width 1252 height 679
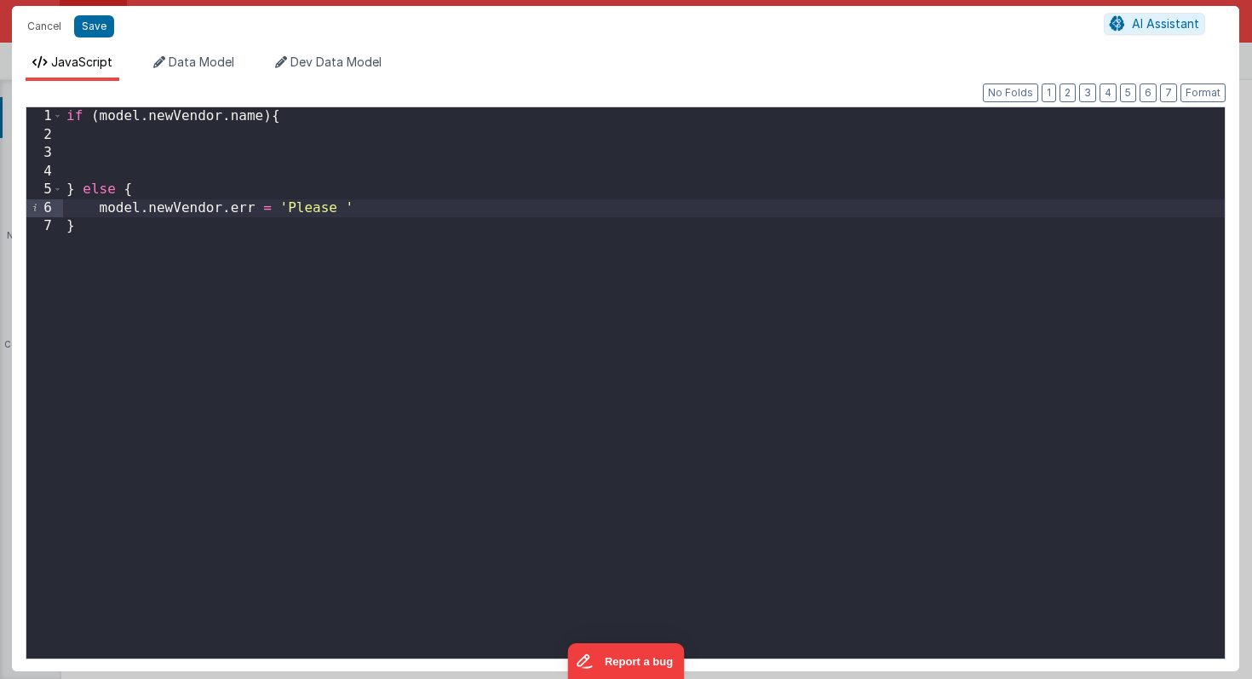
click at [220, 208] on div "if ( model . newVendor . name ) { } else { model . newVendor . err = 'Please ' }" at bounding box center [643, 401] width 1161 height 588
click at [342, 204] on div "if ( model . newVendor . name ) { } else { model . newVendor ?. err = 'Please '…" at bounding box center [643, 401] width 1161 height 588
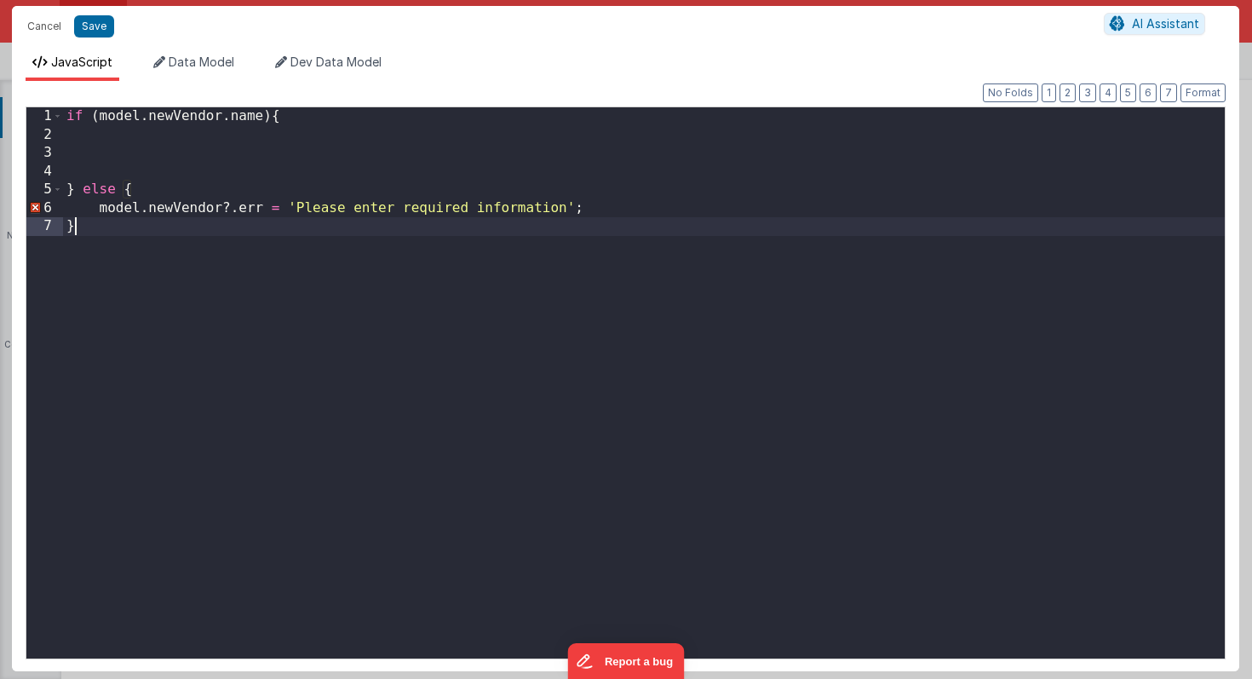
click at [152, 286] on div "if ( model . newVendor . name ) { } else { model . newVendor ?. err = 'Please e…" at bounding box center [643, 401] width 1161 height 588
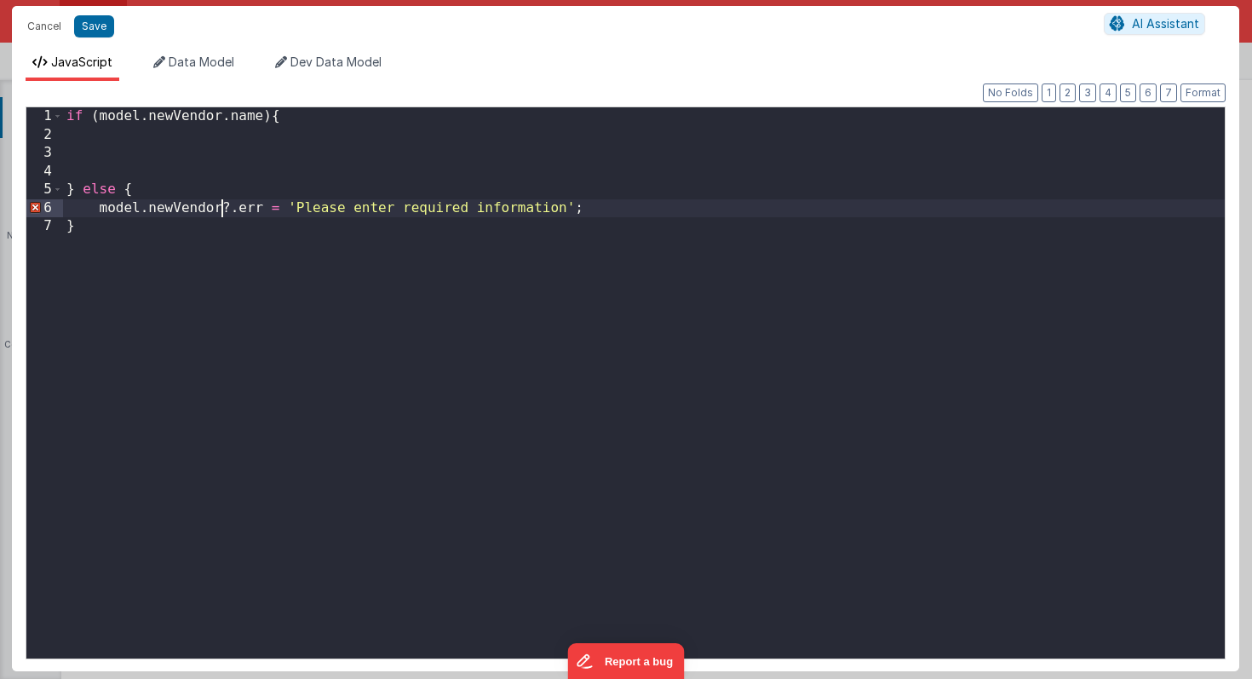
click at [225, 208] on div "if ( model . newVendor . name ) { } else { model . newVendor ?. err = 'Please e…" at bounding box center [643, 401] width 1161 height 588
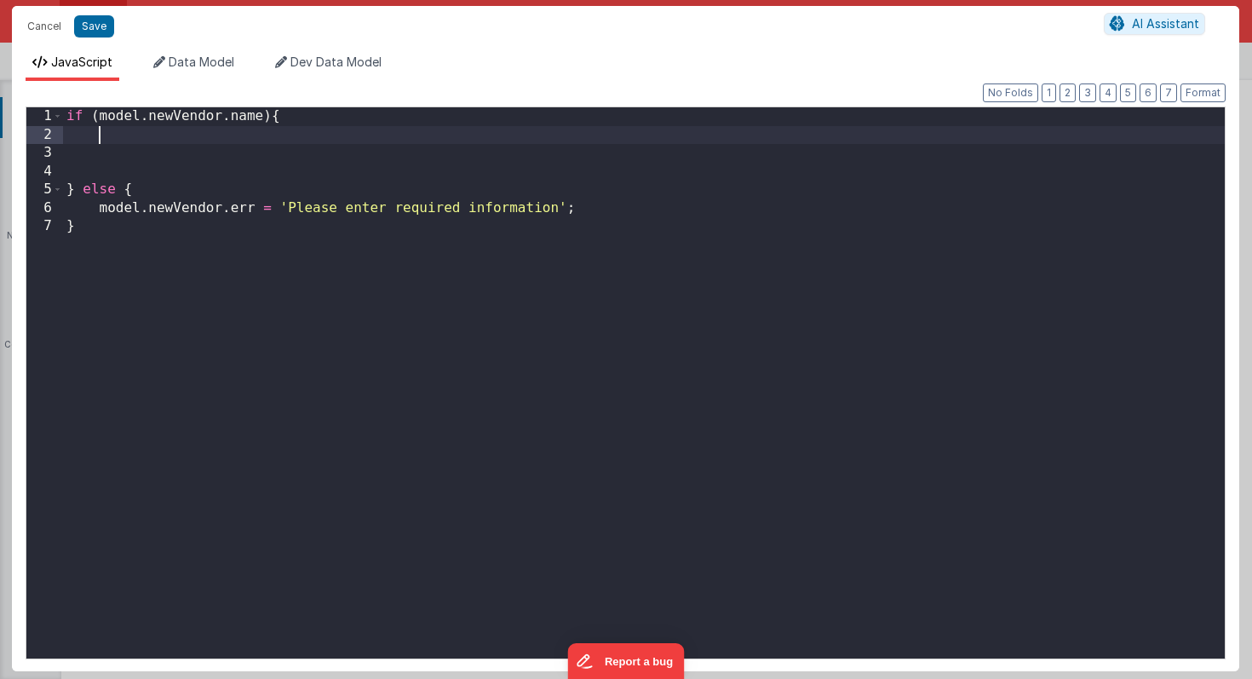
click at [152, 134] on div "if ( model . newVendor . name ) { } else { model . newVendor . err = 'Please en…" at bounding box center [643, 401] width 1161 height 588
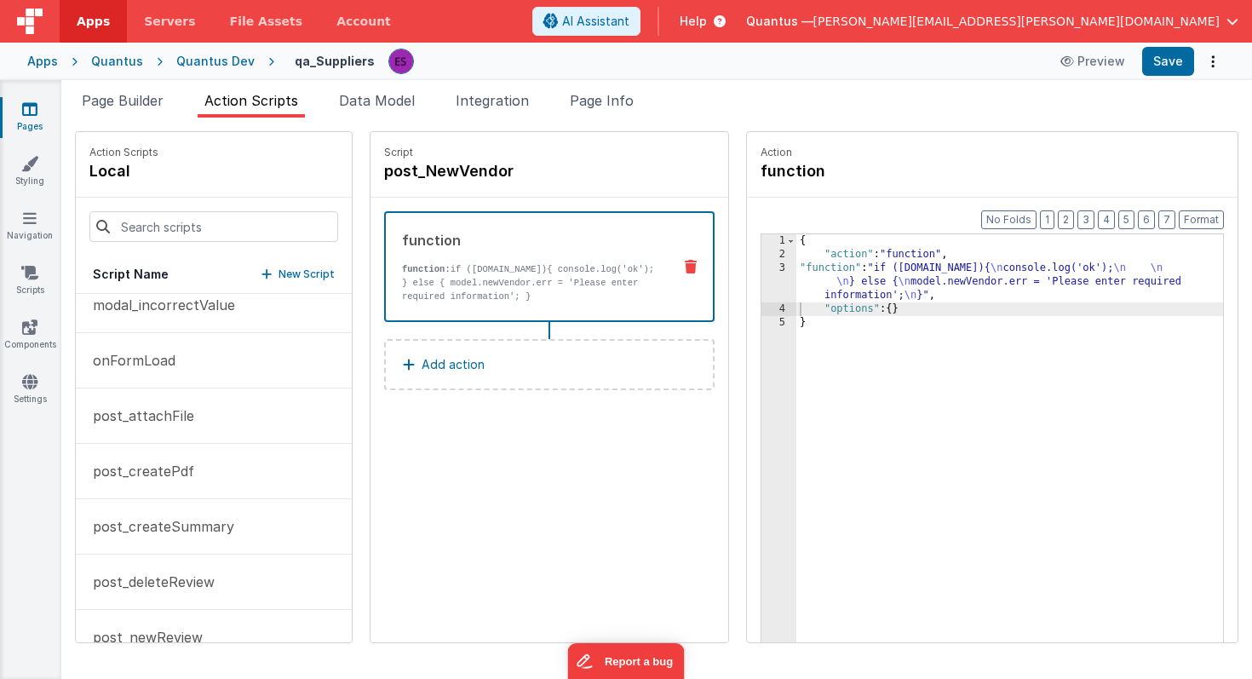
click at [865, 339] on div "{ "action" : "function" , "function" : "if ([DOMAIN_NAME]){ \n console.log('ok'…" at bounding box center [1026, 478] width 460 height 488
click at [142, 106] on span "Page Builder" at bounding box center [123, 100] width 82 height 17
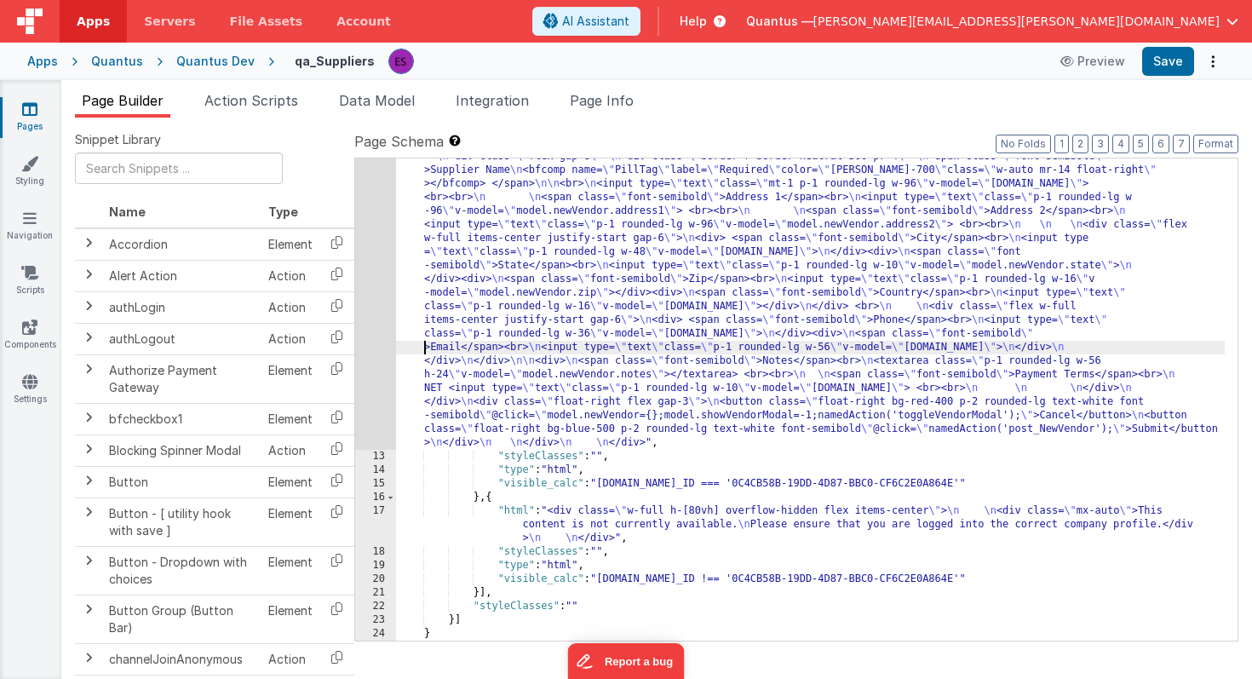
click at [423, 343] on div ""html" : "<div id= \" vendorModal \" class= \" absolute flex p-0 mt-1 transitio…" at bounding box center [810, 527] width 829 height 836
click at [379, 346] on div "12" at bounding box center [375, 279] width 41 height 341
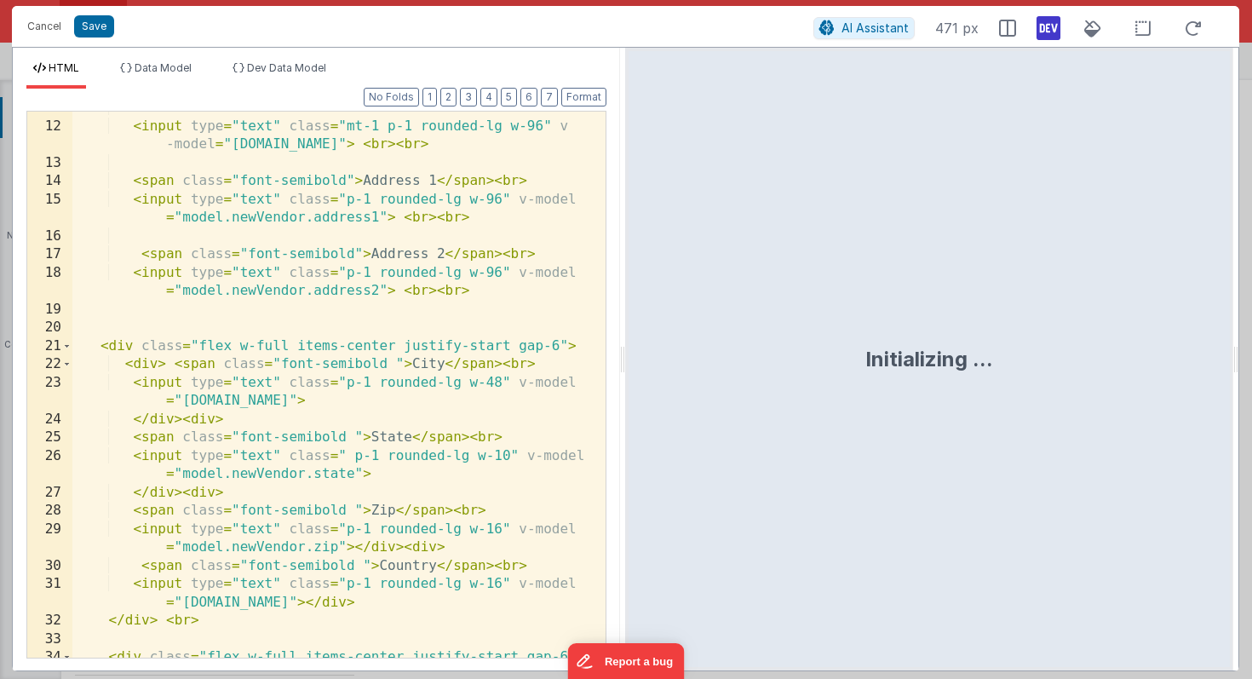
scroll to position [955, 0]
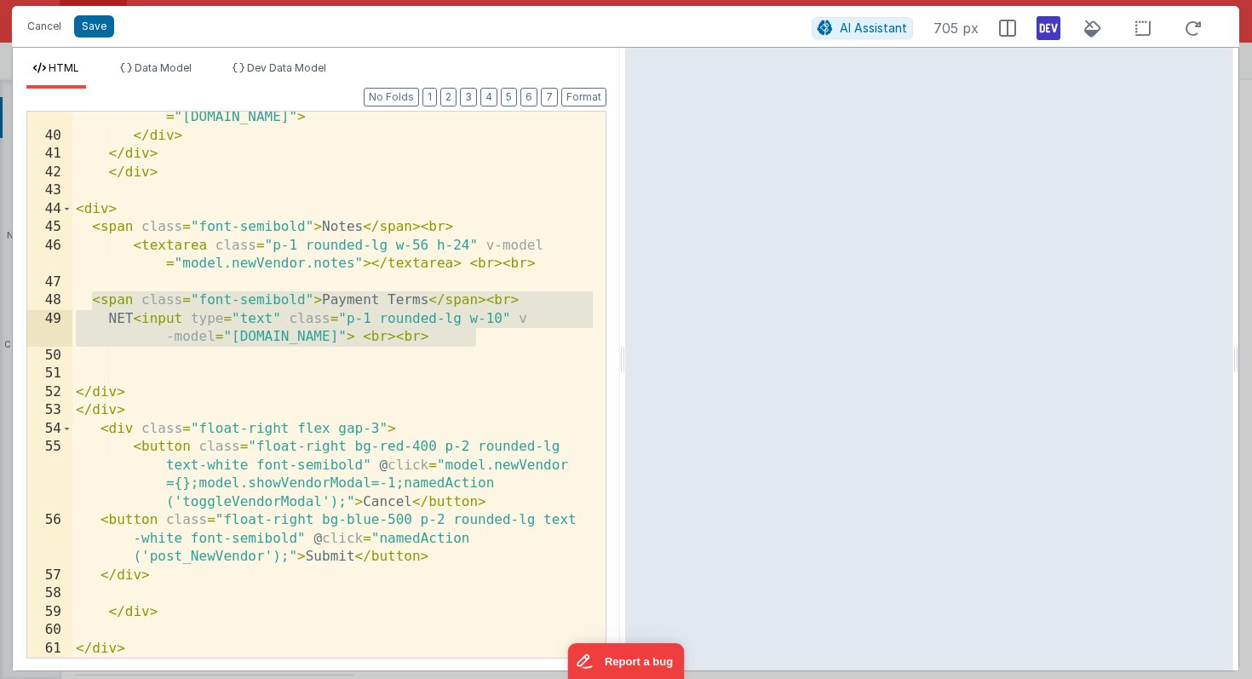
drag, startPoint x: 89, startPoint y: 305, endPoint x: 502, endPoint y: 343, distance: 414.8
click at [502, 343] on div "< input type = "text" class = " p-1 rounded-lg w-56" v-model = "[DOMAIN_NAME]" …" at bounding box center [332, 390] width 520 height 601
click at [404, 365] on div "< input type = "text" class = " p-1 rounded-lg w-56" v-model = "[DOMAIN_NAME]" …" at bounding box center [332, 390] width 520 height 601
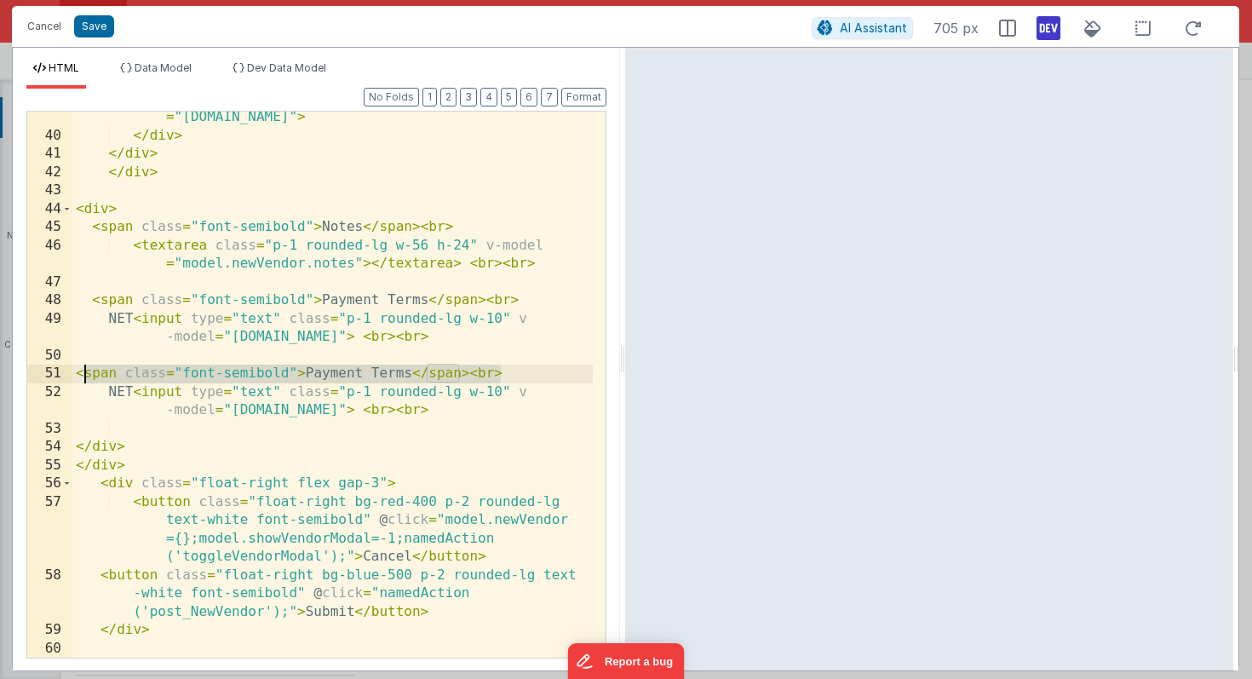
drag, startPoint x: 500, startPoint y: 373, endPoint x: 78, endPoint y: 375, distance: 421.5
click at [78, 375] on div "< input type = "text" class = " p-1 rounded-lg w-56" v-model = "[DOMAIN_NAME]" …" at bounding box center [332, 390] width 520 height 601
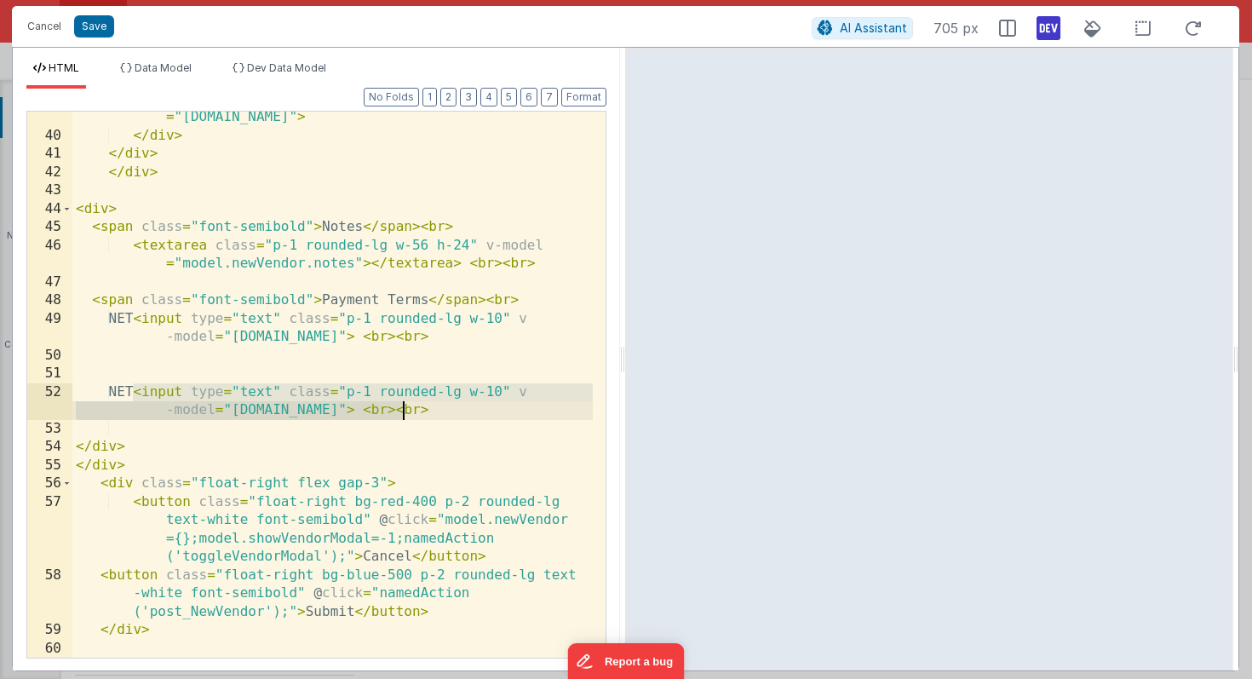
drag, startPoint x: 133, startPoint y: 389, endPoint x: 406, endPoint y: 403, distance: 273.7
click at [406, 403] on div "< input type = "text" class = " p-1 rounded-lg w-56" v-model = "[DOMAIN_NAME]" …" at bounding box center [332, 390] width 520 height 601
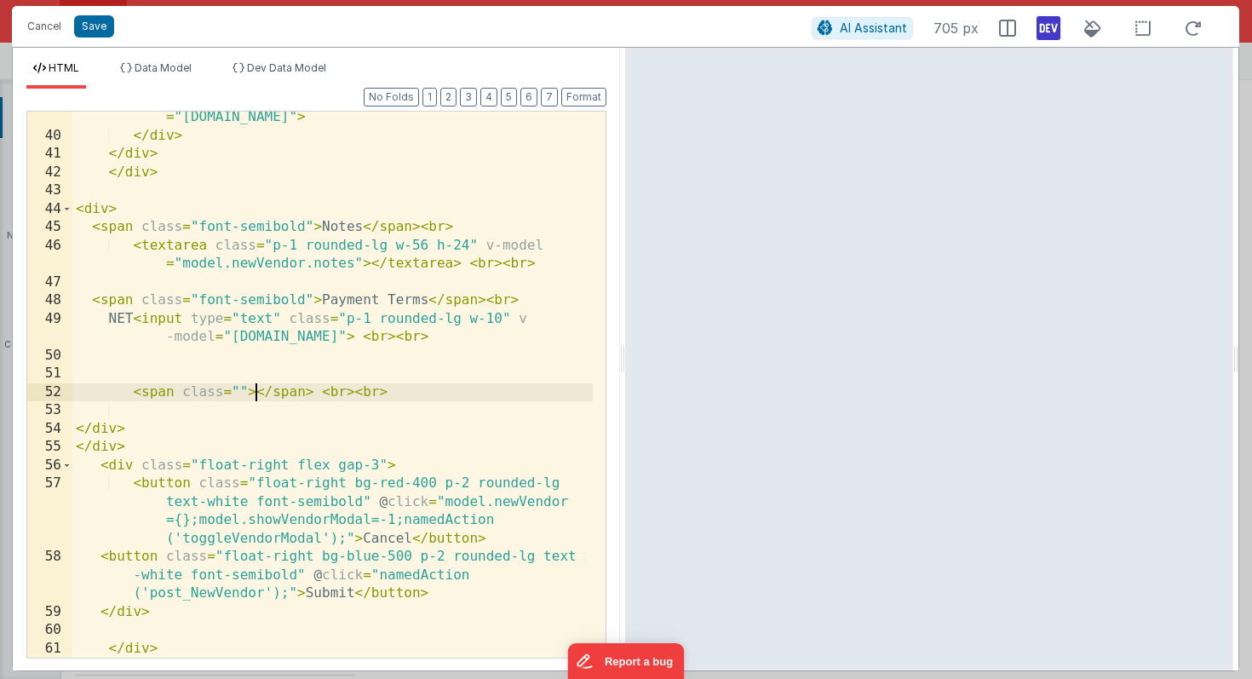
click at [320, 393] on div "< input type = "text" class = " p-1 rounded-lg w-56" v-model = "[DOMAIN_NAME]" …" at bounding box center [332, 390] width 520 height 601
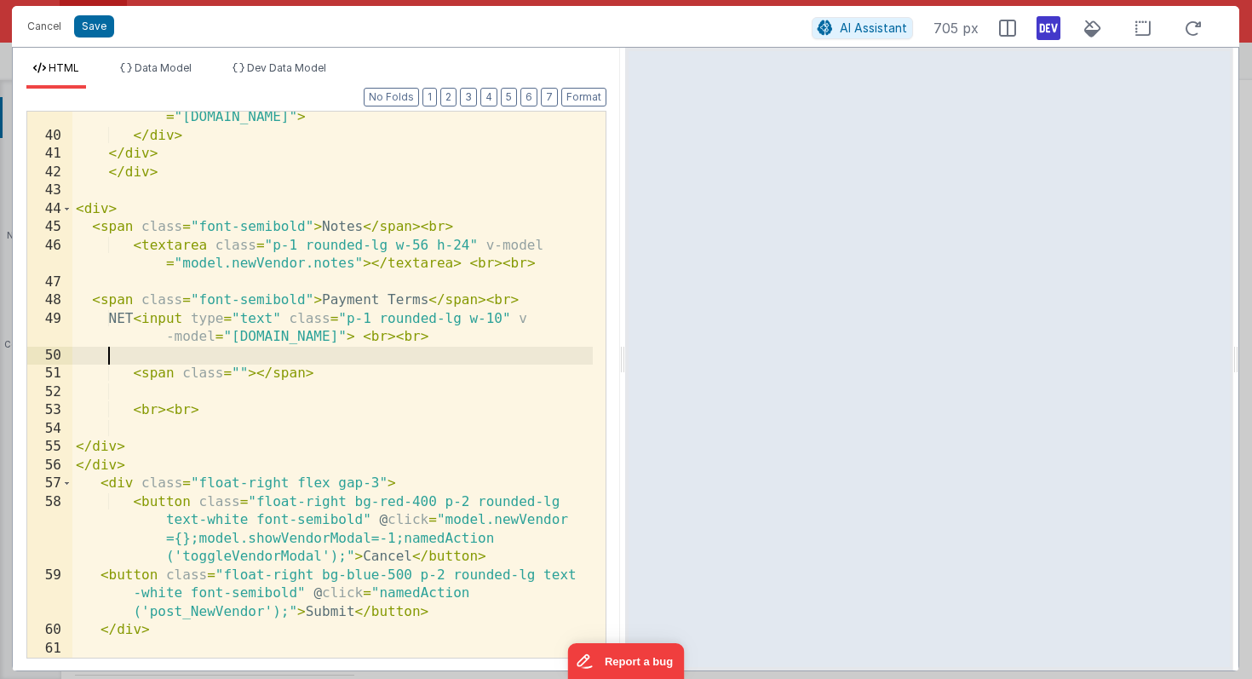
click at [239, 373] on div "< input type = "text" class = " p-1 rounded-lg w-56" v-model = "[DOMAIN_NAME]" …" at bounding box center [332, 390] width 520 height 601
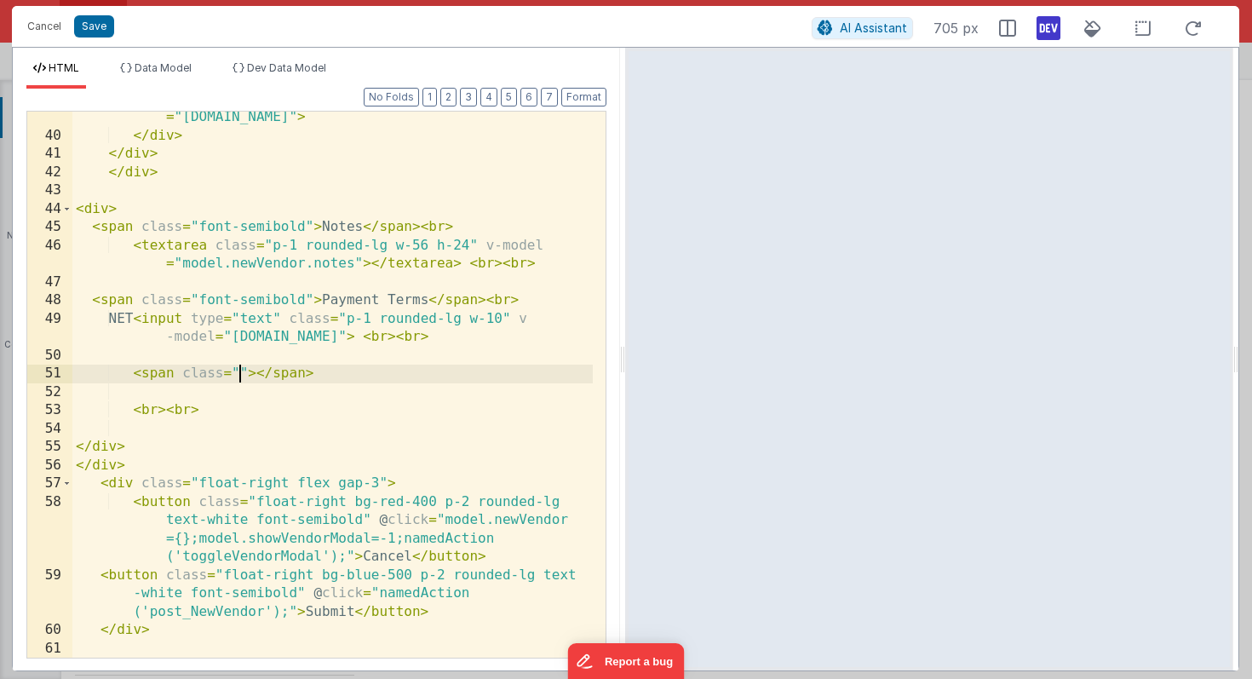
click at [238, 377] on div "< input type = "text" class = " p-1 rounded-lg w-56" v-model = "[DOMAIN_NAME]" …" at bounding box center [332, 390] width 520 height 601
click at [312, 380] on div "< input type = "text" class = " p-1 rounded-lg w-56" v-model = "[DOMAIN_NAME]" …" at bounding box center [332, 390] width 520 height 601
click at [339, 379] on div "< input type = "text" class = " p-1 rounded-lg w-56" v-model = "[DOMAIN_NAME]" …" at bounding box center [332, 390] width 520 height 601
click at [309, 378] on div "< input type = "text" class = " p-1 rounded-lg w-56" v-model = "[DOMAIN_NAME]" …" at bounding box center [332, 390] width 520 height 601
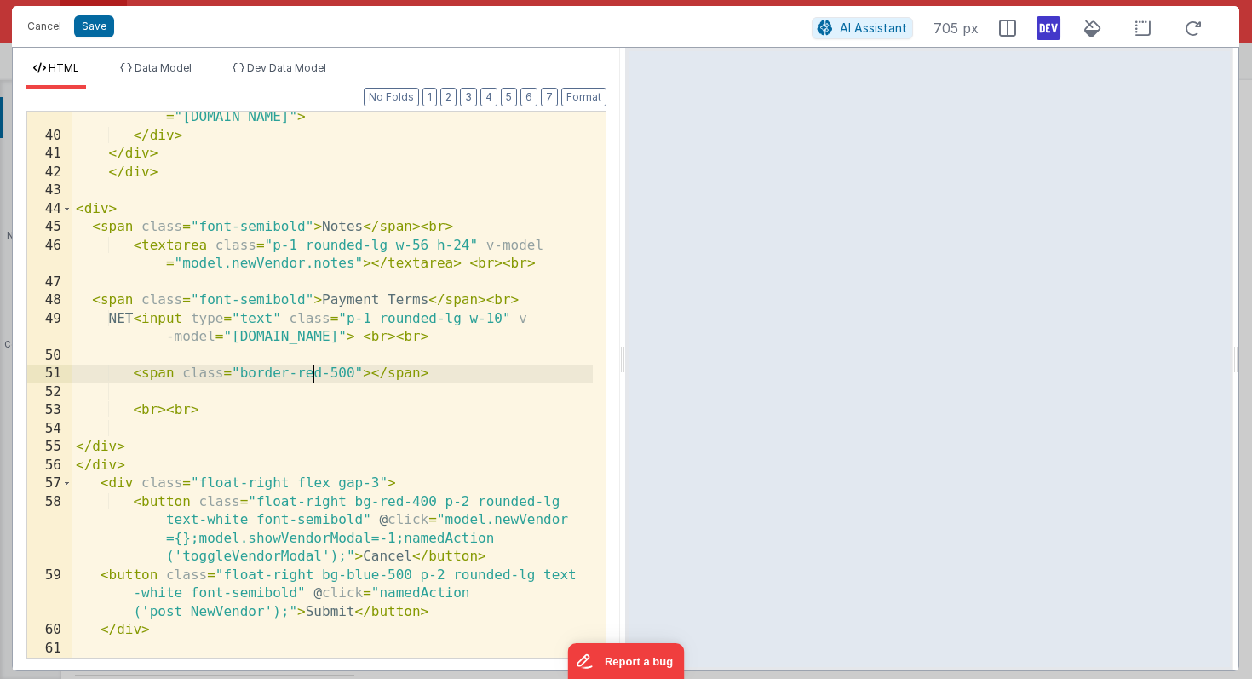
click at [309, 378] on div "< input type = "text" class = " p-1 rounded-lg w-56" v-model = "[DOMAIN_NAME]" …" at bounding box center [332, 390] width 520 height 601
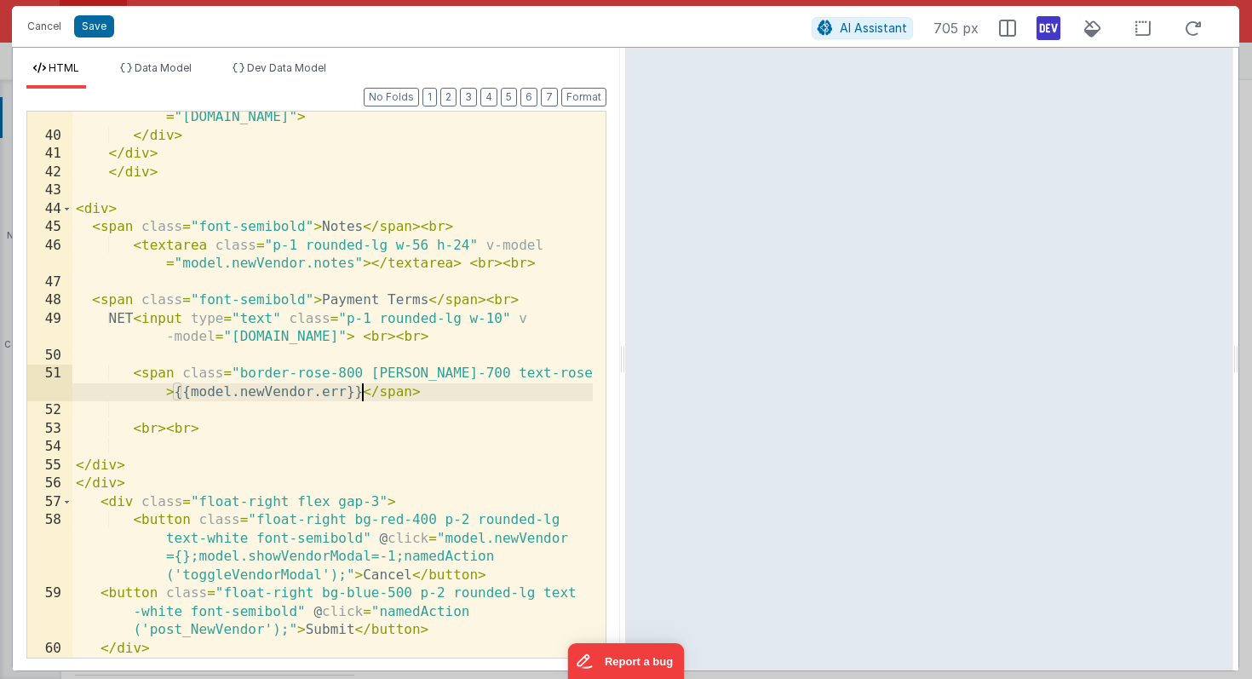
click at [181, 374] on div "< input type = "text" class = " p-1 rounded-lg w-56" v-model = "[DOMAIN_NAME]" …" at bounding box center [332, 390] width 520 height 601
drag, startPoint x: 187, startPoint y: 393, endPoint x: 344, endPoint y: 394, distance: 156.7
click at [344, 394] on div "< input type = "text" class = " p-1 rounded-lg w-56" v-model = "[DOMAIN_NAME]" …" at bounding box center [332, 390] width 520 height 601
click at [180, 375] on div "< input type = "text" class = " p-1 rounded-lg w-56" v-model = "[DOMAIN_NAME]" …" at bounding box center [332, 390] width 520 height 601
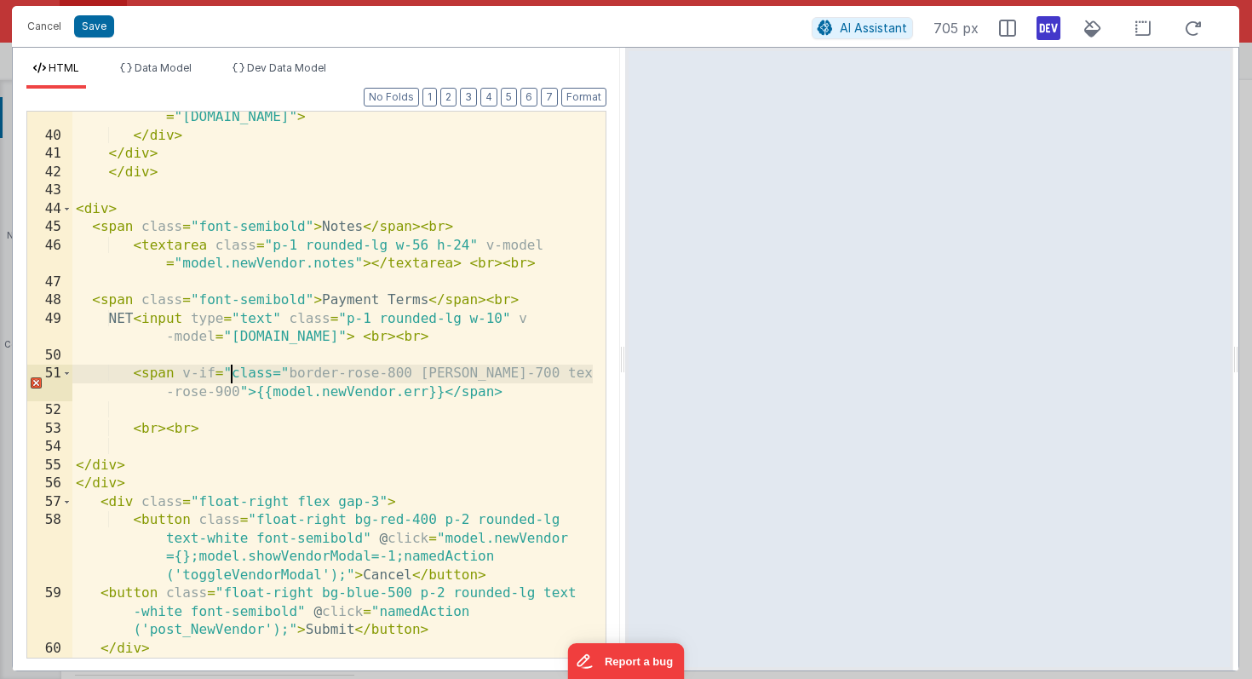
paste textarea
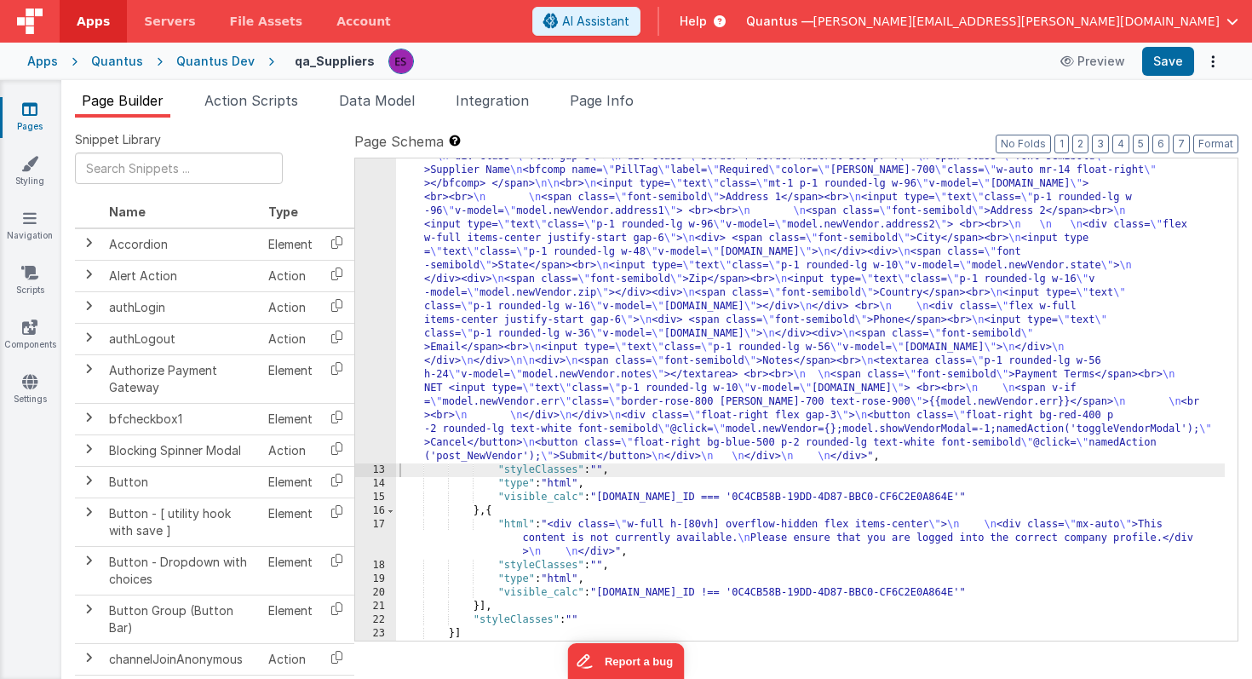
click at [455, 429] on div ""html" : "<div id= \" vendorModal \" class= \" absolute flex p-0 mt-1 transitio…" at bounding box center [810, 534] width 829 height 850
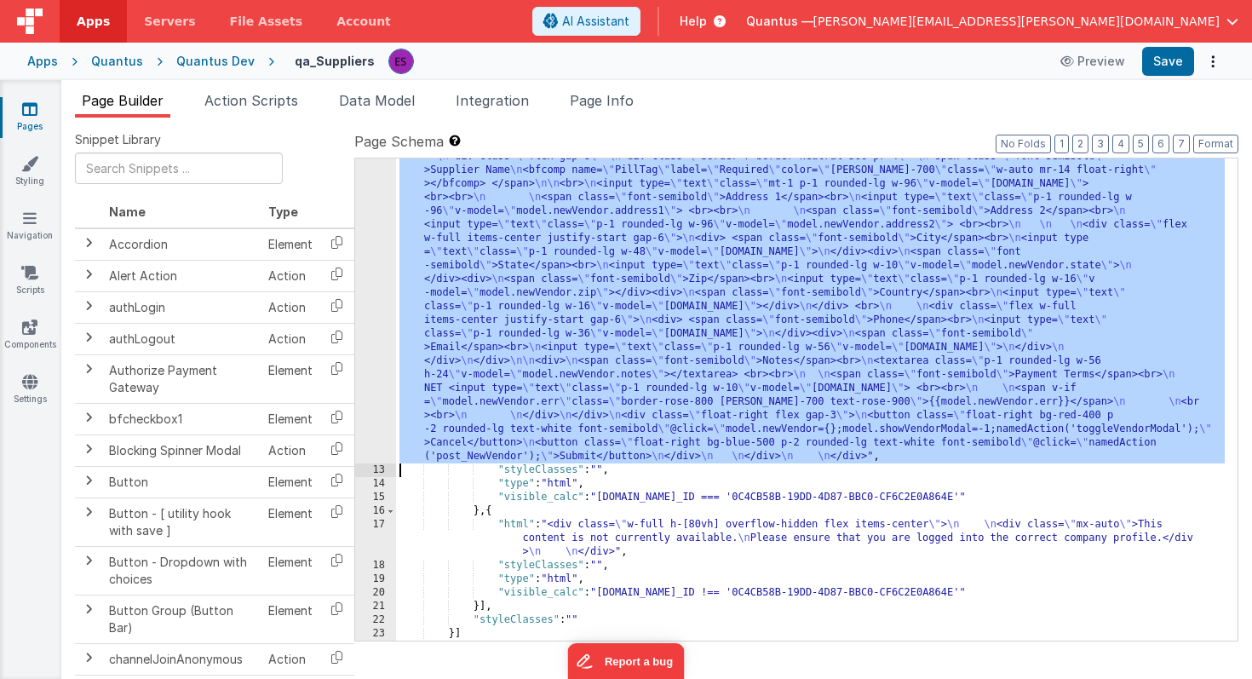
click at [373, 428] on div "12" at bounding box center [375, 286] width 41 height 354
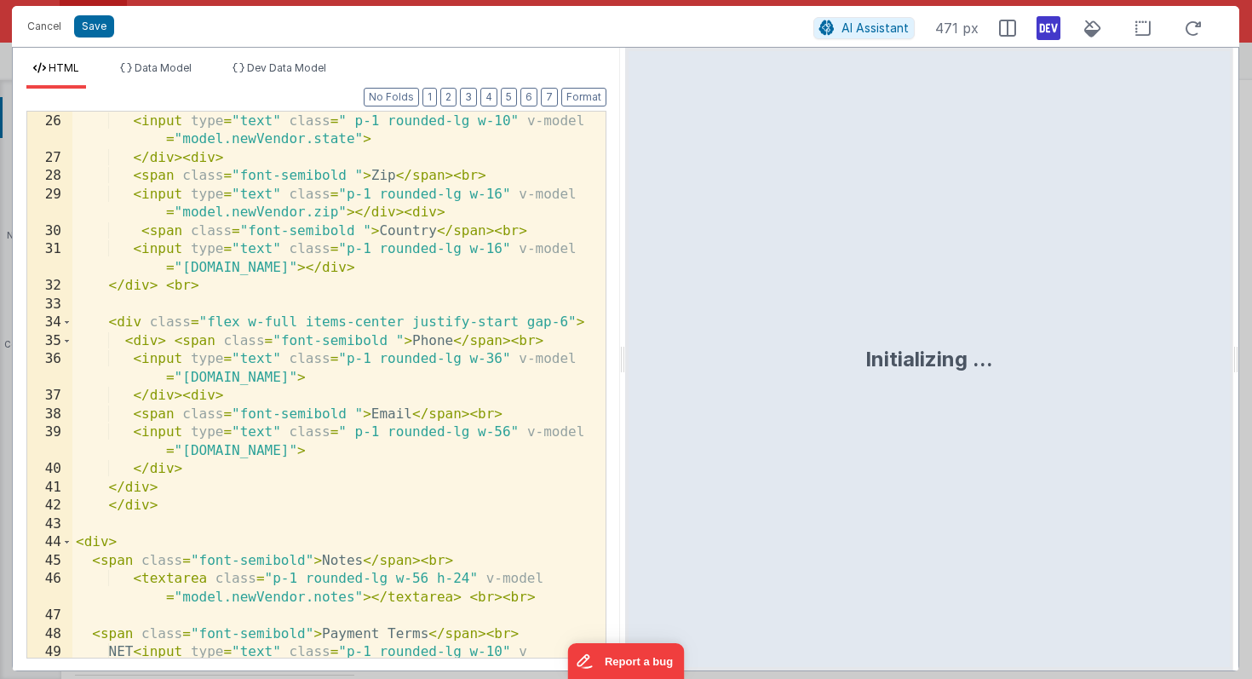
scroll to position [1047, 0]
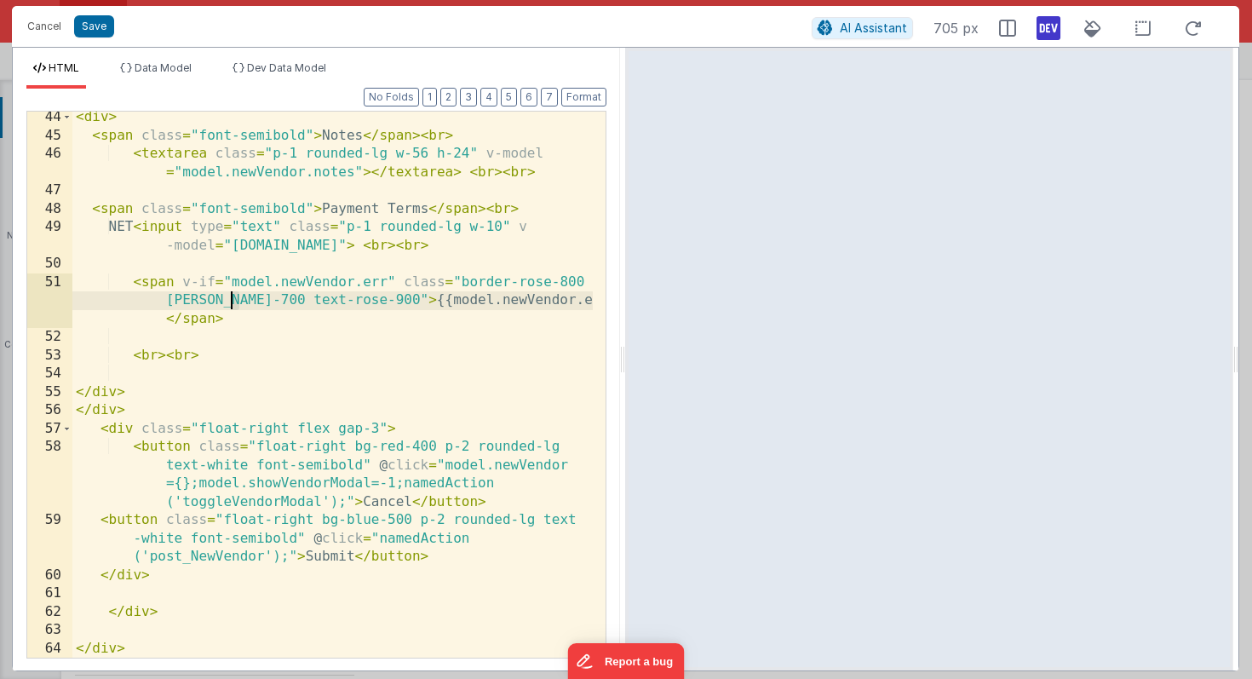
click at [234, 299] on div "< div > < span class = "font-semibold" > Notes </ span > < br > < textarea clas…" at bounding box center [332, 399] width 520 height 582
click at [368, 299] on div "< div > < span class = "font-semibold" > Notes </ span > < br > < textarea clas…" at bounding box center [332, 399] width 520 height 582
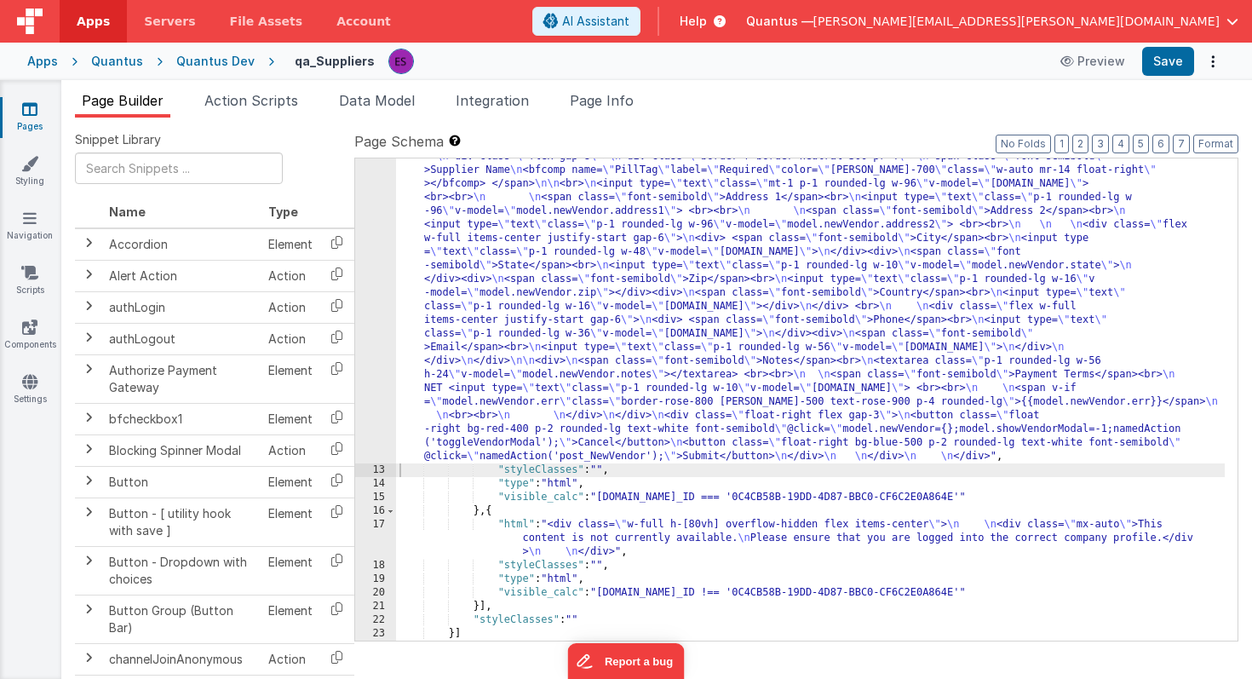
click at [469, 373] on div ""html" : "<div id= \" vendorModal \" class= \" absolute flex p-0 mt-1 transitio…" at bounding box center [810, 534] width 829 height 850
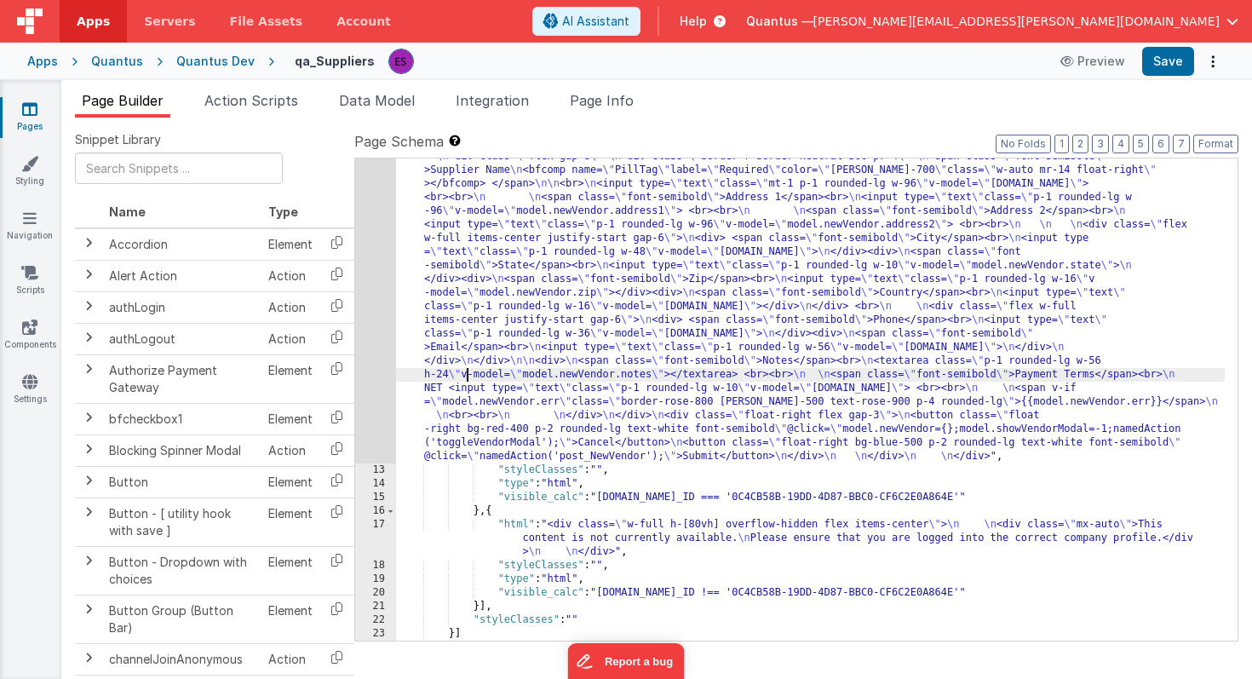
click at [382, 376] on div "12" at bounding box center [375, 286] width 41 height 354
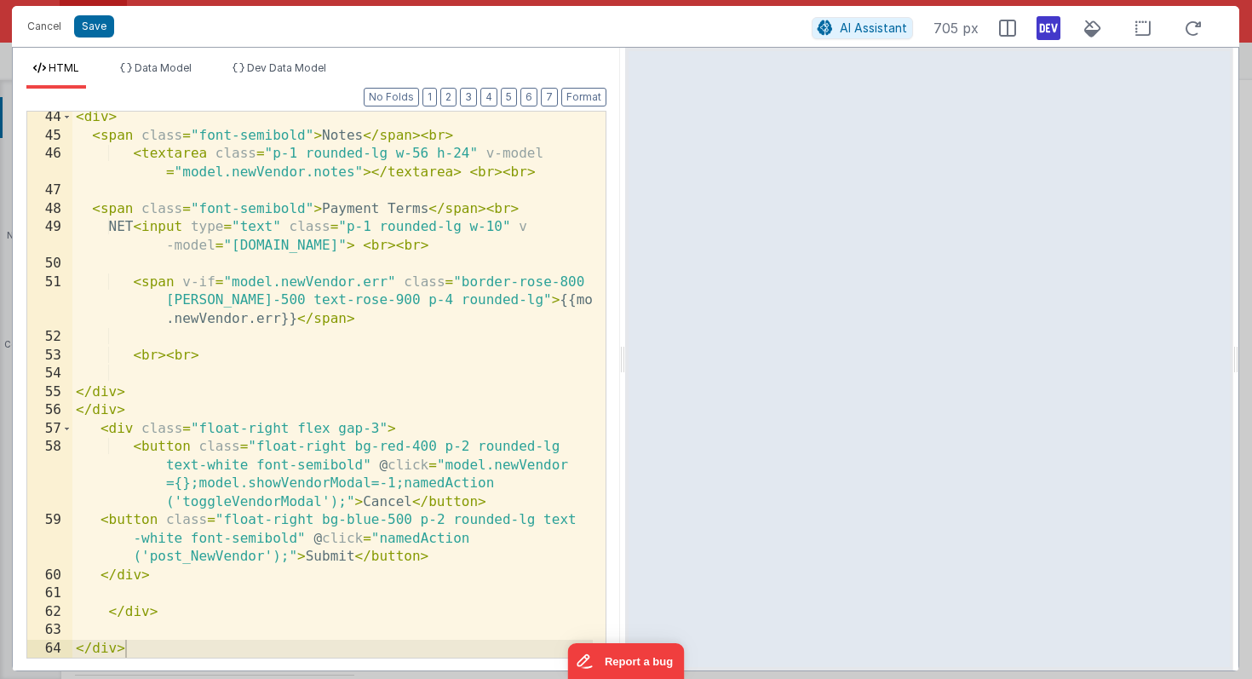
click at [157, 286] on div "< div > < span class = "font-semibold" > Notes </ span > < br > < textarea clas…" at bounding box center [332, 399] width 520 height 582
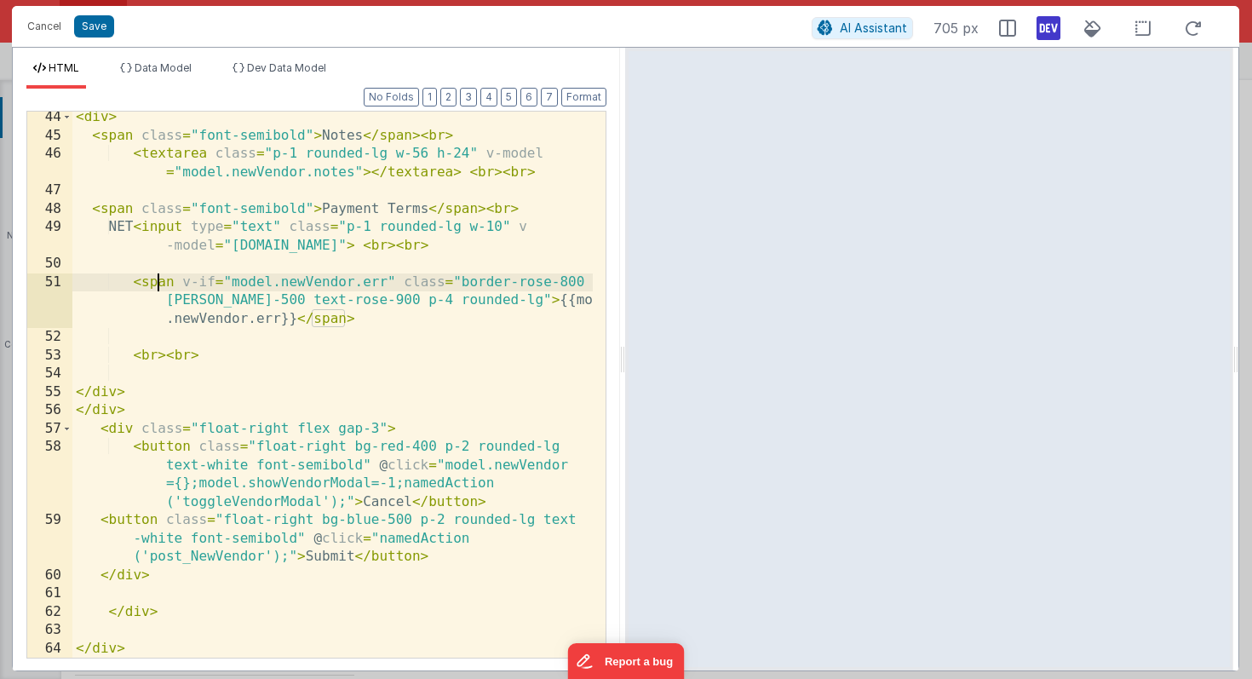
click at [157, 286] on div "< div > < span class = "font-semibold" > Notes </ span > < br > < textarea clas…" at bounding box center [332, 399] width 520 height 582
click at [331, 318] on div "< div > < span class = "font-semibold" > Notes </ span > < br > < textarea clas…" at bounding box center [332, 399] width 520 height 582
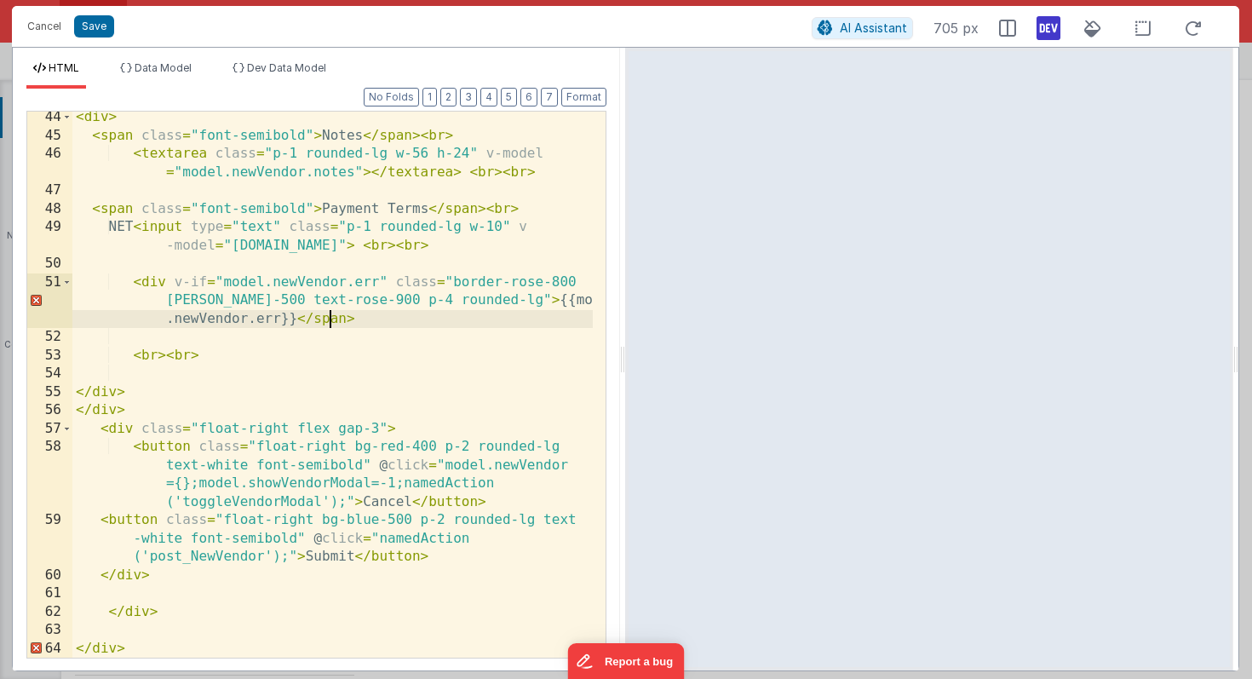
click at [331, 318] on div "< div > < span class = "font-semibold" > Notes </ span > < br > < textarea clas…" at bounding box center [332, 399] width 520 height 582
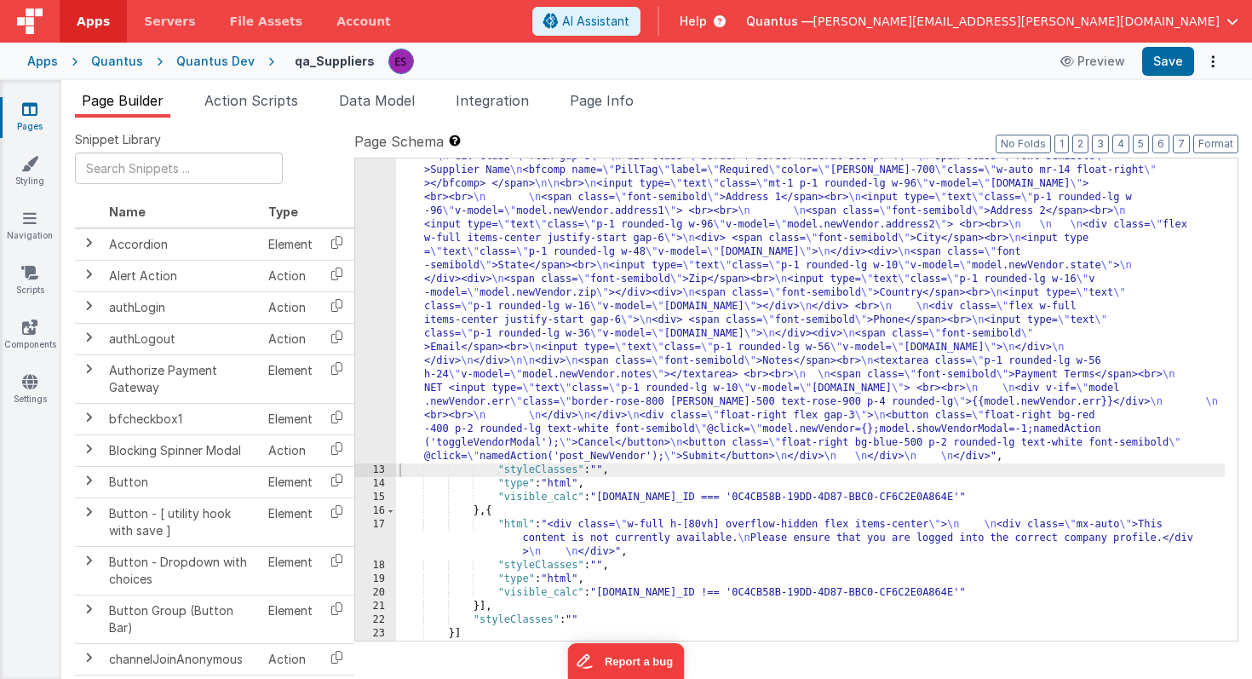
click at [444, 276] on div ""html" : "<div id= \" vendorModal \" class= \" absolute flex p-0 mt-1 transitio…" at bounding box center [810, 534] width 829 height 850
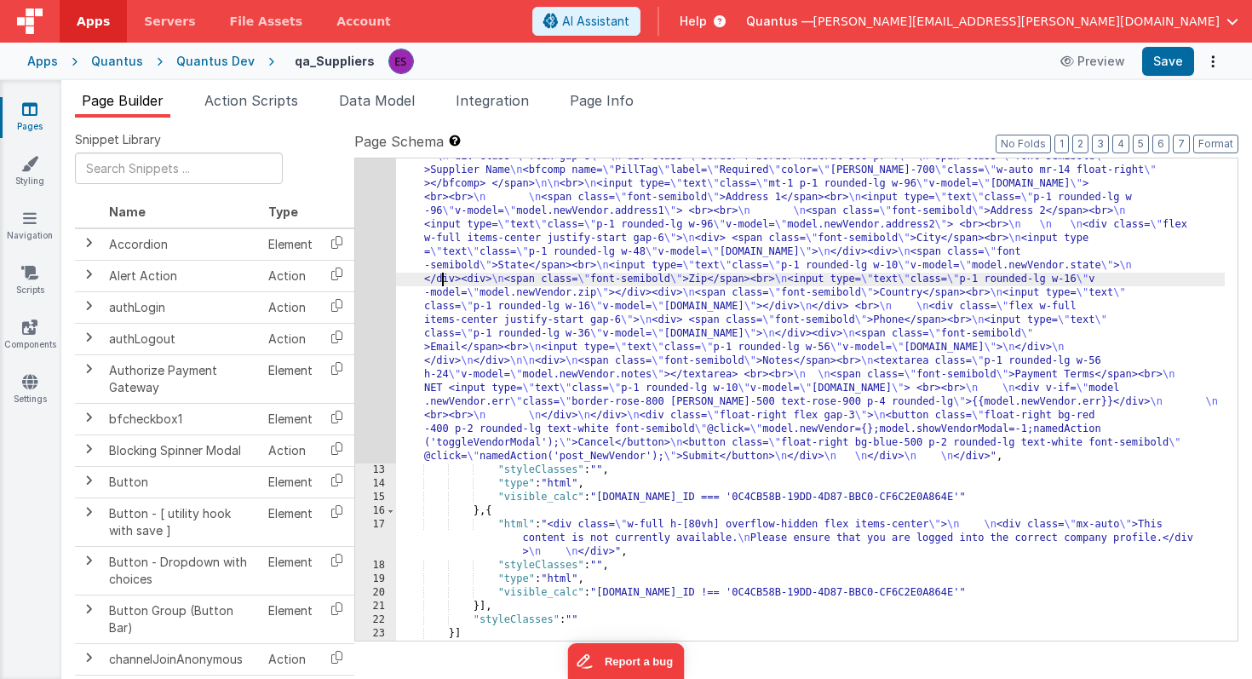
click at [361, 311] on div "12" at bounding box center [375, 286] width 41 height 354
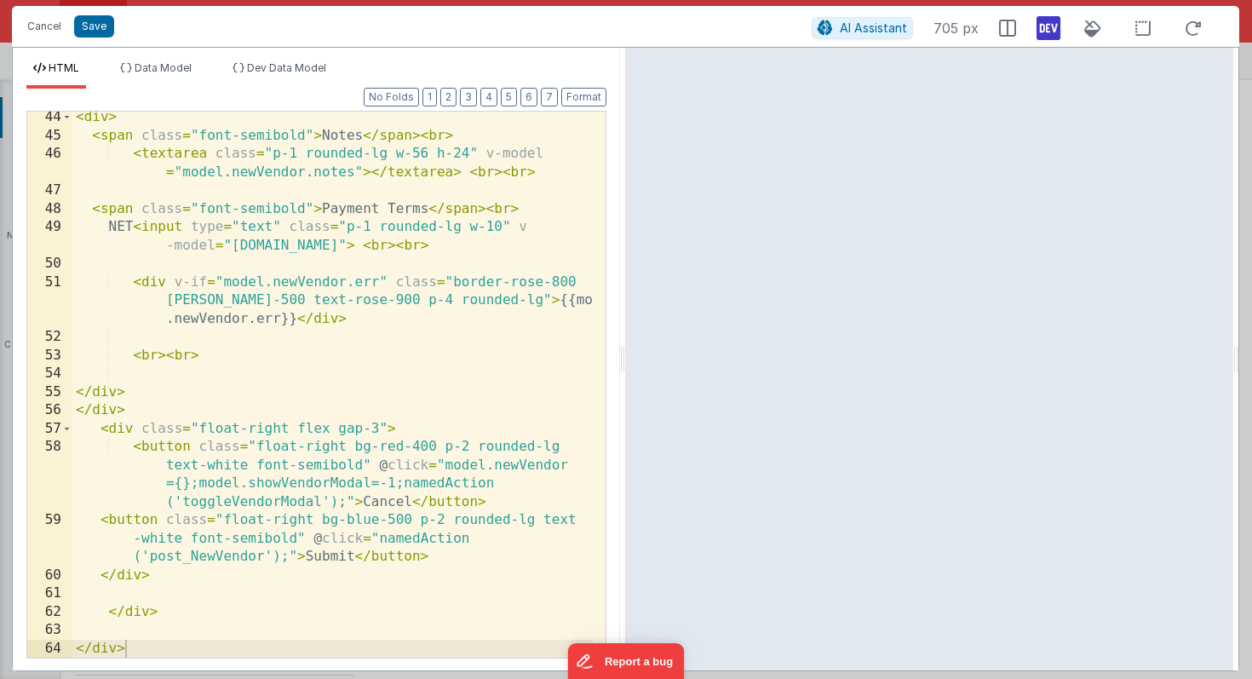
click at [452, 281] on div "< div > < span class = "font-semibold" > Notes </ span > < br > < textarea clas…" at bounding box center [332, 399] width 520 height 582
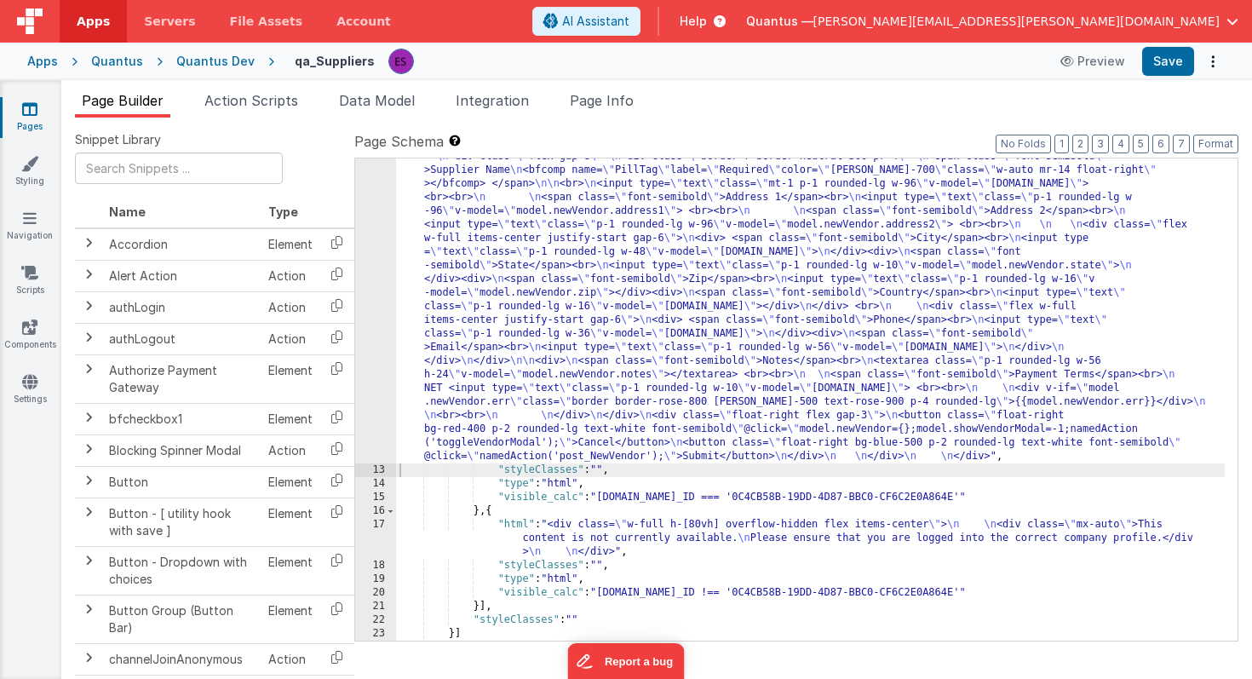
click at [465, 403] on div ""html" : "<div id= \" vendorModal \" class= \" absolute flex p-0 mt-1 transitio…" at bounding box center [810, 534] width 829 height 850
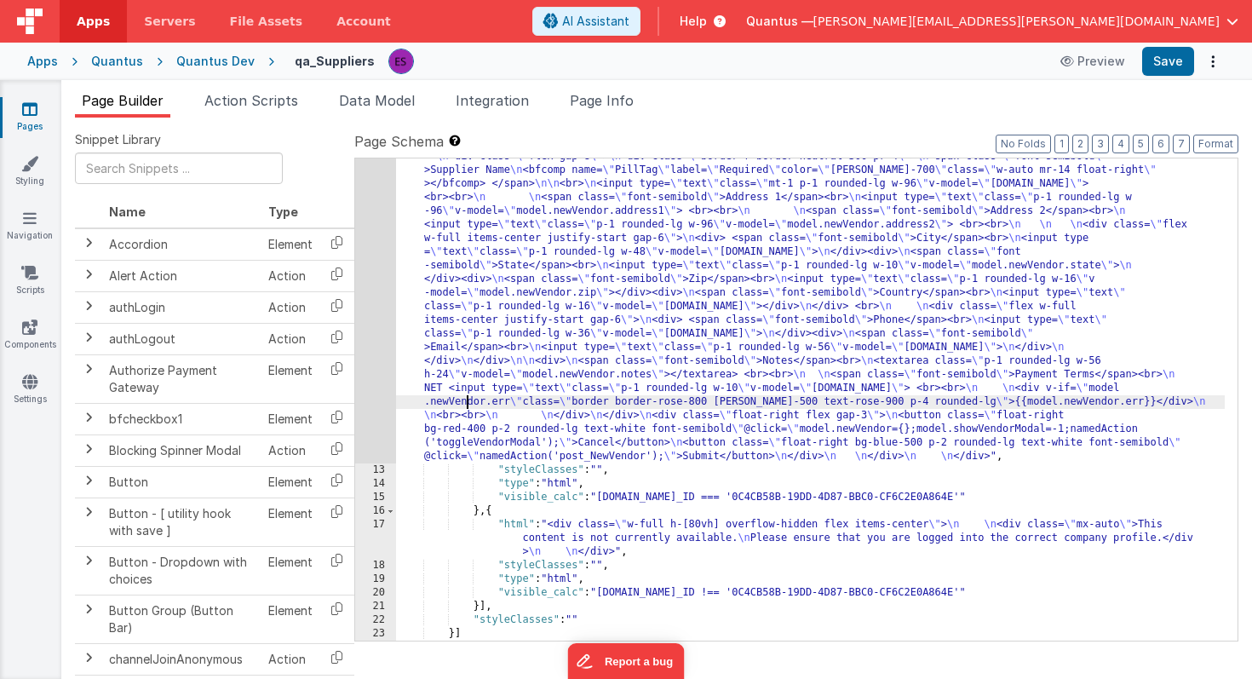
click at [370, 404] on div "12" at bounding box center [375, 286] width 41 height 354
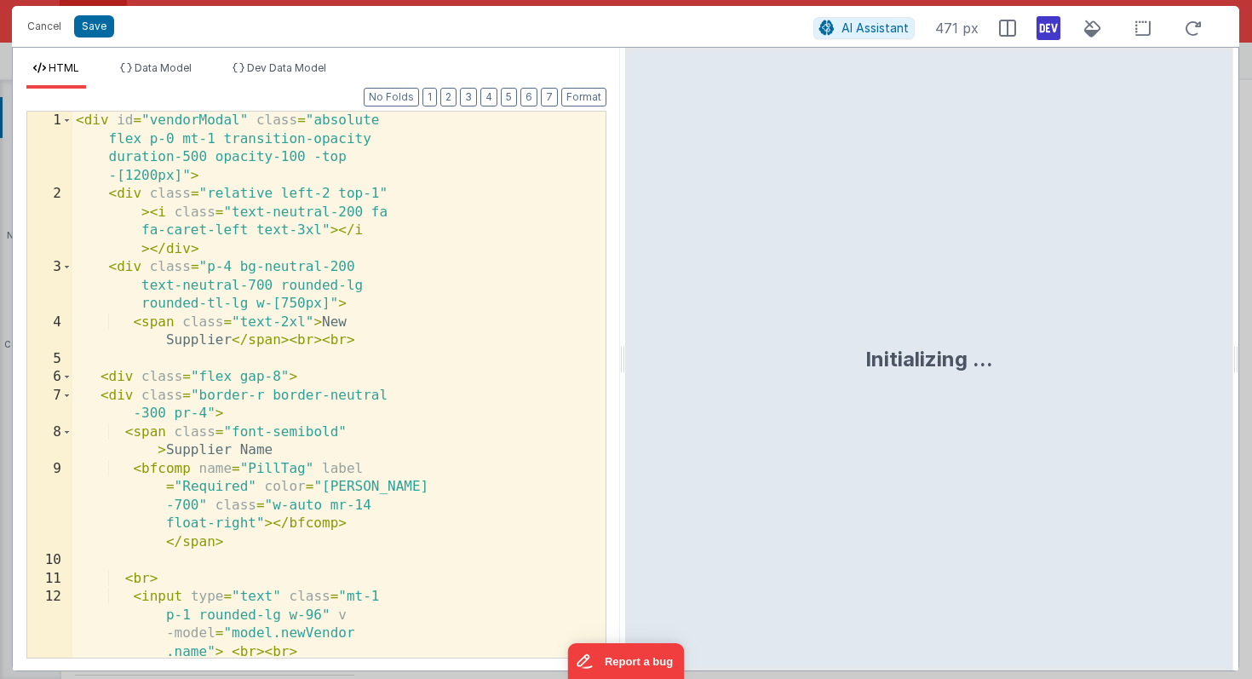
click at [370, 404] on div "< div id = "vendorModal" class = "absolute flex p-0 mt-1 transition-opacity dur…" at bounding box center [332, 431] width 520 height 638
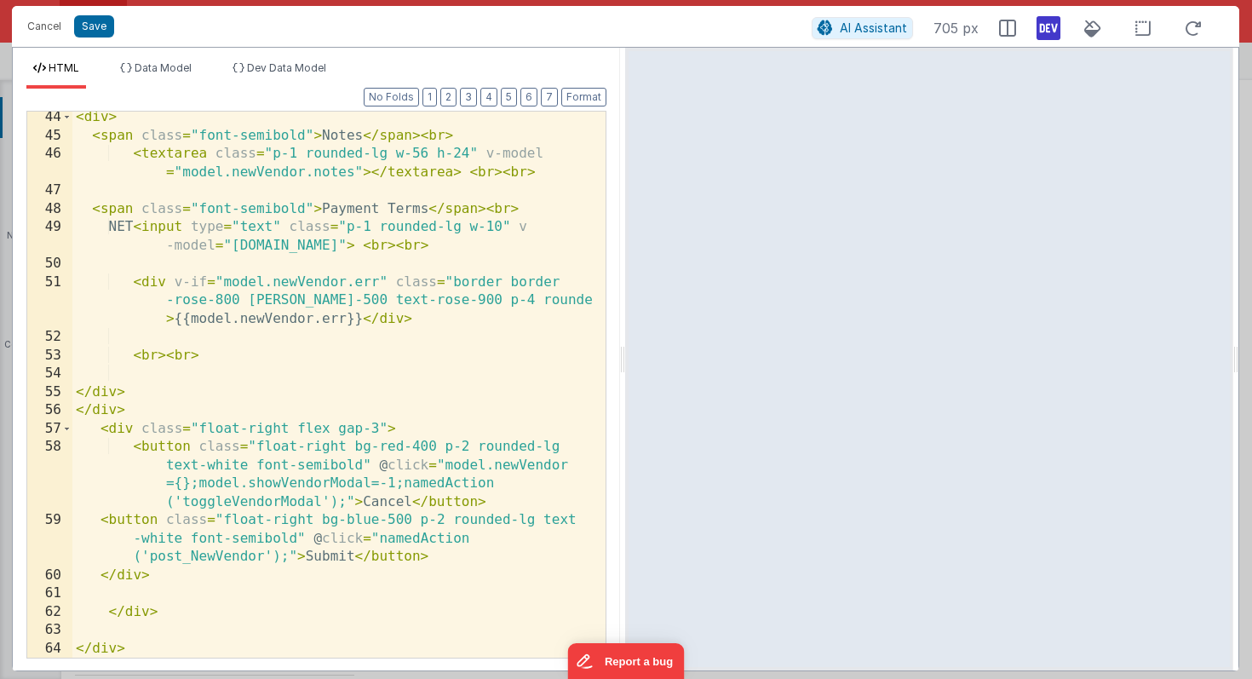
click at [376, 283] on div "< div > < span class = "font-semibold" > Notes </ span > < br > < textarea clas…" at bounding box center [332, 399] width 520 height 582
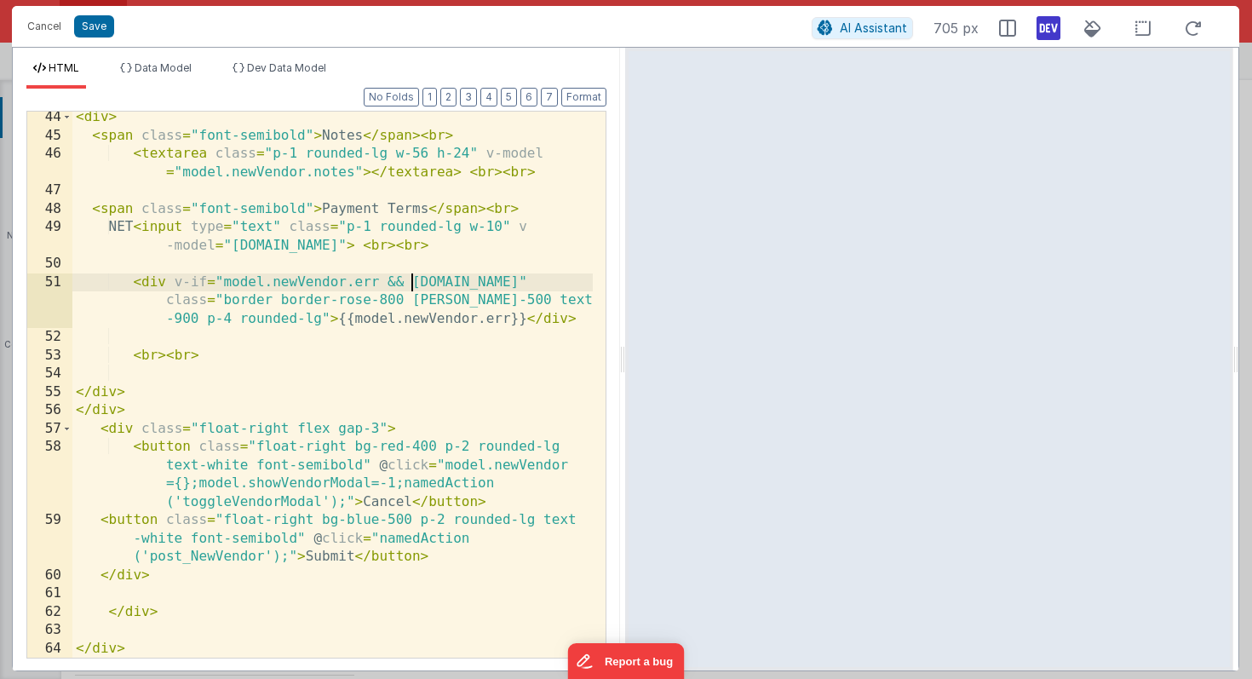
click at [411, 279] on div "< div > < span class = "font-semibold" > Notes </ span > < br > < textarea clas…" at bounding box center [332, 399] width 520 height 582
